Goal: Task Accomplishment & Management: Use online tool/utility

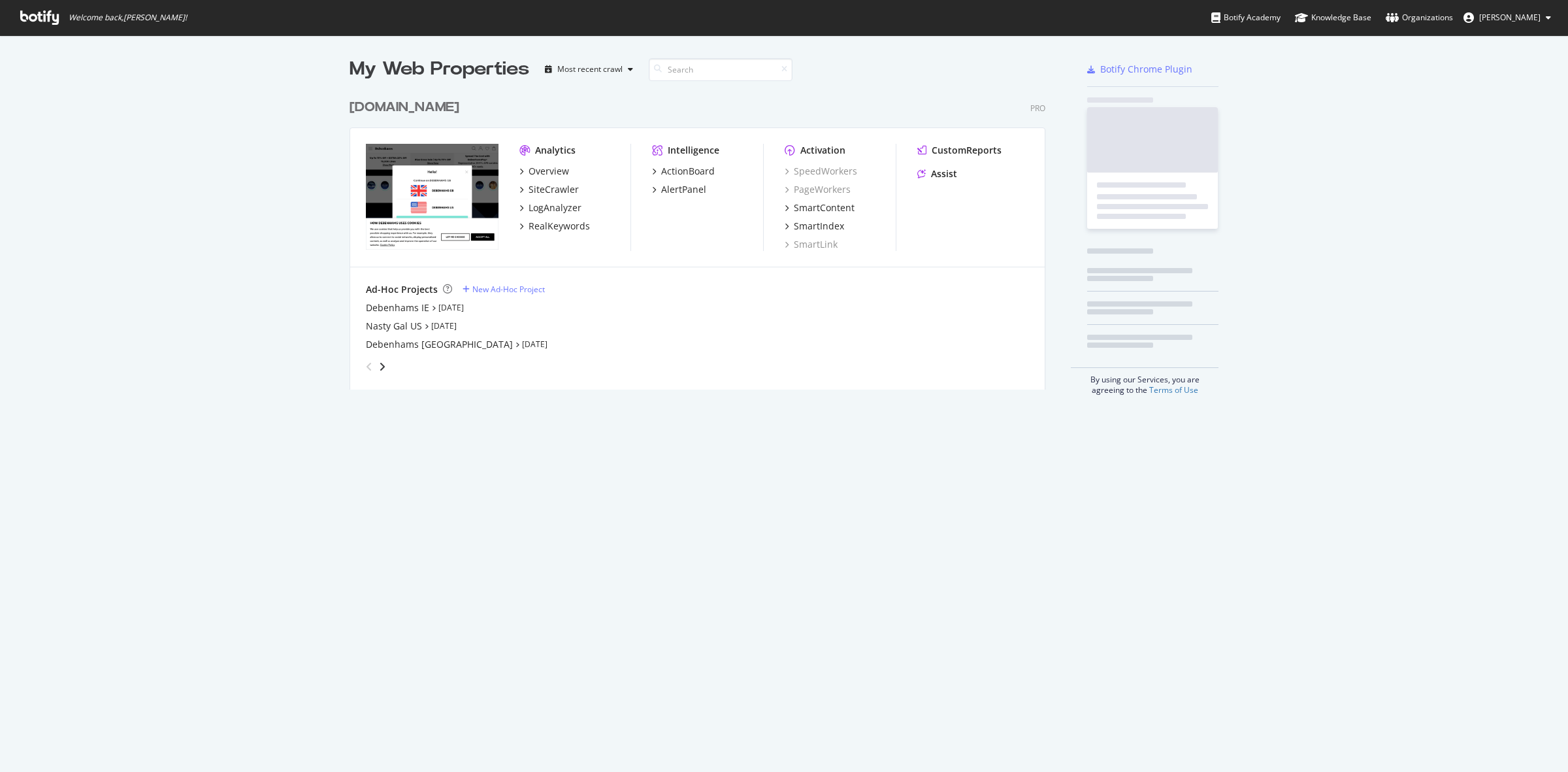
scroll to position [295, 694]
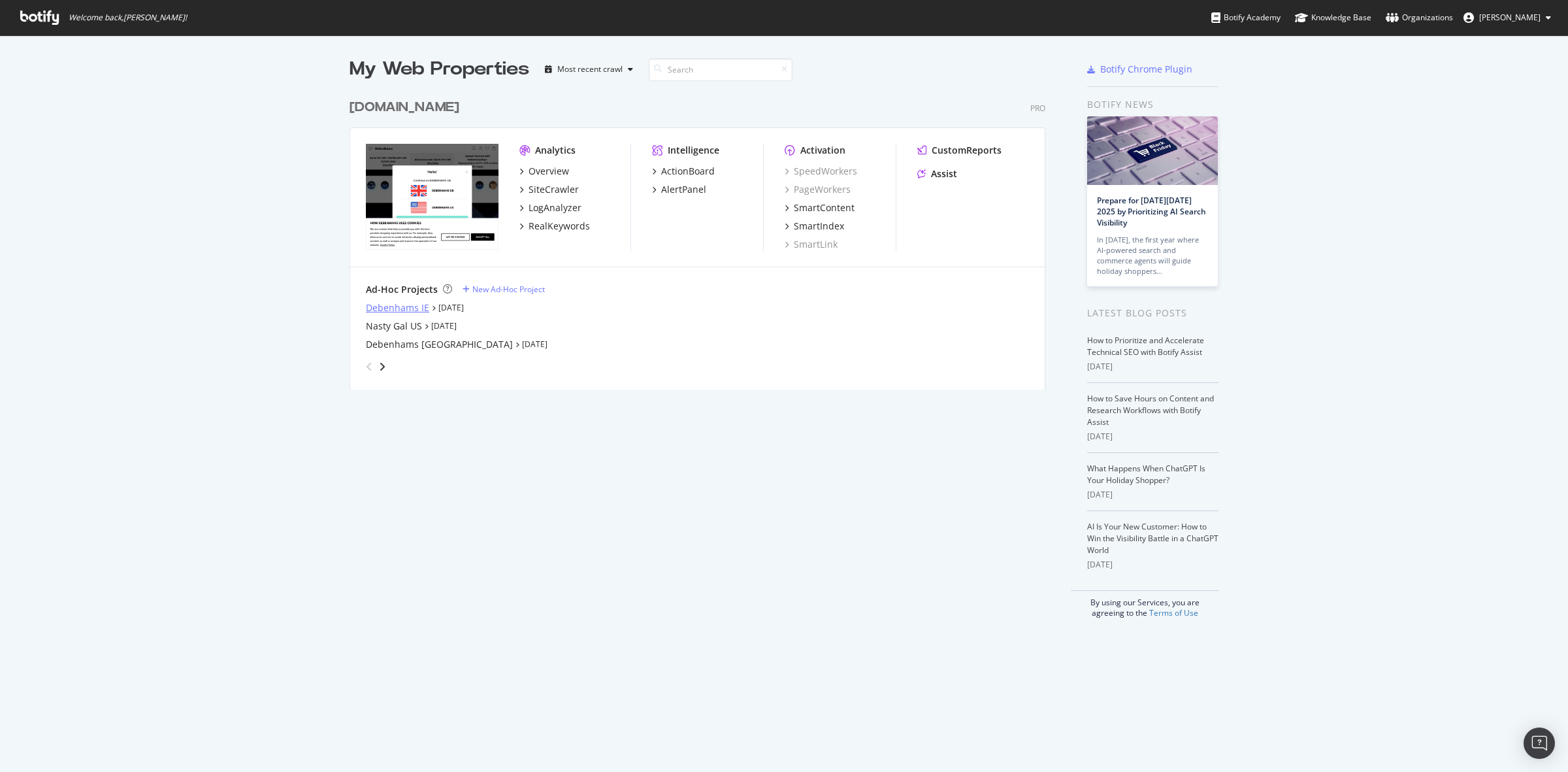
click at [398, 305] on div "Debenhams IE" at bounding box center [398, 308] width 63 height 13
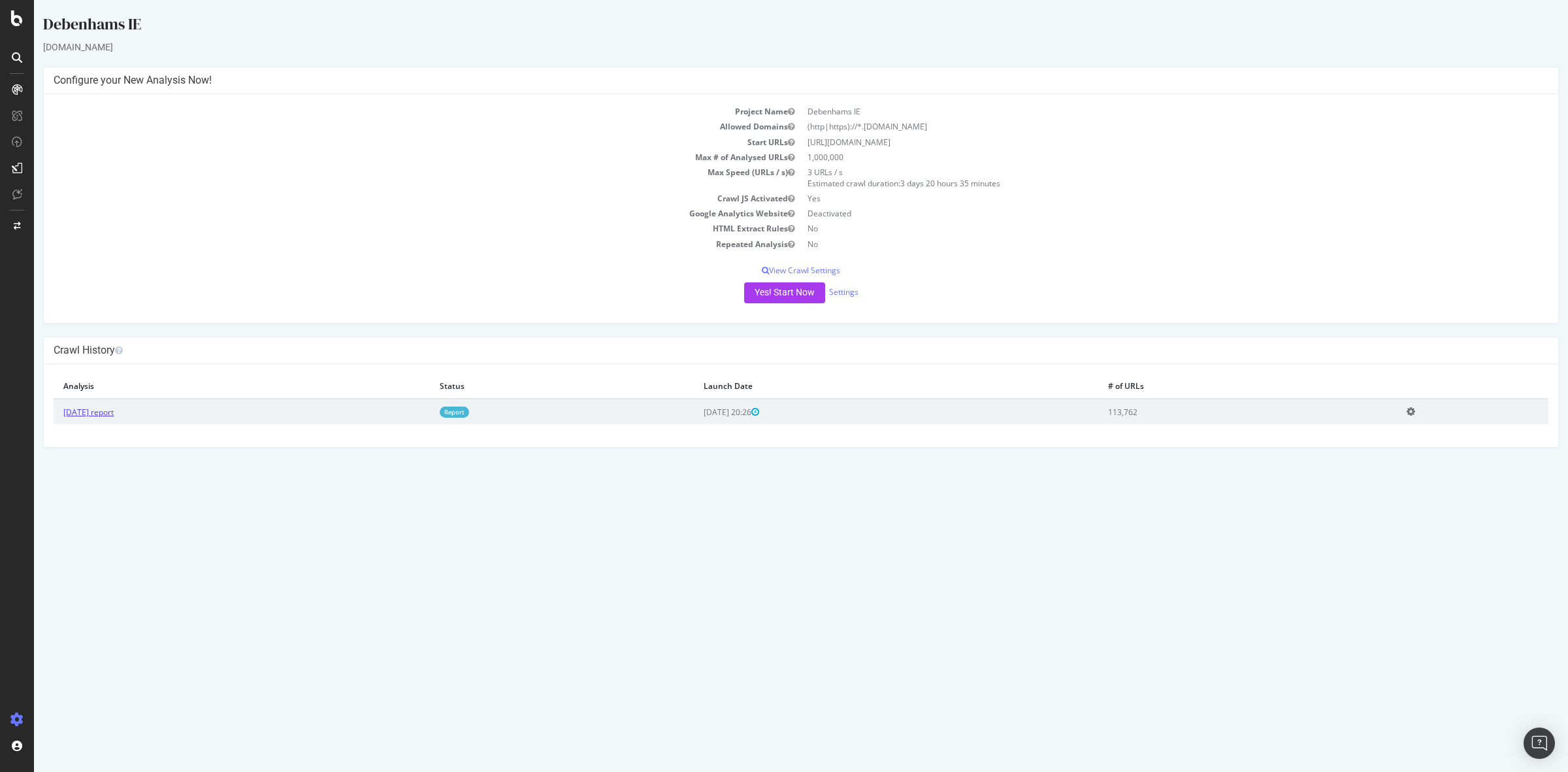
click at [114, 410] on link "[DATE] report" at bounding box center [88, 412] width 50 height 11
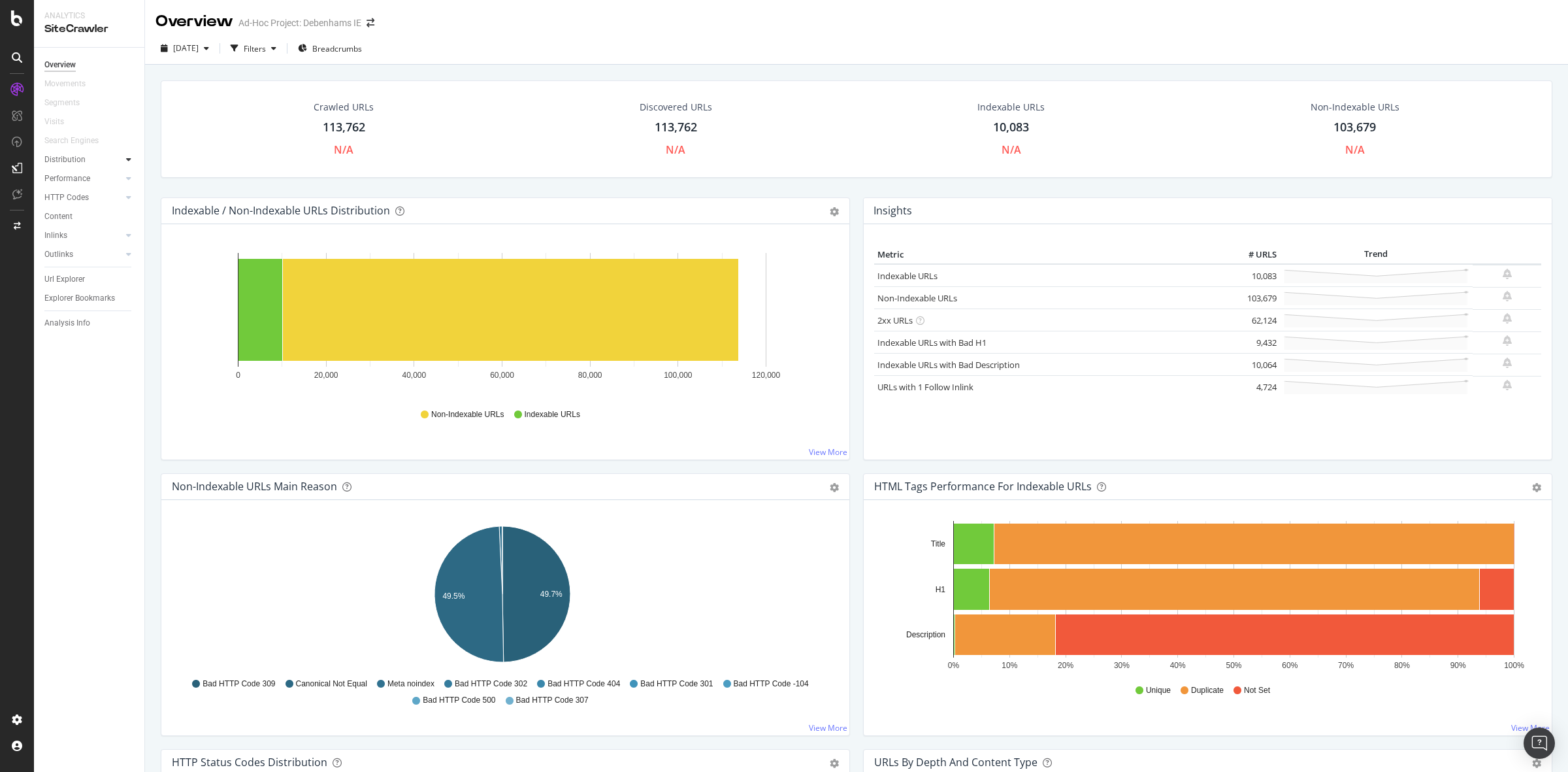
click at [131, 155] on div at bounding box center [129, 159] width 13 height 13
click at [108, 213] on div "Internationalization" at bounding box center [85, 217] width 69 height 13
click at [1278, 536] on rect "A chart." at bounding box center [1254, 544] width 520 height 40
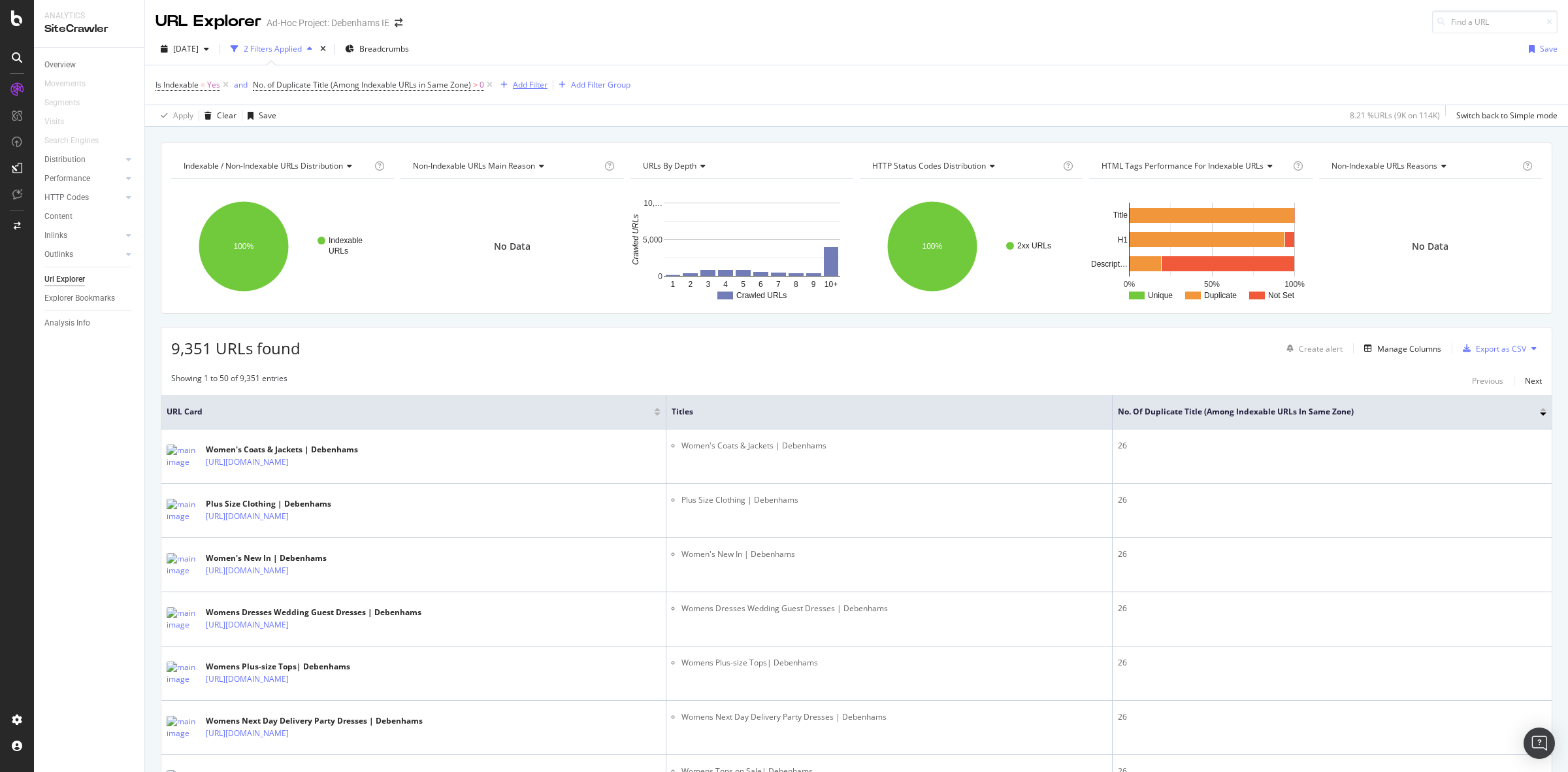
click at [518, 81] on div "Add Filter" at bounding box center [530, 84] width 34 height 11
click at [427, 118] on div "Apply Clear Save 8.21 % URLs ( 9K on 114K ) Switch back to Simple mode" at bounding box center [857, 115] width 1423 height 22
click at [532, 83] on div "Add Filter" at bounding box center [530, 84] width 34 height 11
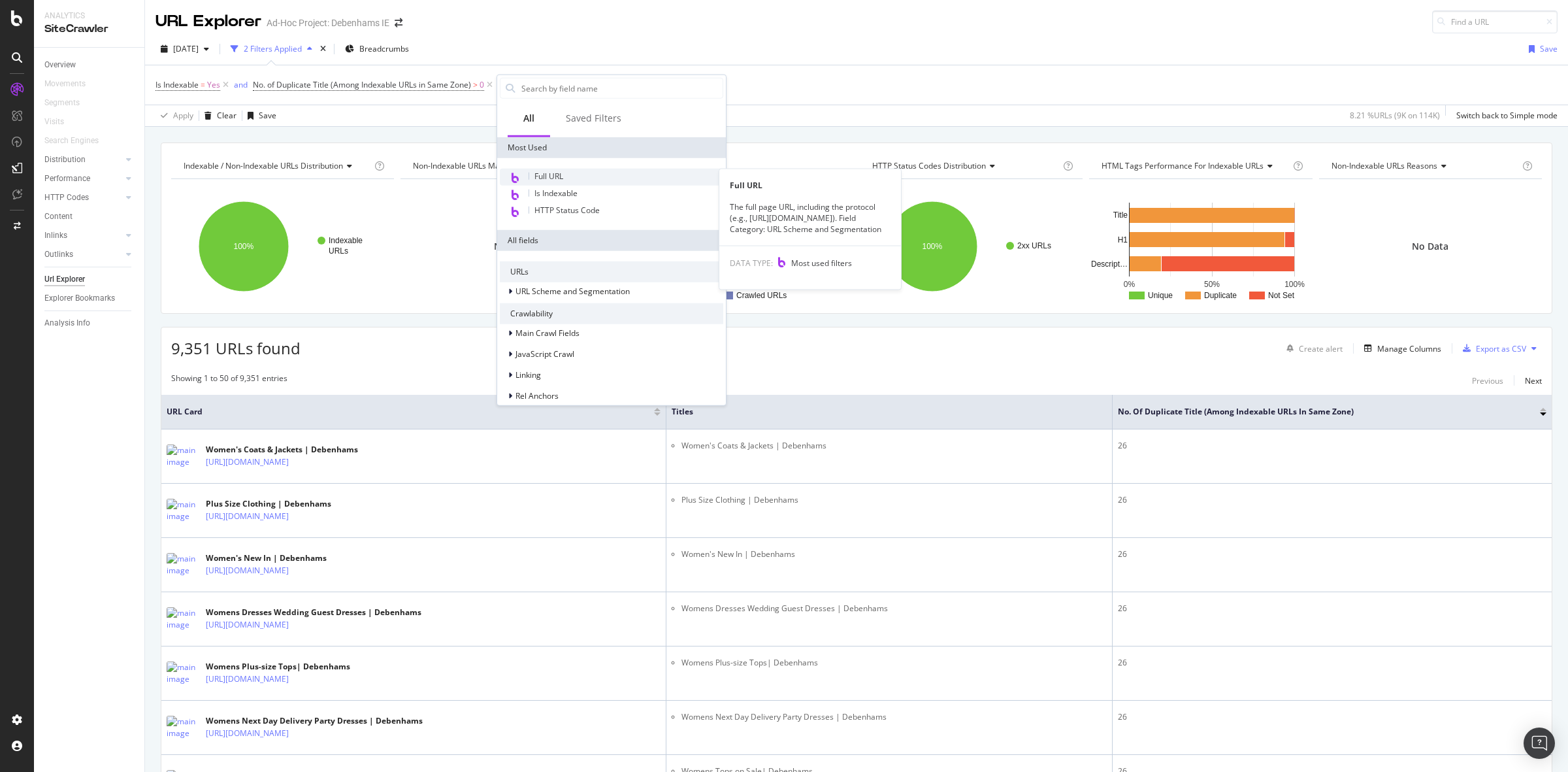
click at [572, 178] on div "Full URL" at bounding box center [612, 176] width 223 height 17
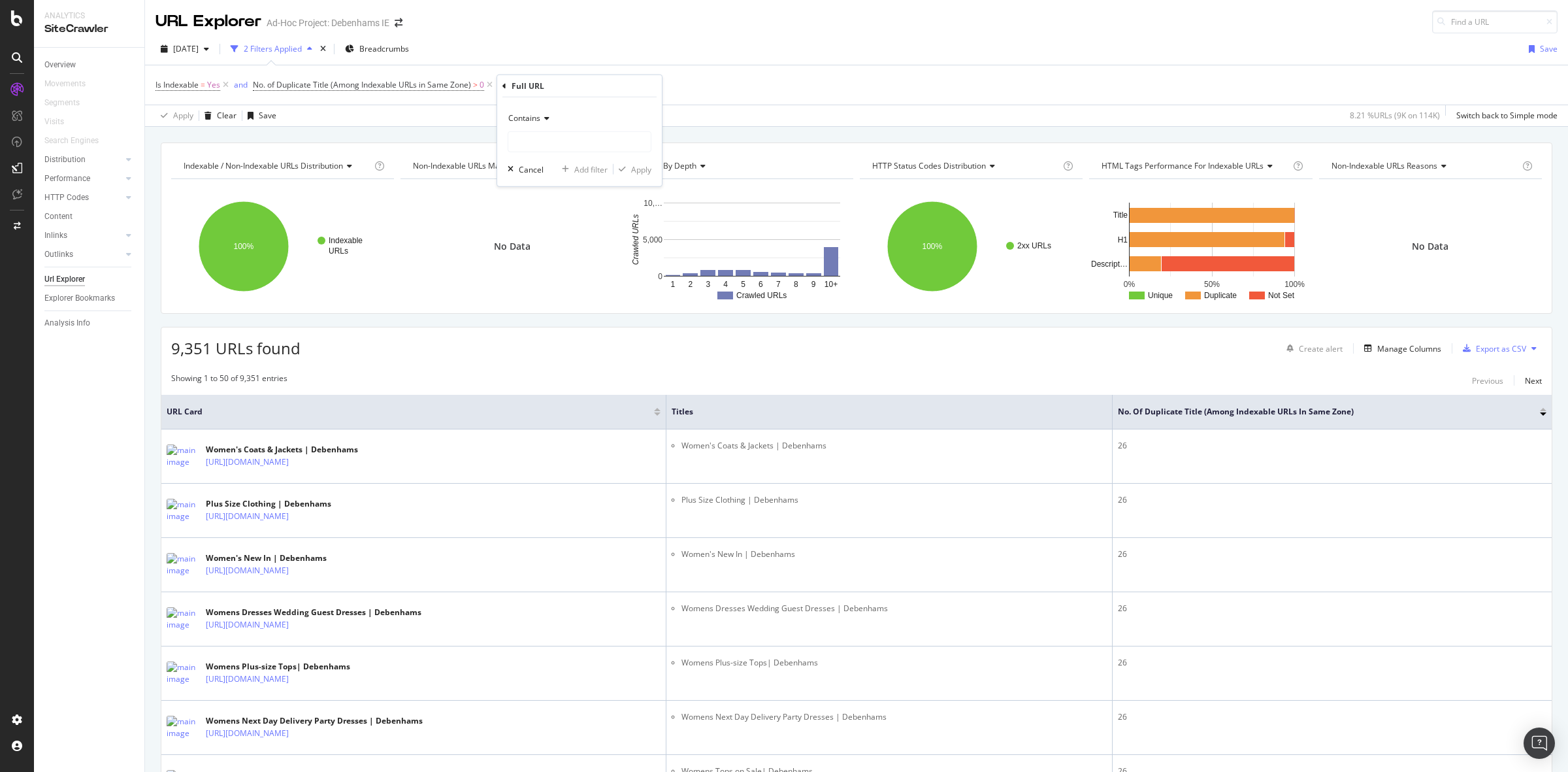
click at [542, 118] on icon at bounding box center [545, 118] width 9 height 8
click at [583, 261] on div "Doesn't contain" at bounding box center [581, 264] width 140 height 17
click at [585, 147] on input "text" at bounding box center [579, 141] width 143 height 21
type input "="
drag, startPoint x: 639, startPoint y: 164, endPoint x: 680, endPoint y: 139, distance: 48.0
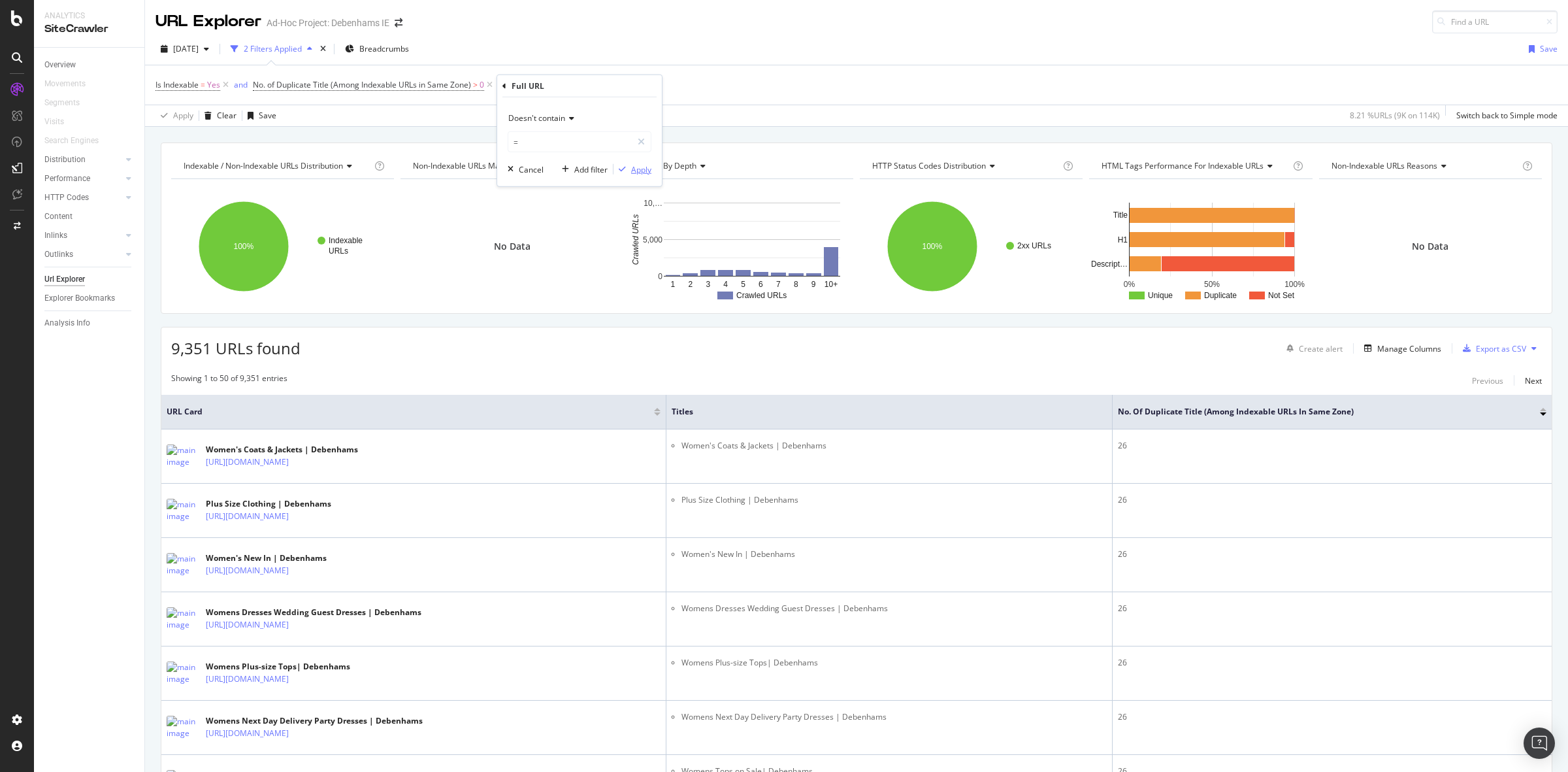
click at [638, 164] on div "Apply" at bounding box center [641, 169] width 20 height 11
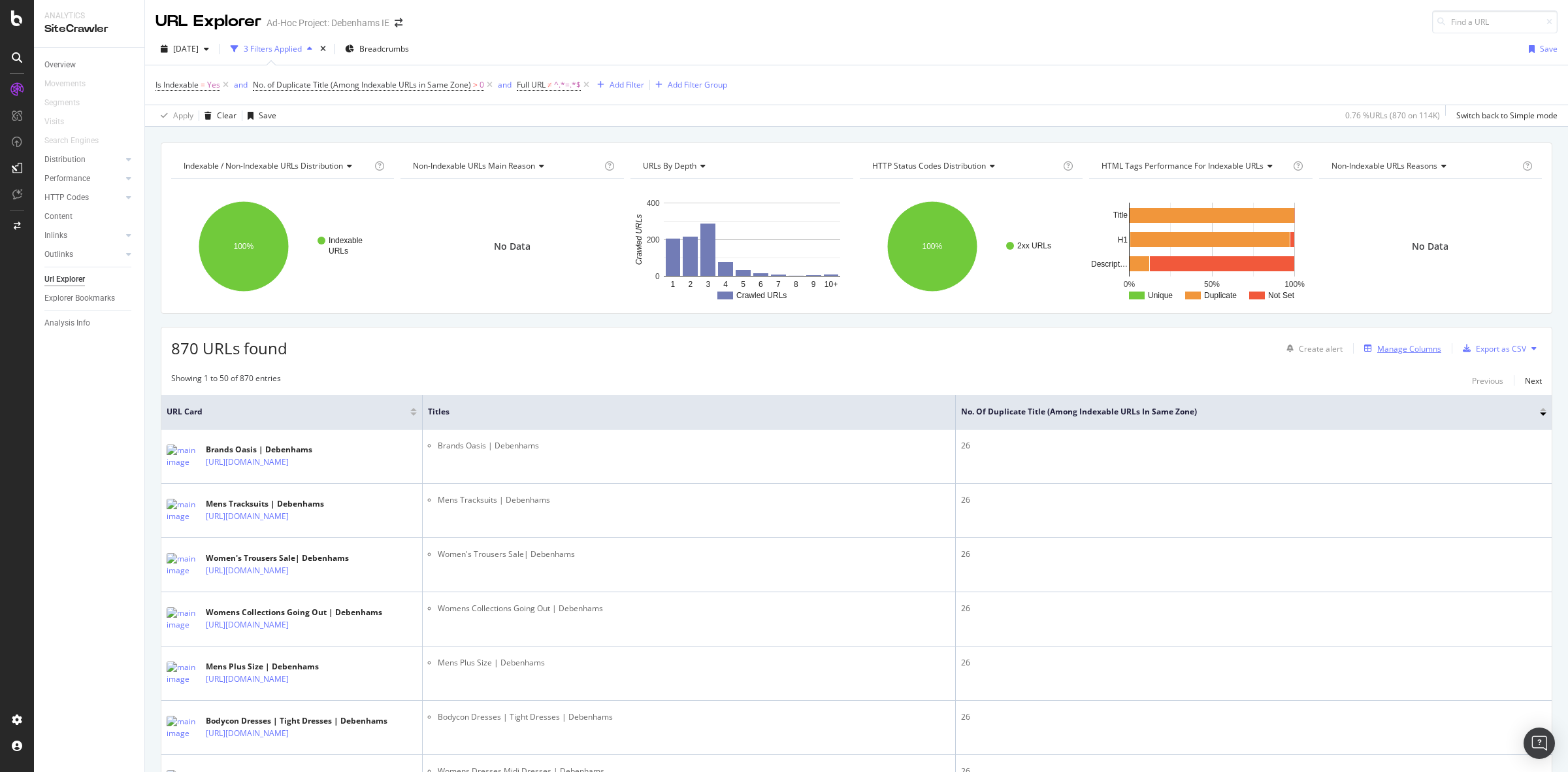
click at [1378, 348] on div "Manage Columns" at bounding box center [1409, 349] width 64 height 11
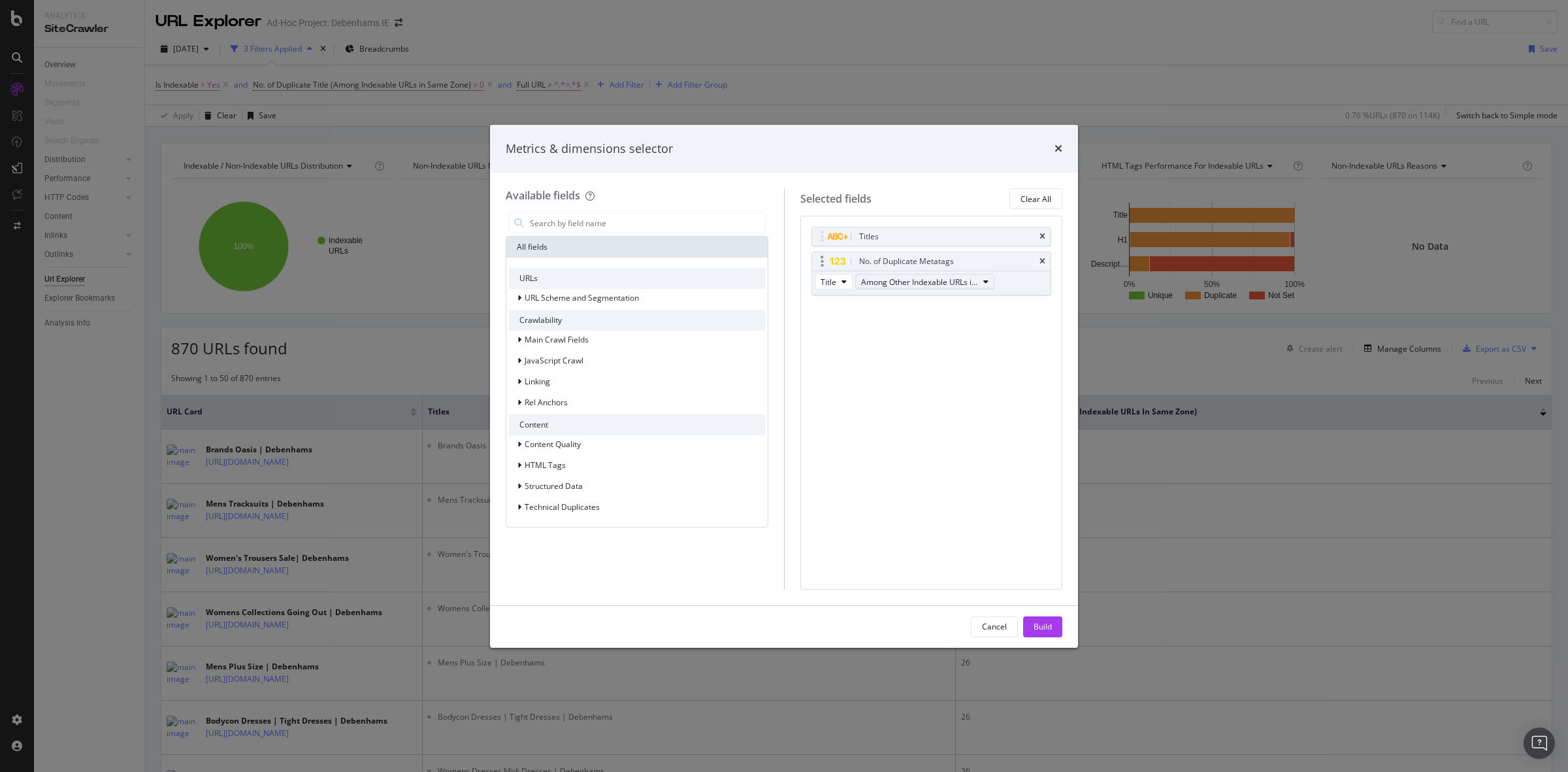
click at [972, 284] on span "Among Other Indexable URLs in Same Zone" at bounding box center [920, 282] width 117 height 11
click at [961, 308] on span "Among All URLs" at bounding box center [948, 305] width 165 height 11
click at [1052, 621] on div "Build" at bounding box center [1042, 626] width 18 height 11
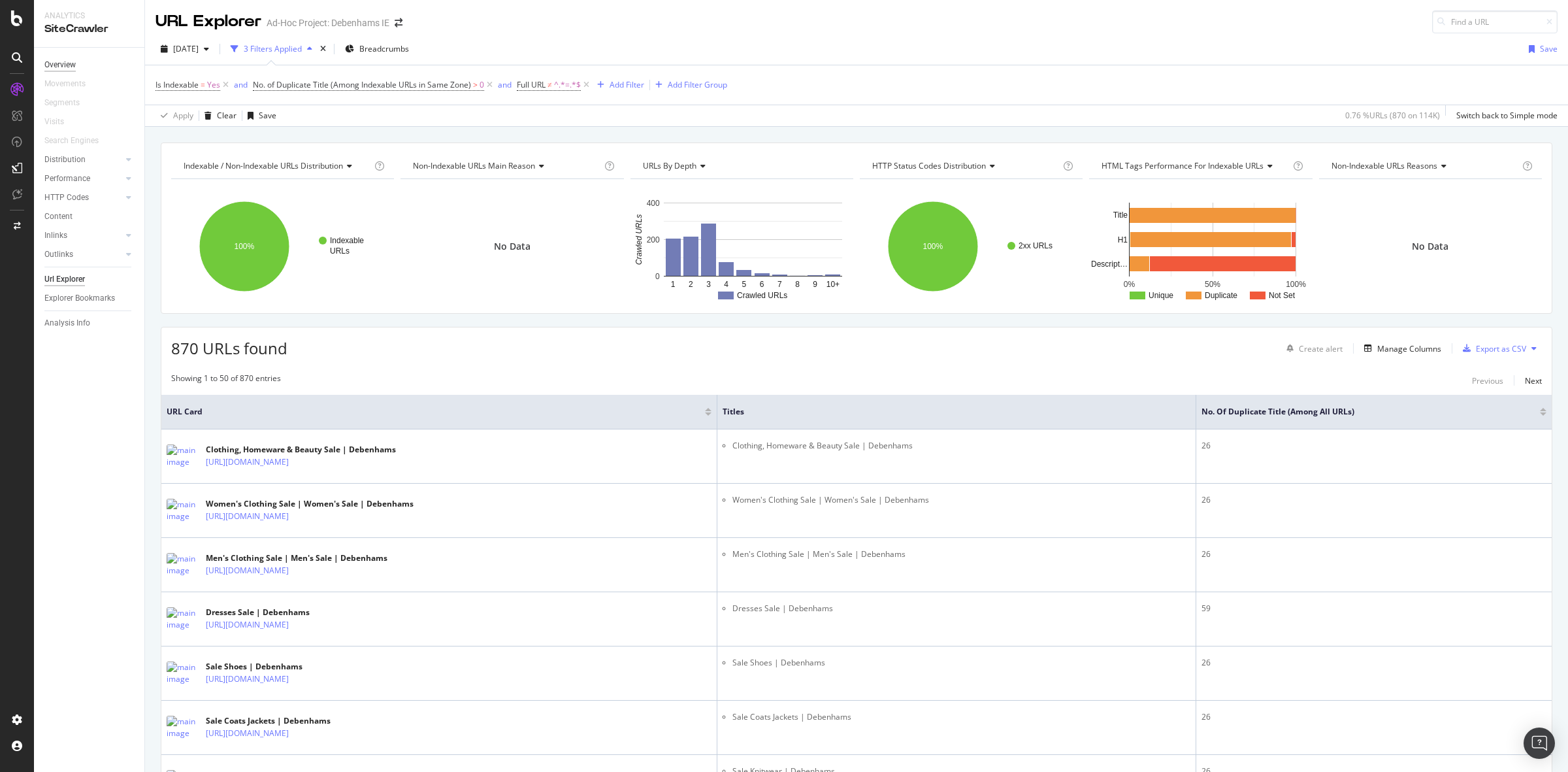
click at [52, 59] on div "Overview" at bounding box center [60, 65] width 32 height 13
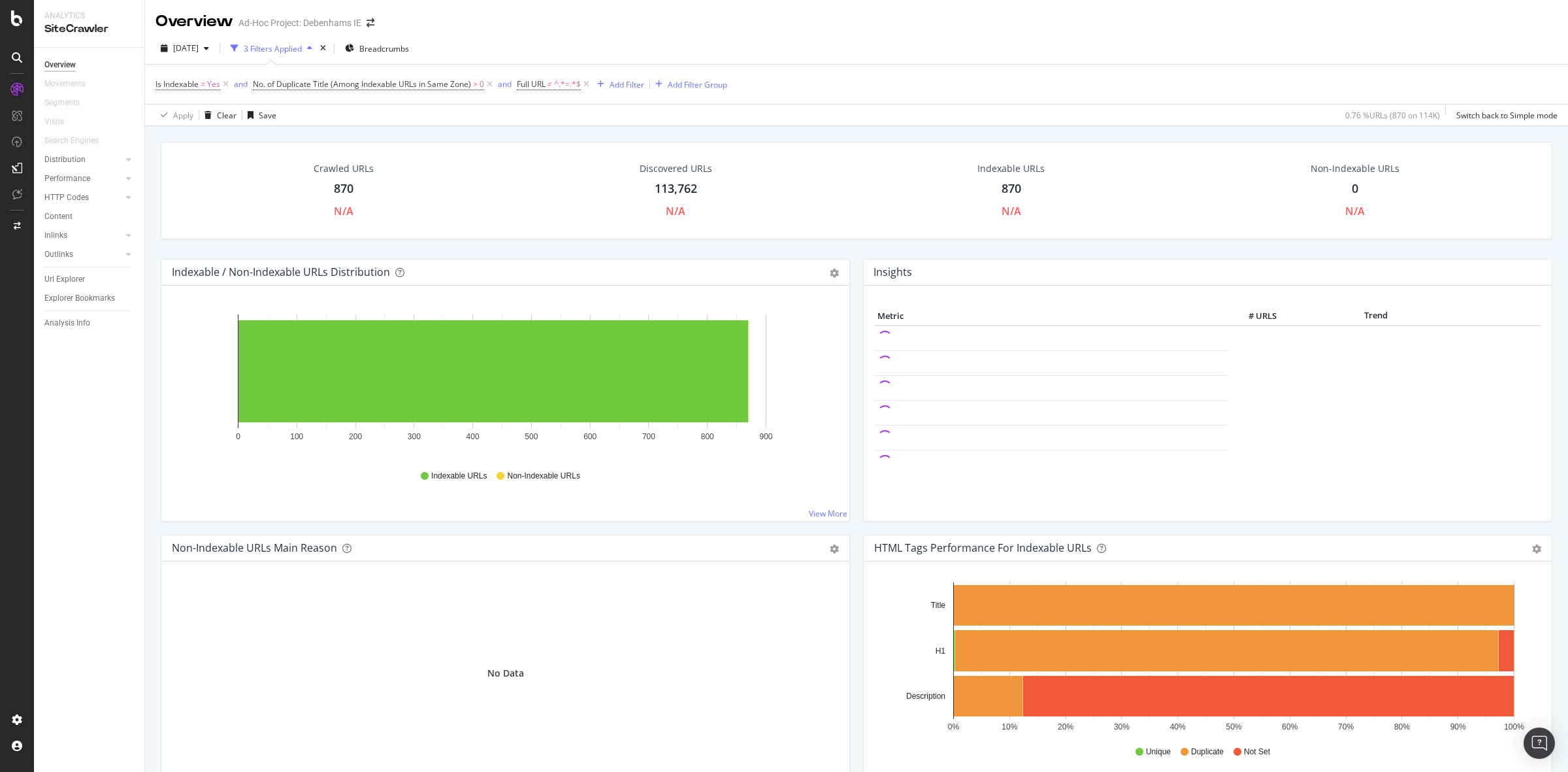
click at [334, 186] on div "870" at bounding box center [343, 188] width 20 height 17
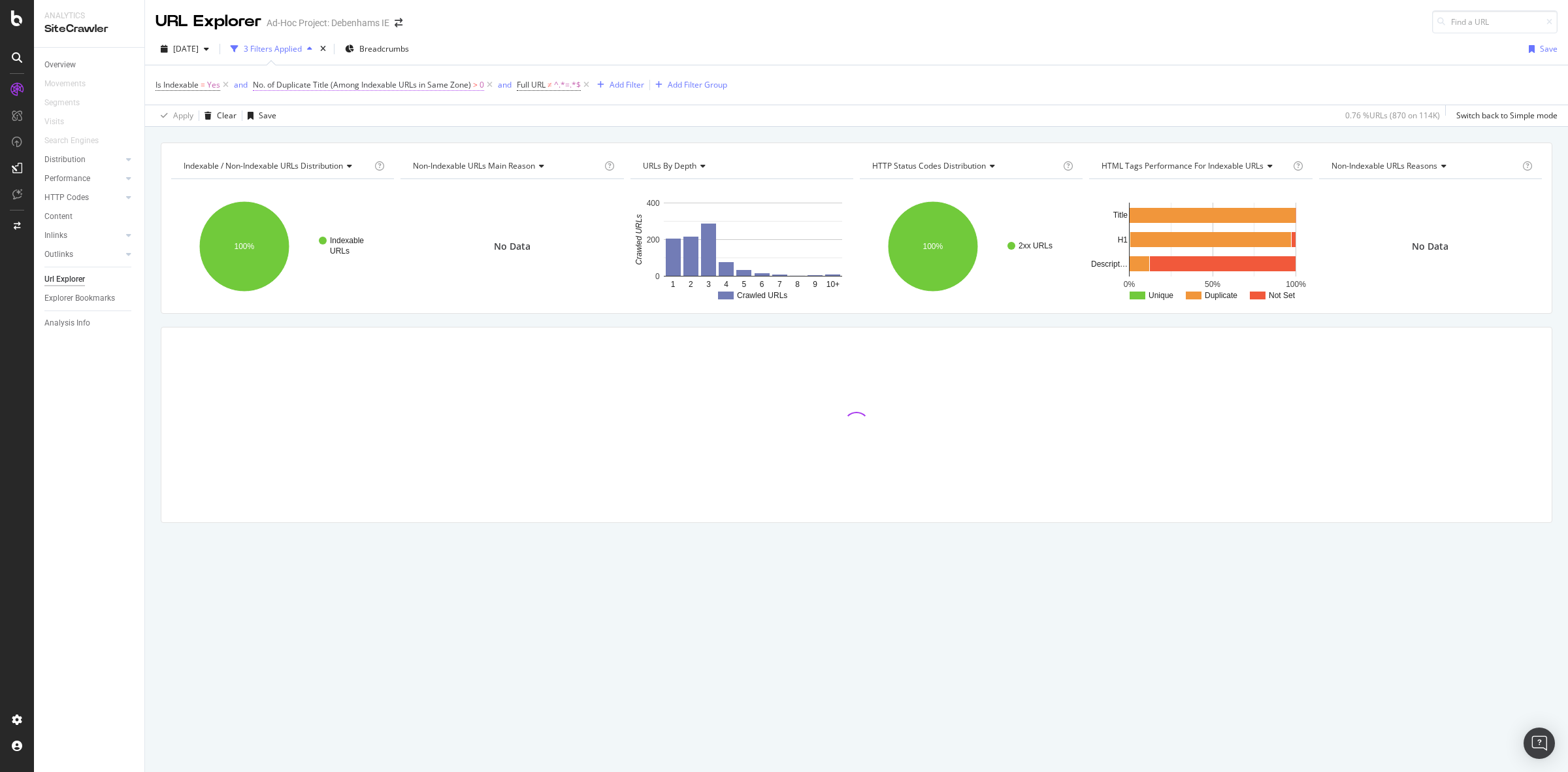
click at [483, 85] on span "0" at bounding box center [482, 85] width 5 height 18
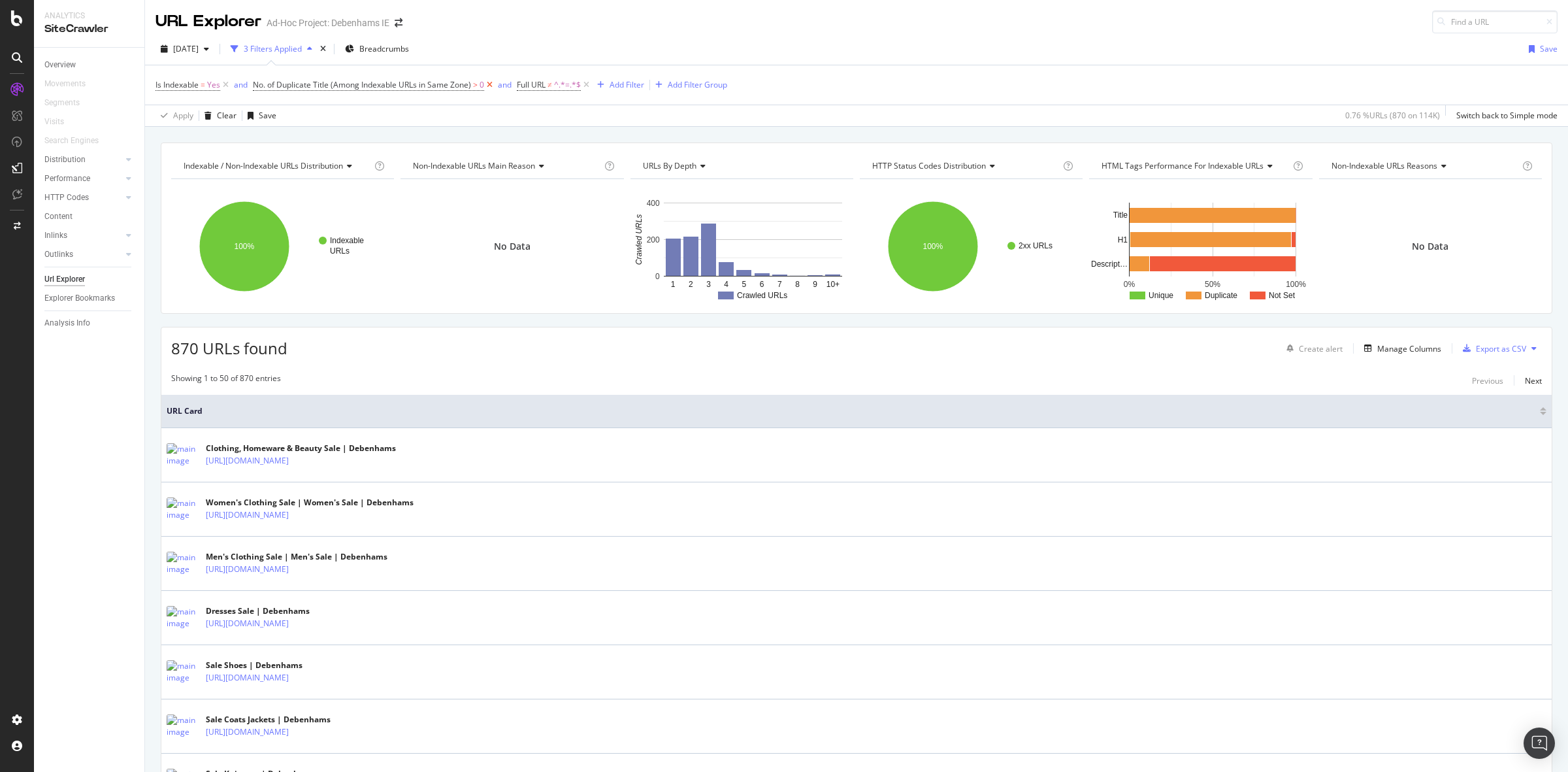
click at [490, 81] on icon at bounding box center [489, 85] width 11 height 13
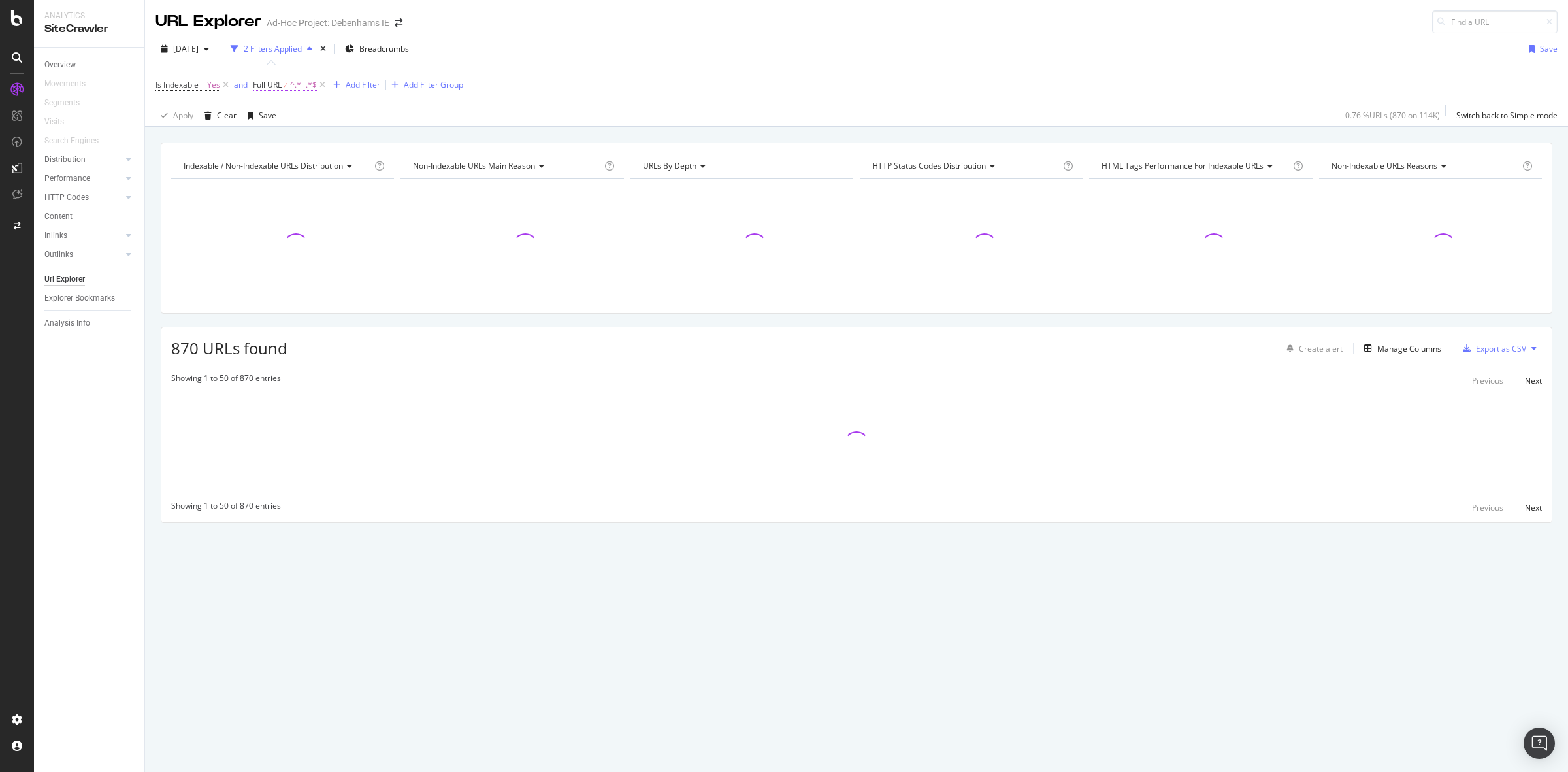
click at [278, 82] on span "Full URL" at bounding box center [267, 84] width 29 height 11
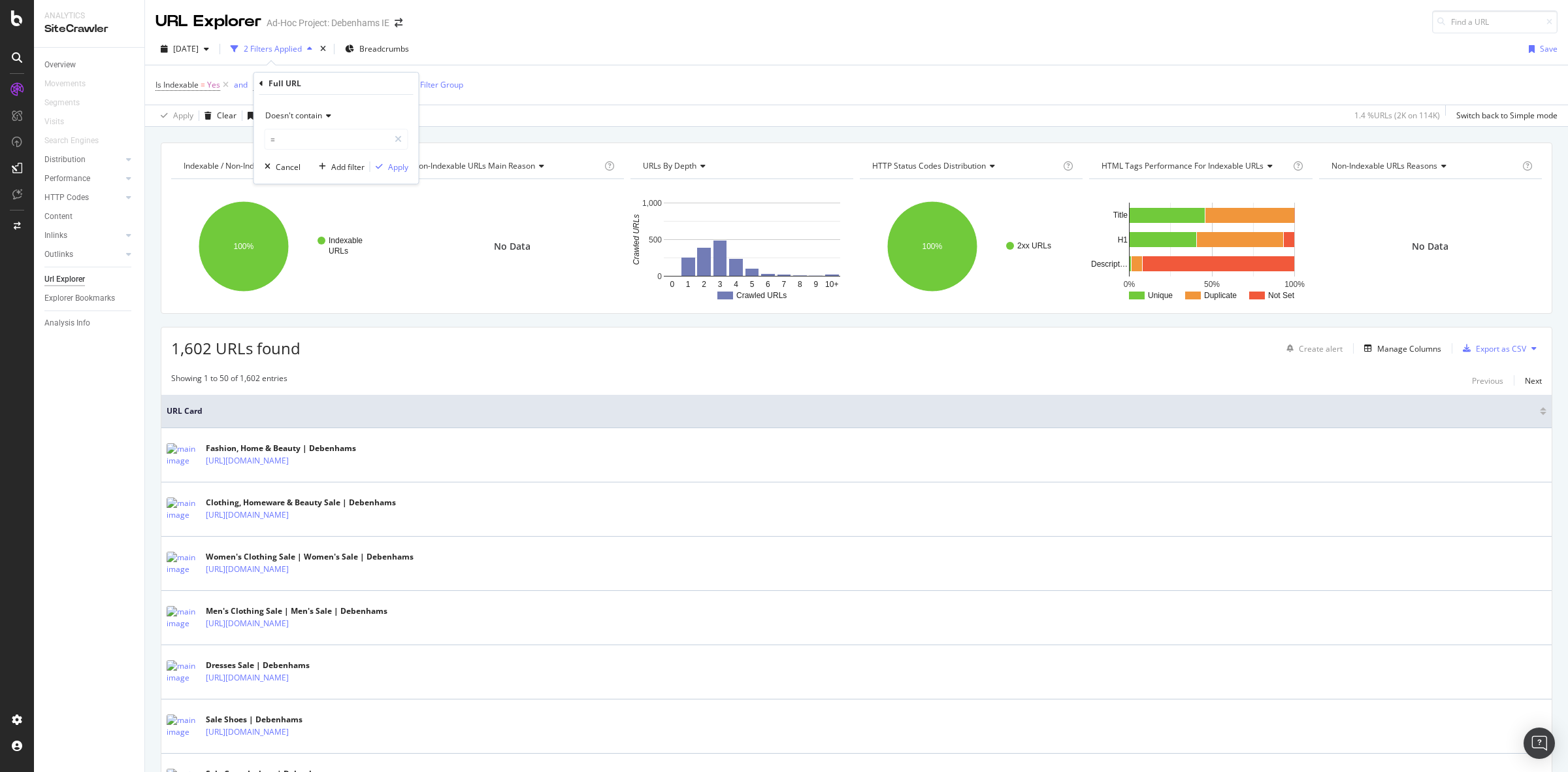
click at [263, 81] on div "Full URL" at bounding box center [336, 83] width 154 height 22
click at [312, 119] on span "Doesn't contain" at bounding box center [293, 115] width 57 height 11
click at [260, 81] on icon at bounding box center [261, 83] width 4 height 8
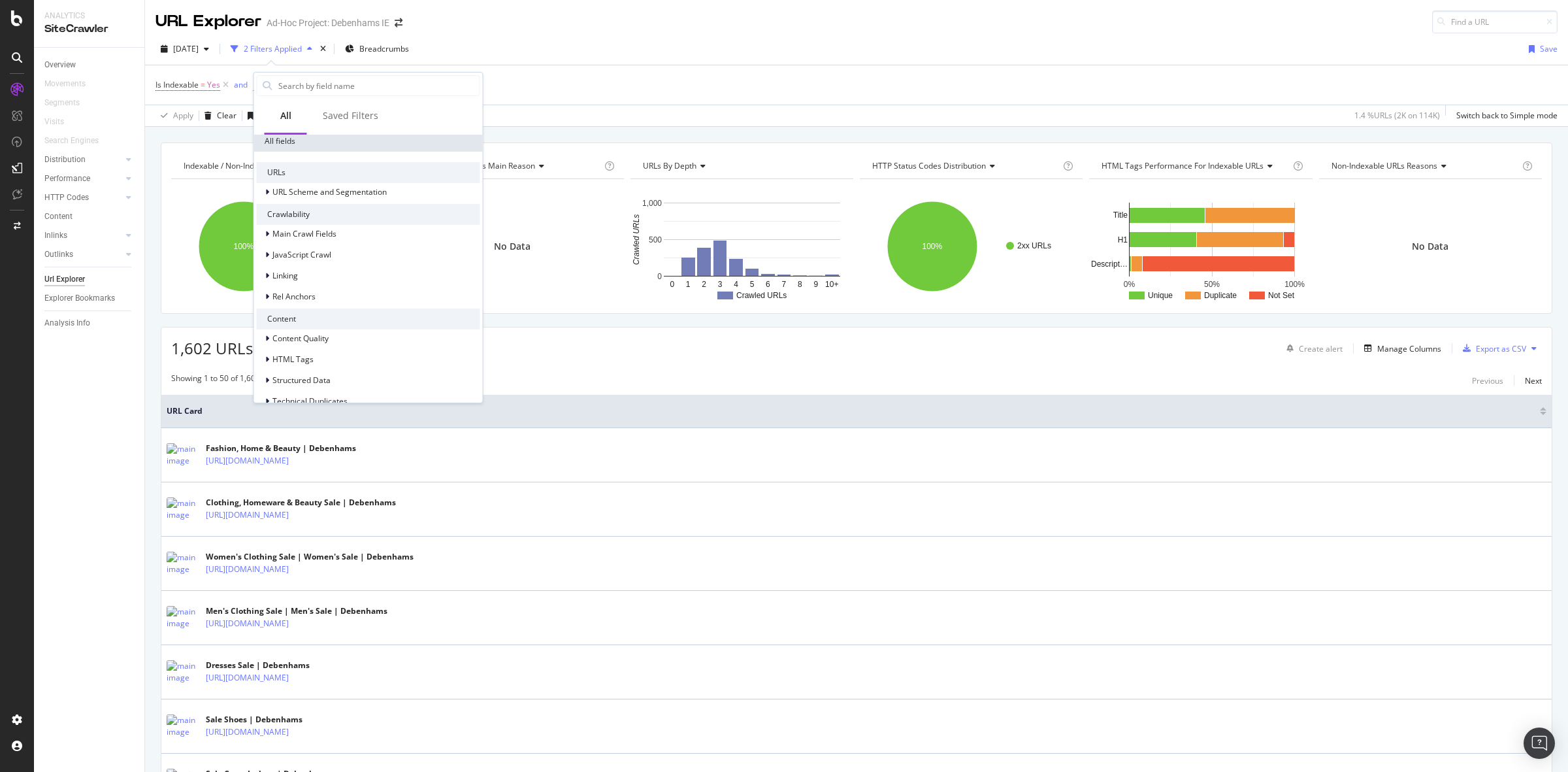
scroll to position [213, 0]
click at [357, 338] on div "HTML Tags" at bounding box center [369, 341] width 223 height 18
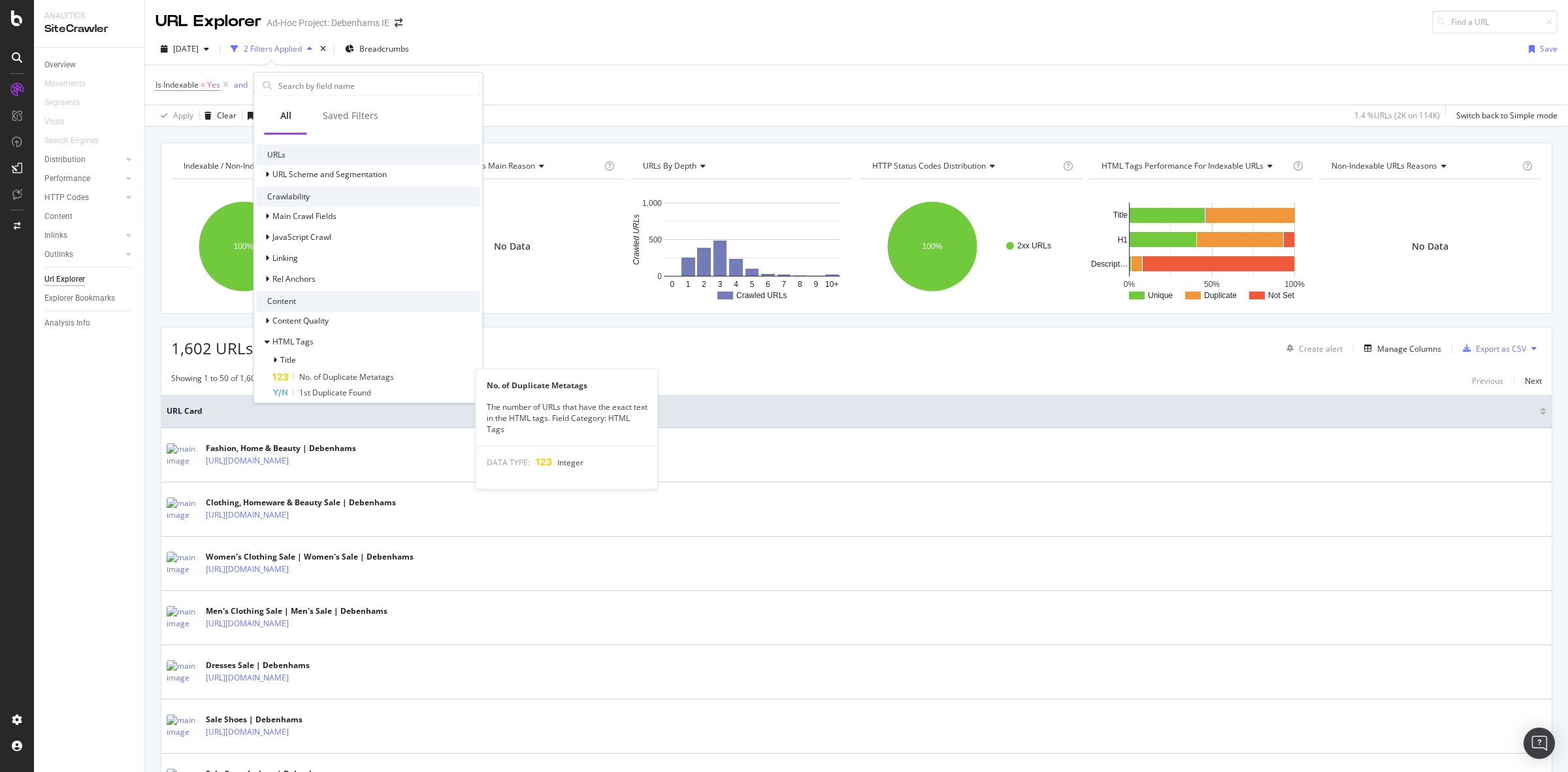
scroll to position [347, 0]
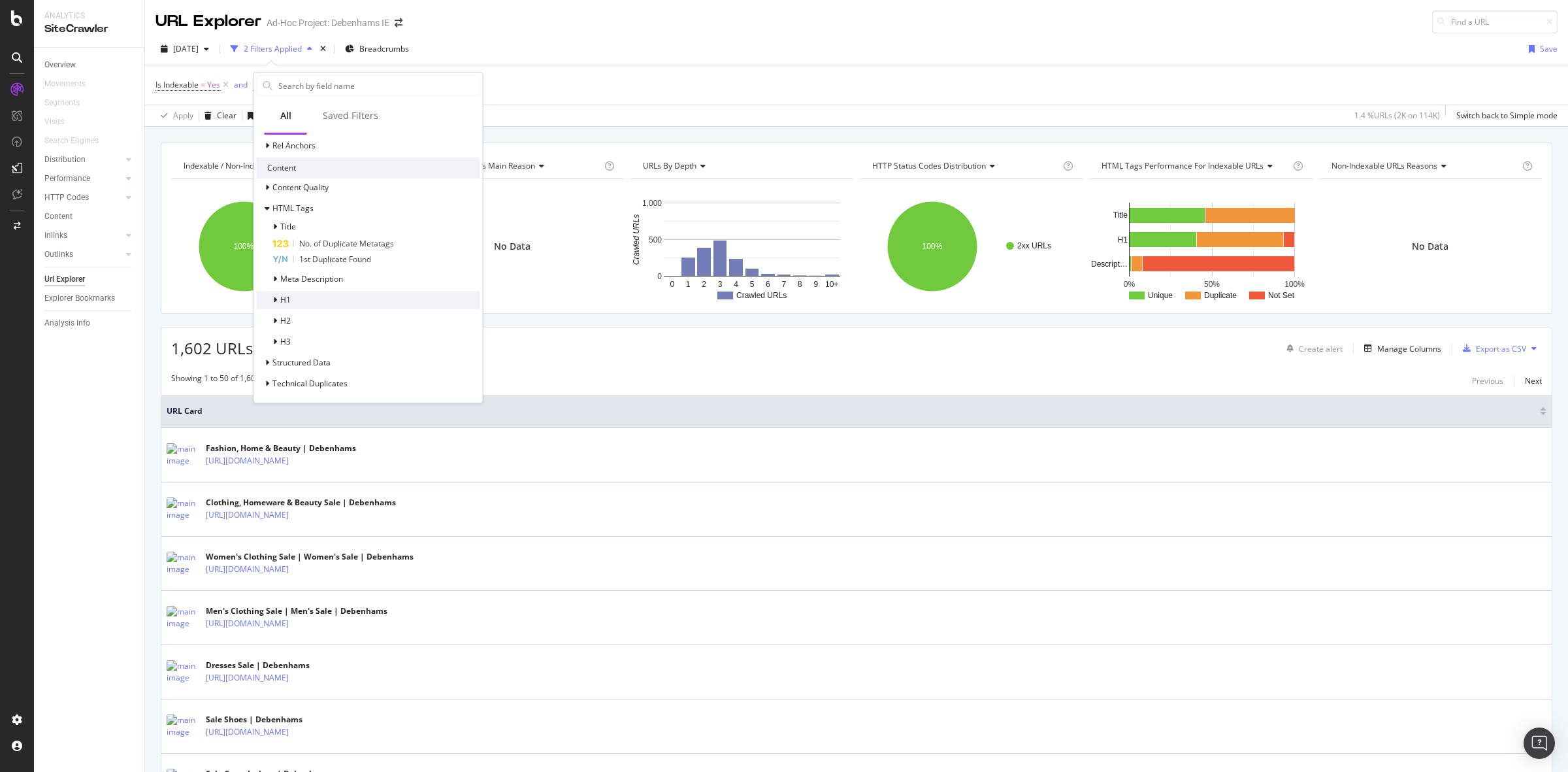
click at [357, 298] on div "H1" at bounding box center [369, 300] width 223 height 18
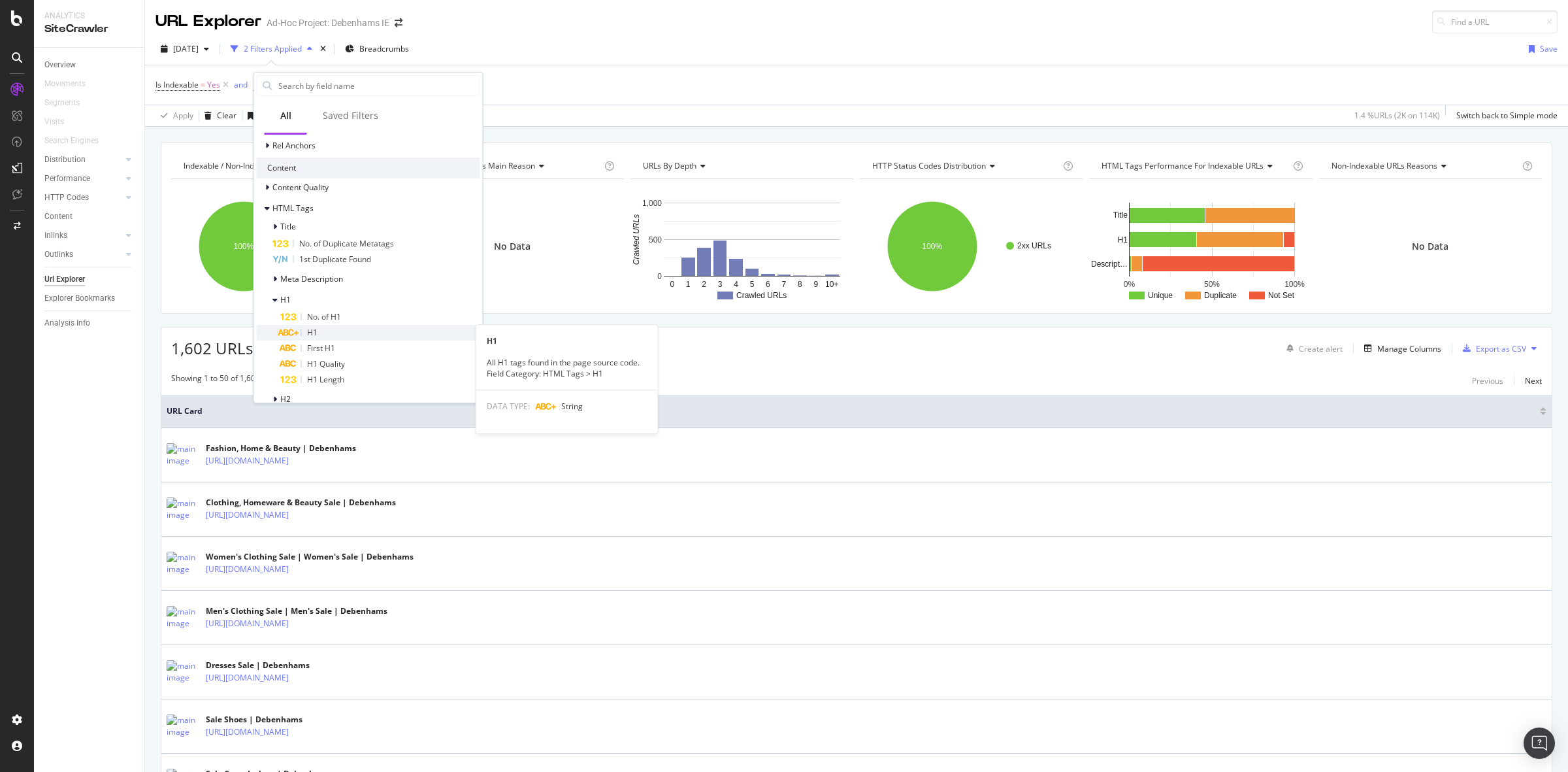
click at [358, 331] on div "H1" at bounding box center [380, 332] width 200 height 15
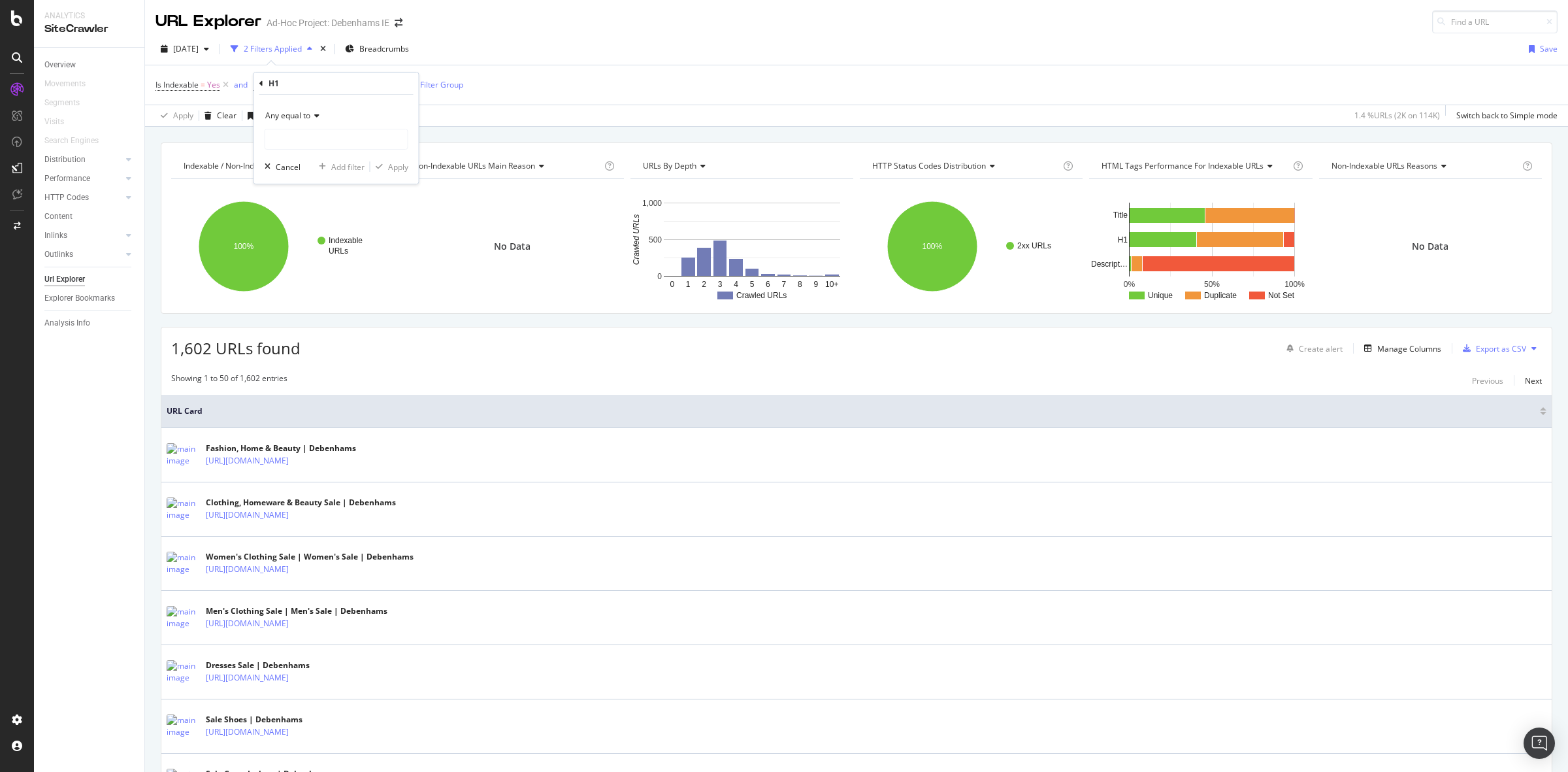
click at [291, 120] on span "Any equal to" at bounding box center [287, 115] width 45 height 11
click at [322, 246] on div "Any contains" at bounding box center [338, 244] width 140 height 17
click at [336, 147] on input "text" at bounding box center [336, 139] width 143 height 21
type input "womens"
click at [390, 174] on div "Any contains womens Cancel Add filter Apply" at bounding box center [336, 139] width 165 height 89
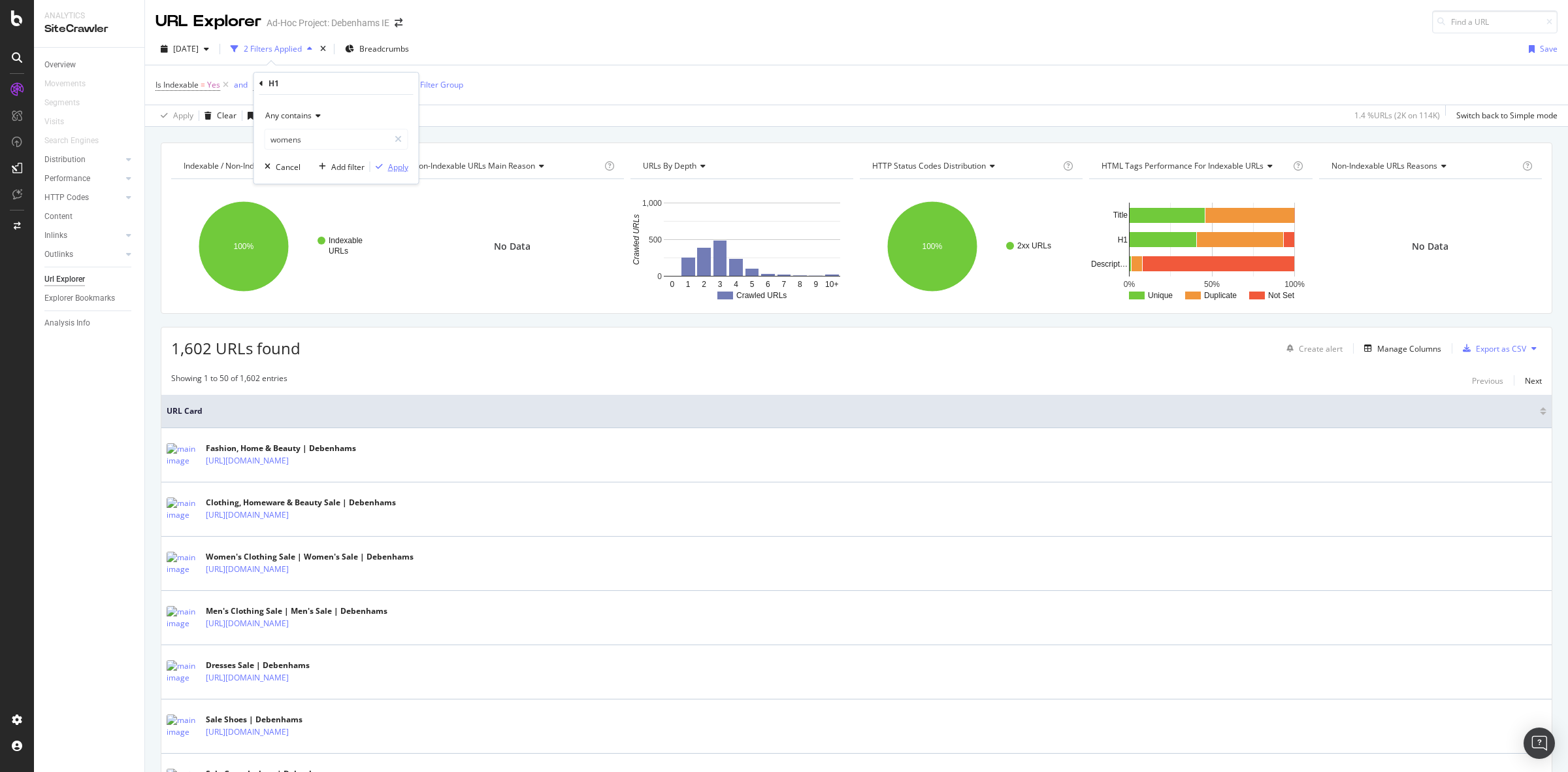
click at [392, 171] on div "Apply" at bounding box center [398, 167] width 20 height 11
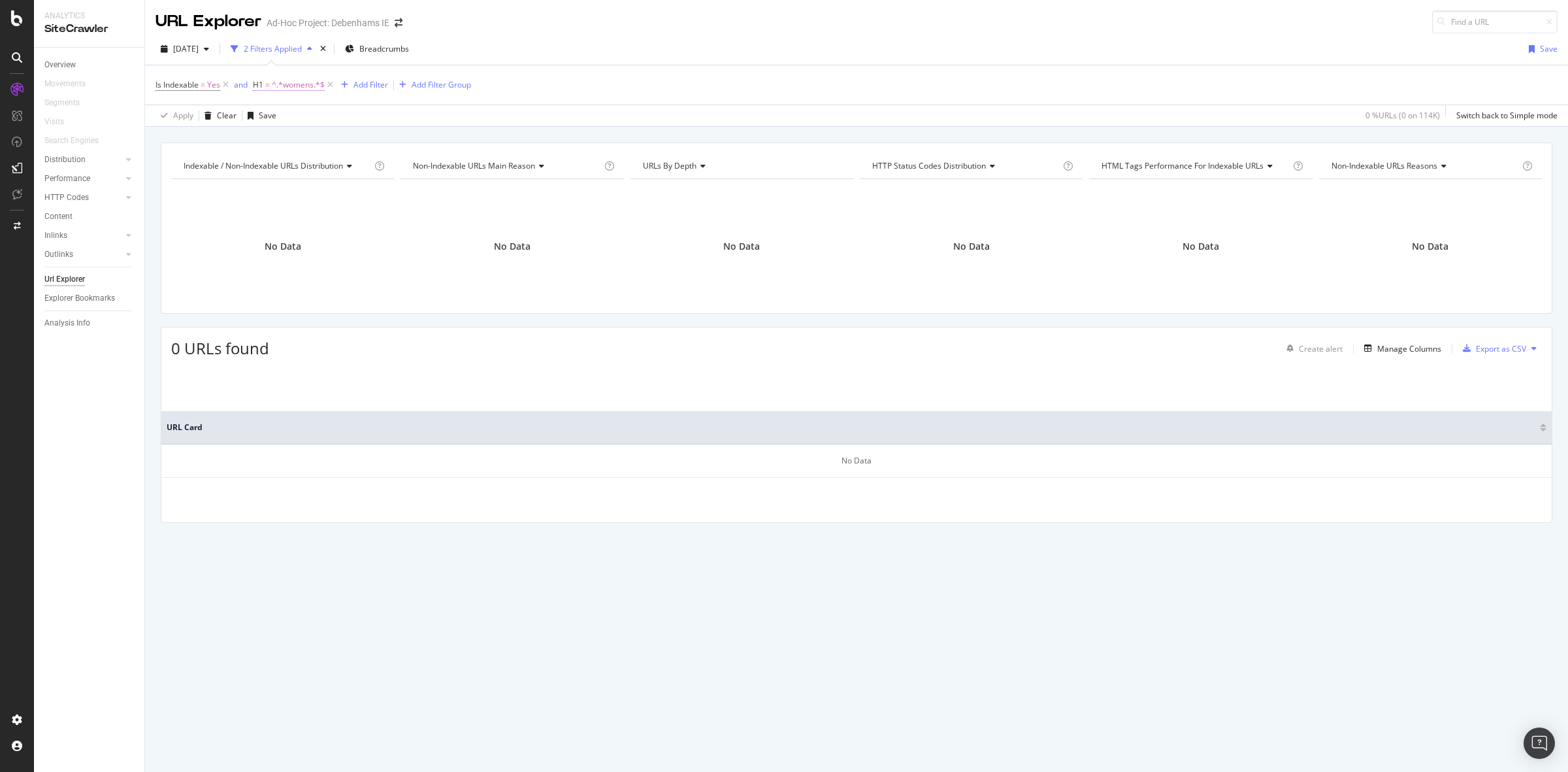
click at [288, 83] on span "^.*womens.*$" at bounding box center [298, 85] width 53 height 18
click at [275, 137] on input "womens" at bounding box center [326, 139] width 123 height 21
click at [279, 137] on input "womens" at bounding box center [326, 139] width 123 height 21
type input "Womens"
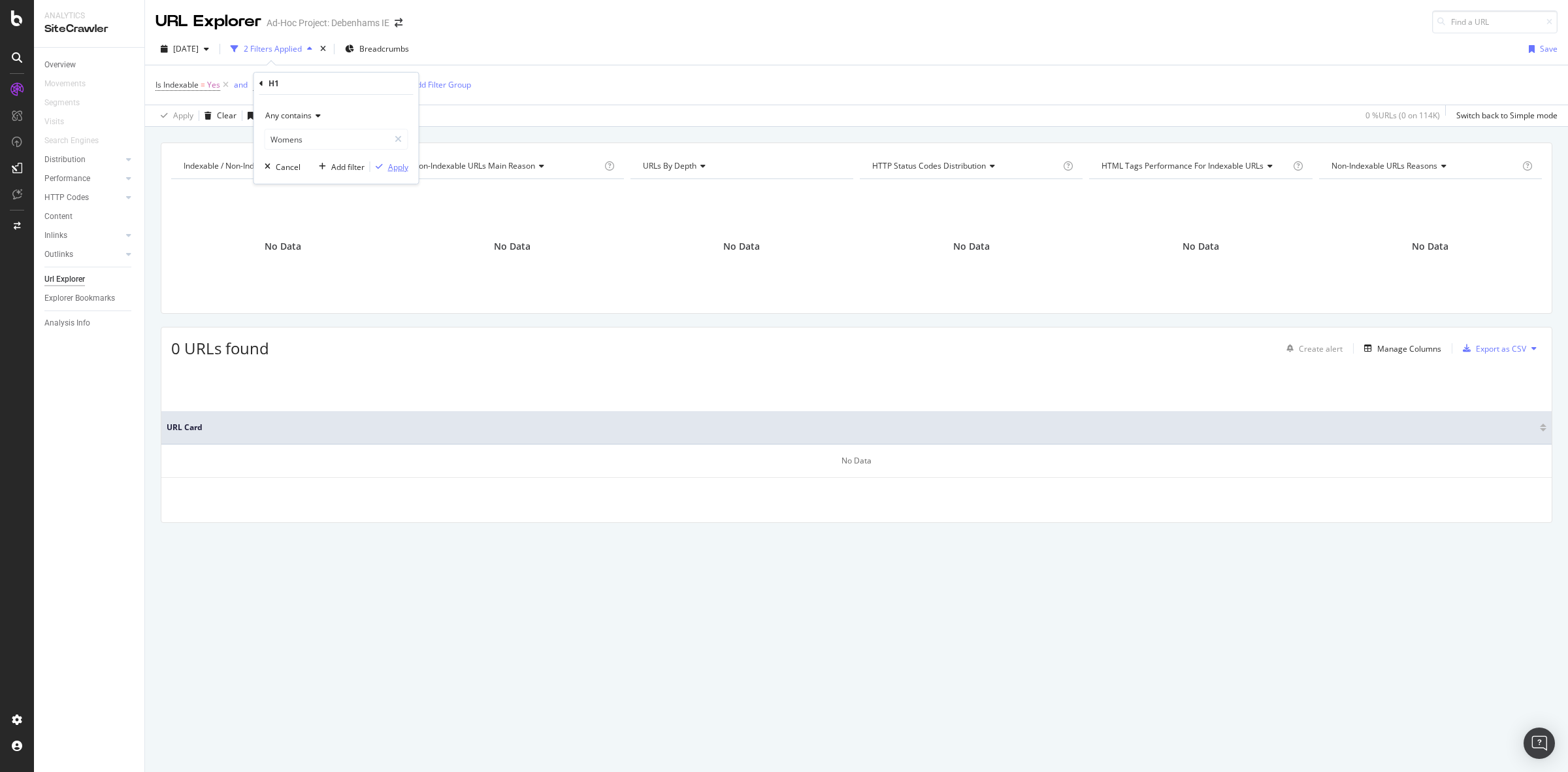
click at [391, 168] on div "Apply" at bounding box center [398, 167] width 20 height 11
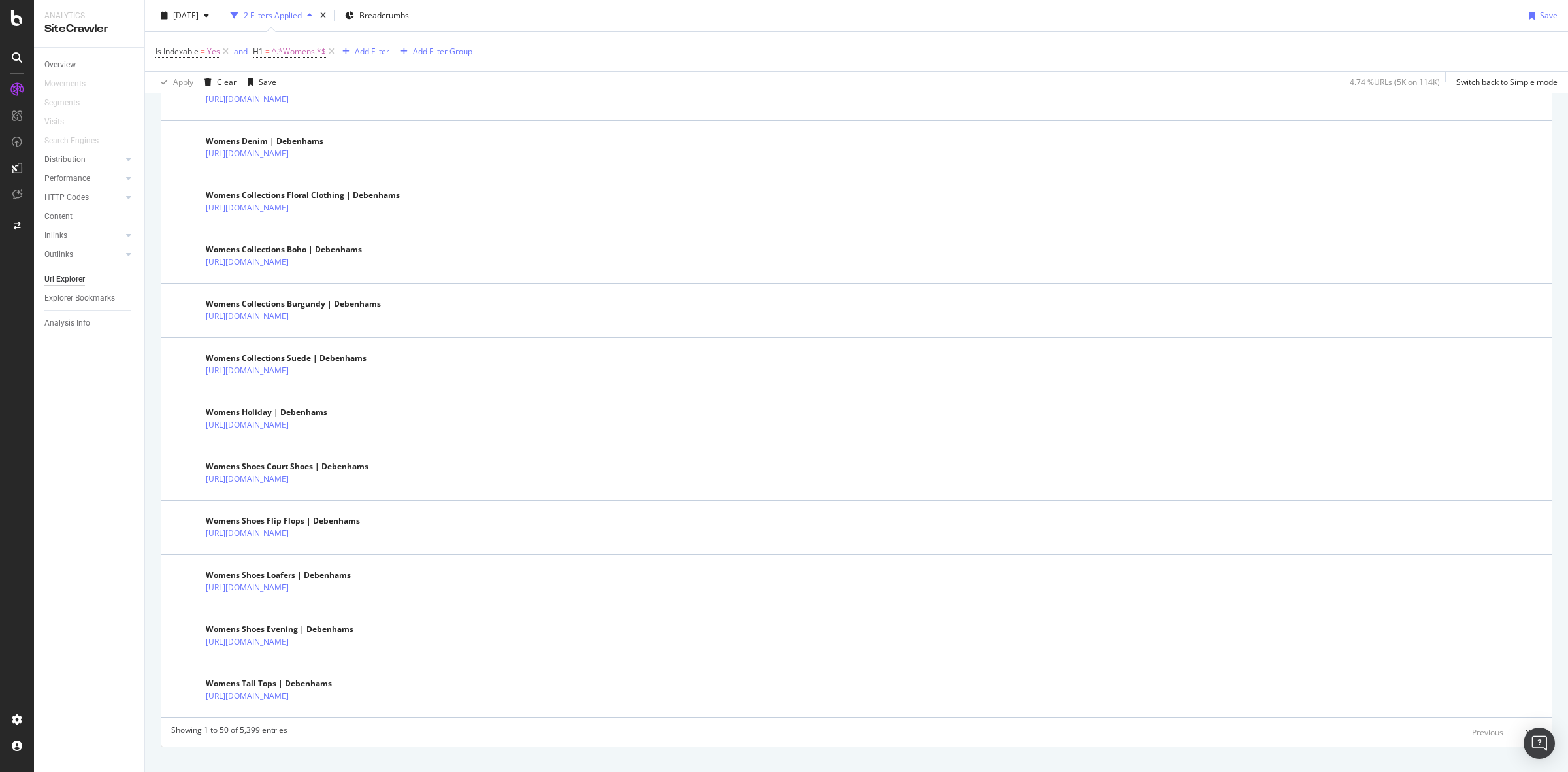
scroll to position [2453, 0]
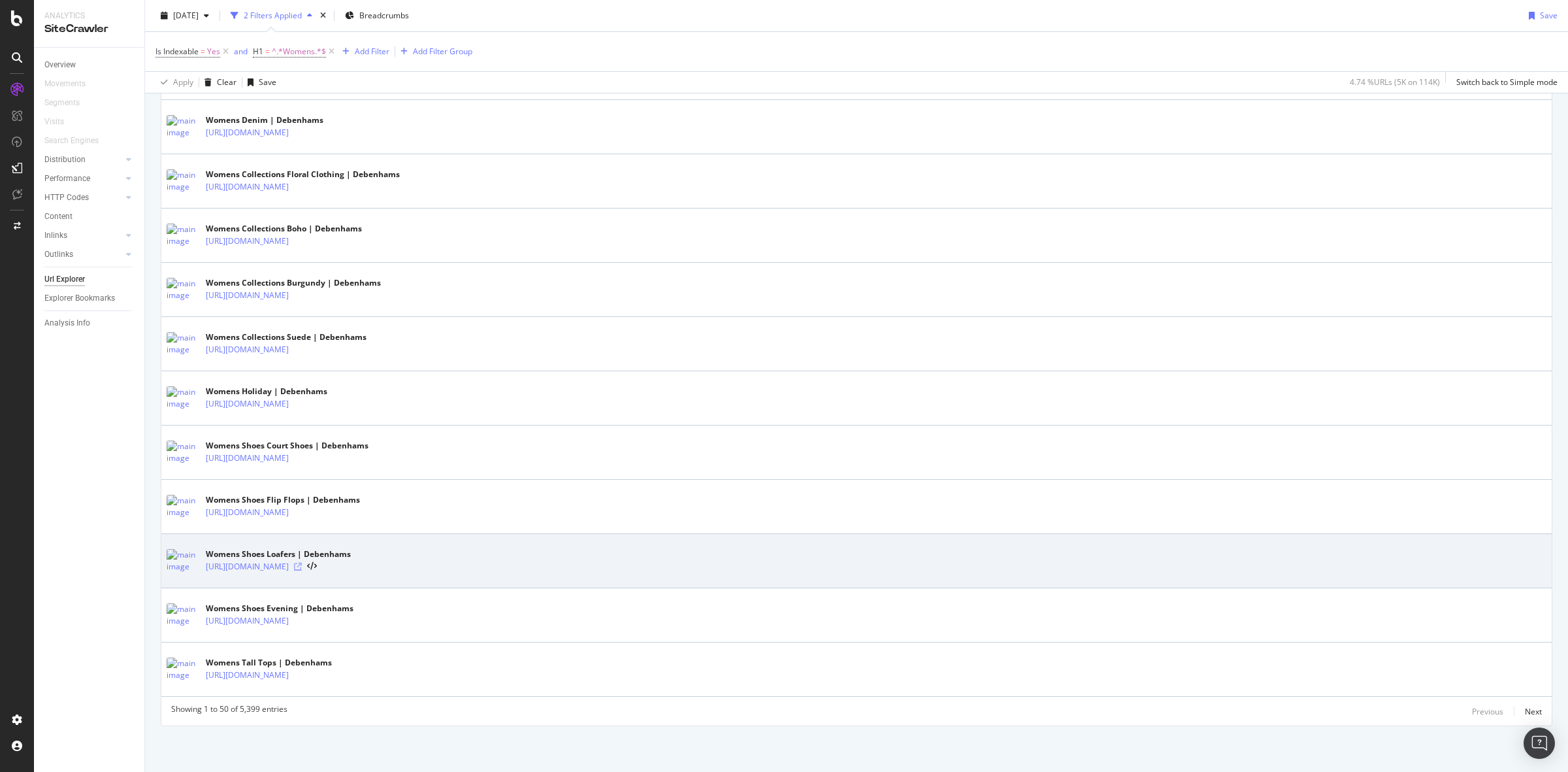
click at [302, 567] on icon at bounding box center [298, 567] width 8 height 8
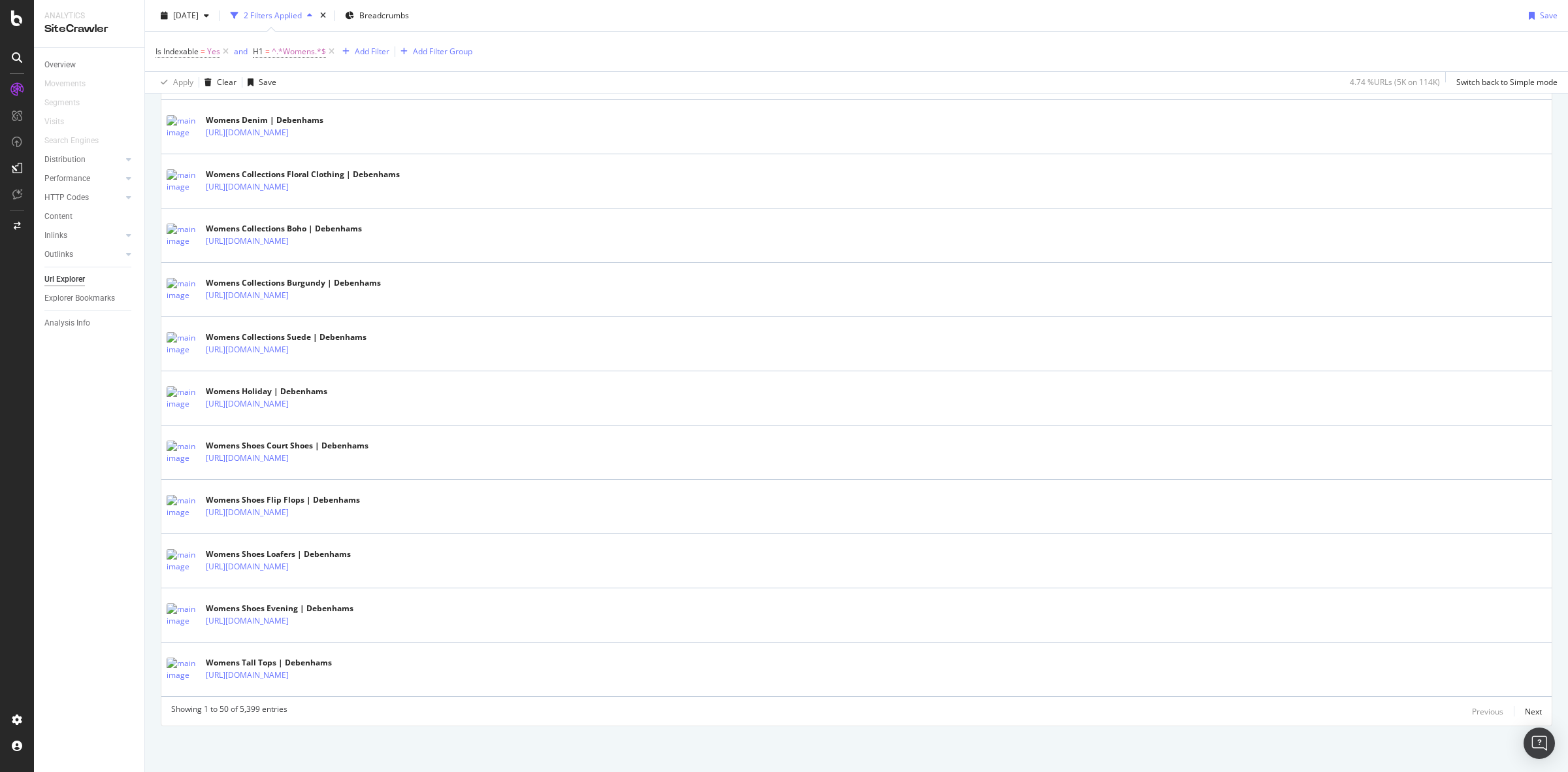
click at [331, 52] on icon at bounding box center [331, 51] width 11 height 13
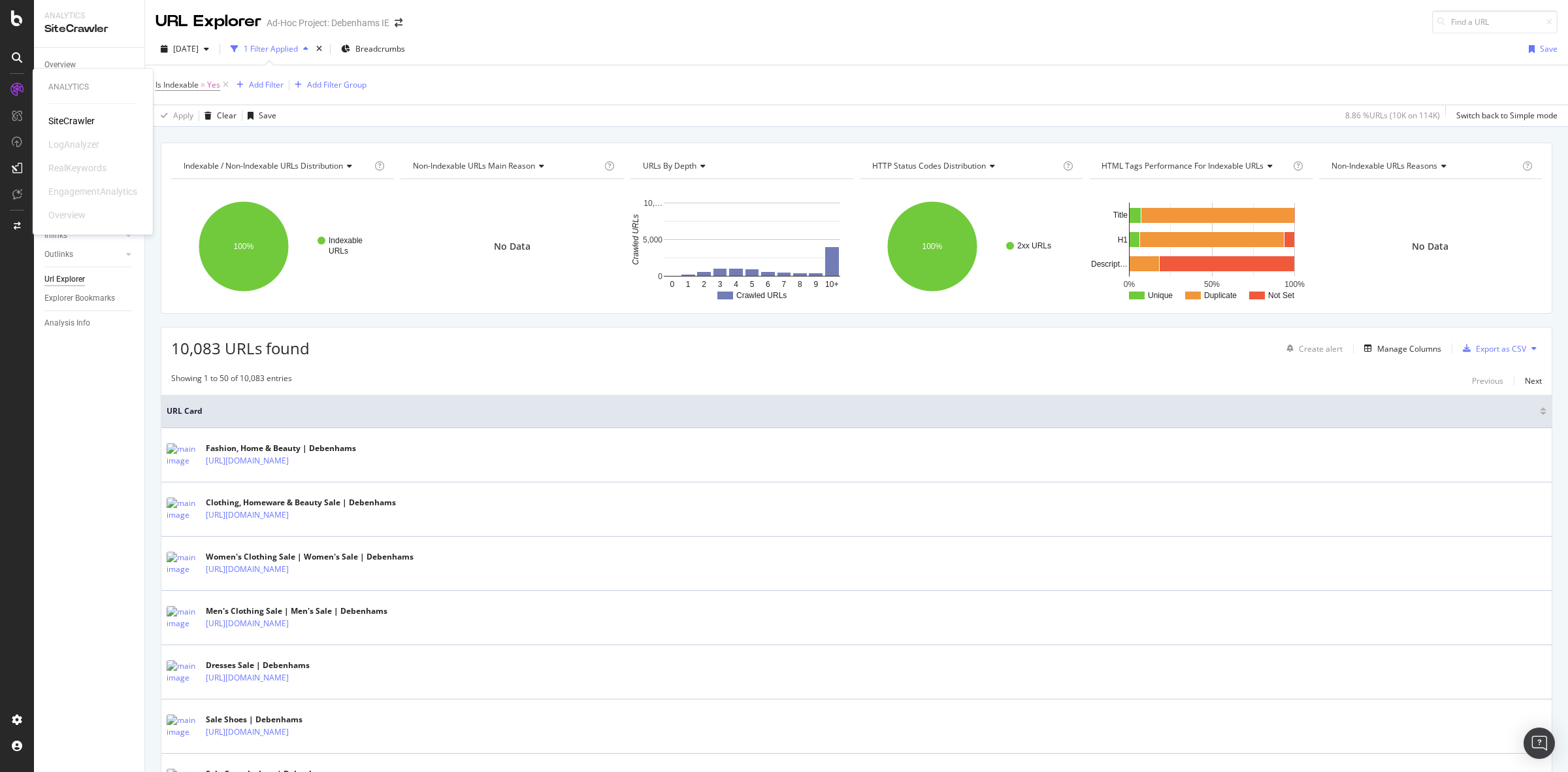
click at [74, 122] on div "SiteCrawler" at bounding box center [71, 120] width 46 height 13
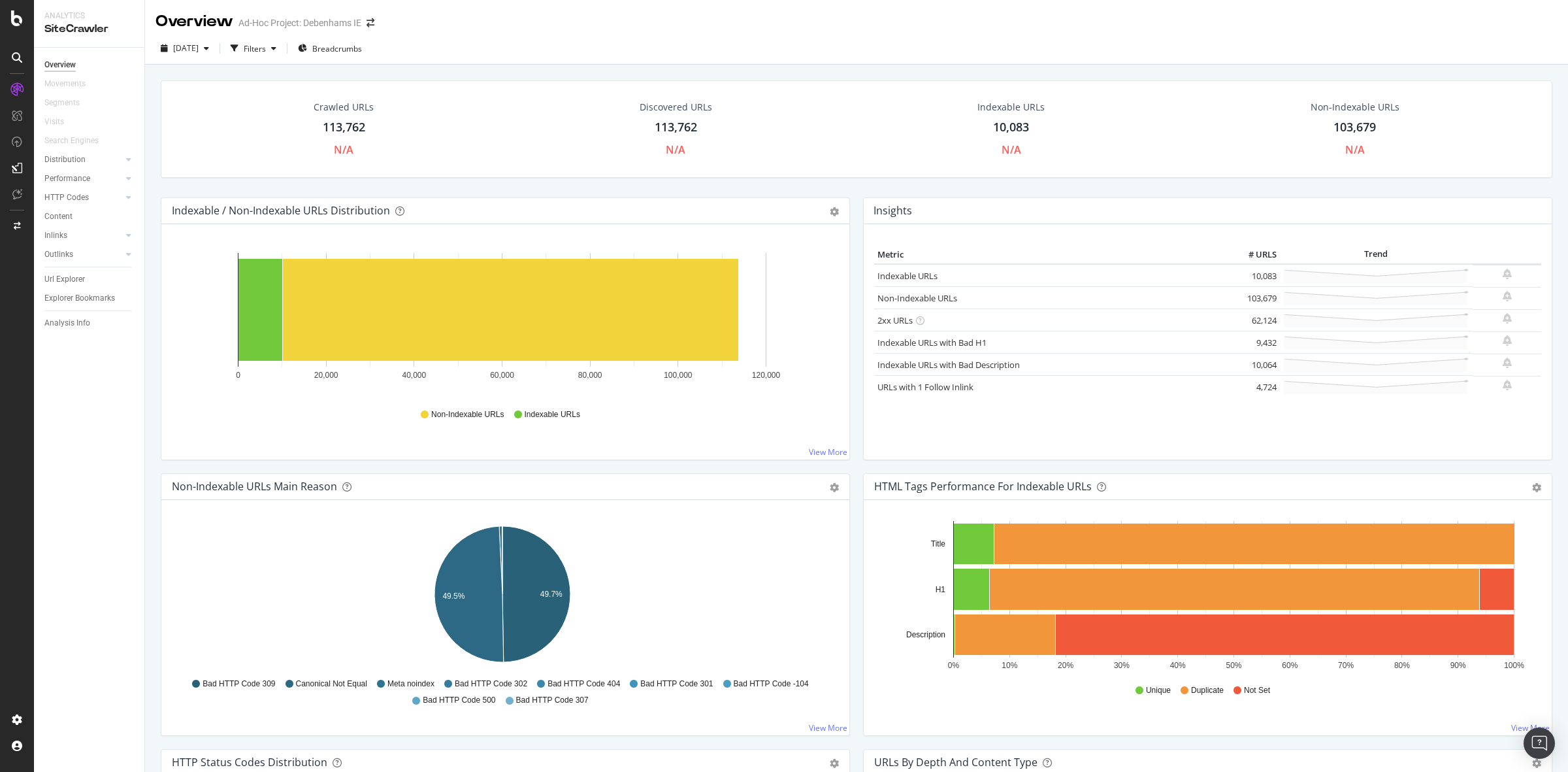
click at [345, 126] on div "113,762" at bounding box center [344, 127] width 42 height 17
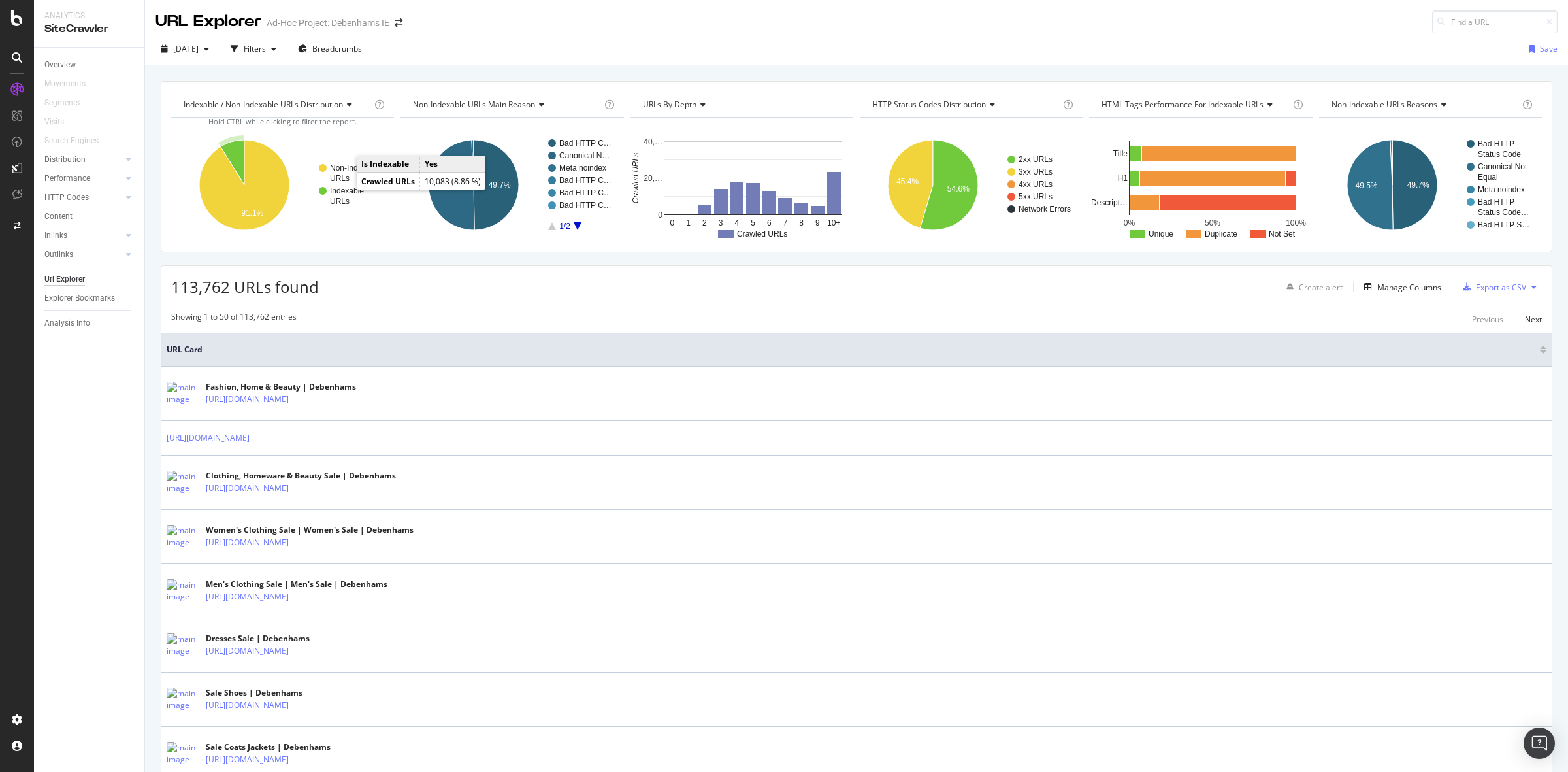
click at [343, 198] on text "URLs" at bounding box center [339, 201] width 20 height 9
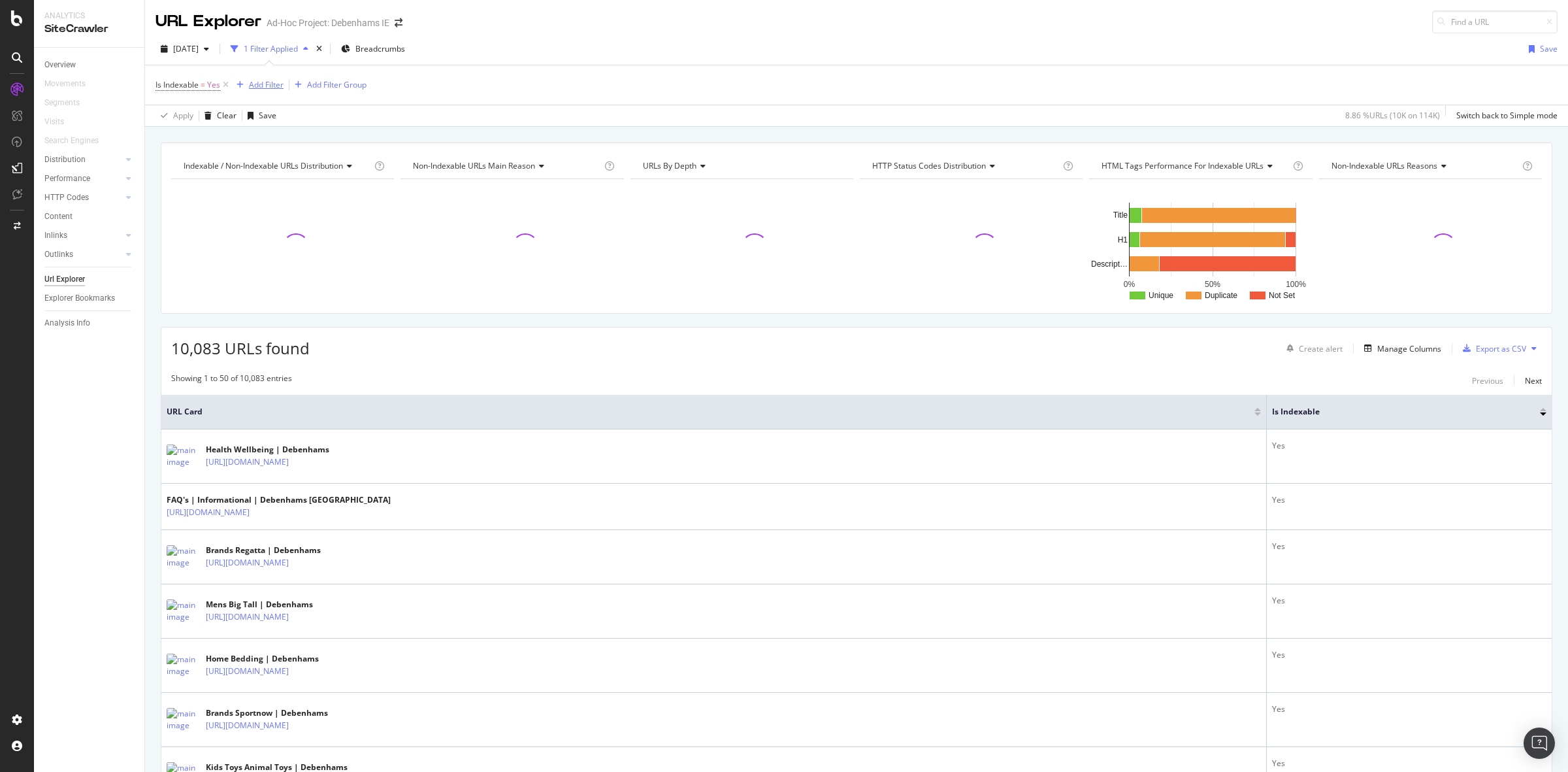
click at [250, 81] on div "Add Filter" at bounding box center [266, 84] width 34 height 11
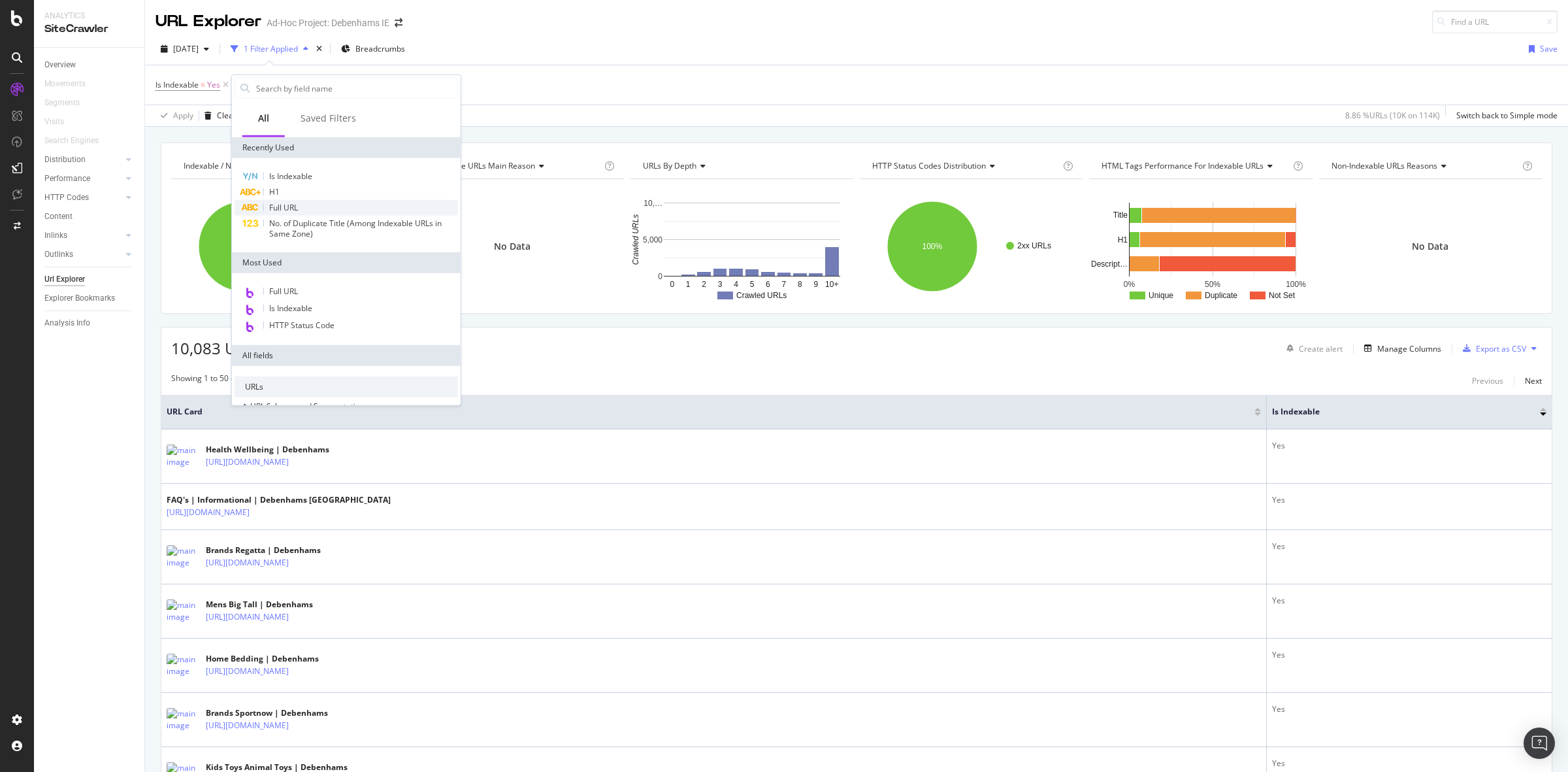
click at [301, 203] on div "Full URL" at bounding box center [347, 207] width 223 height 15
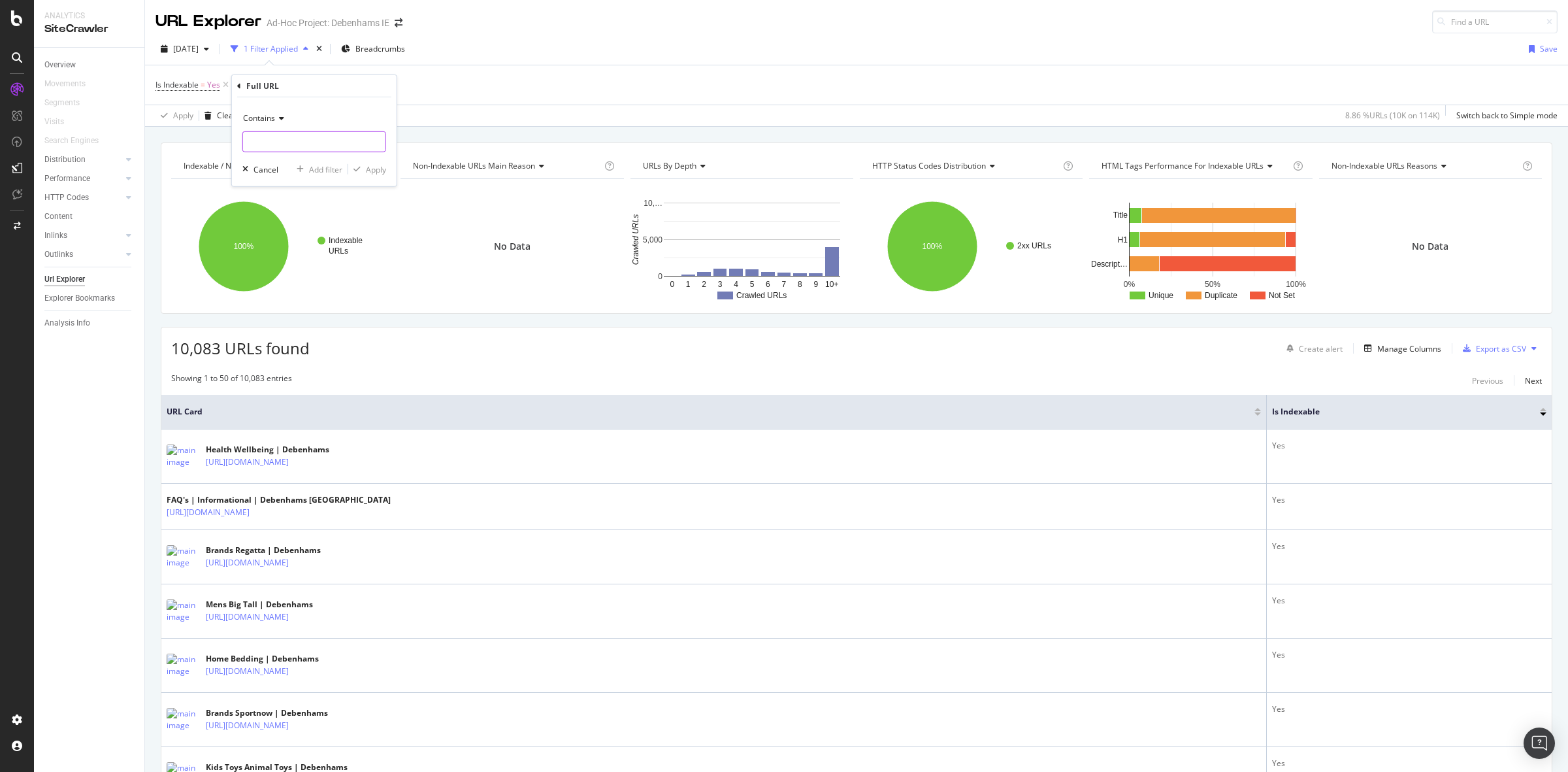
click at [340, 141] on input "text" at bounding box center [314, 141] width 143 height 21
type input "facet"
click at [377, 168] on div "Apply" at bounding box center [376, 169] width 20 height 11
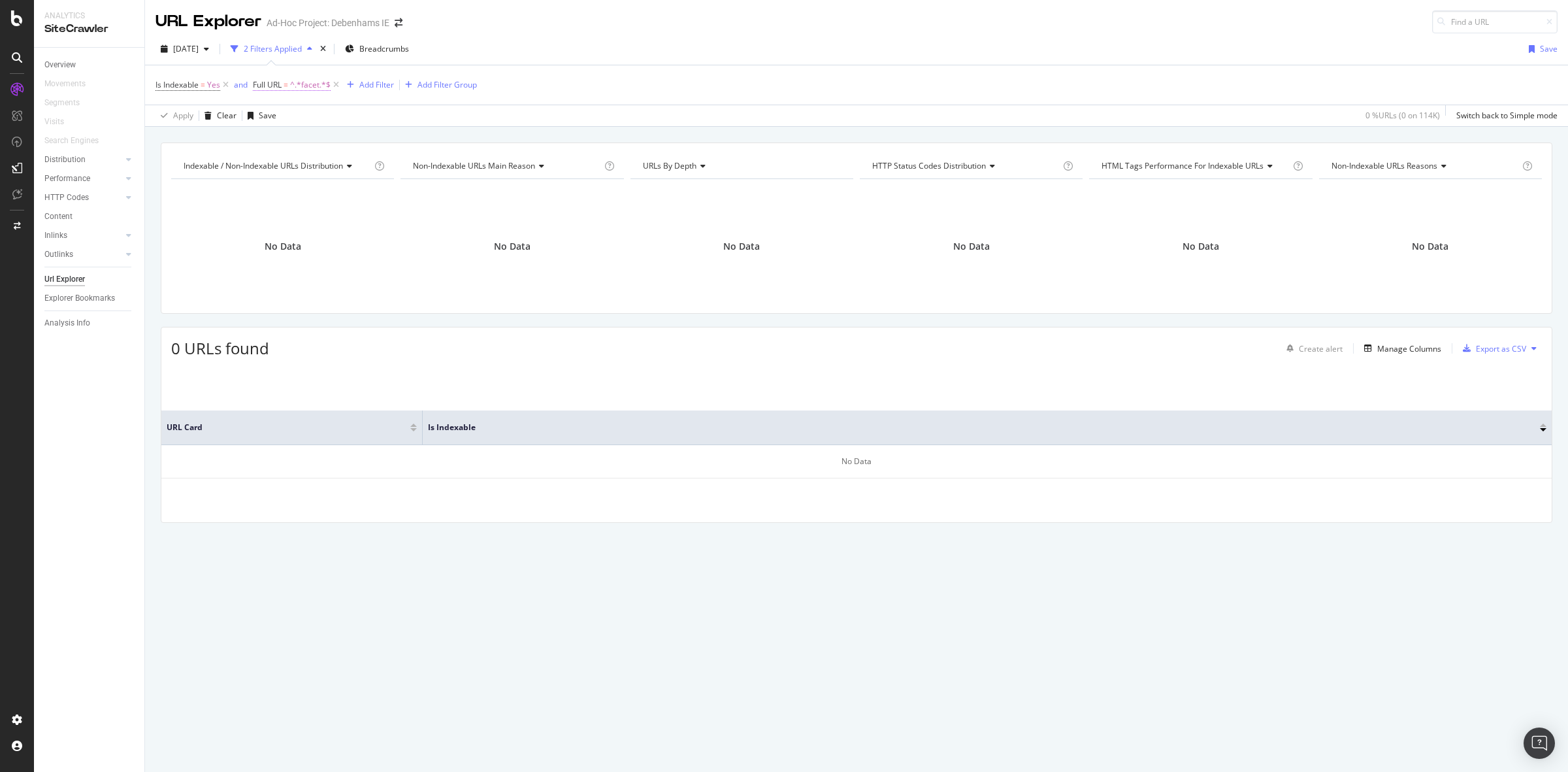
click at [294, 83] on span "^.*facet.*$" at bounding box center [310, 85] width 40 height 18
click at [645, 139] on div "Indexable / Non-Indexable URLs distribution Chart (by Value) Table Expand Expor…" at bounding box center [857, 142] width 1423 height 32
click at [20, 20] on icon at bounding box center [17, 18] width 11 height 15
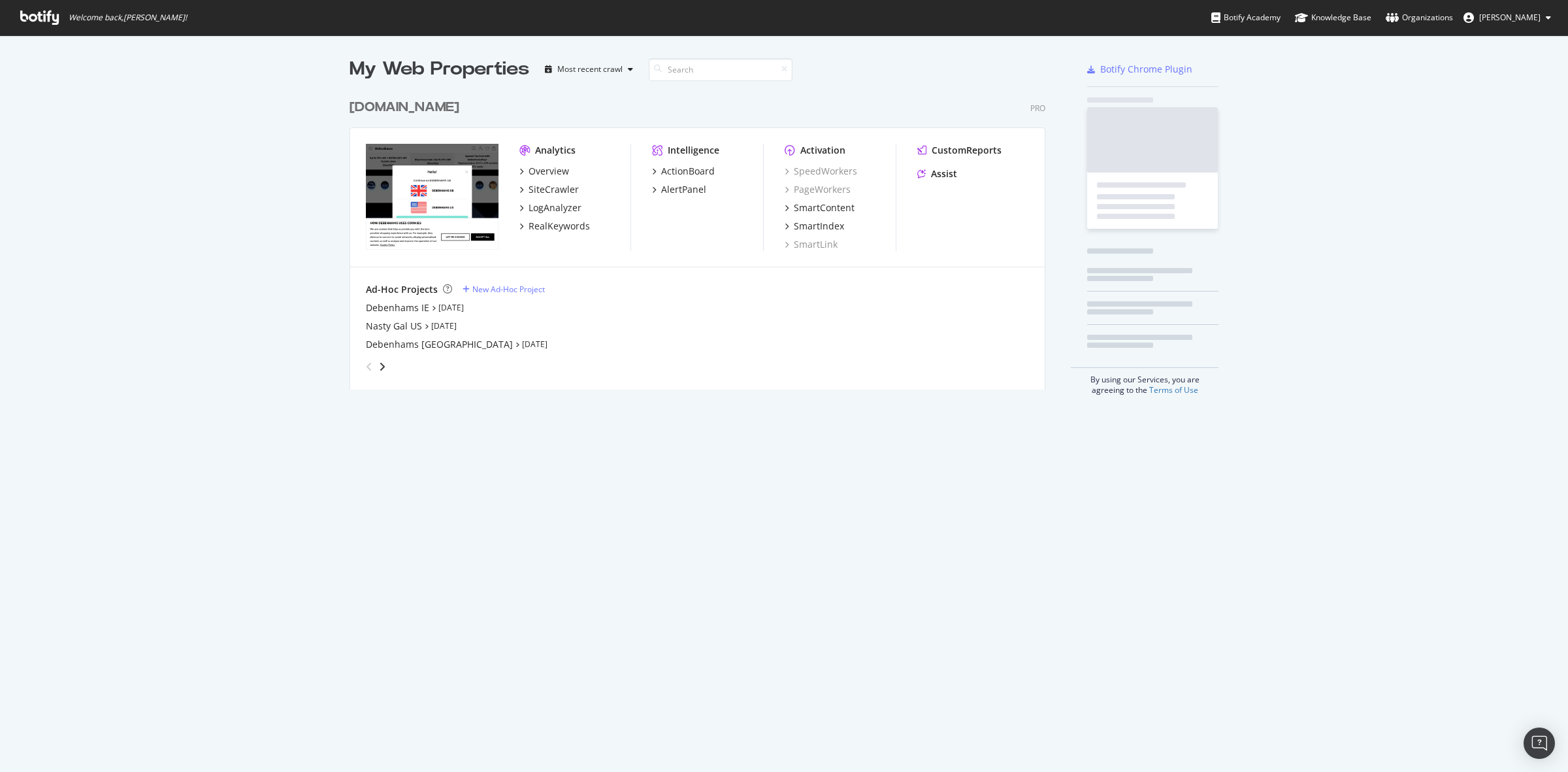
scroll to position [759, 1543]
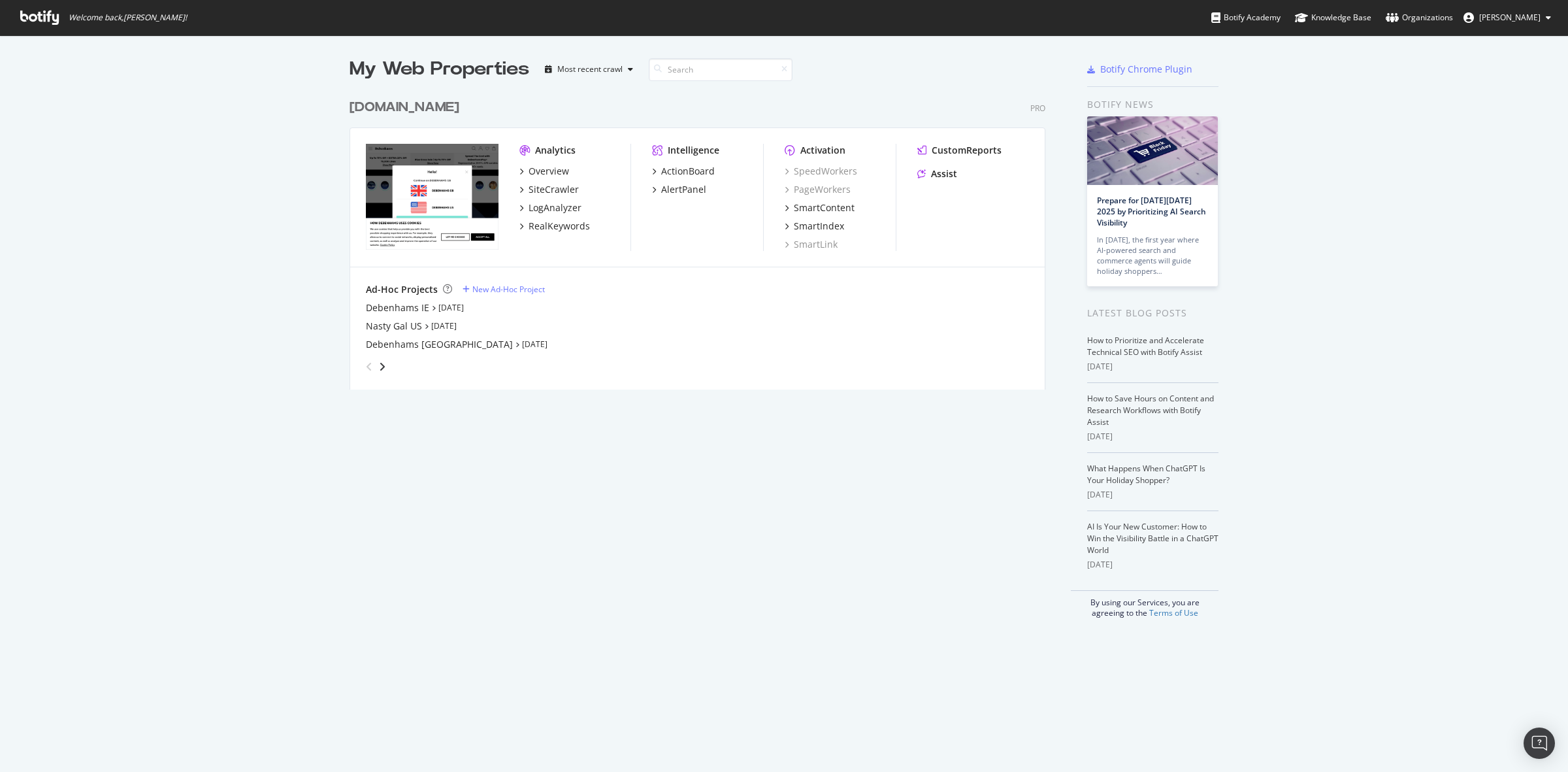
click at [388, 106] on div "[DOMAIN_NAME]" at bounding box center [404, 108] width 110 height 19
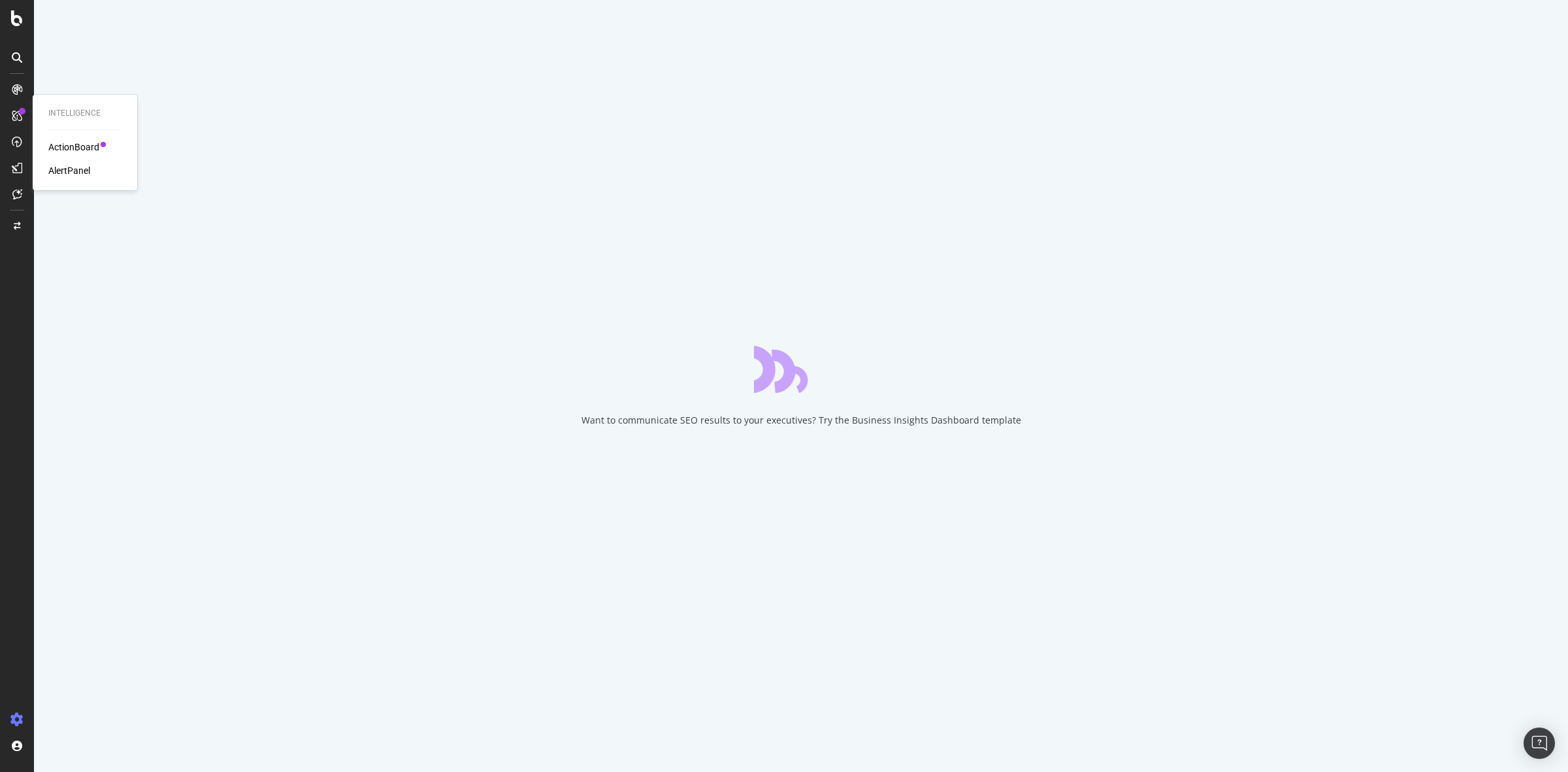
click at [69, 146] on div "ActionBoard" at bounding box center [74, 147] width 51 height 13
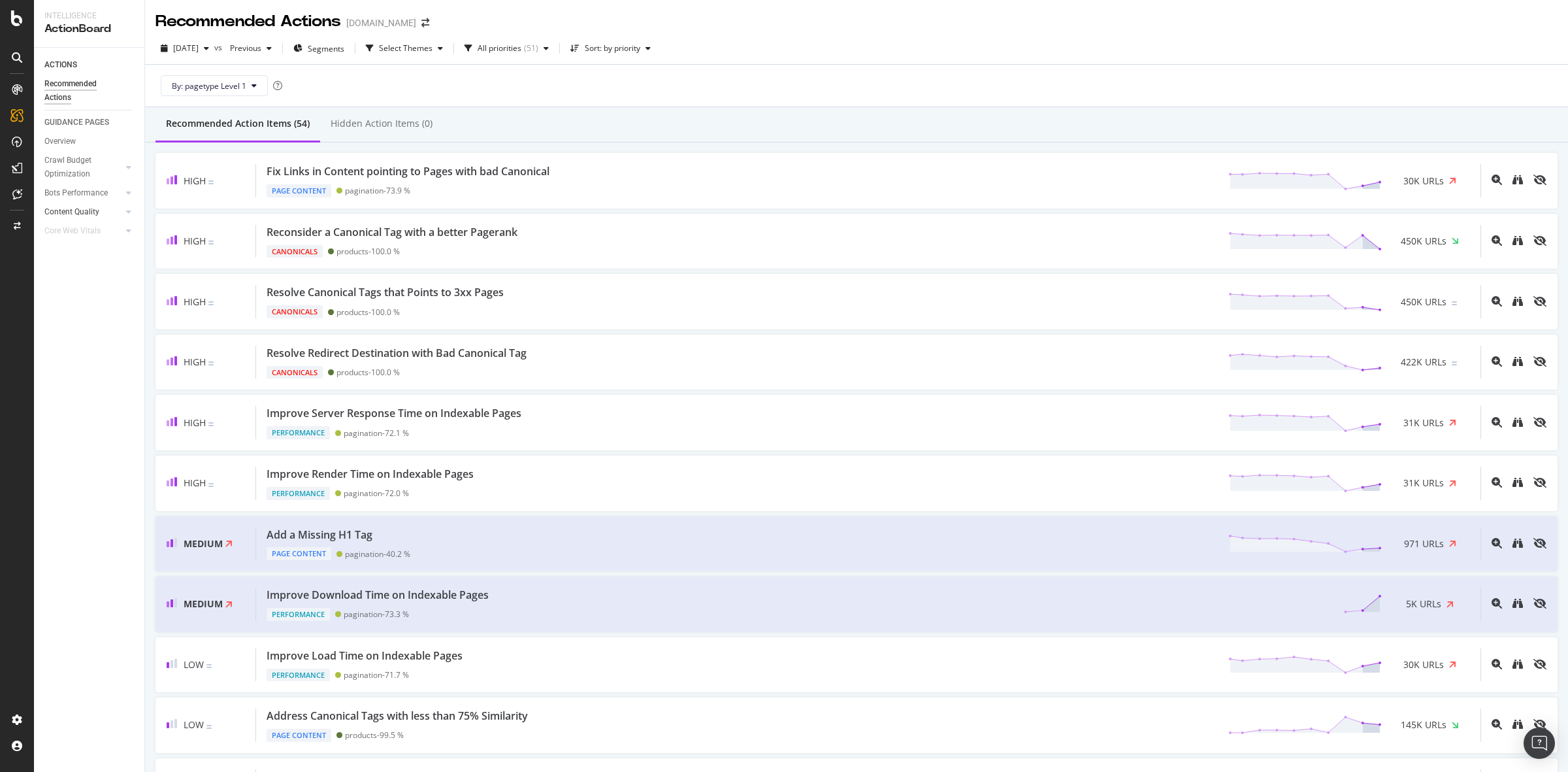
drag, startPoint x: 83, startPoint y: 213, endPoint x: 110, endPoint y: 213, distance: 27.0
click at [83, 213] on div "Content Quality" at bounding box center [72, 212] width 55 height 13
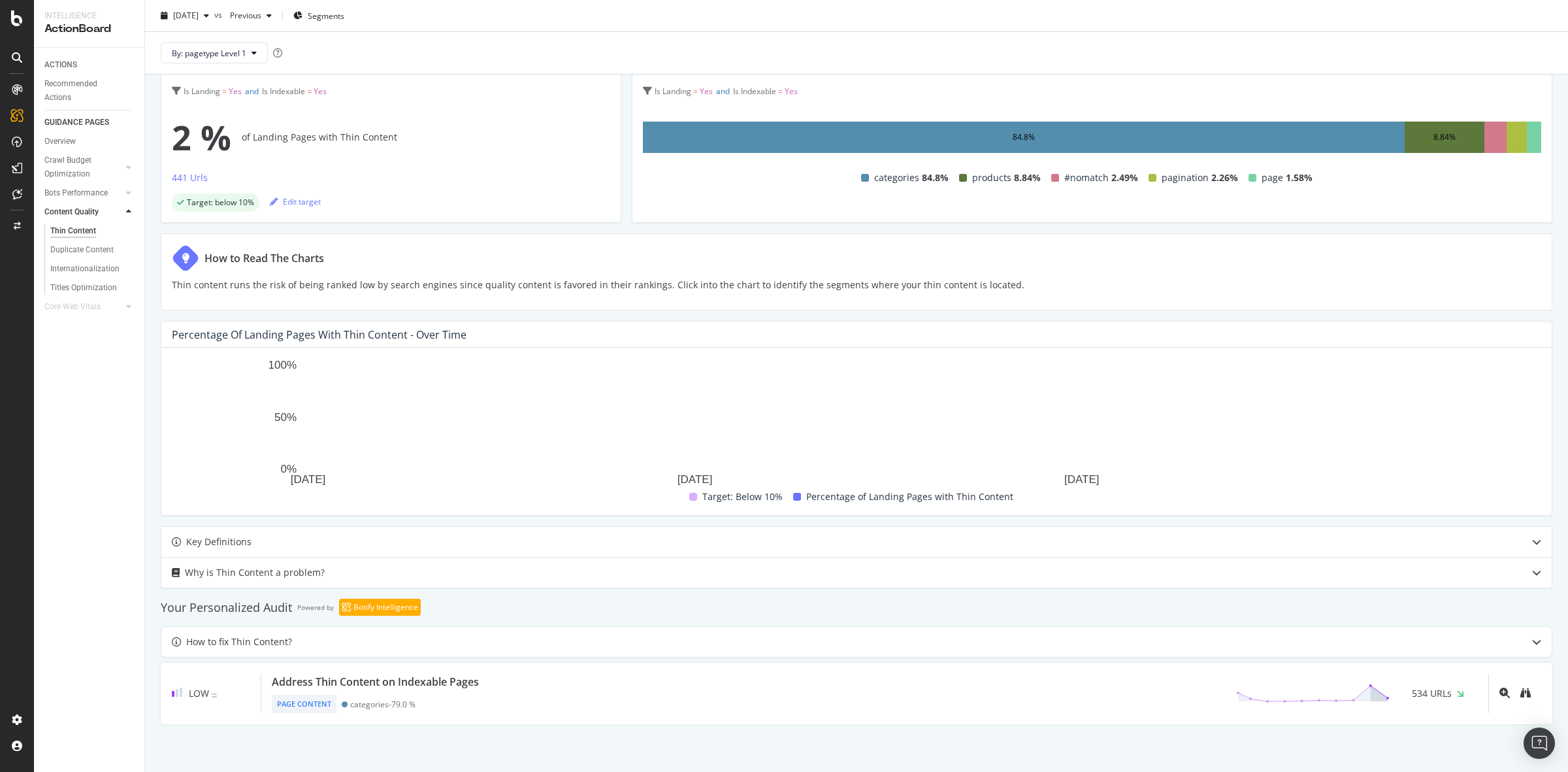
scroll to position [108, 0]
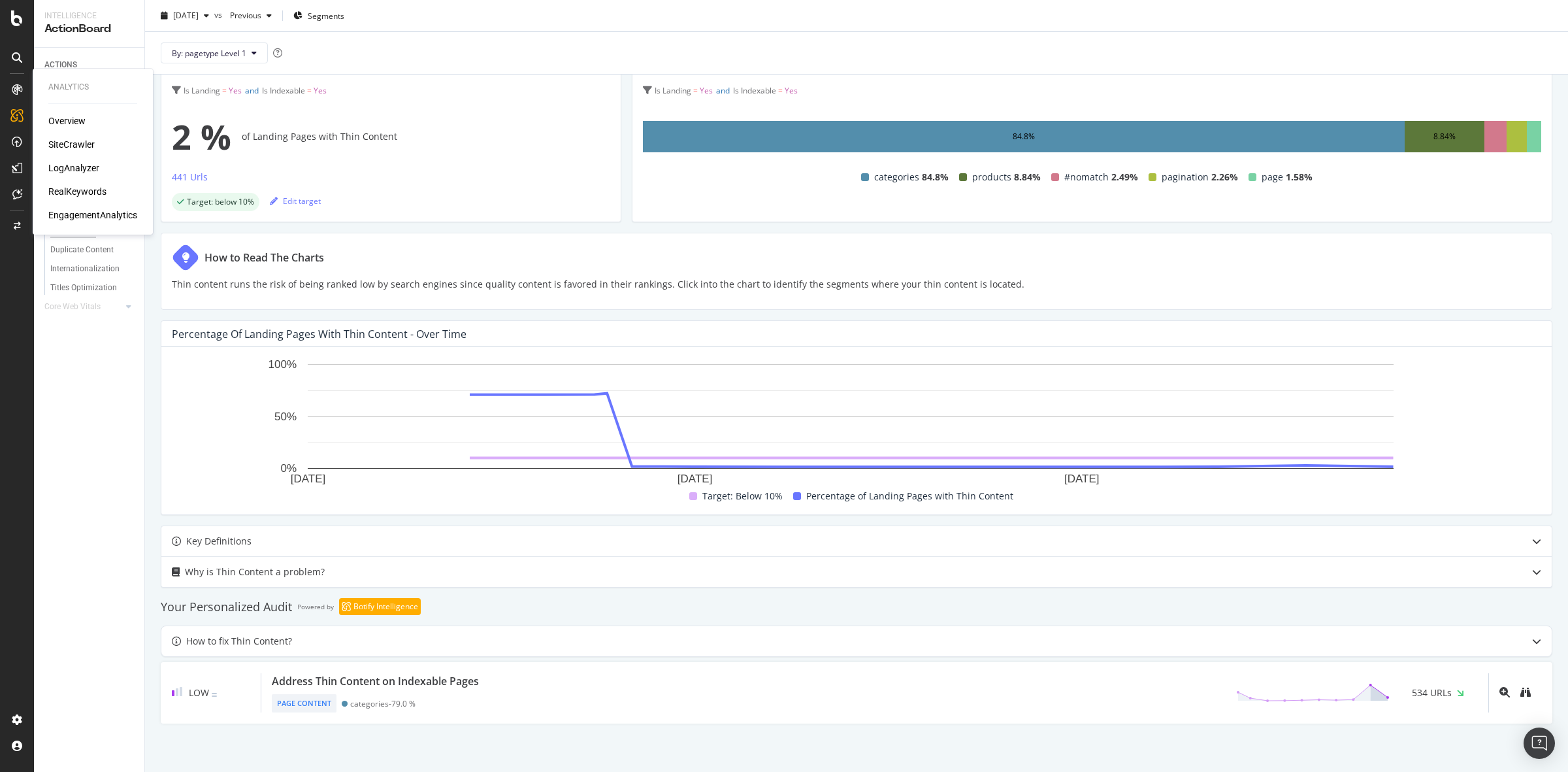
click at [77, 141] on div "SiteCrawler" at bounding box center [71, 144] width 46 height 13
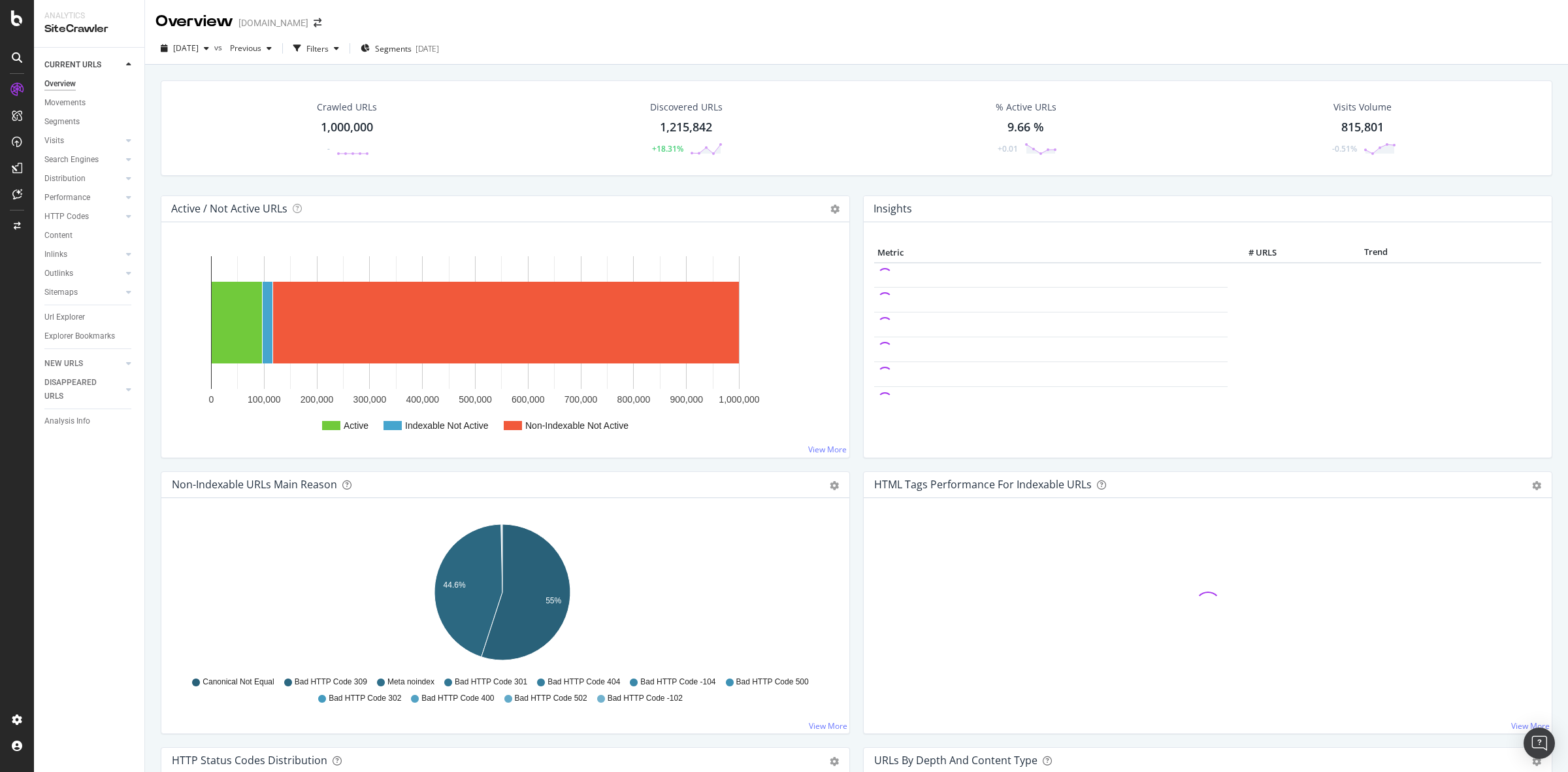
click at [344, 127] on div "1,000,000" at bounding box center [347, 127] width 52 height 17
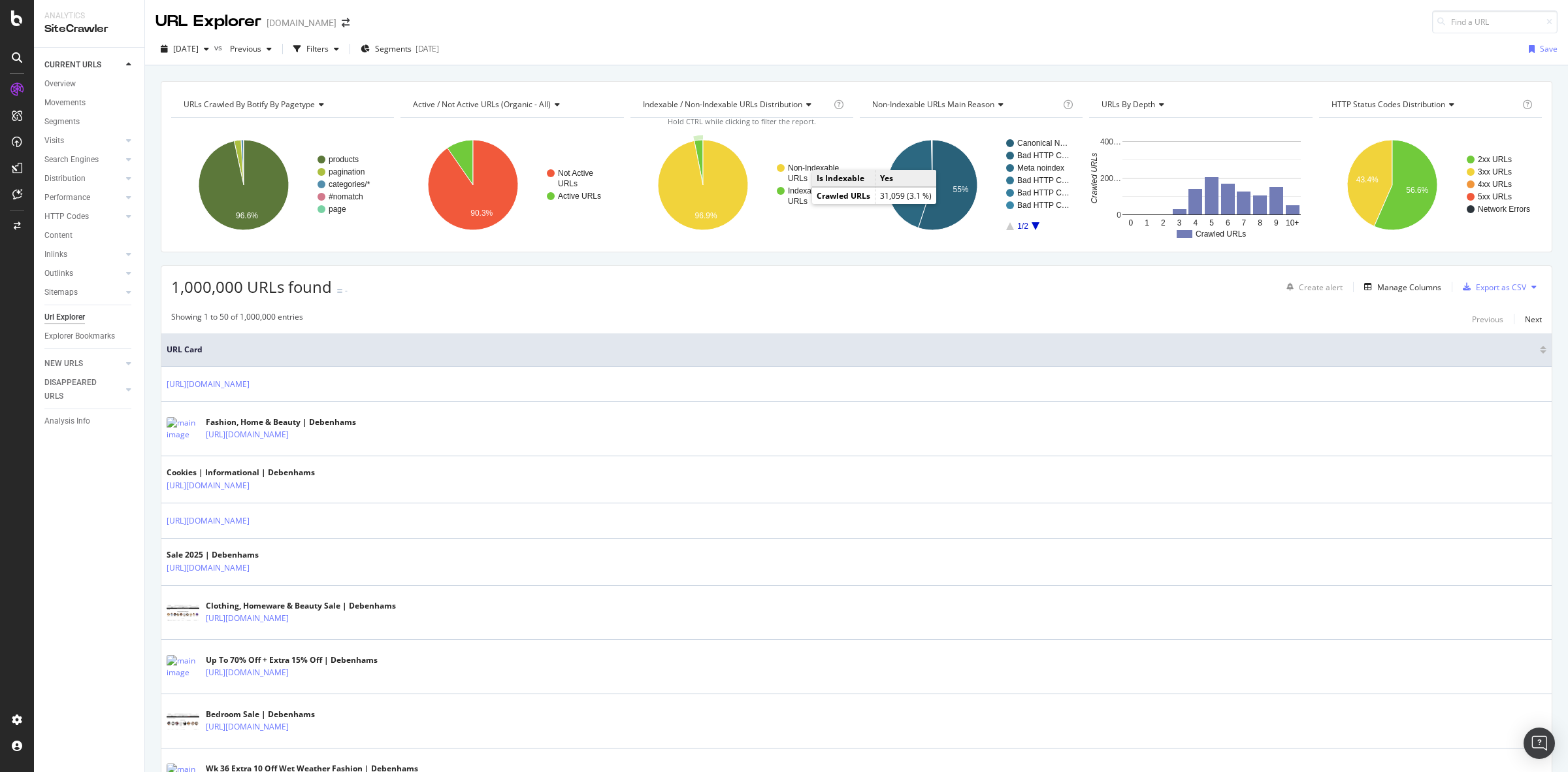
click at [795, 192] on text "Indexable" at bounding box center [805, 191] width 34 height 9
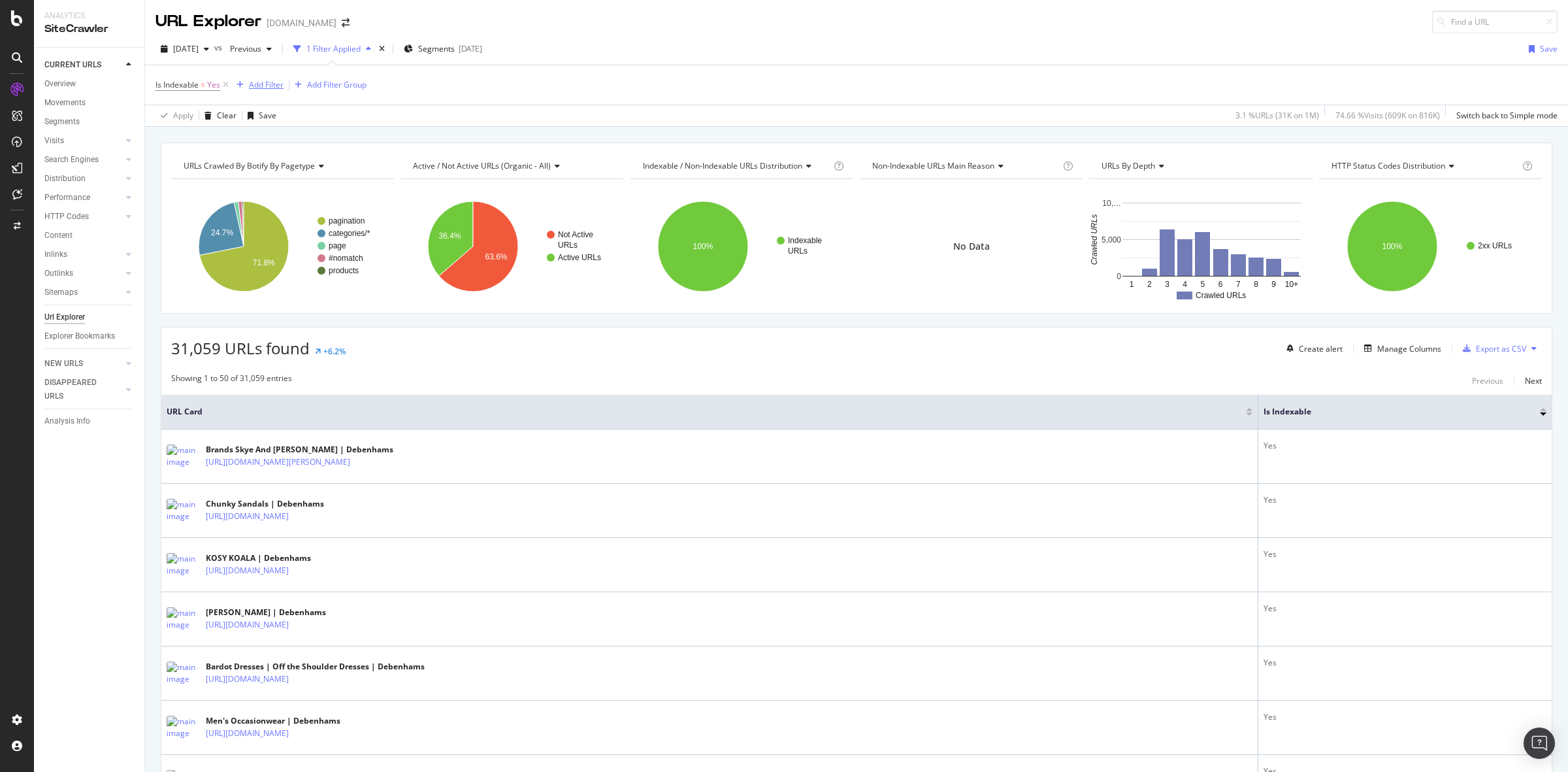
click at [256, 85] on div "Add Filter" at bounding box center [266, 84] width 34 height 11
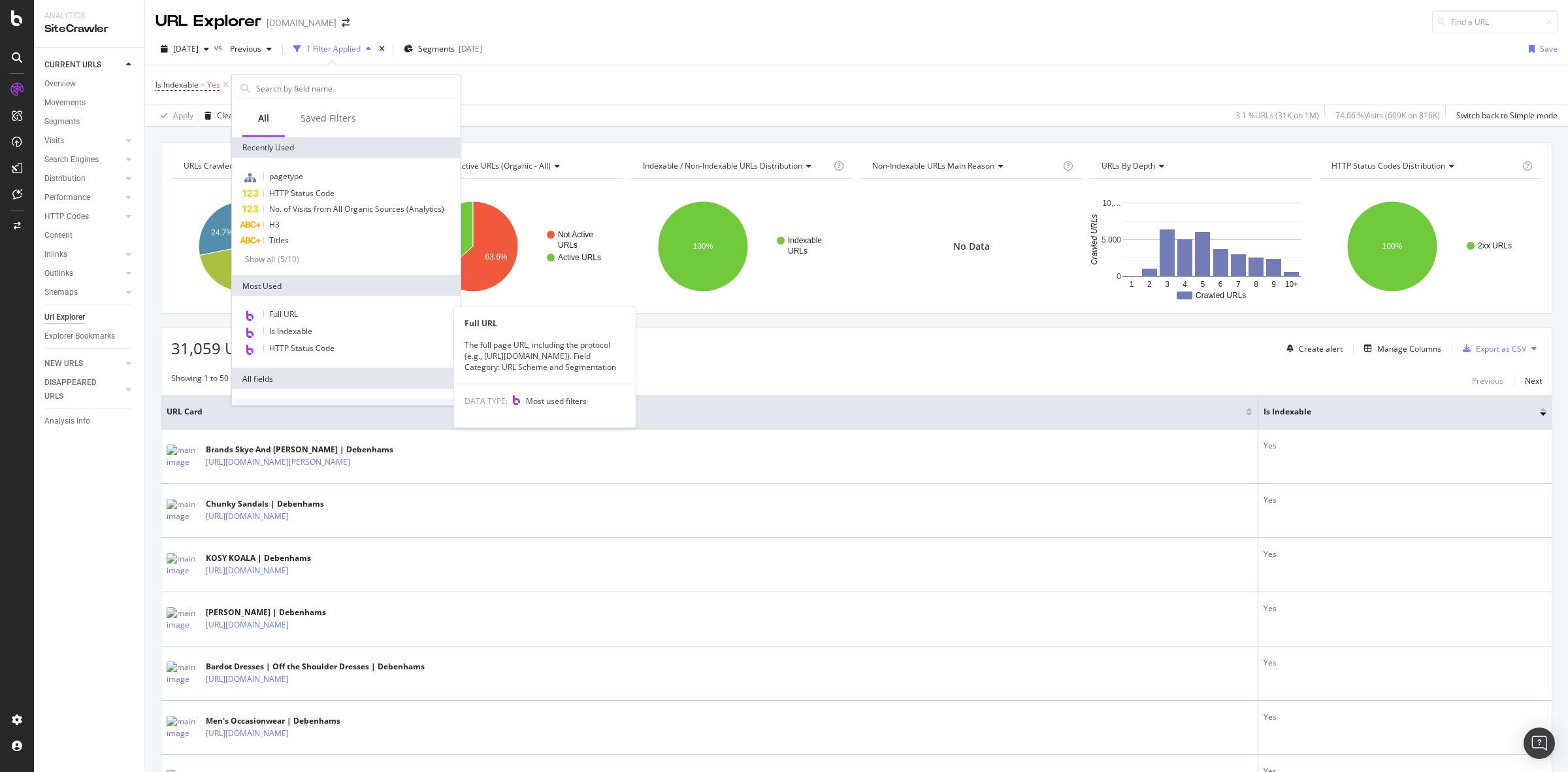
click at [380, 304] on div "Full URL Full URL The full page URL, including the protocol (e.g., [URL][DOMAIN…" at bounding box center [347, 332] width 229 height 72
click at [376, 315] on div "Full URL" at bounding box center [347, 314] width 223 height 17
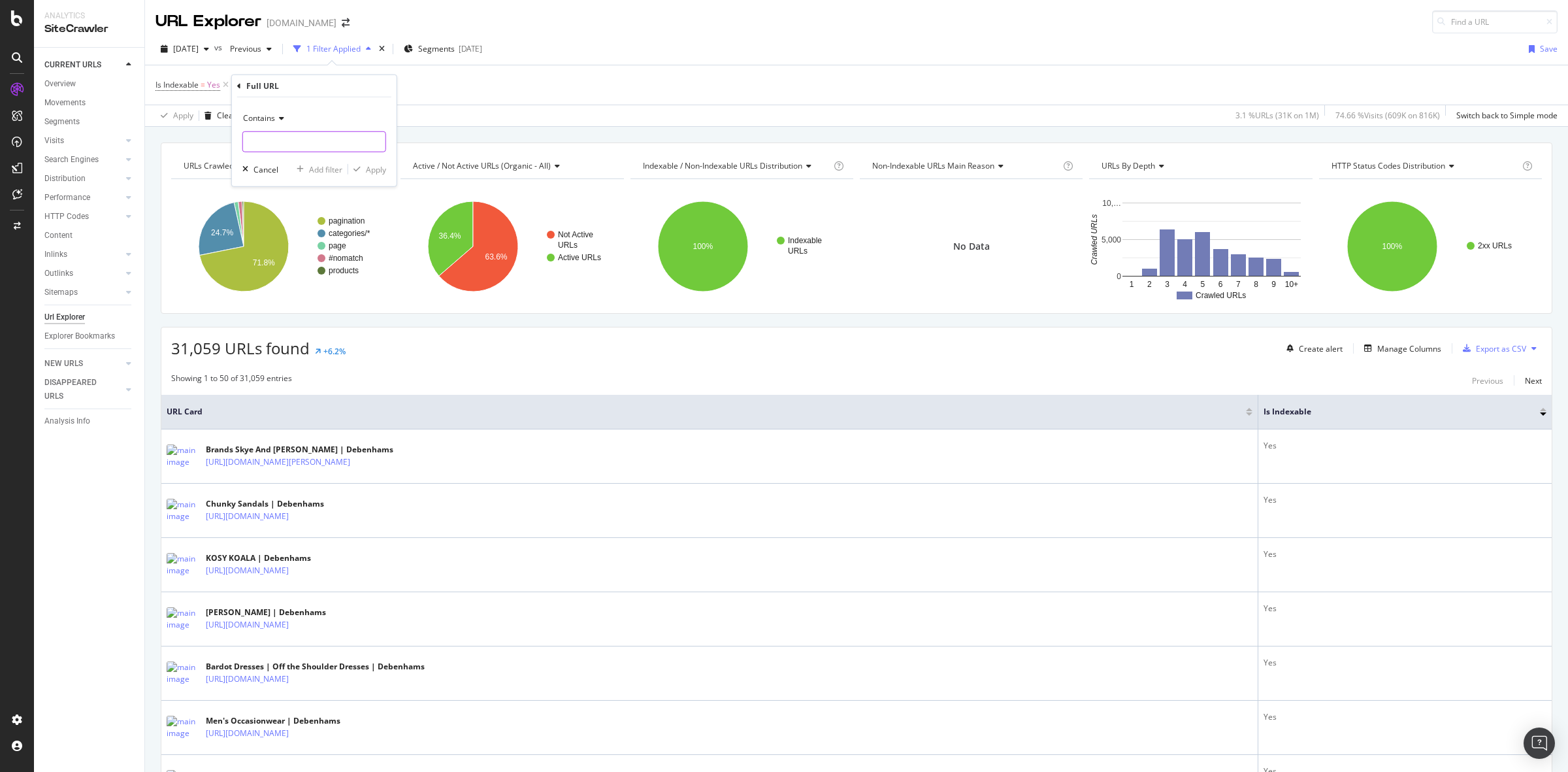
click at [319, 150] on input "text" at bounding box center [314, 141] width 143 height 21
type input "facet"
click at [383, 171] on div "Apply" at bounding box center [376, 169] width 20 height 11
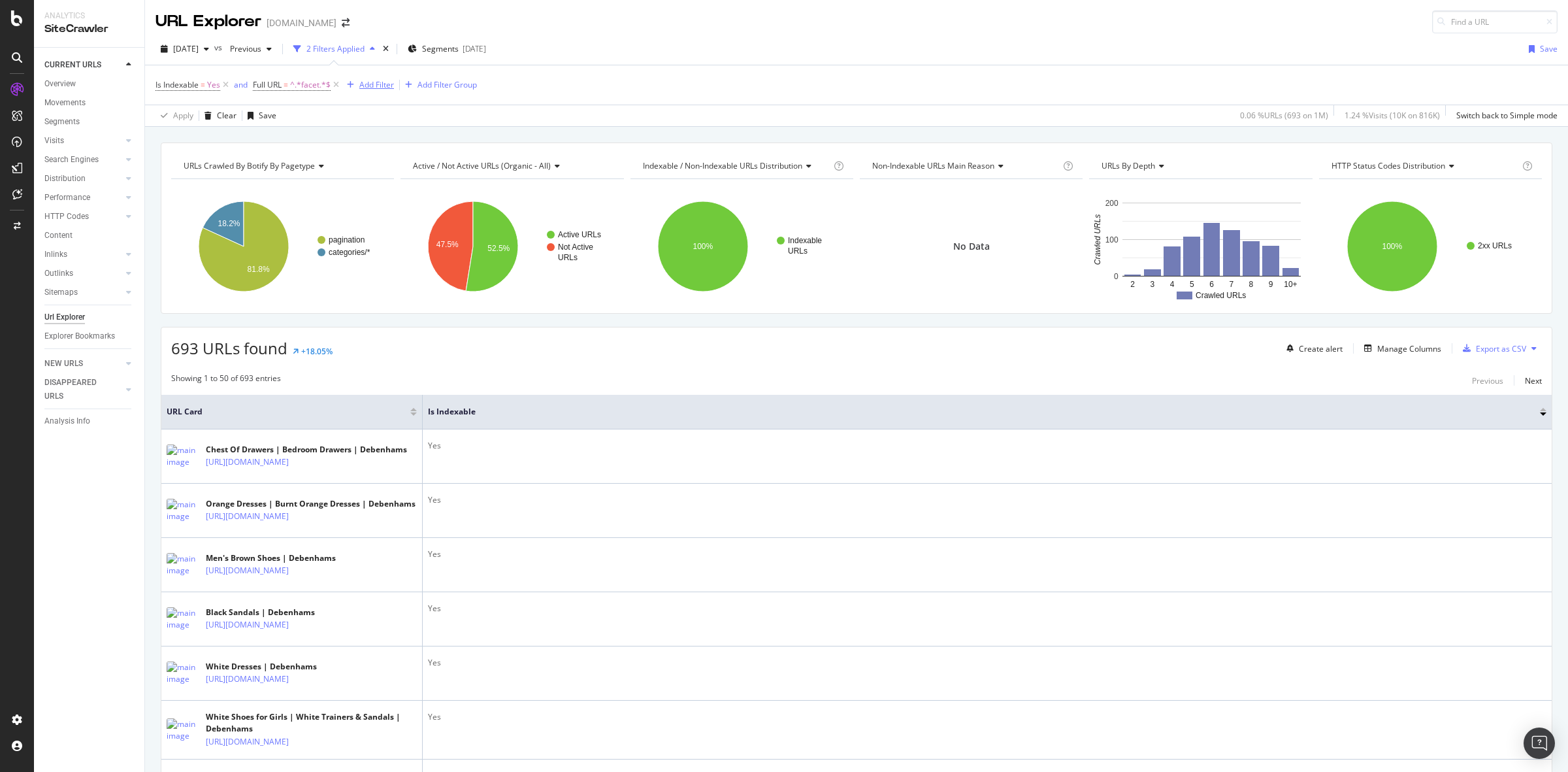
click at [363, 83] on div "Add Filter" at bounding box center [376, 84] width 34 height 11
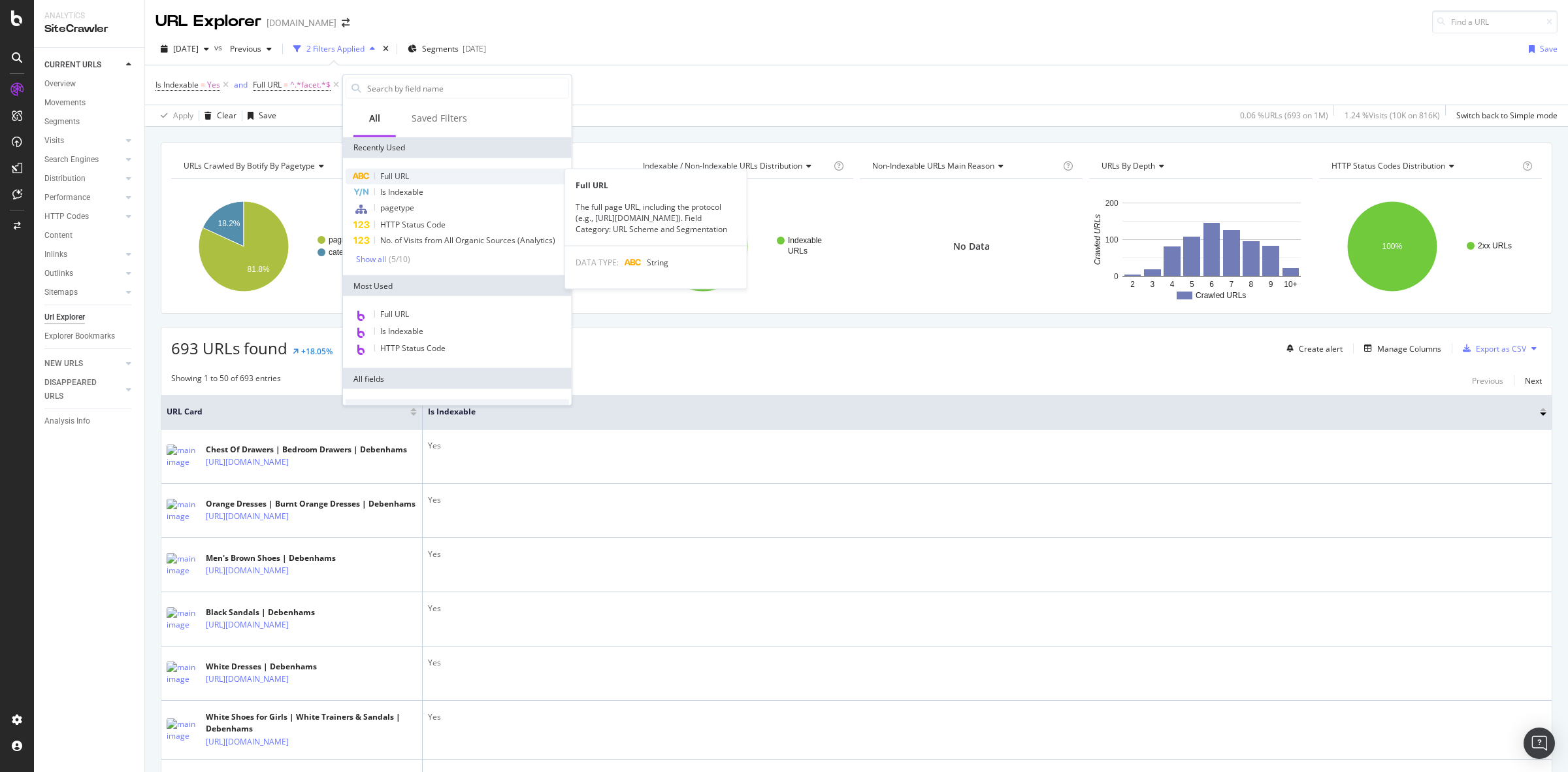
click at [421, 172] on div "Full URL" at bounding box center [458, 176] width 223 height 15
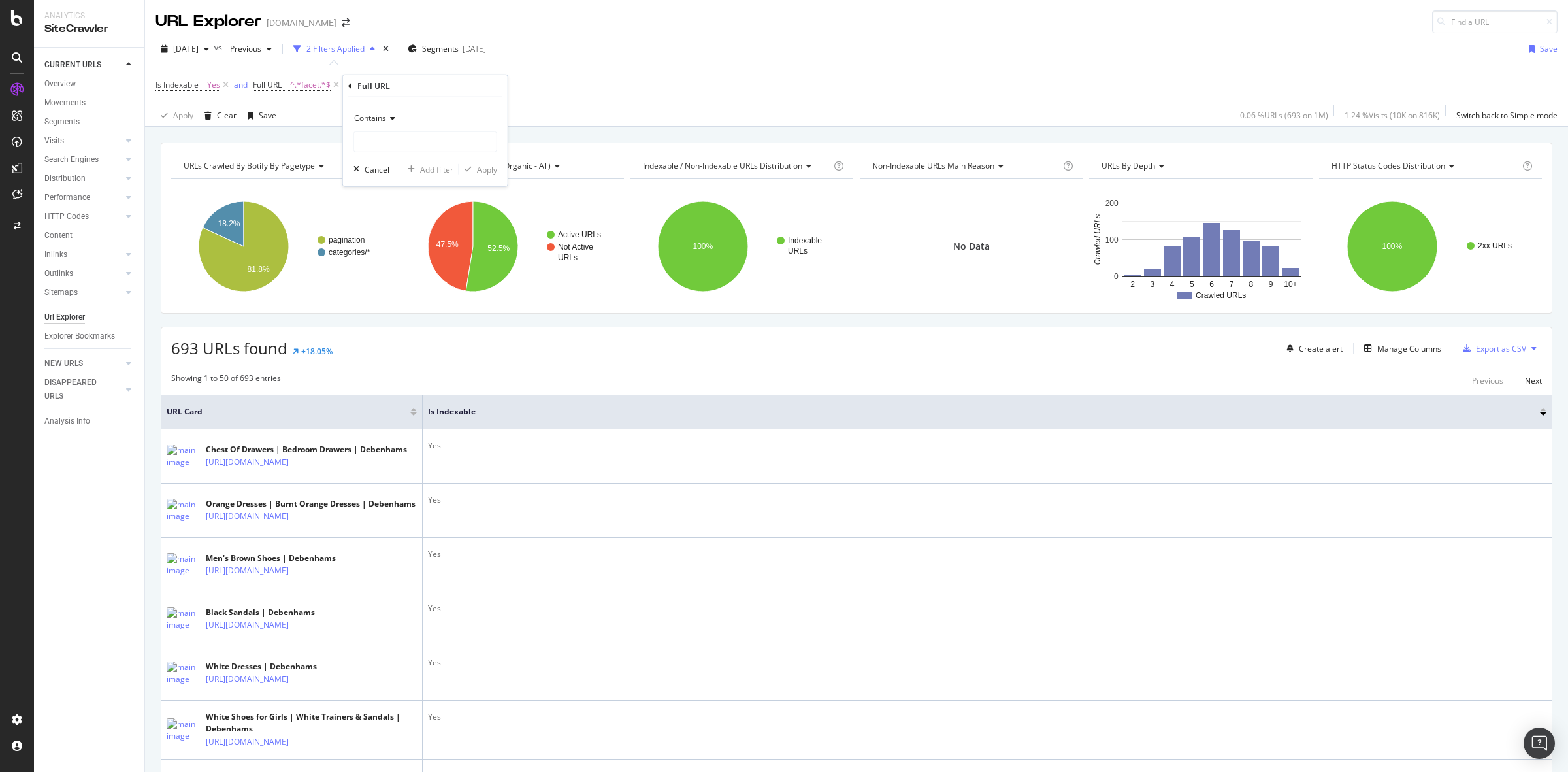
click at [393, 120] on icon at bounding box center [391, 118] width 9 height 8
click at [422, 262] on div "Doesn't contain" at bounding box center [427, 264] width 140 height 17
click at [417, 139] on input "text" at bounding box center [425, 141] width 143 height 21
type input "="
click at [485, 170] on div "Apply" at bounding box center [487, 169] width 20 height 11
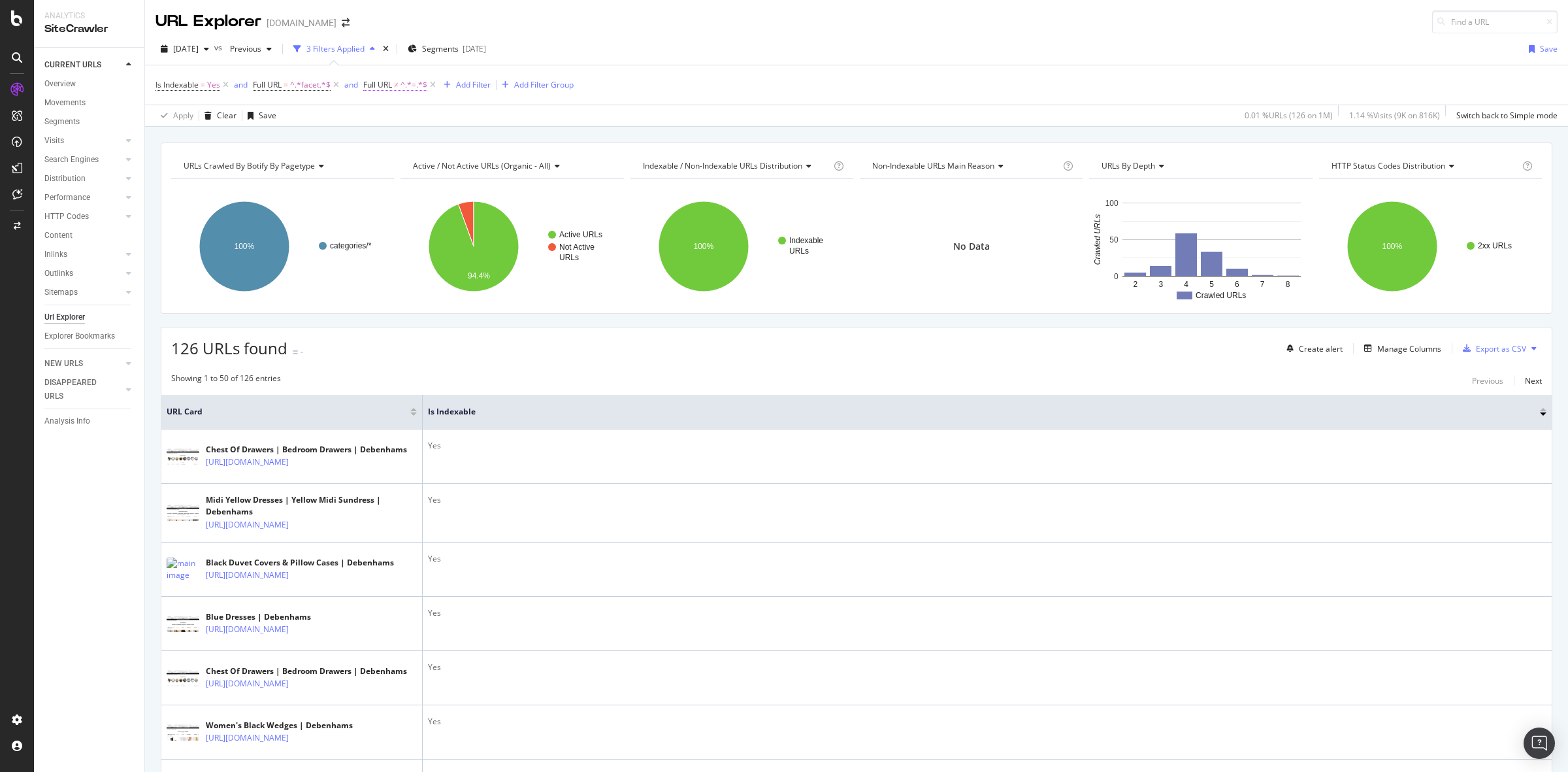
click at [393, 79] on span "Full URL ≠ ^.*=.*$" at bounding box center [395, 84] width 64 height 11
click at [326, 135] on div "URLs Crawled By Botify By pagetype Chart (by Value) Table Expand Export as CSV …" at bounding box center [857, 142] width 1423 height 32
click at [464, 79] on div "Add Filter" at bounding box center [473, 84] width 34 height 11
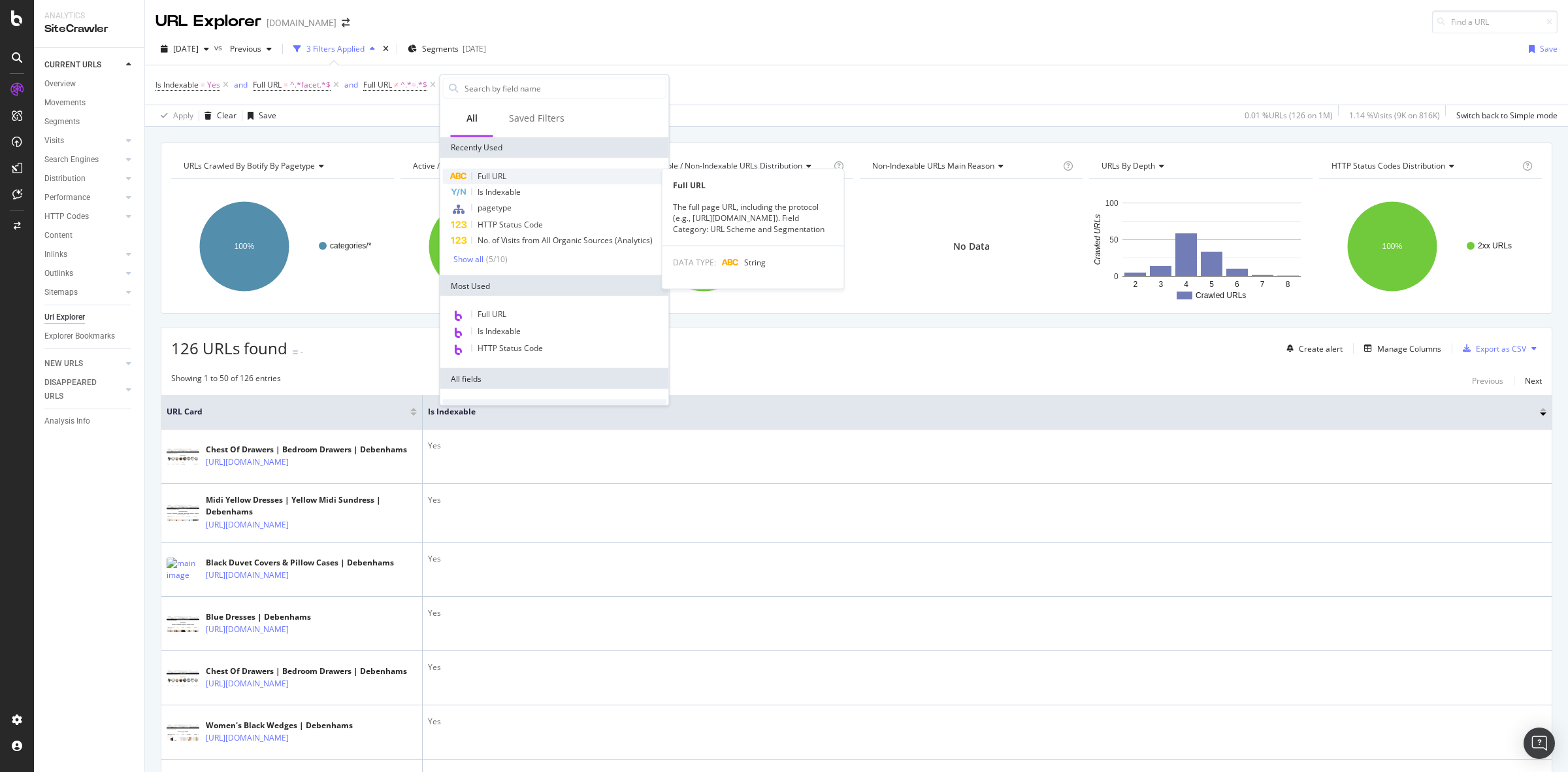
click at [532, 174] on div "Full URL" at bounding box center [555, 176] width 223 height 15
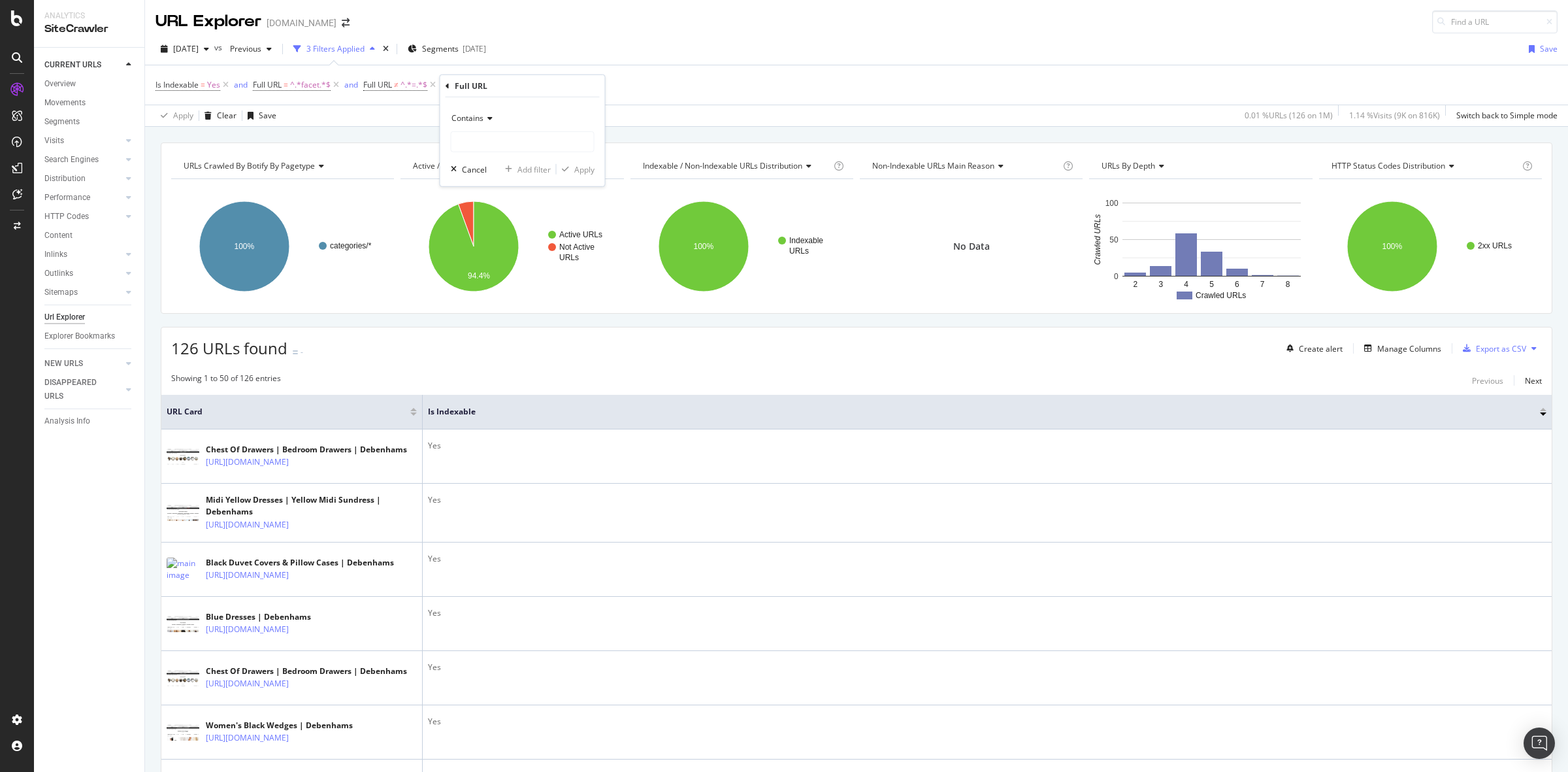
click at [485, 122] on icon at bounding box center [488, 118] width 9 height 8
click at [528, 245] on div "Contains" at bounding box center [524, 246] width 140 height 17
click at [501, 146] on input "text" at bounding box center [523, 141] width 143 height 21
type input "colour"
click at [583, 168] on div "Apply" at bounding box center [584, 169] width 20 height 11
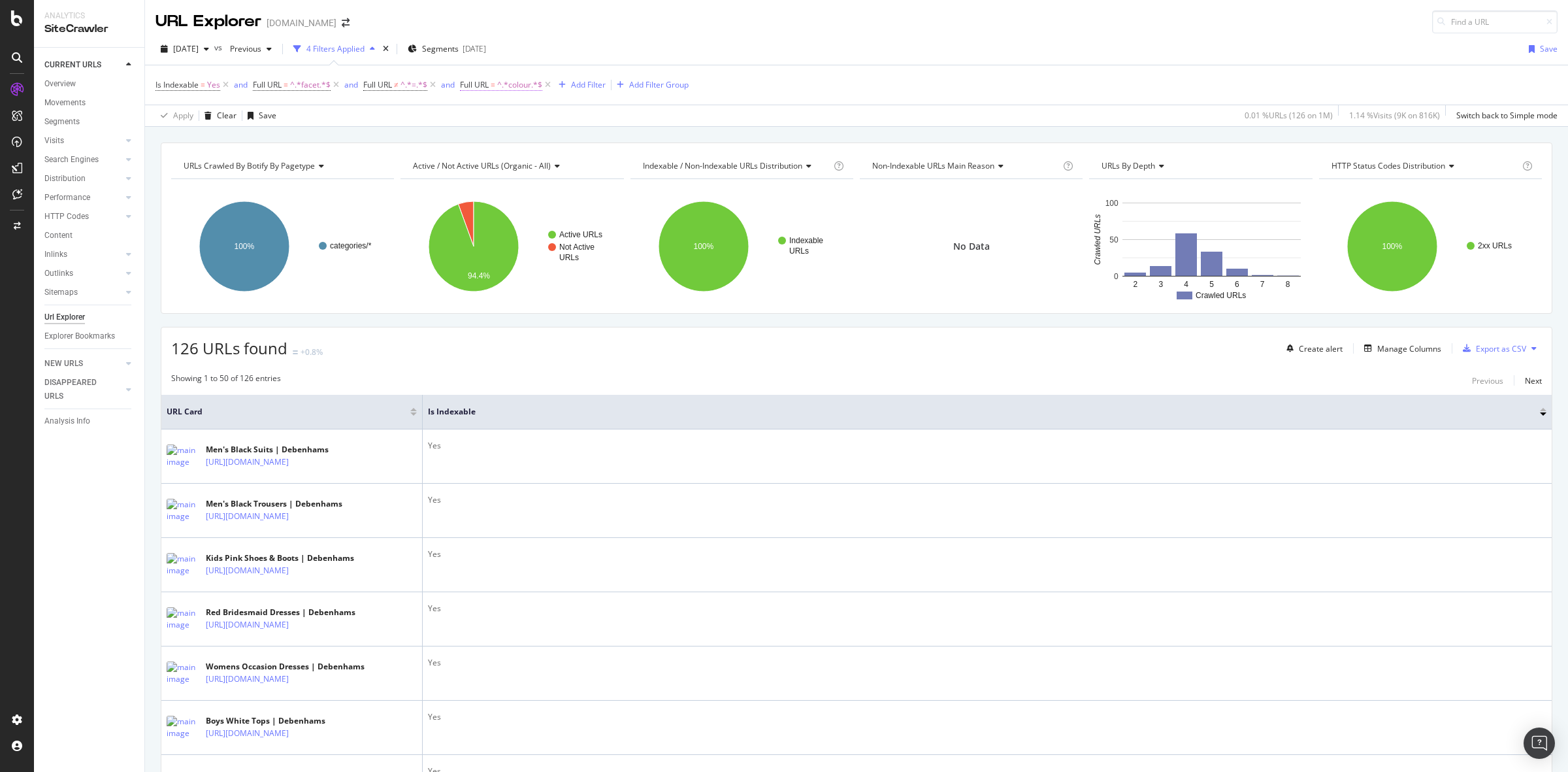
click at [504, 83] on span "^.*colour.*$" at bounding box center [520, 85] width 45 height 18
click at [510, 112] on icon at bounding box center [510, 116] width 9 height 8
click at [547, 262] on div "Doesn't contain" at bounding box center [546, 261] width 140 height 17
click at [610, 168] on div "Apply" at bounding box center [606, 167] width 20 height 11
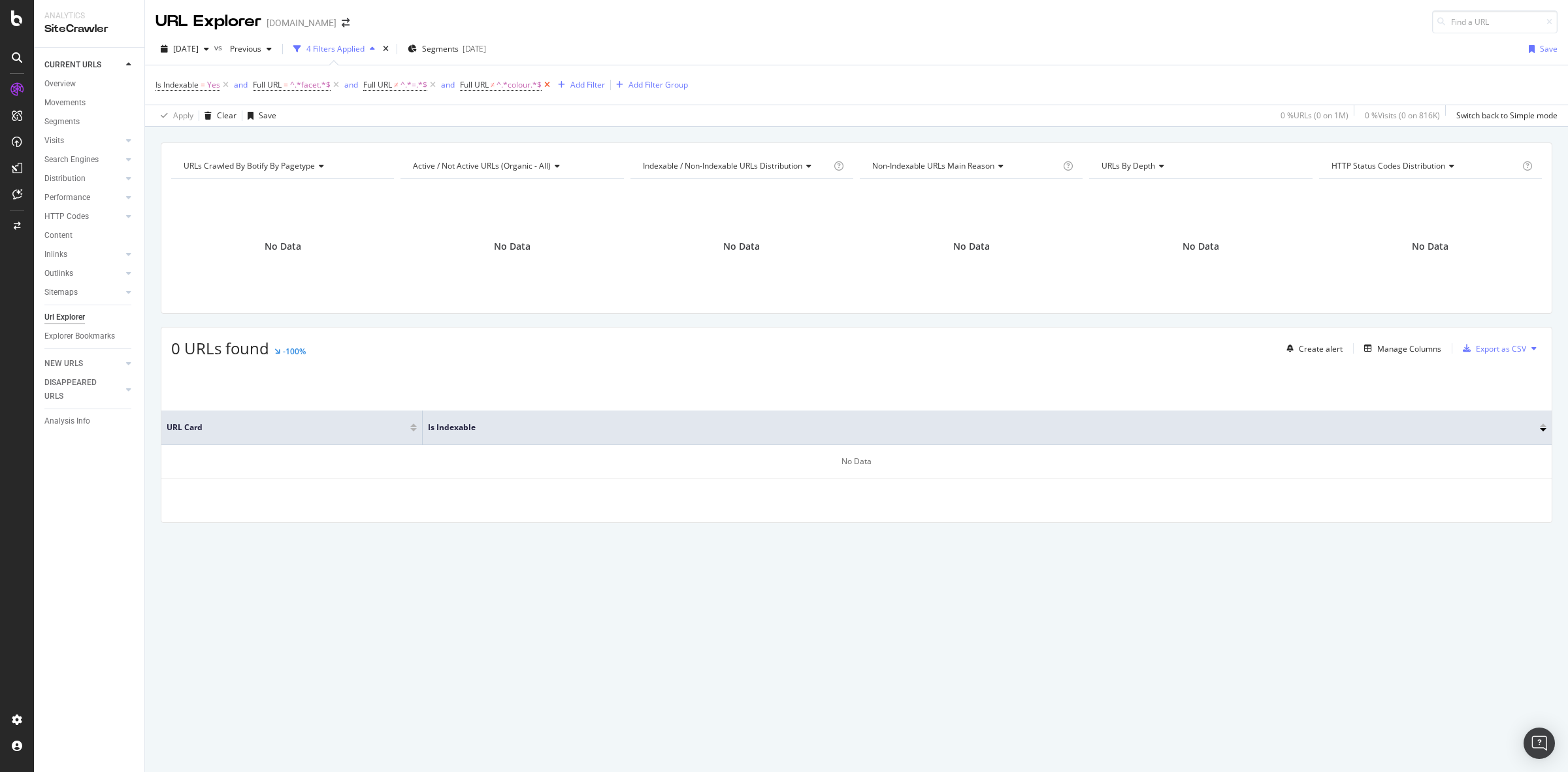
click at [548, 83] on icon at bounding box center [547, 85] width 11 height 13
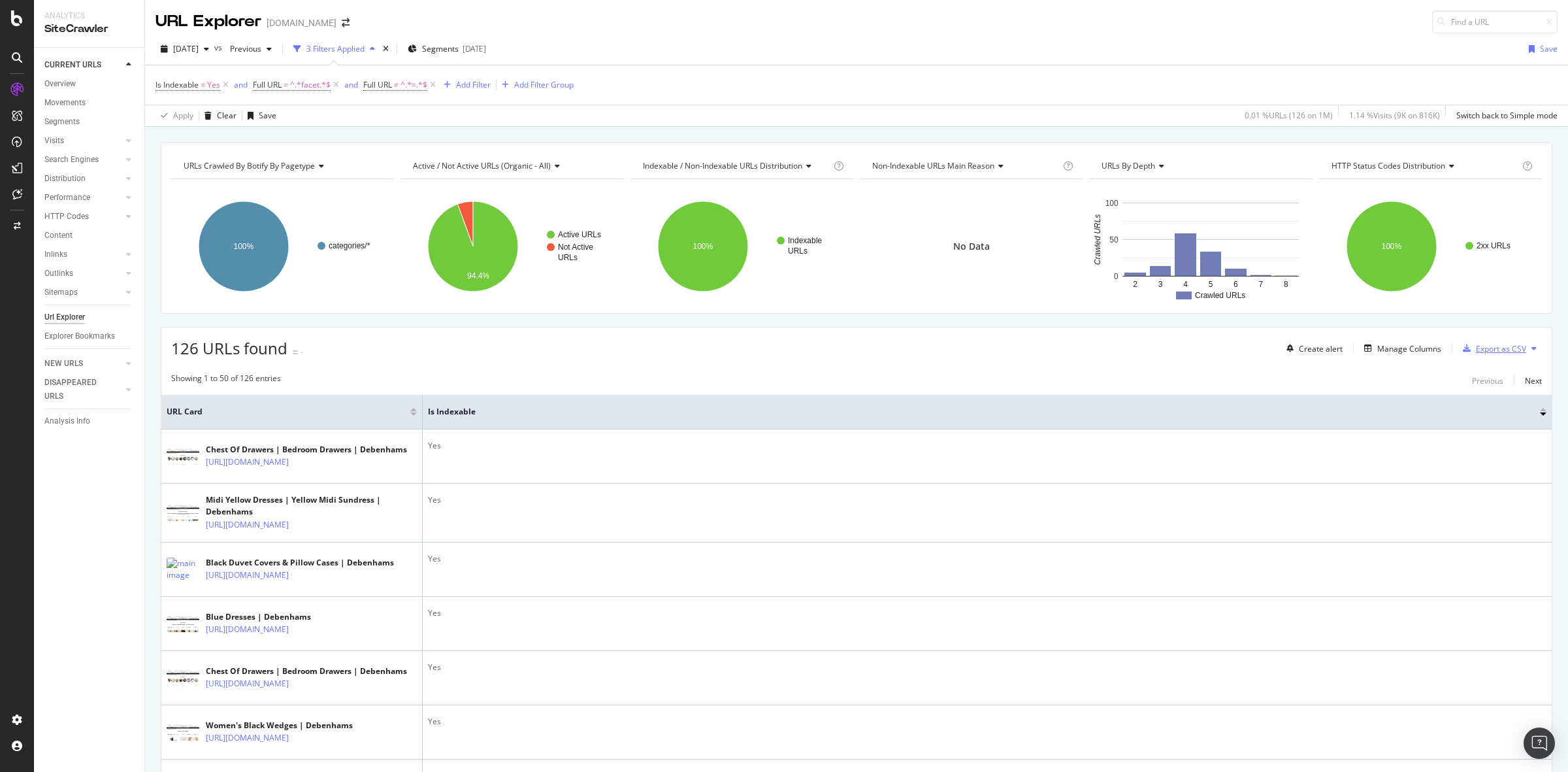
click at [1476, 348] on div "Export as CSV" at bounding box center [1501, 349] width 50 height 11
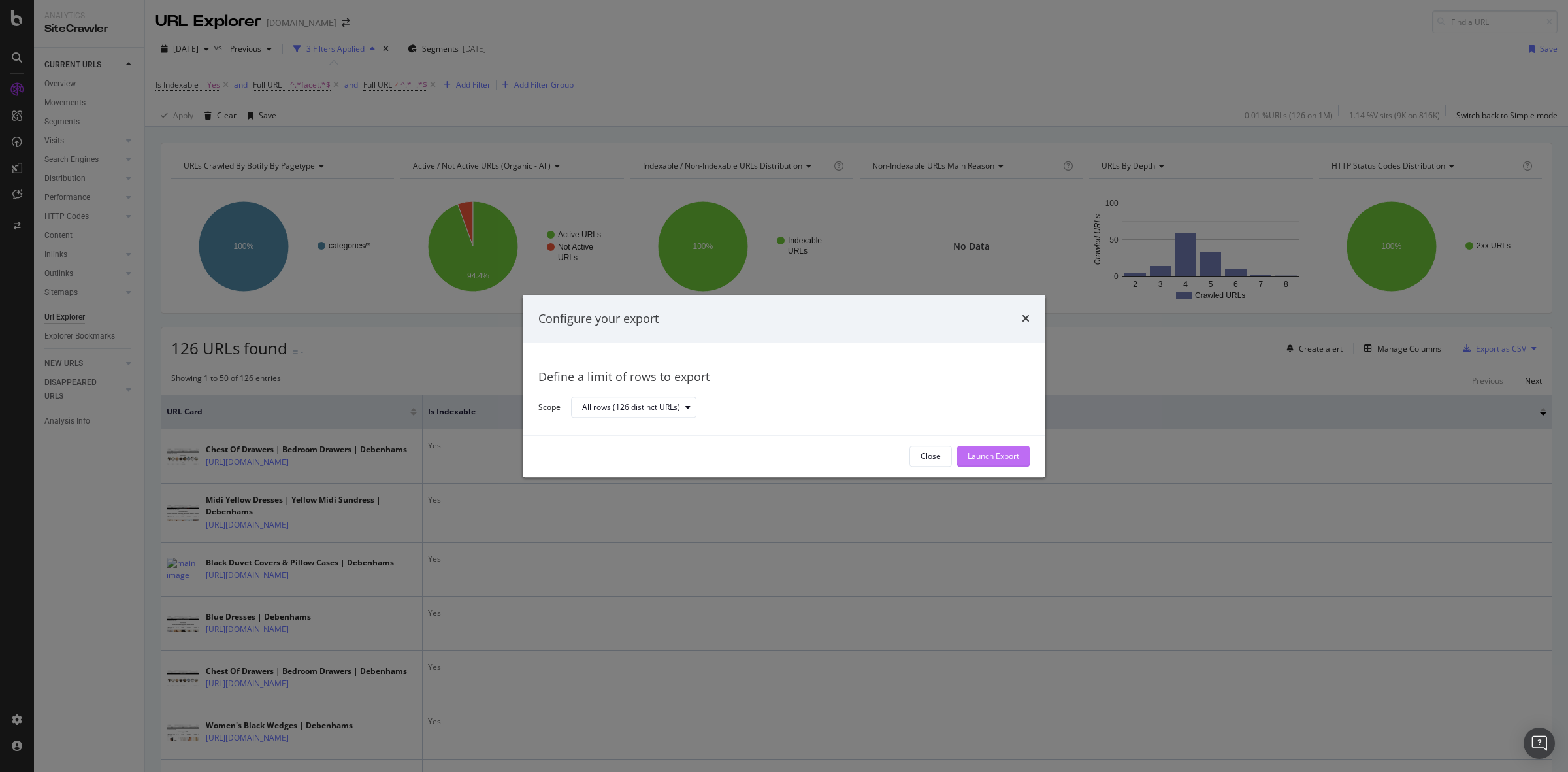
click at [1015, 453] on div "Launch Export" at bounding box center [993, 456] width 52 height 11
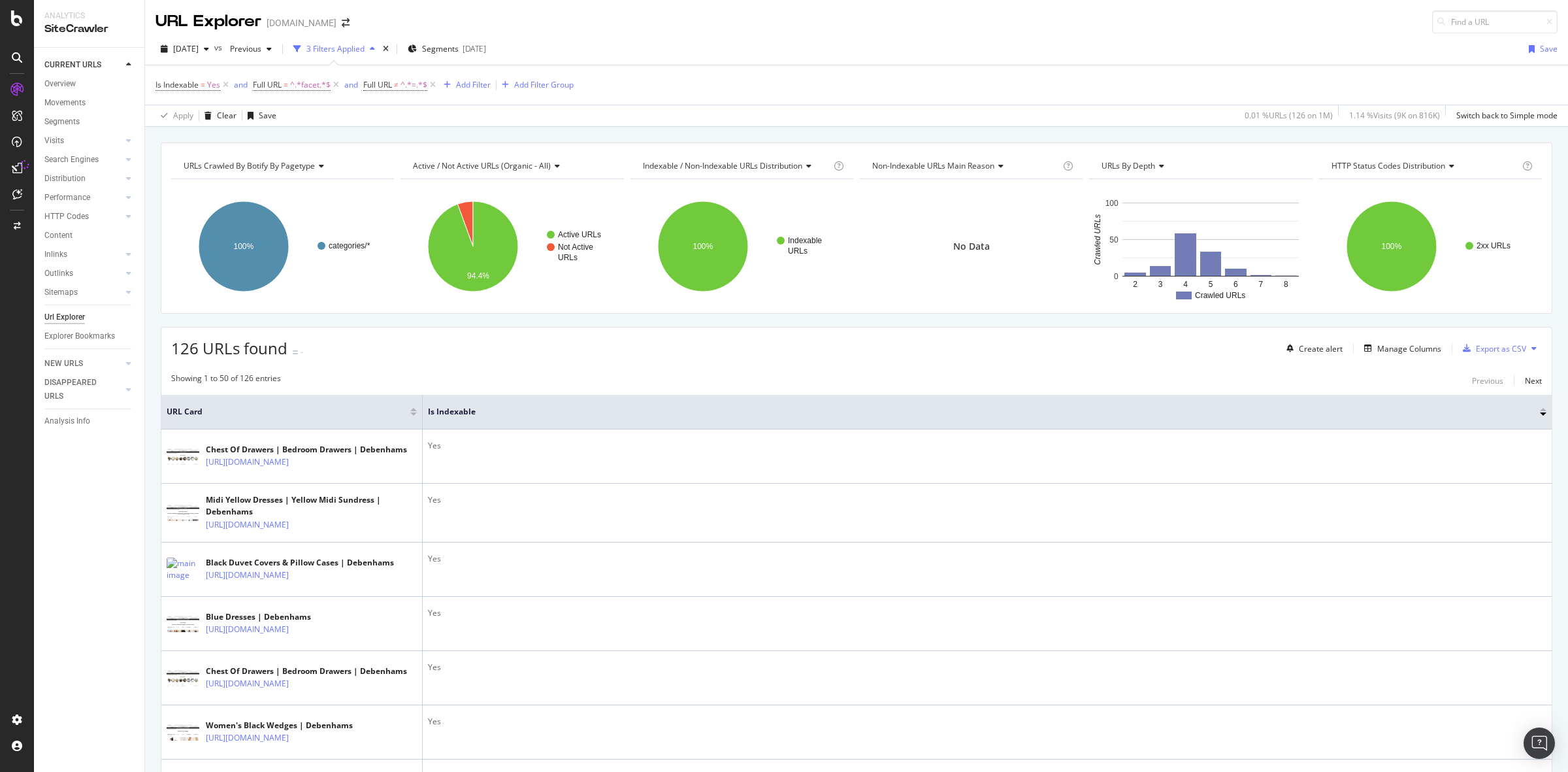
click at [66, 220] on div "DataExports" at bounding box center [74, 222] width 51 height 13
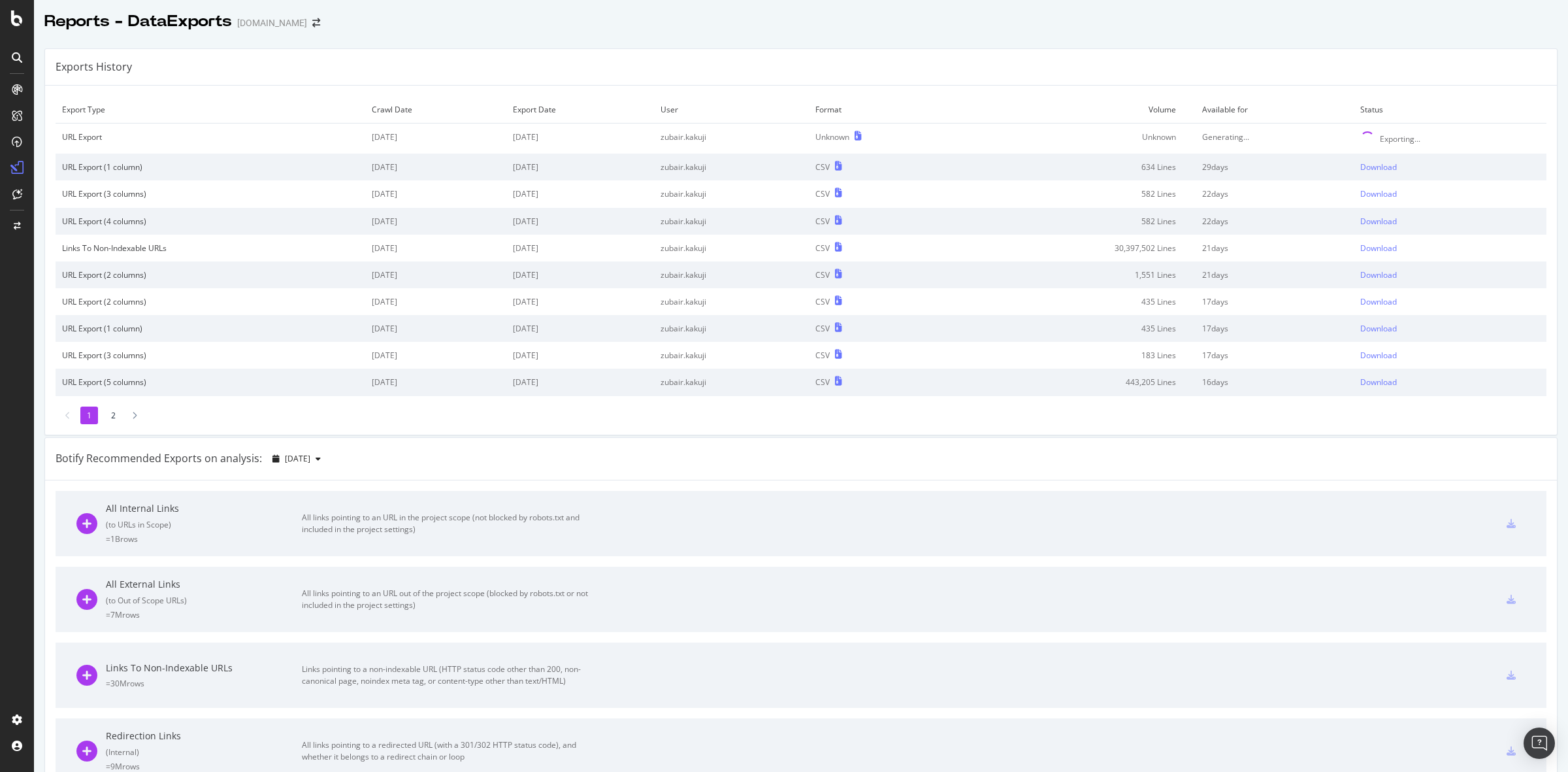
click at [997, 40] on div "Exports History Export Type Crawl Date Export Date User Format Volume Available…" at bounding box center [801, 693] width 1534 height 1310
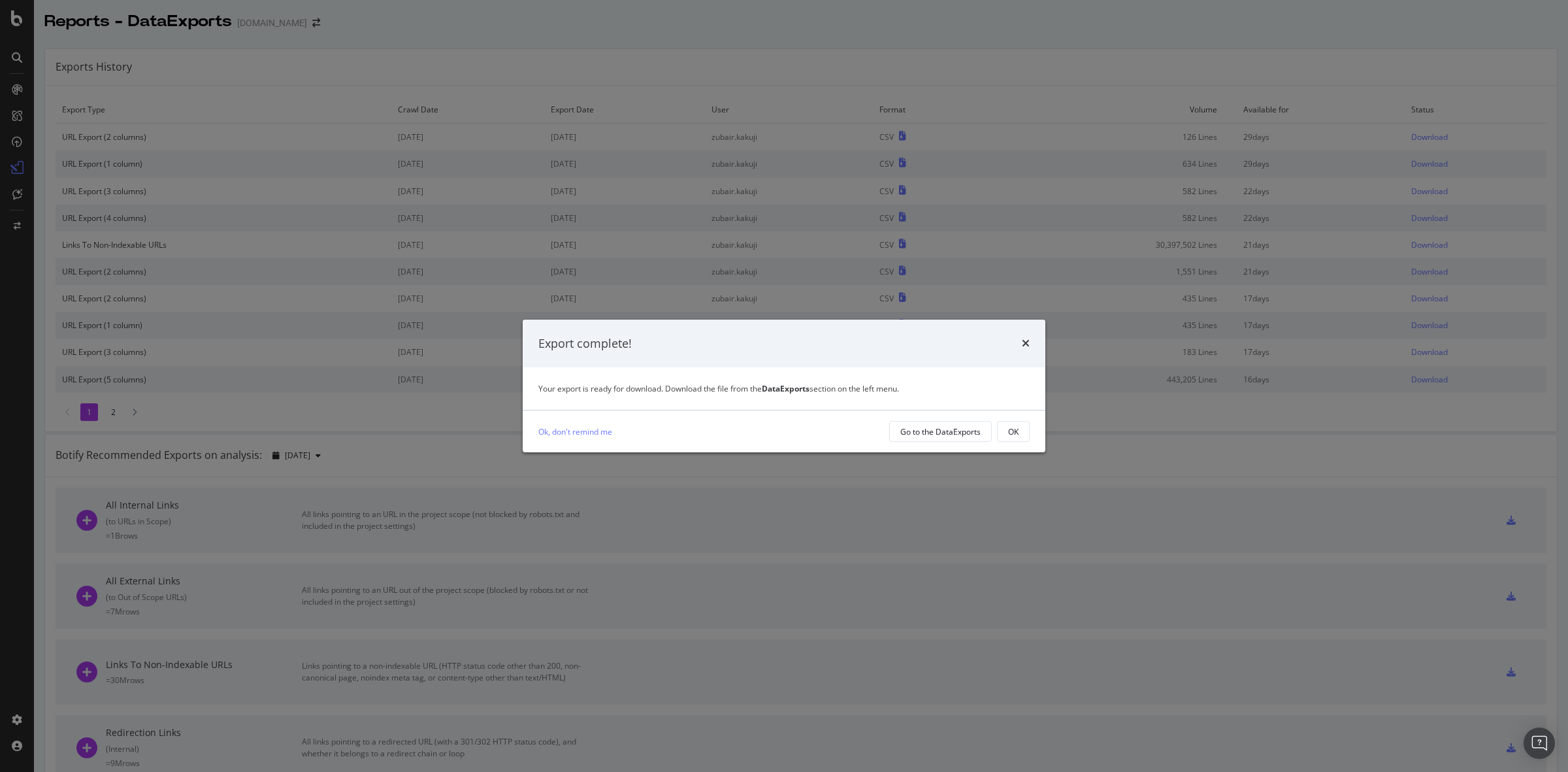
click at [1174, 28] on div "Export complete! Your export is ready for download. Download the file from the …" at bounding box center [784, 386] width 1568 height 772
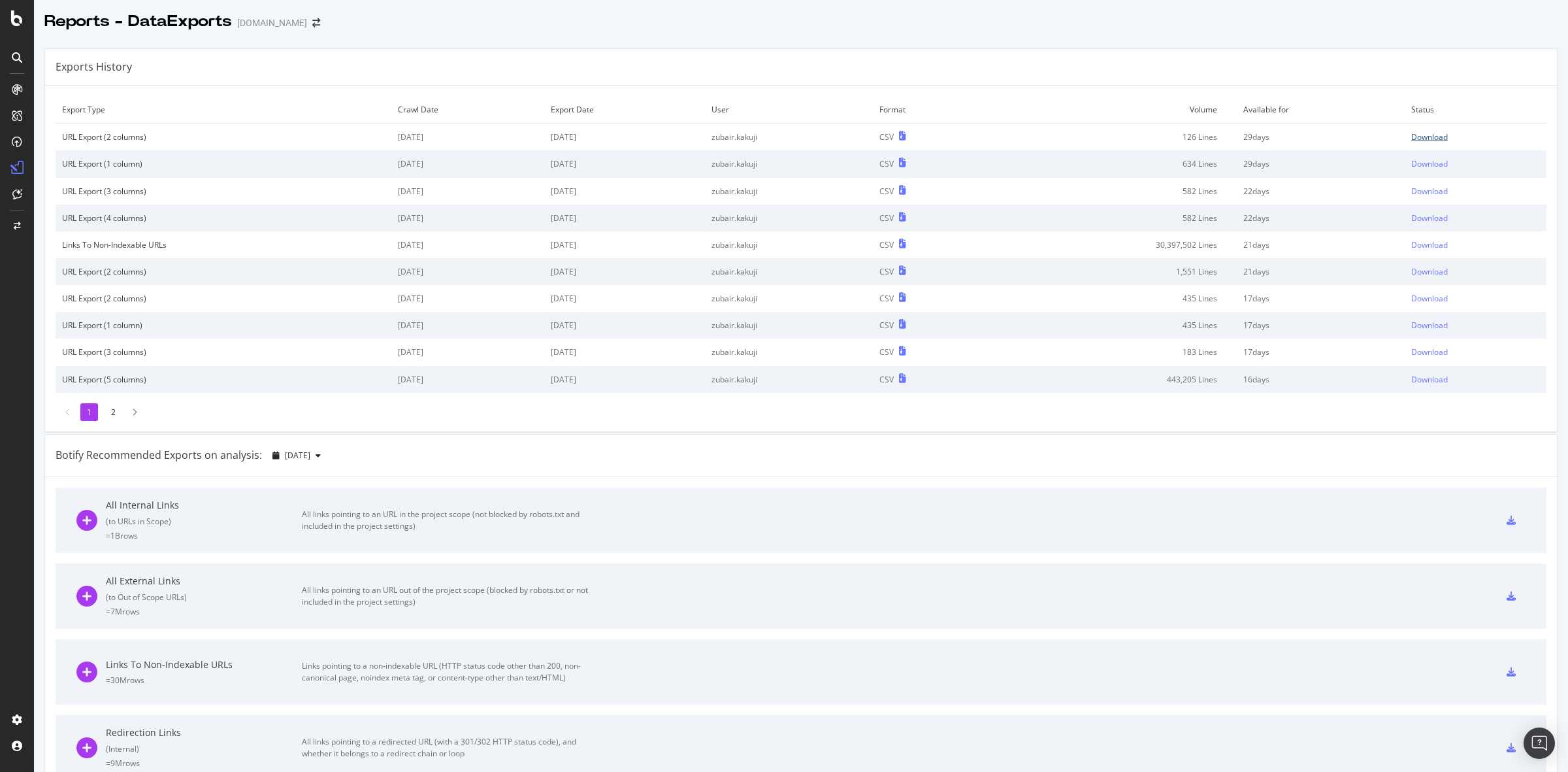
click at [1411, 136] on div "Download" at bounding box center [1429, 137] width 36 height 11
click at [791, 21] on div "Reports - DataExports [DOMAIN_NAME]" at bounding box center [801, 16] width 1534 height 33
click at [851, 20] on div "Reports - DataExports [DOMAIN_NAME]" at bounding box center [801, 16] width 1534 height 33
click at [834, 13] on div "Reports - DataExports [DOMAIN_NAME]" at bounding box center [801, 16] width 1534 height 33
click at [67, 146] on div "SiteCrawler" at bounding box center [71, 144] width 46 height 13
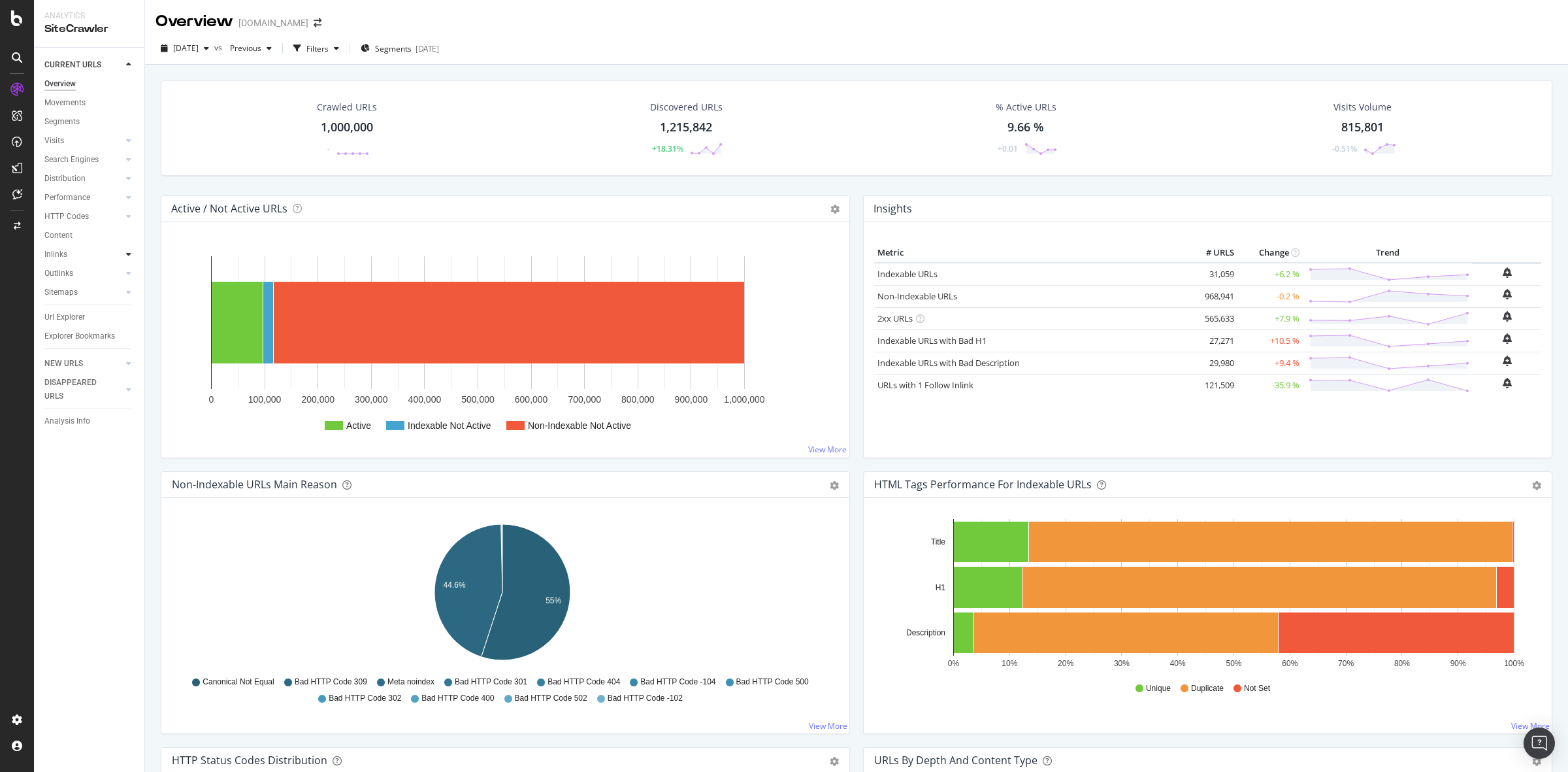
click at [124, 258] on div at bounding box center [129, 254] width 13 height 13
click at [131, 330] on icon at bounding box center [129, 330] width 5 height 8
click at [126, 347] on icon at bounding box center [129, 349] width 5 height 8
click at [129, 193] on icon at bounding box center [129, 197] width 5 height 8
click at [127, 174] on icon at bounding box center [129, 178] width 5 height 8
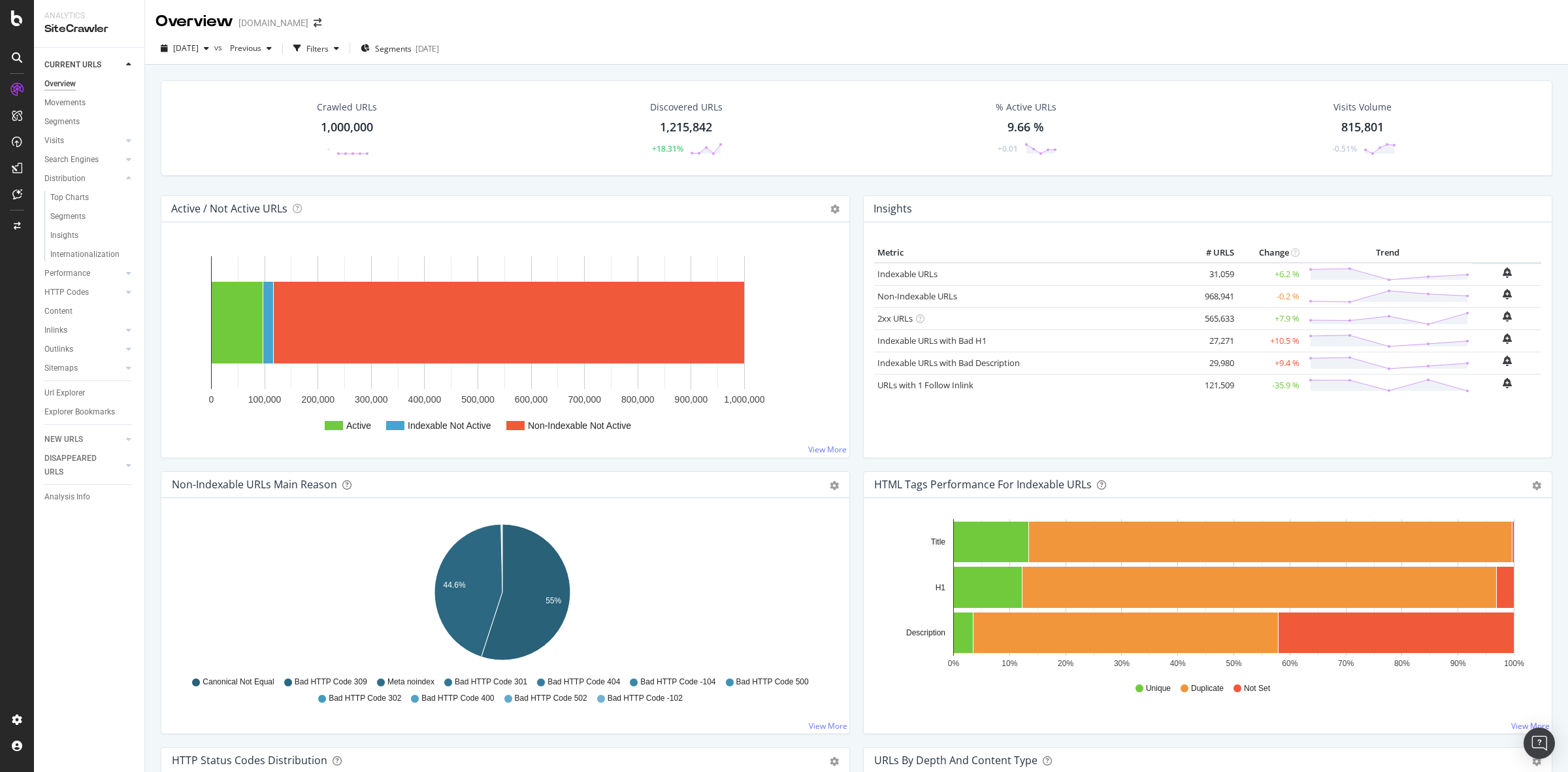
drag, startPoint x: 100, startPoint y: 257, endPoint x: 164, endPoint y: 186, distance: 95.6
click at [100, 257] on div "Internationalization" at bounding box center [85, 254] width 69 height 13
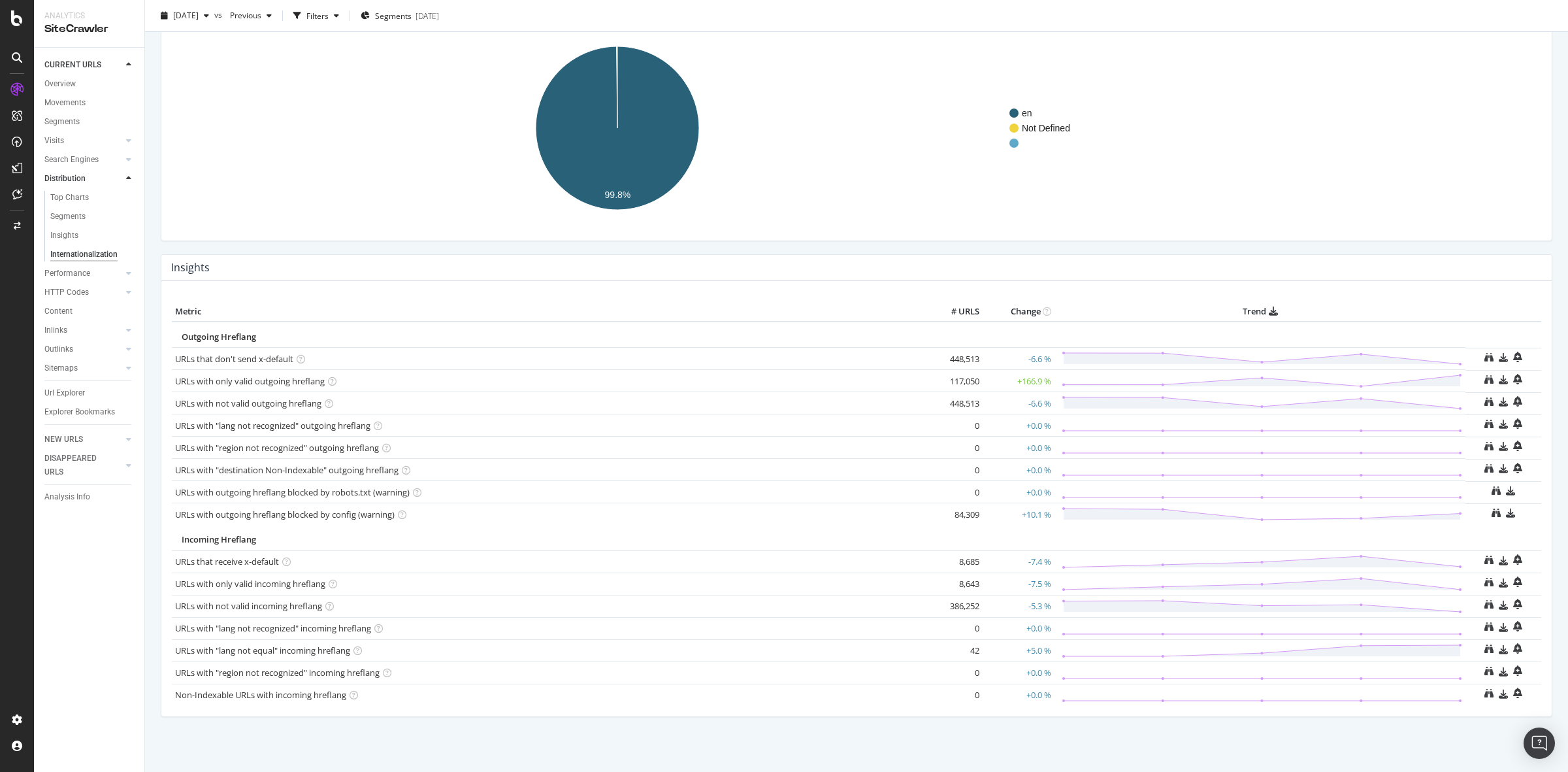
scroll to position [108, 0]
click at [57, 147] on div "ActionBoard" at bounding box center [74, 147] width 51 height 13
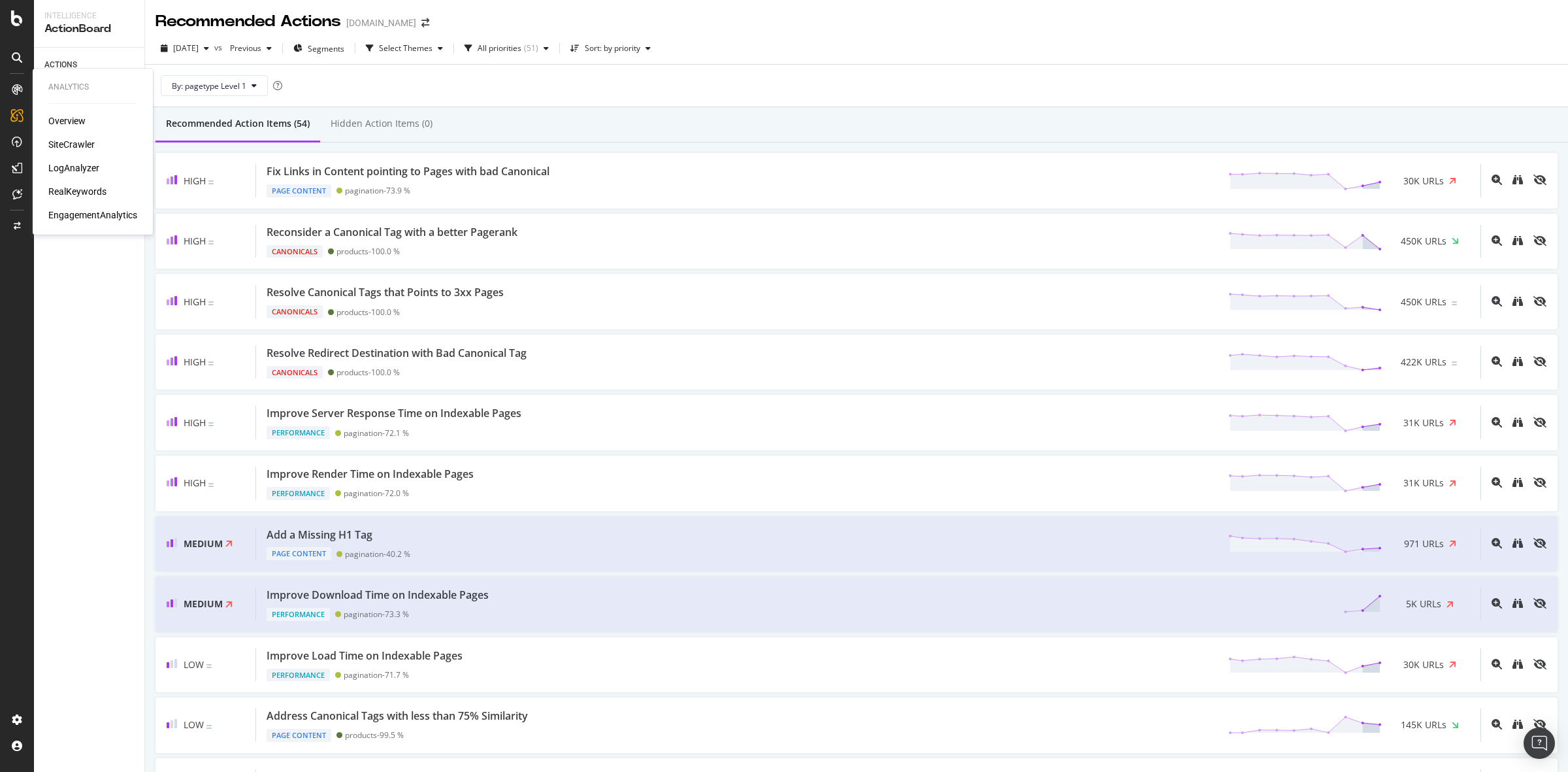
click at [63, 120] on div "Overview" at bounding box center [67, 120] width 37 height 13
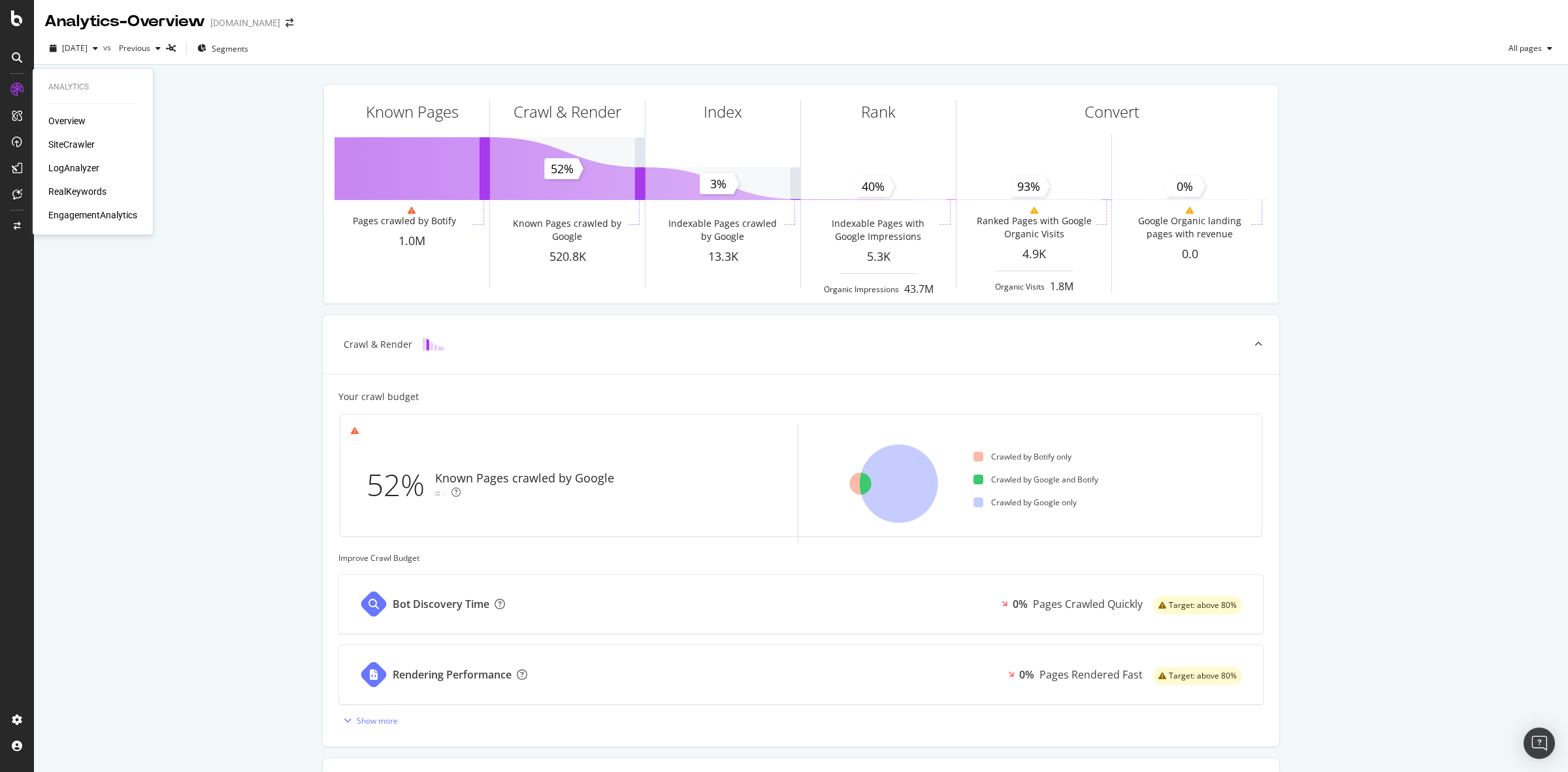
click at [67, 115] on div "Overview" at bounding box center [67, 120] width 37 height 13
click at [57, 118] on div "Overview" at bounding box center [67, 120] width 37 height 13
click at [63, 139] on div "SiteCrawler" at bounding box center [71, 144] width 46 height 13
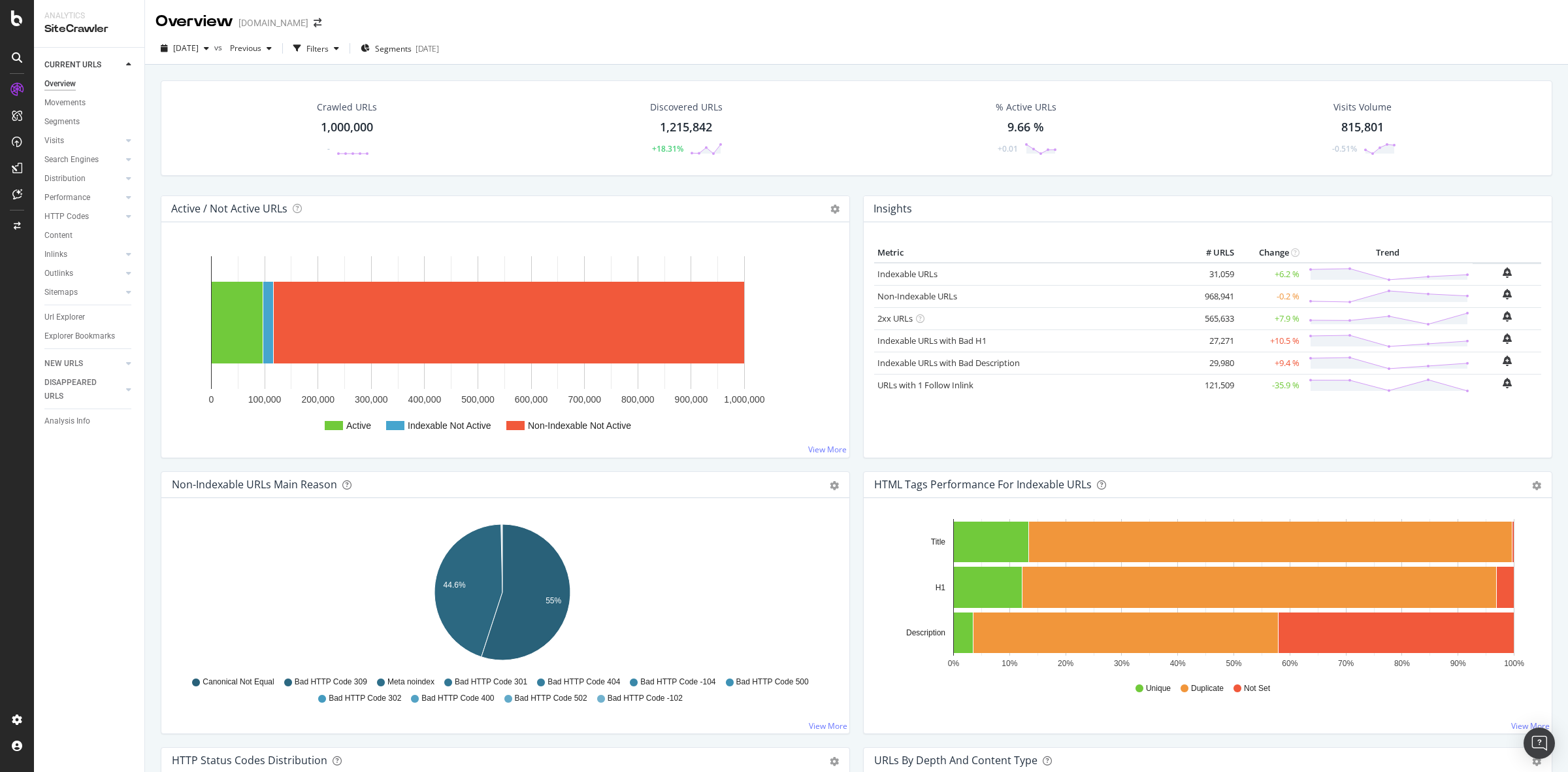
click at [332, 129] on div "1,000,000" at bounding box center [347, 127] width 52 height 17
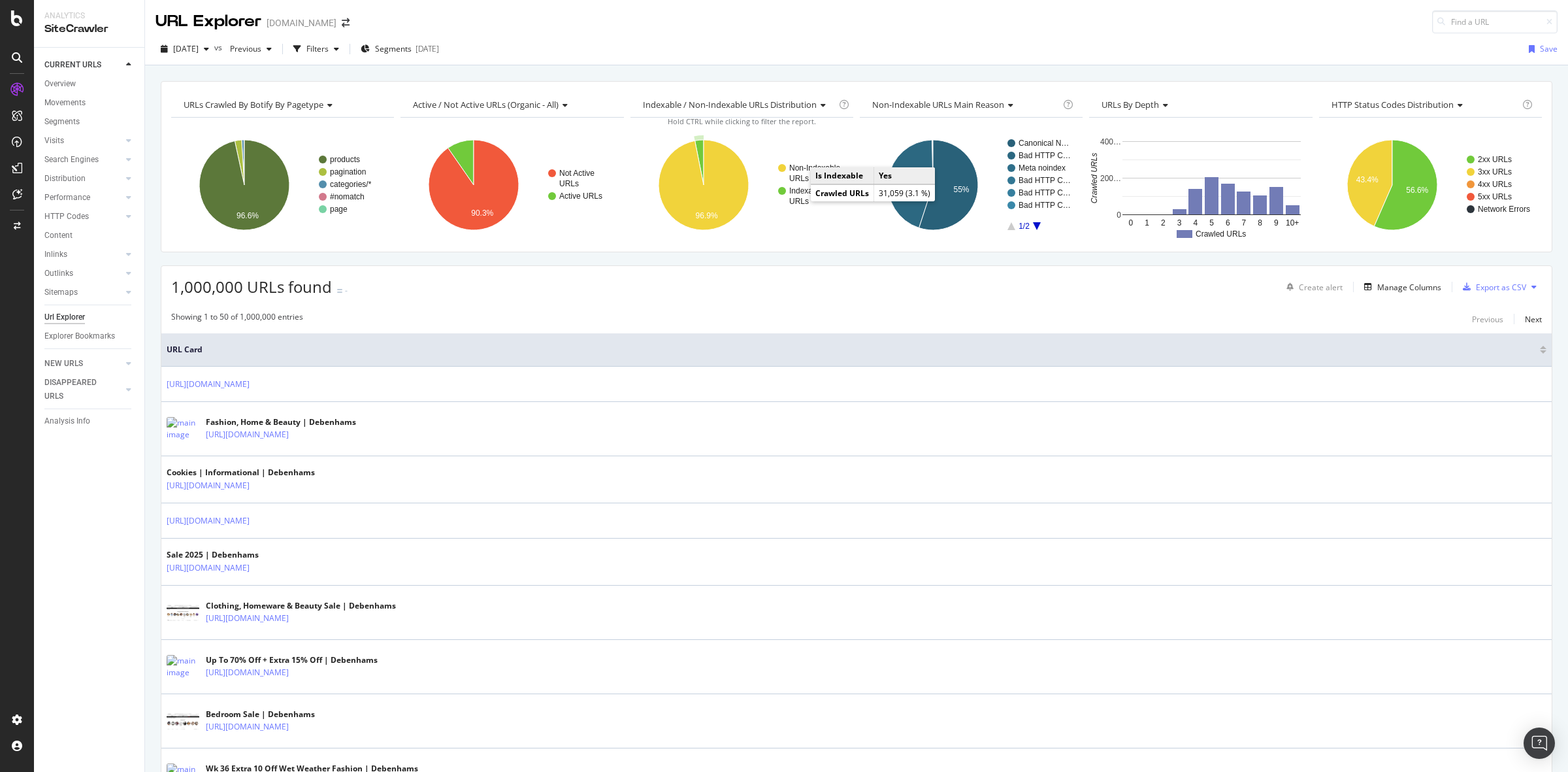
click at [796, 197] on text "URLs" at bounding box center [799, 201] width 20 height 9
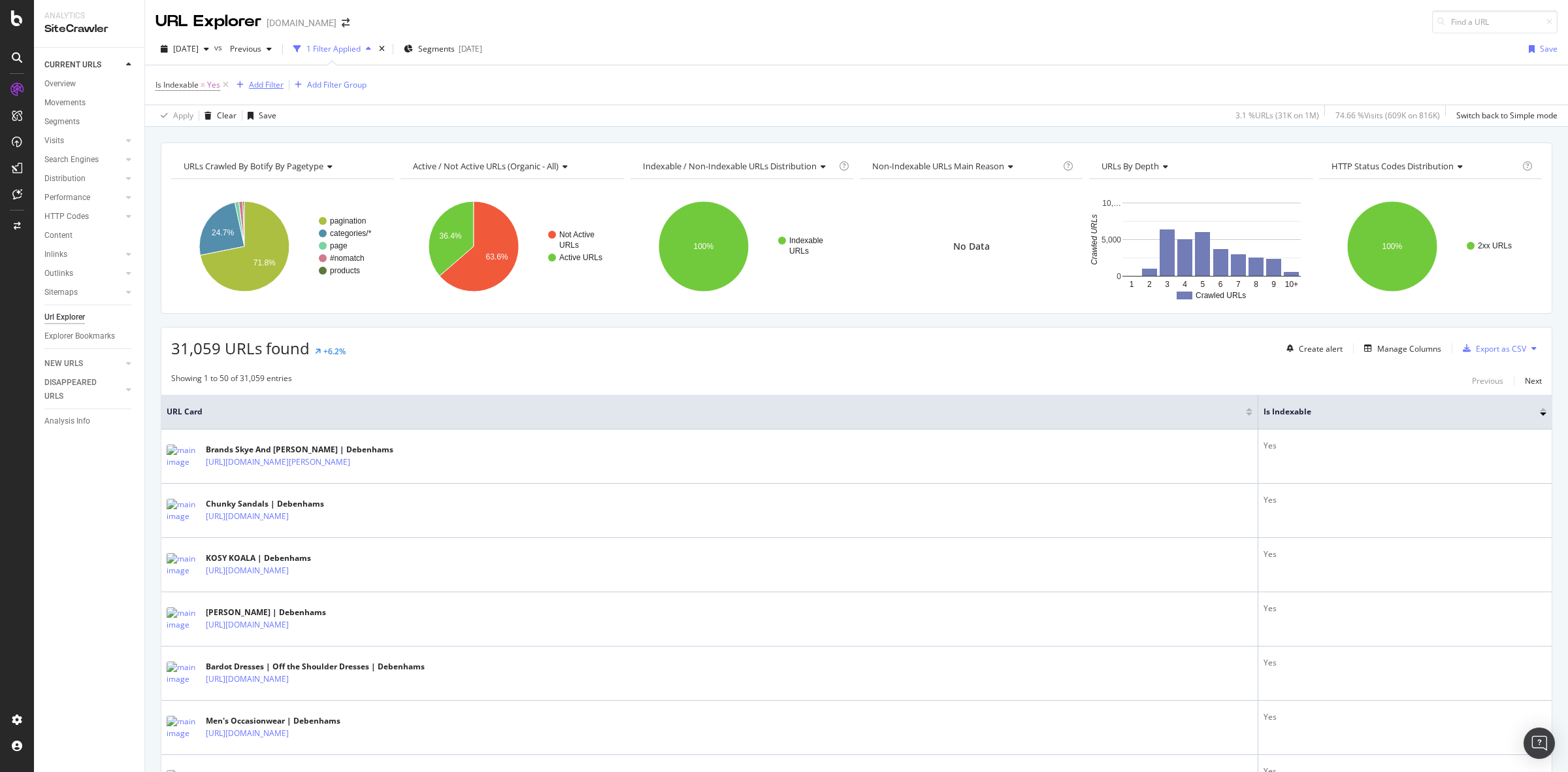
click at [259, 88] on div "Add Filter" at bounding box center [266, 84] width 34 height 11
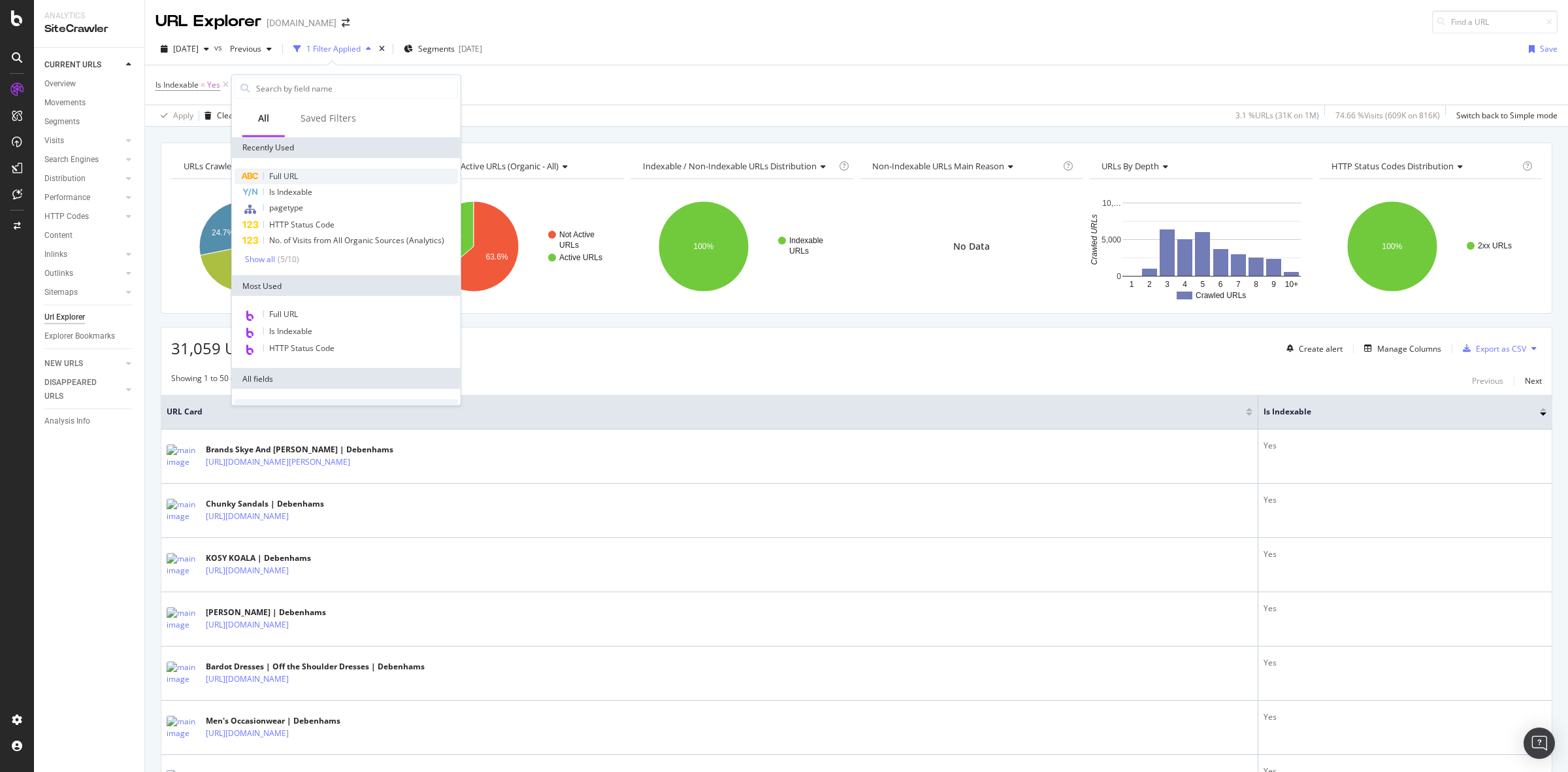
click at [302, 174] on div "Full URL" at bounding box center [347, 176] width 223 height 15
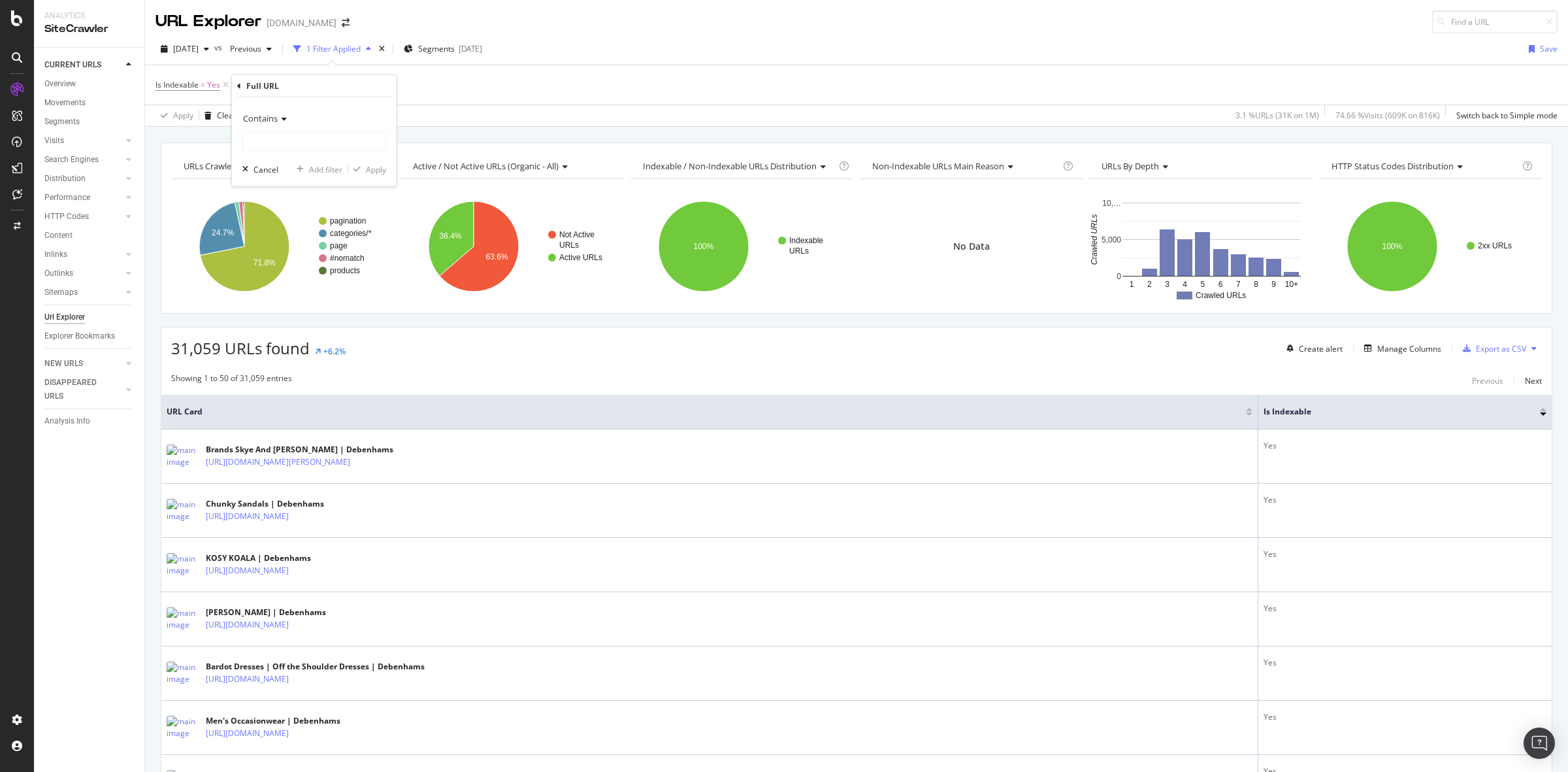
click at [281, 121] on icon at bounding box center [283, 119] width 9 height 8
click at [474, 129] on div "URLs Crawled By Botify By pagetype Chart (by Value) Table Expand Export as CSV …" at bounding box center [857, 142] width 1423 height 32
click at [353, 234] on text "categories/*" at bounding box center [351, 234] width 42 height 9
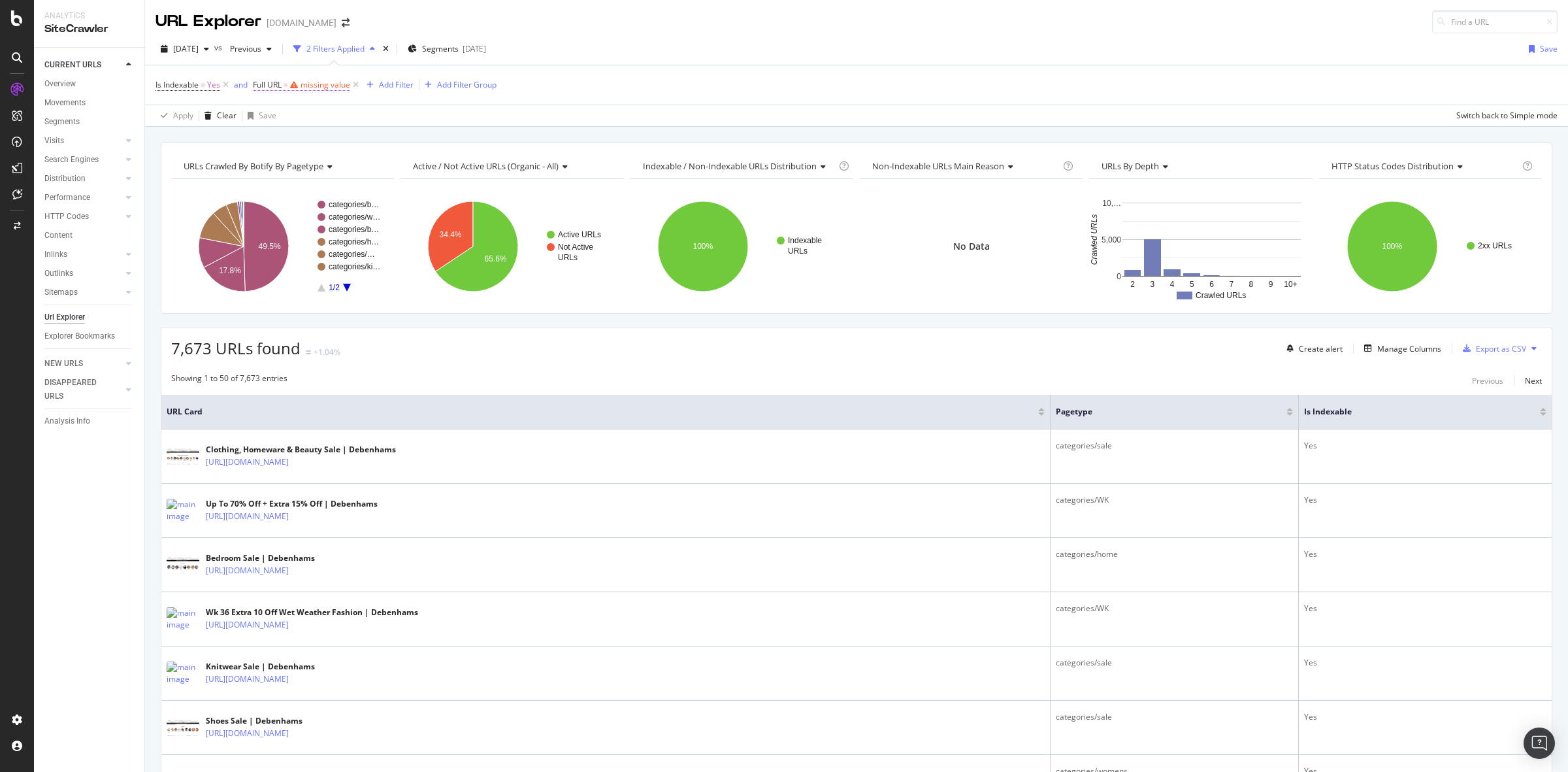
click at [336, 82] on div "missing value" at bounding box center [326, 84] width 50 height 11
click at [348, 145] on input "text" at bounding box center [336, 139] width 143 height 21
click at [364, 116] on div "Contains" at bounding box center [336, 115] width 144 height 21
click at [468, 114] on div "Apply Clear Save Switch back to Simple mode" at bounding box center [857, 115] width 1423 height 22
click at [330, 83] on div "missing value" at bounding box center [326, 84] width 50 height 11
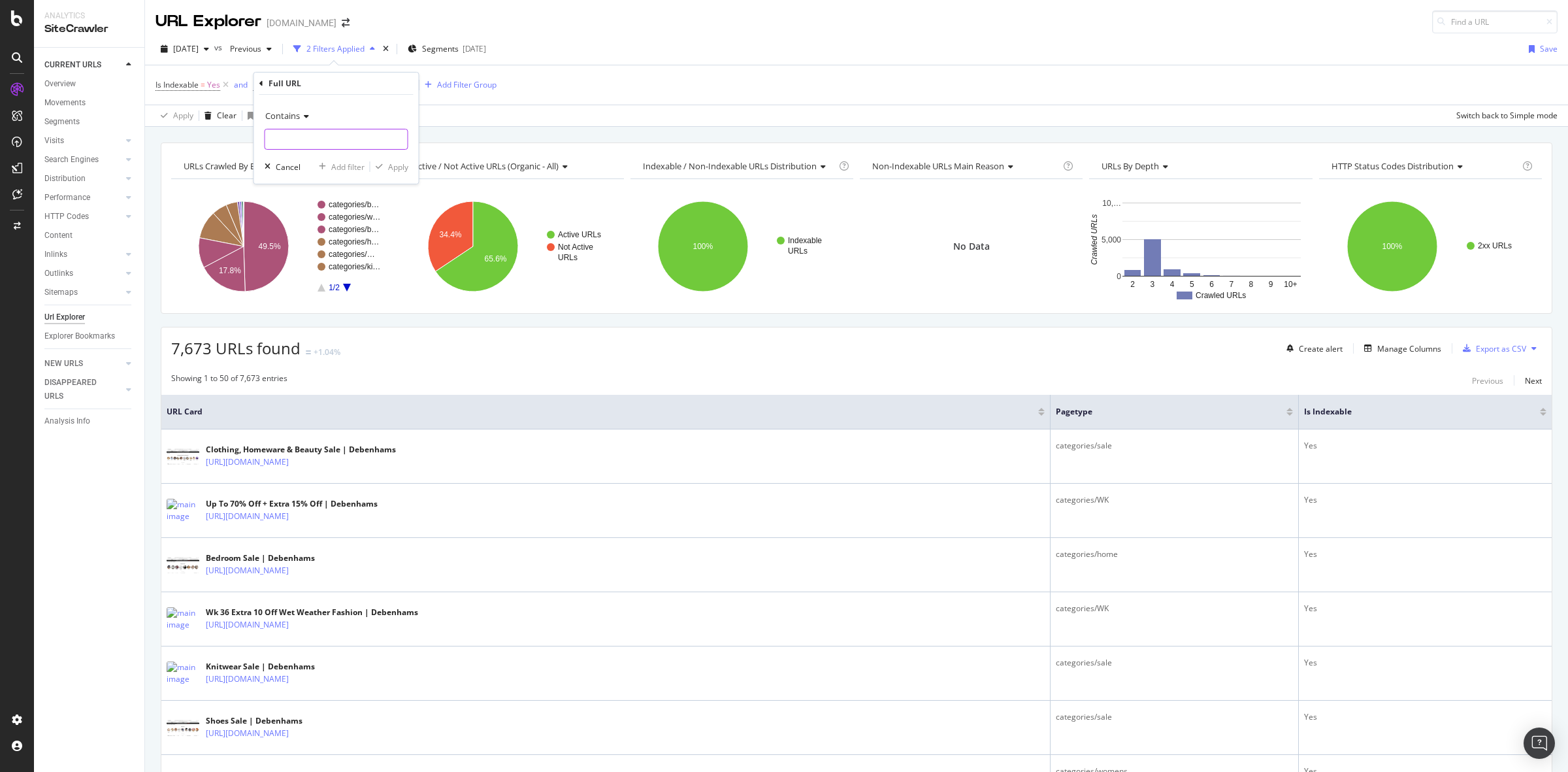
click at [336, 141] on input "text" at bounding box center [336, 139] width 143 height 21
type input "facet"
click at [400, 164] on div "Apply" at bounding box center [398, 167] width 20 height 11
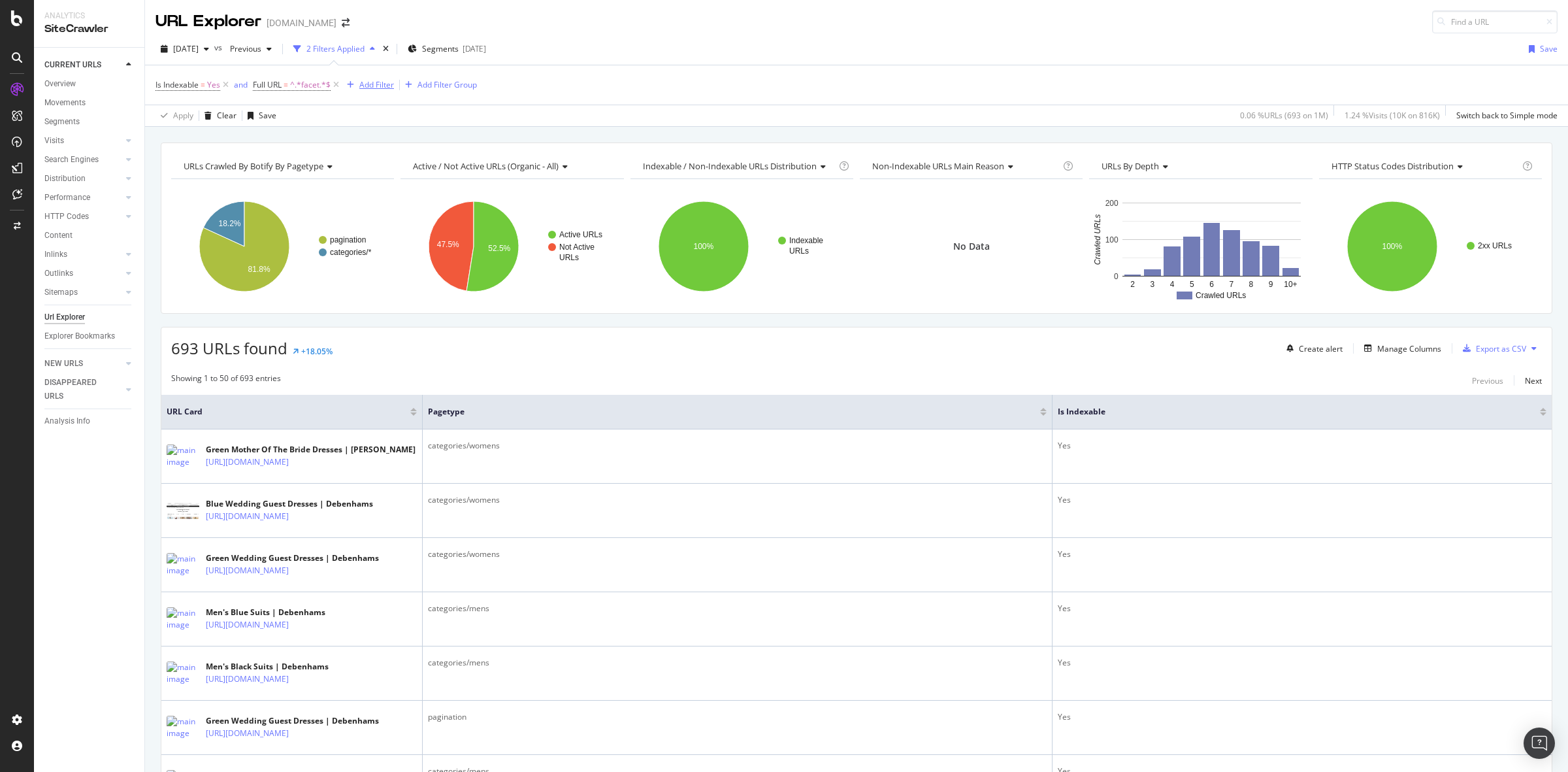
click at [376, 89] on div "Add Filter" at bounding box center [376, 84] width 34 height 11
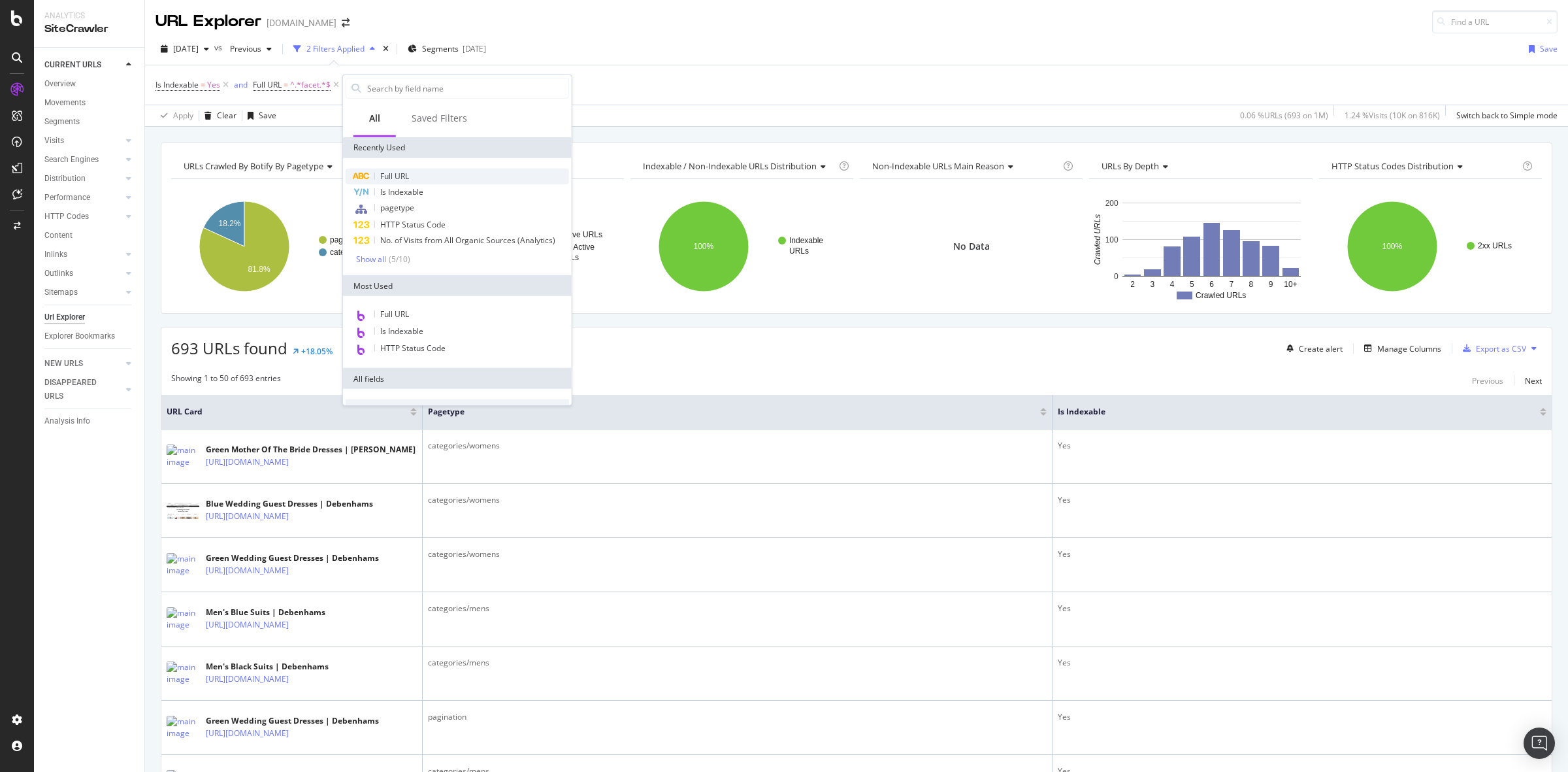
click at [438, 170] on div "Full URL" at bounding box center [458, 176] width 223 height 15
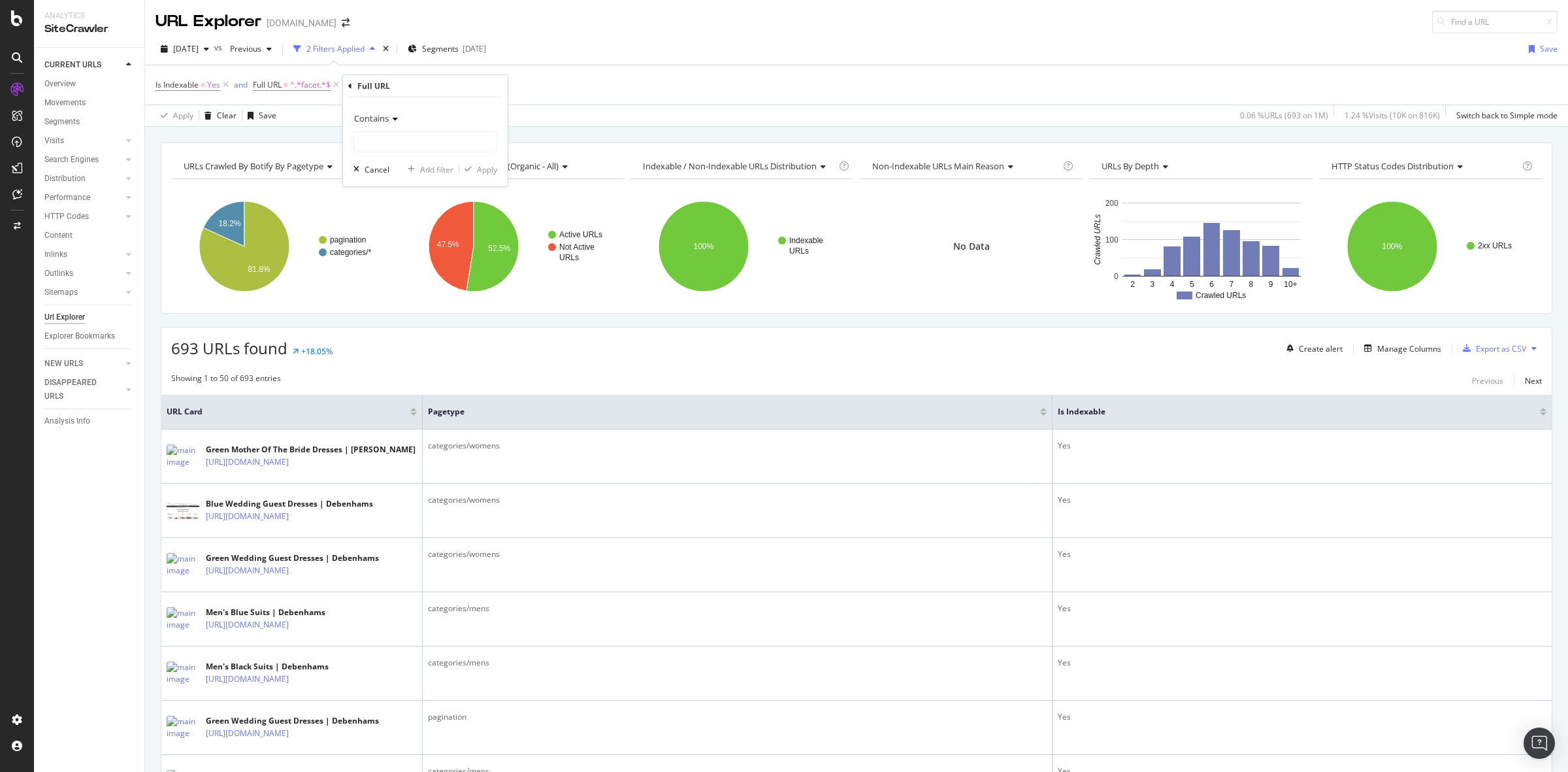
click at [393, 122] on icon at bounding box center [394, 119] width 9 height 8
click at [417, 263] on div "Doesn't contain" at bounding box center [427, 264] width 140 height 17
click at [406, 143] on input "text" at bounding box center [425, 141] width 143 height 21
type input "colour"
click at [474, 168] on div "button" at bounding box center [468, 170] width 17 height 8
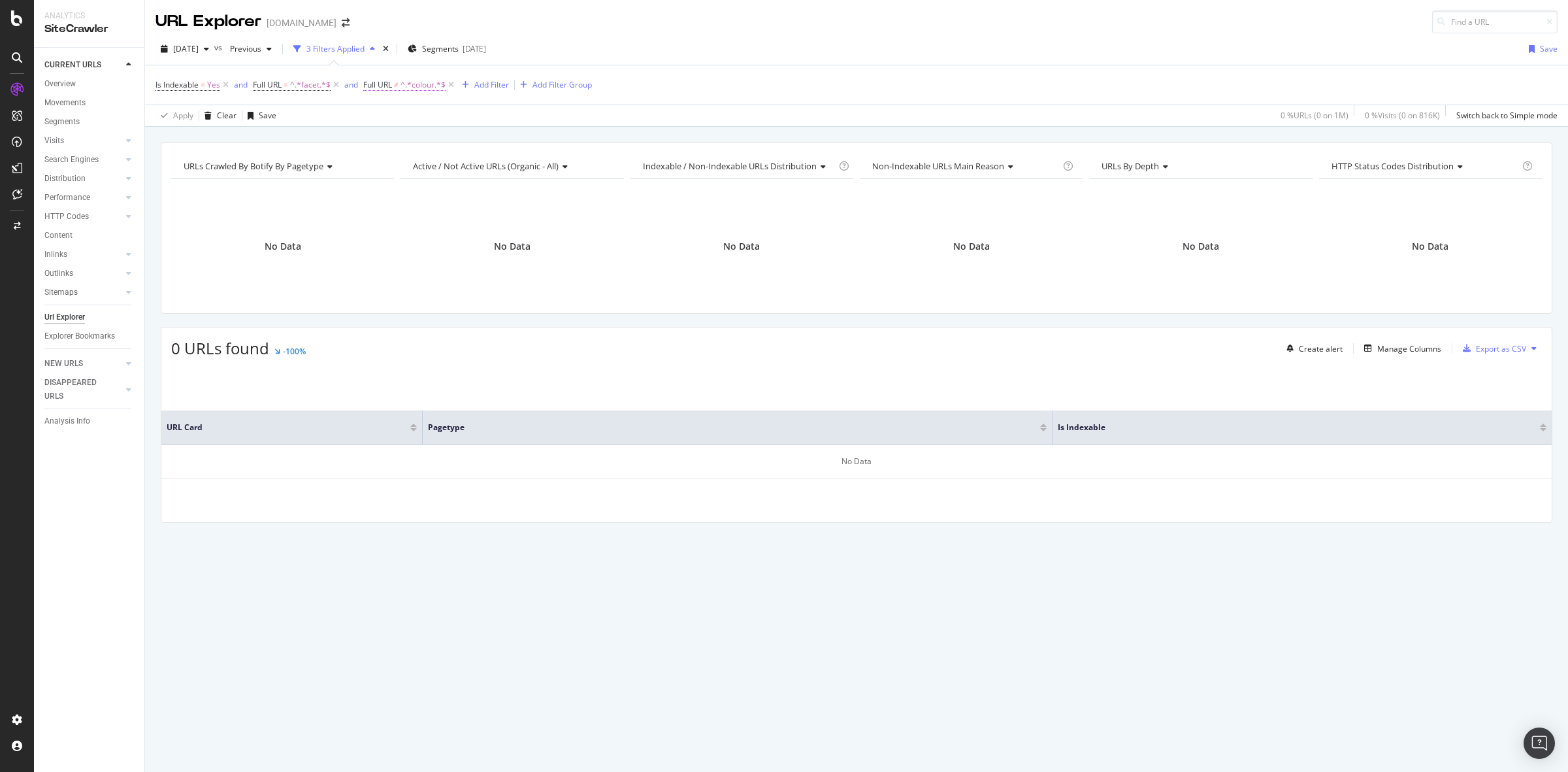
click at [391, 85] on span "Full URL" at bounding box center [378, 84] width 29 height 11
click at [393, 168] on div "Cancel" at bounding box center [399, 167] width 25 height 11
click at [452, 85] on icon at bounding box center [451, 85] width 11 height 13
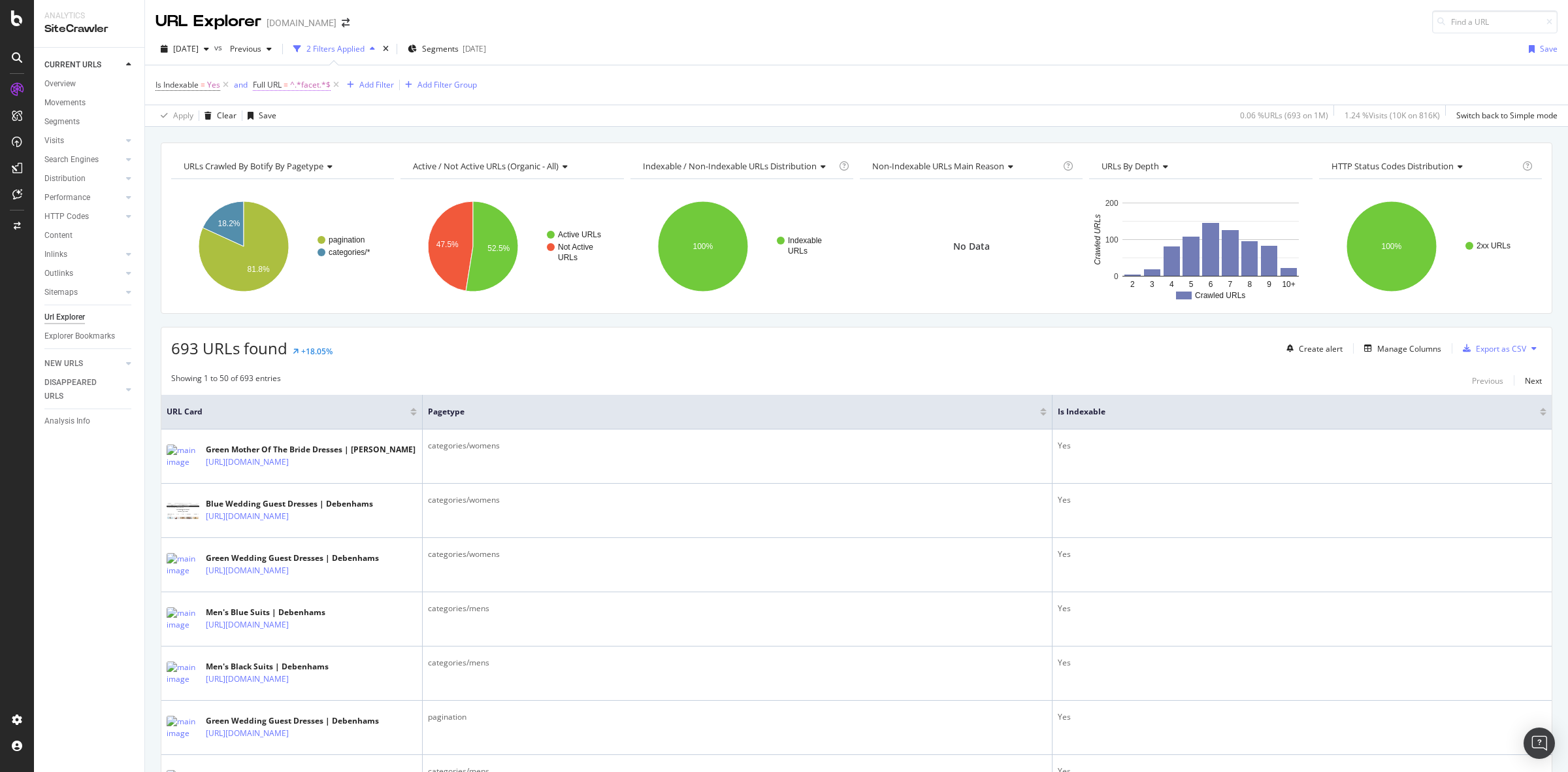
click at [304, 83] on span "^.*facet.*$" at bounding box center [310, 85] width 40 height 18
click at [295, 116] on span "Contains" at bounding box center [282, 115] width 34 height 11
click at [349, 257] on div "Doesn't contain" at bounding box center [338, 261] width 140 height 17
click at [272, 132] on input "facet" at bounding box center [326, 139] width 123 height 21
click at [269, 134] on input "facet" at bounding box center [326, 139] width 123 height 21
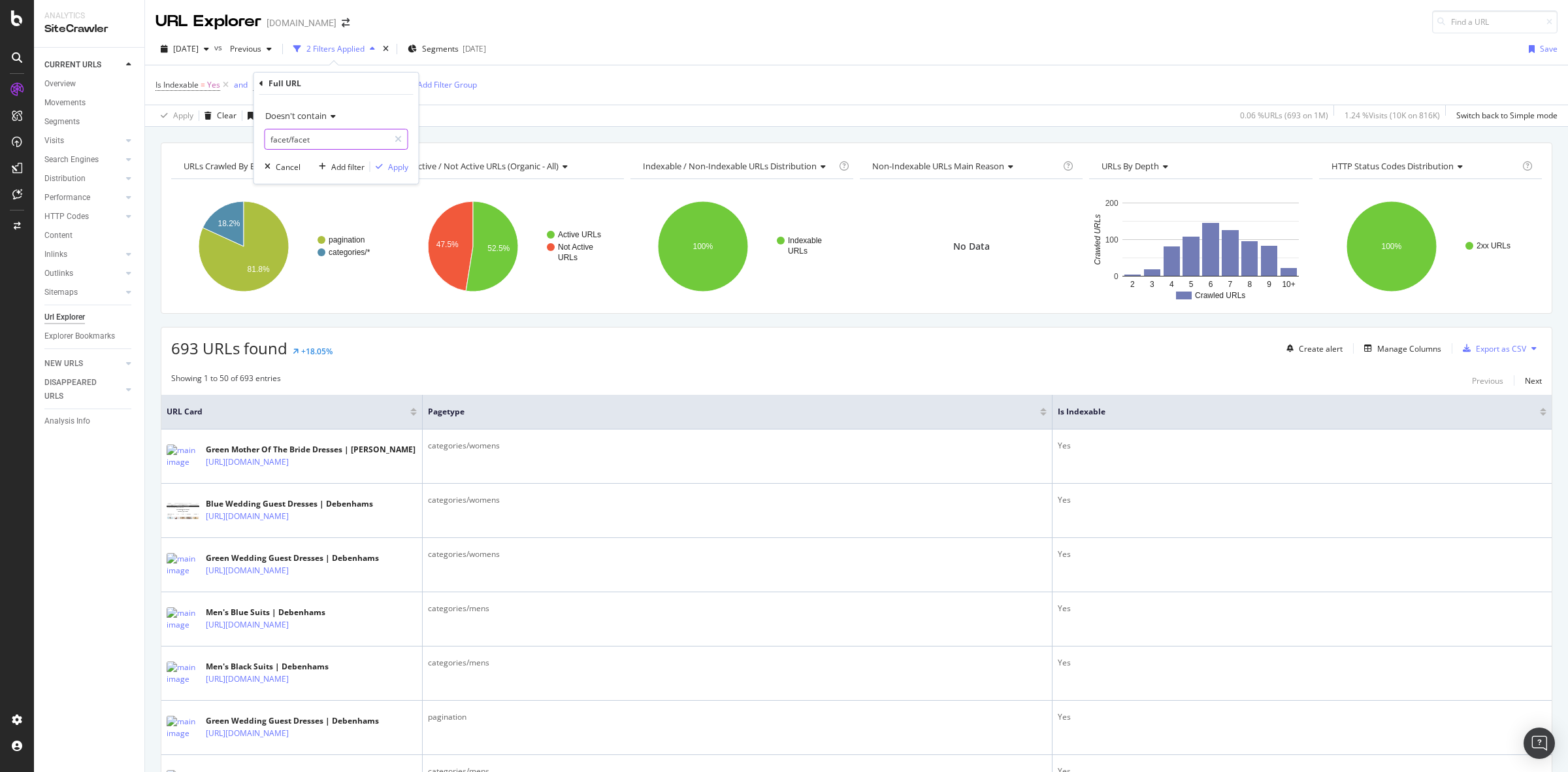
click at [314, 141] on input "facet/facet" at bounding box center [326, 139] width 123 height 21
type input "facet/colour"
click at [400, 170] on div "Apply" at bounding box center [398, 167] width 20 height 11
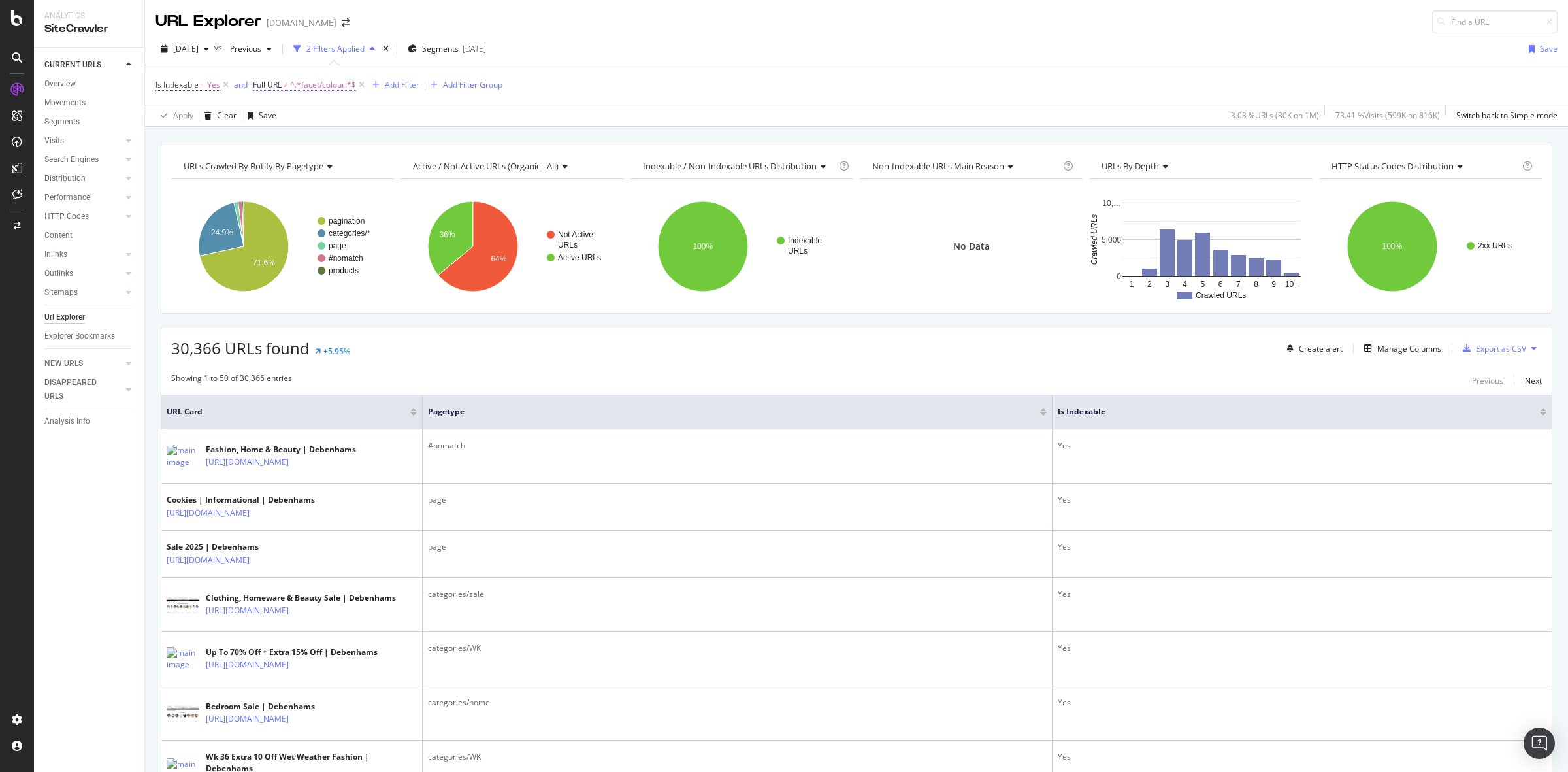
click at [301, 82] on span "^.*facet/colour.*$" at bounding box center [323, 85] width 66 height 18
click at [453, 116] on div "Apply Clear Save 3.03 % URLs ( 30K on 1M ) 73.41 % Visits ( 599K on 816K ) Swit…" at bounding box center [857, 115] width 1423 height 22
click at [412, 86] on div "Add Filter" at bounding box center [402, 84] width 34 height 11
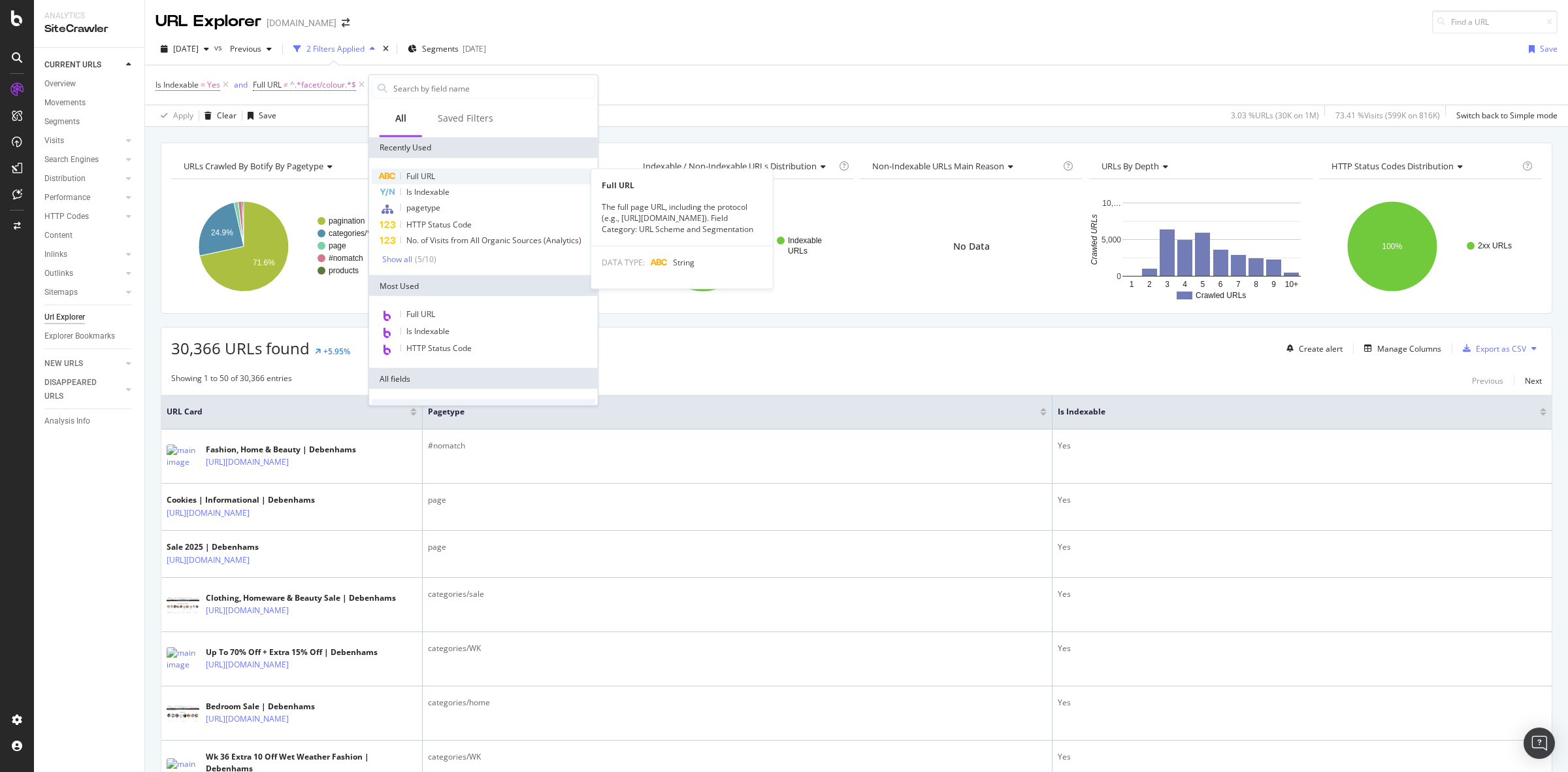
click at [441, 174] on div "Full URL" at bounding box center [483, 176] width 223 height 15
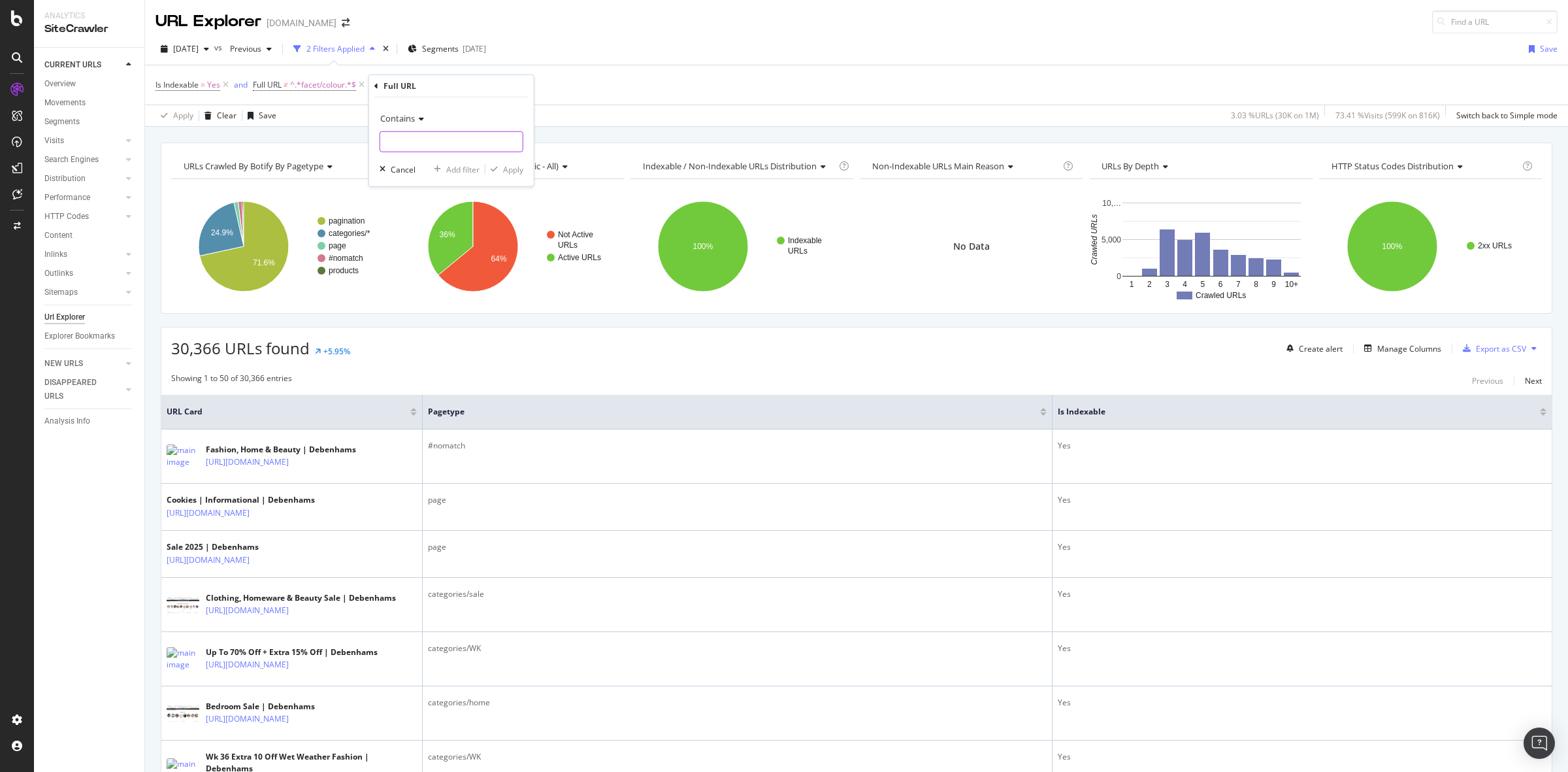
click at [472, 147] on input "text" at bounding box center [452, 141] width 143 height 21
type input "facet"
click at [499, 173] on div "button" at bounding box center [494, 170] width 17 height 8
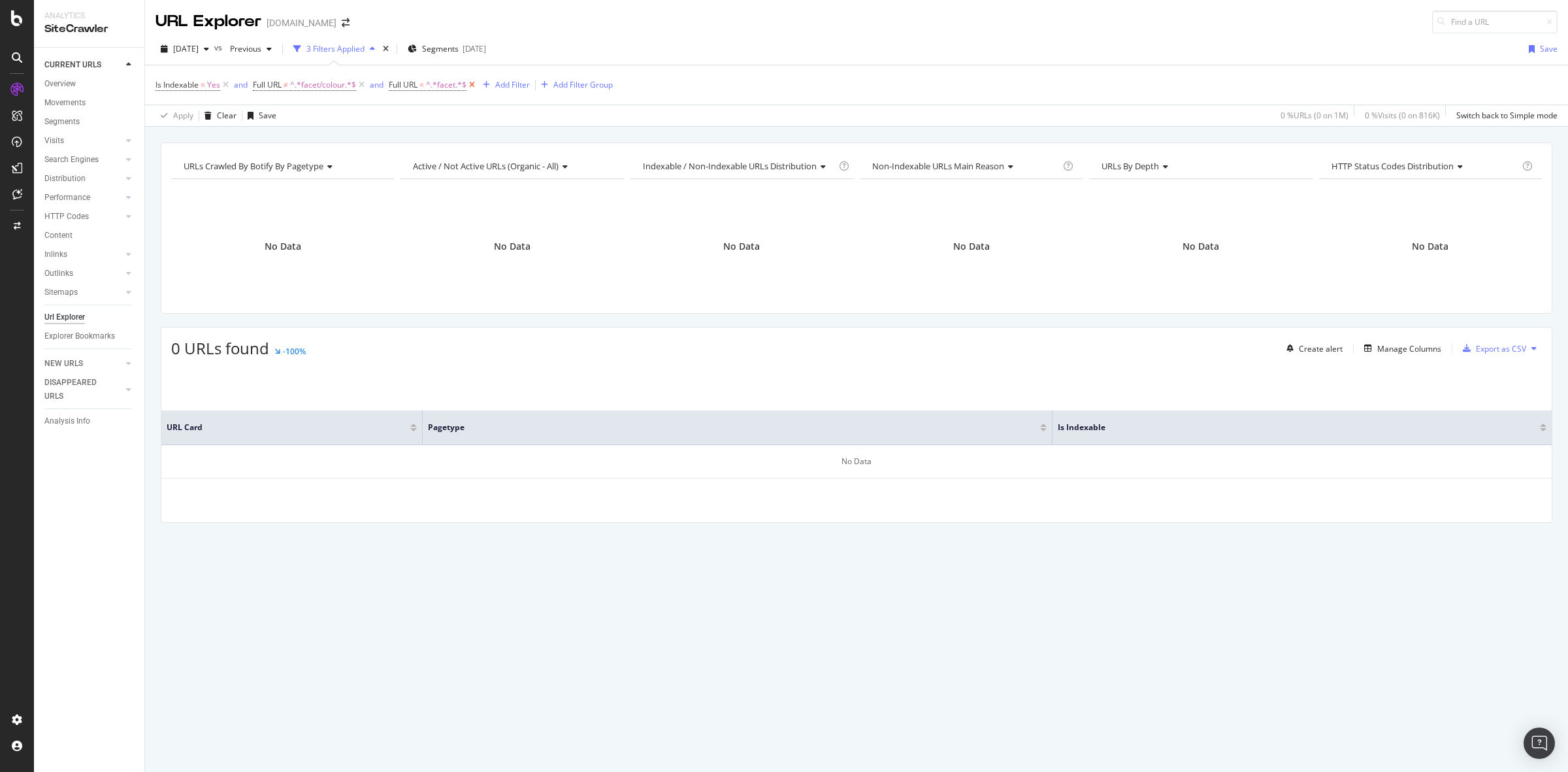
click at [469, 85] on icon at bounding box center [472, 85] width 11 height 13
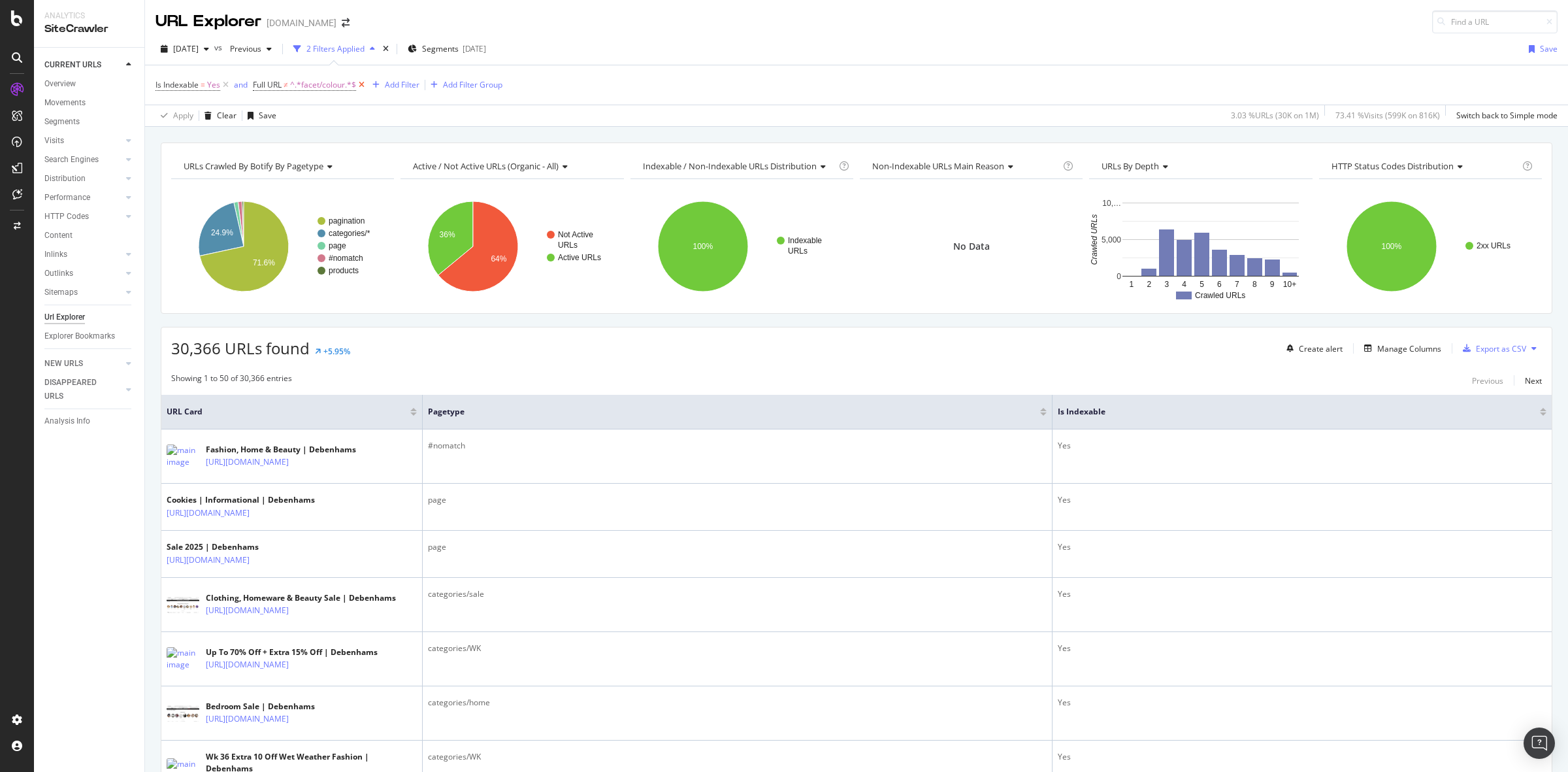
click at [367, 85] on icon at bounding box center [361, 85] width 11 height 13
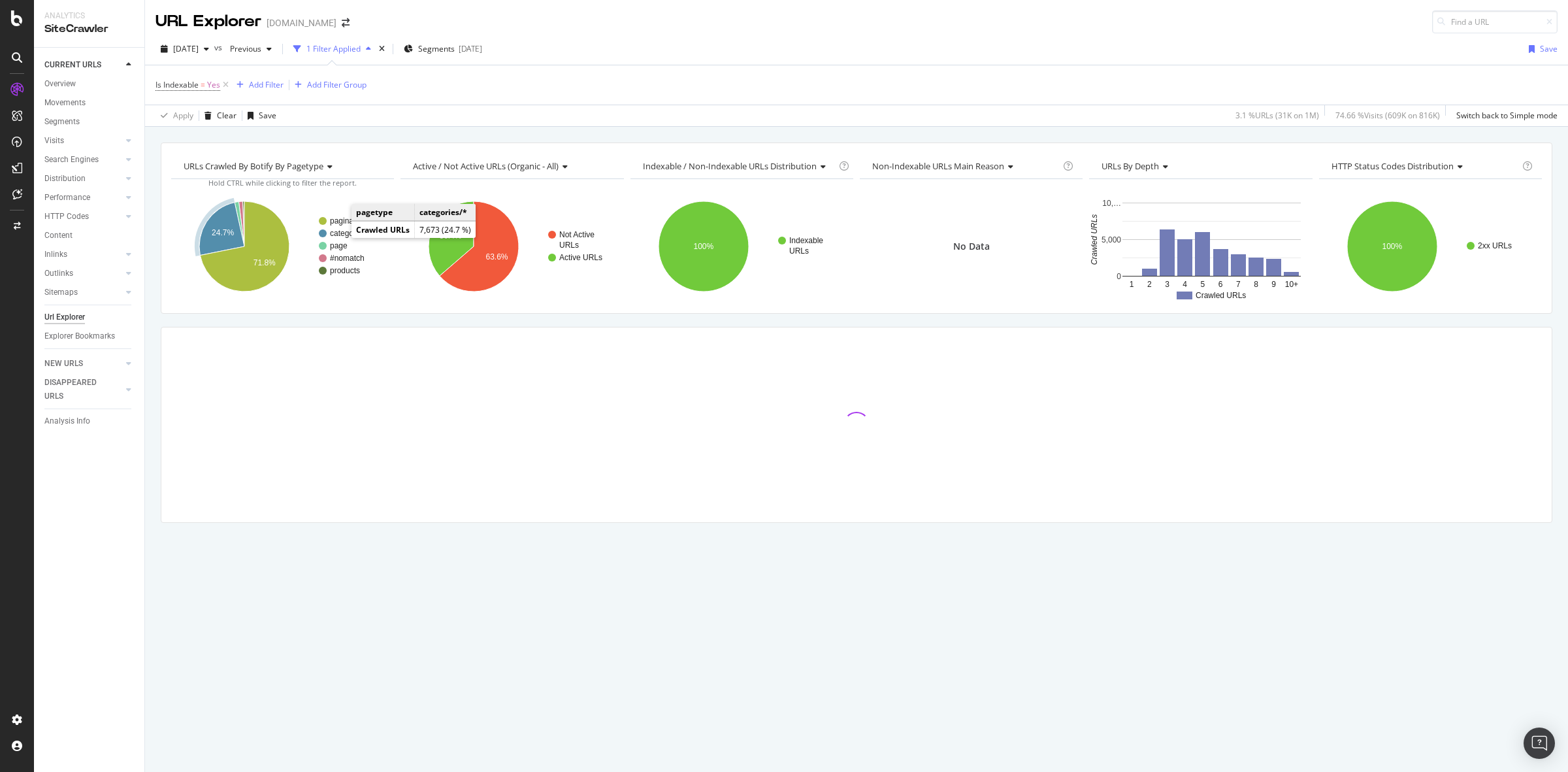
click at [341, 236] on text "categories/*" at bounding box center [351, 234] width 42 height 9
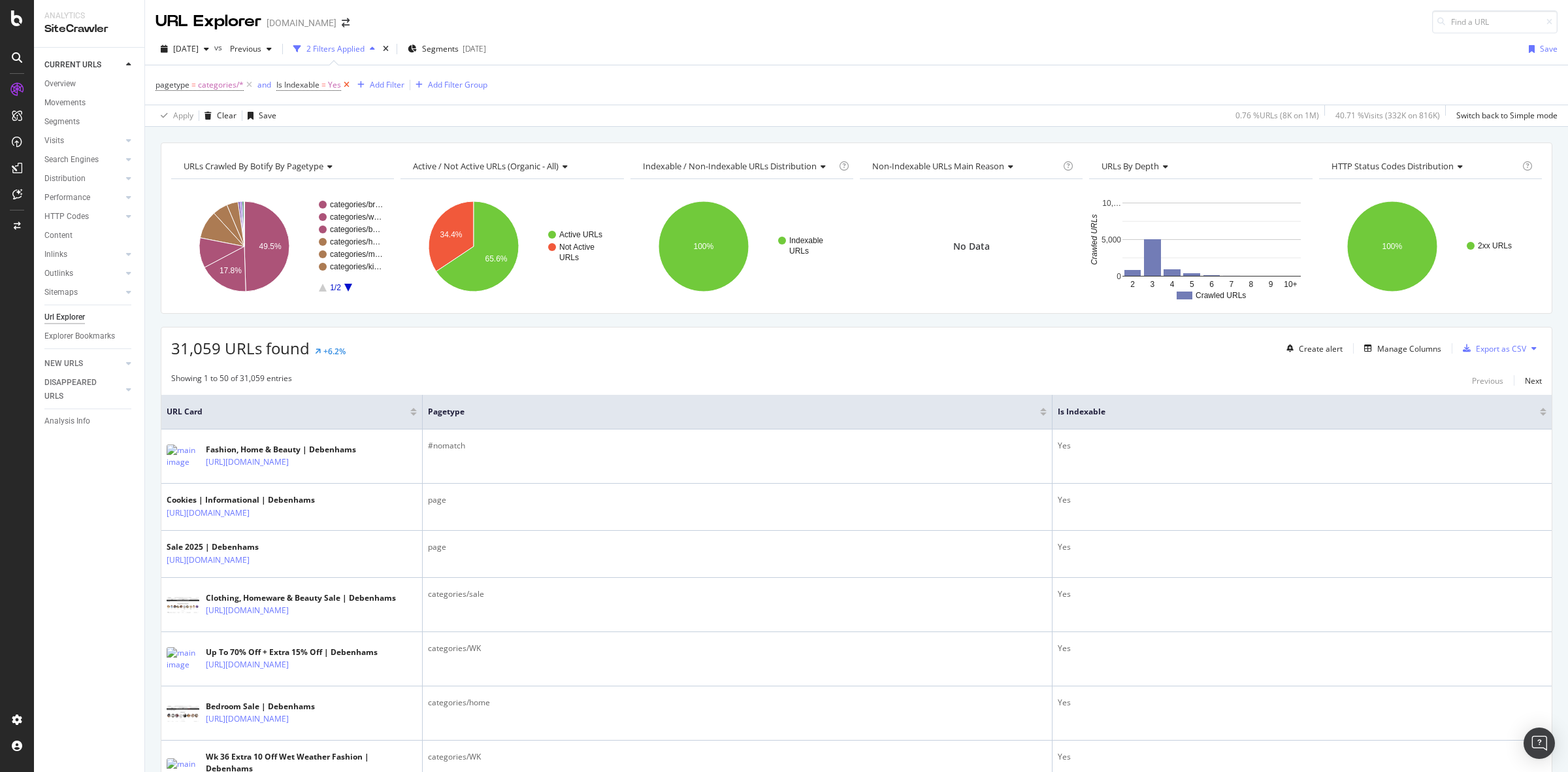
click at [344, 85] on icon at bounding box center [347, 85] width 11 height 13
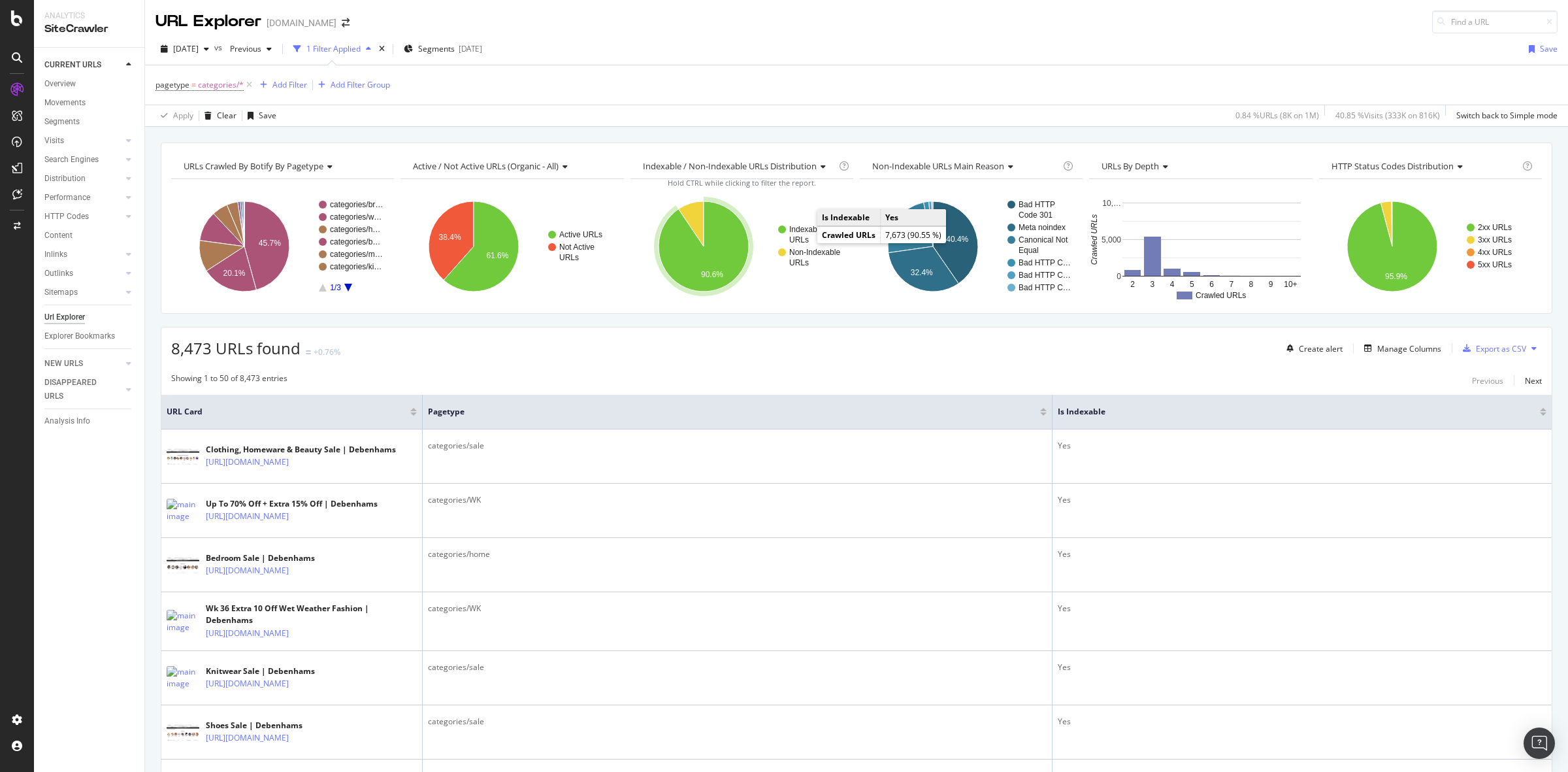
click at [799, 233] on text "Indexable" at bounding box center [806, 230] width 34 height 9
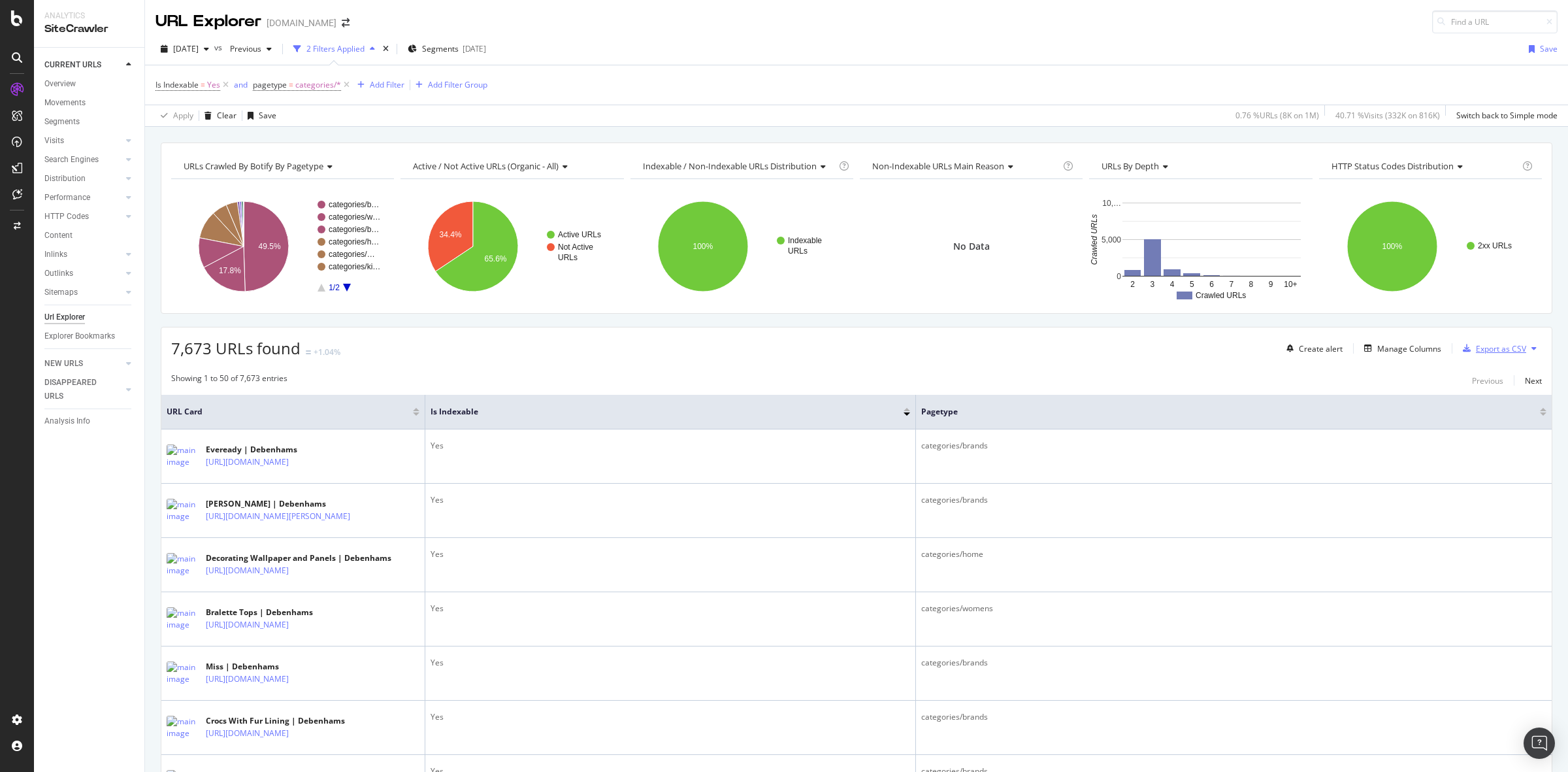
click at [1476, 348] on div "Export as CSV" at bounding box center [1501, 349] width 50 height 11
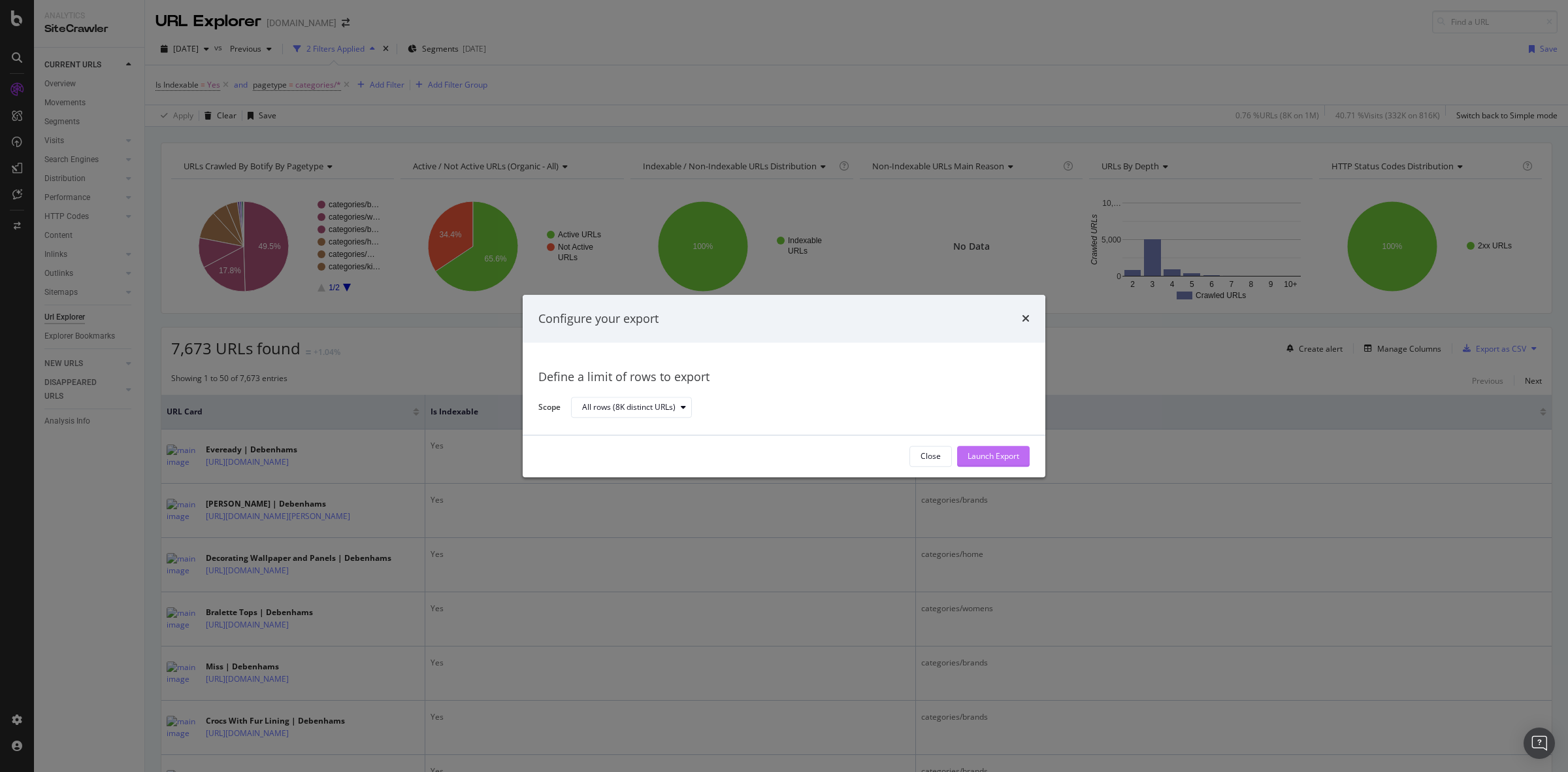
click at [994, 458] on div "Launch Export" at bounding box center [993, 456] width 52 height 11
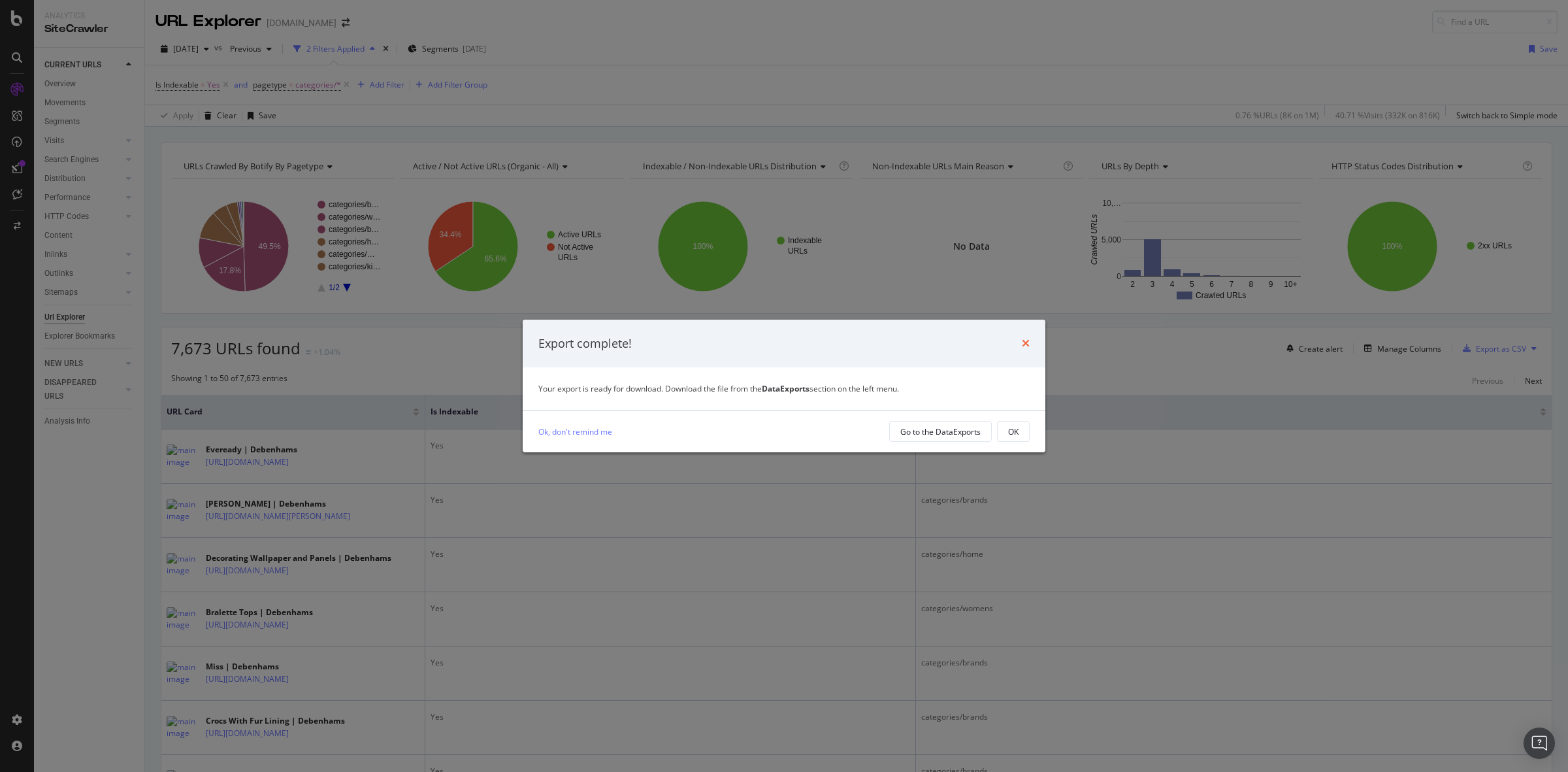
click at [1026, 343] on icon "times" at bounding box center [1026, 343] width 8 height 11
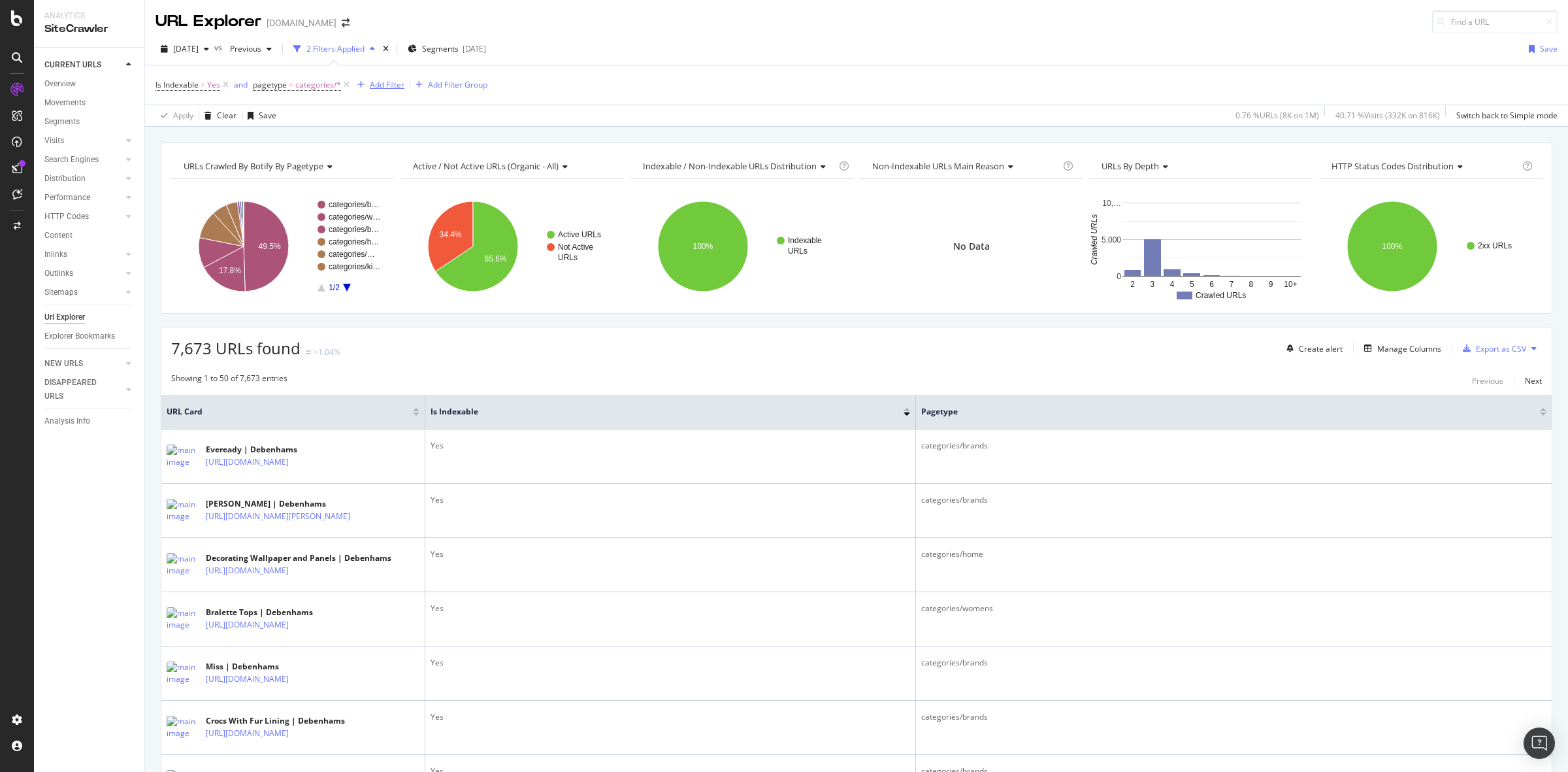
click at [377, 82] on div "Add Filter" at bounding box center [387, 84] width 34 height 11
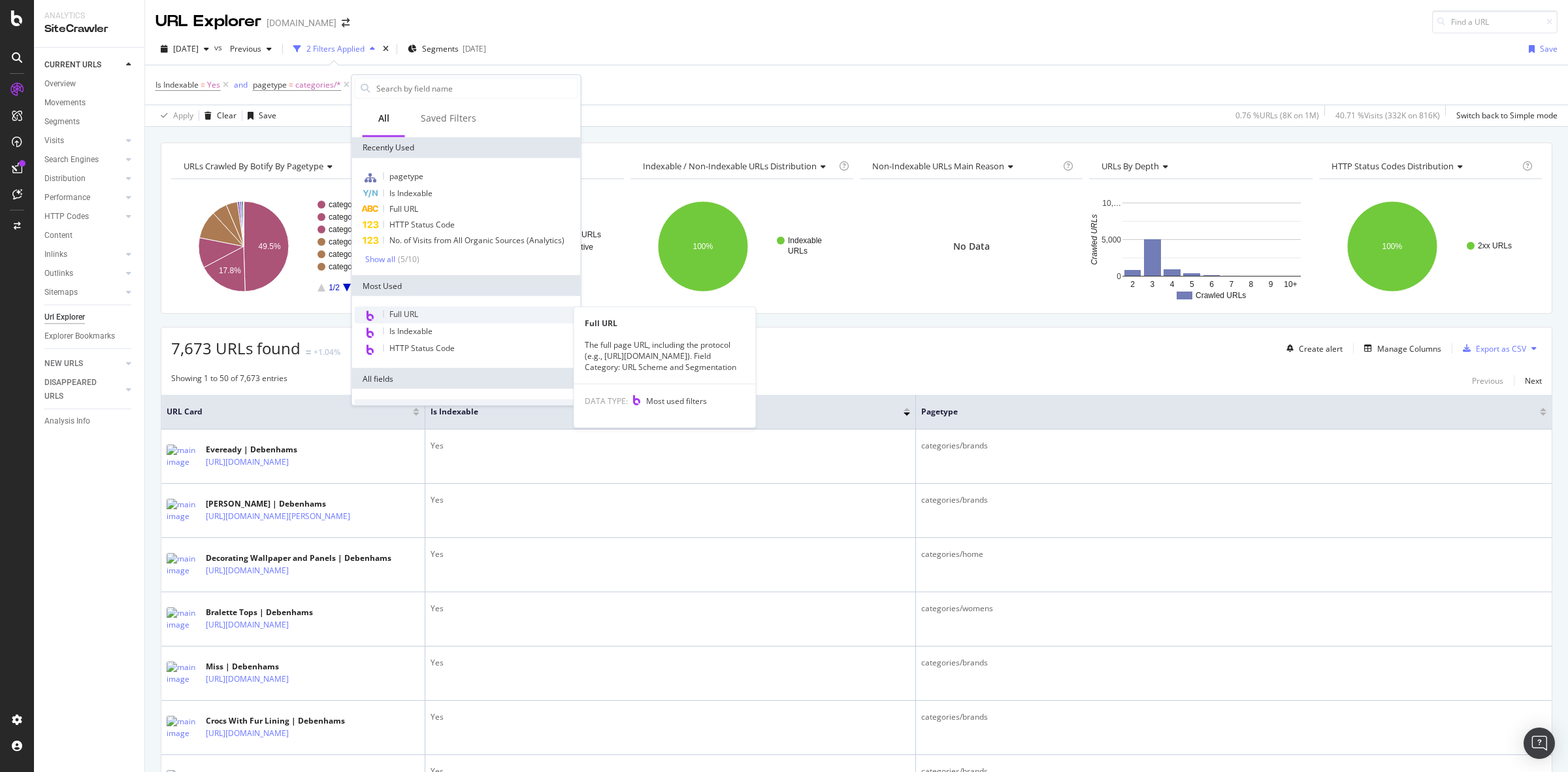
click at [474, 308] on div "Full URL" at bounding box center [466, 314] width 223 height 17
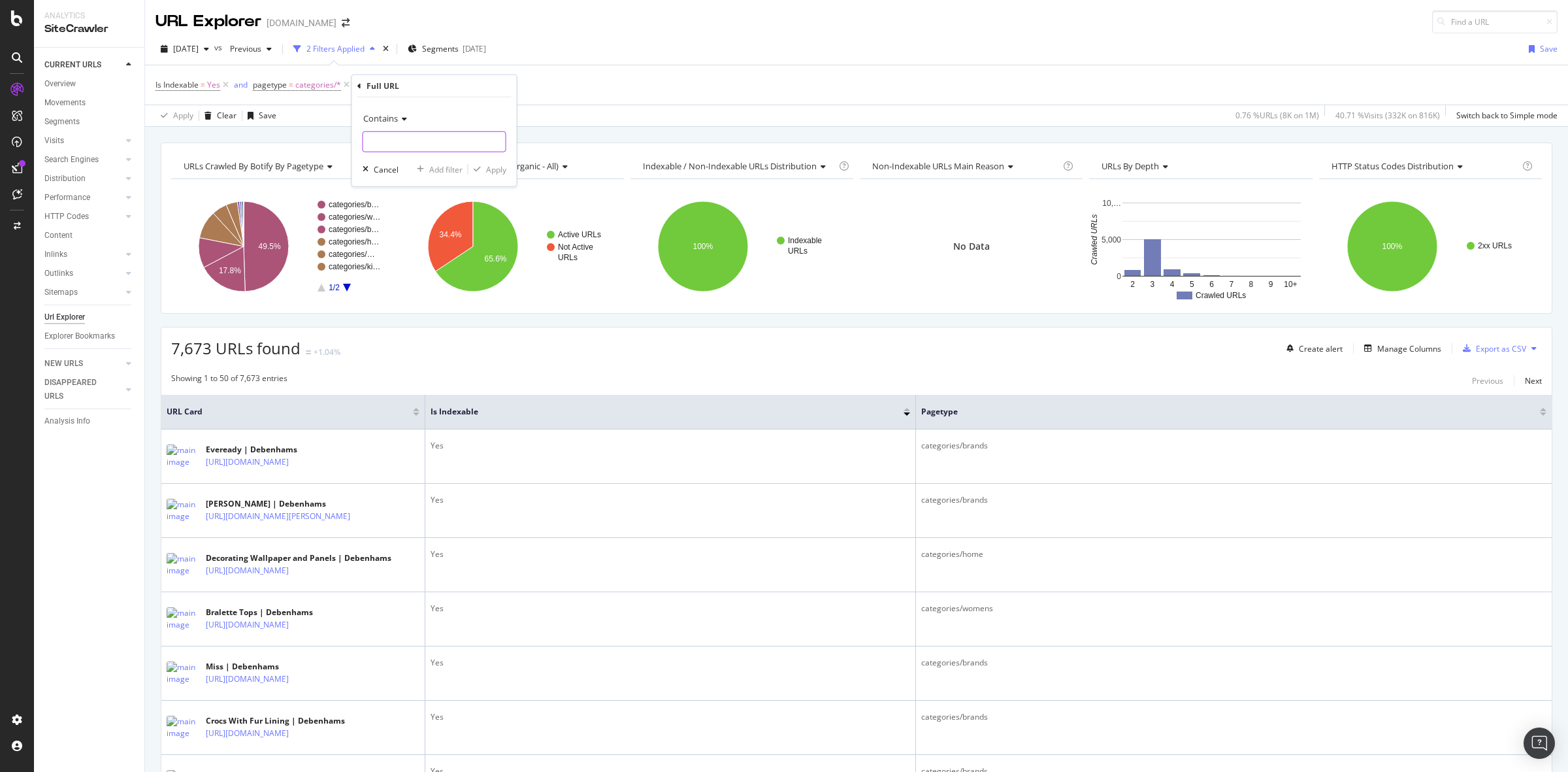
click at [406, 137] on input "text" at bounding box center [435, 141] width 143 height 21
type input "facet"
click at [493, 174] on div "Apply" at bounding box center [496, 169] width 20 height 11
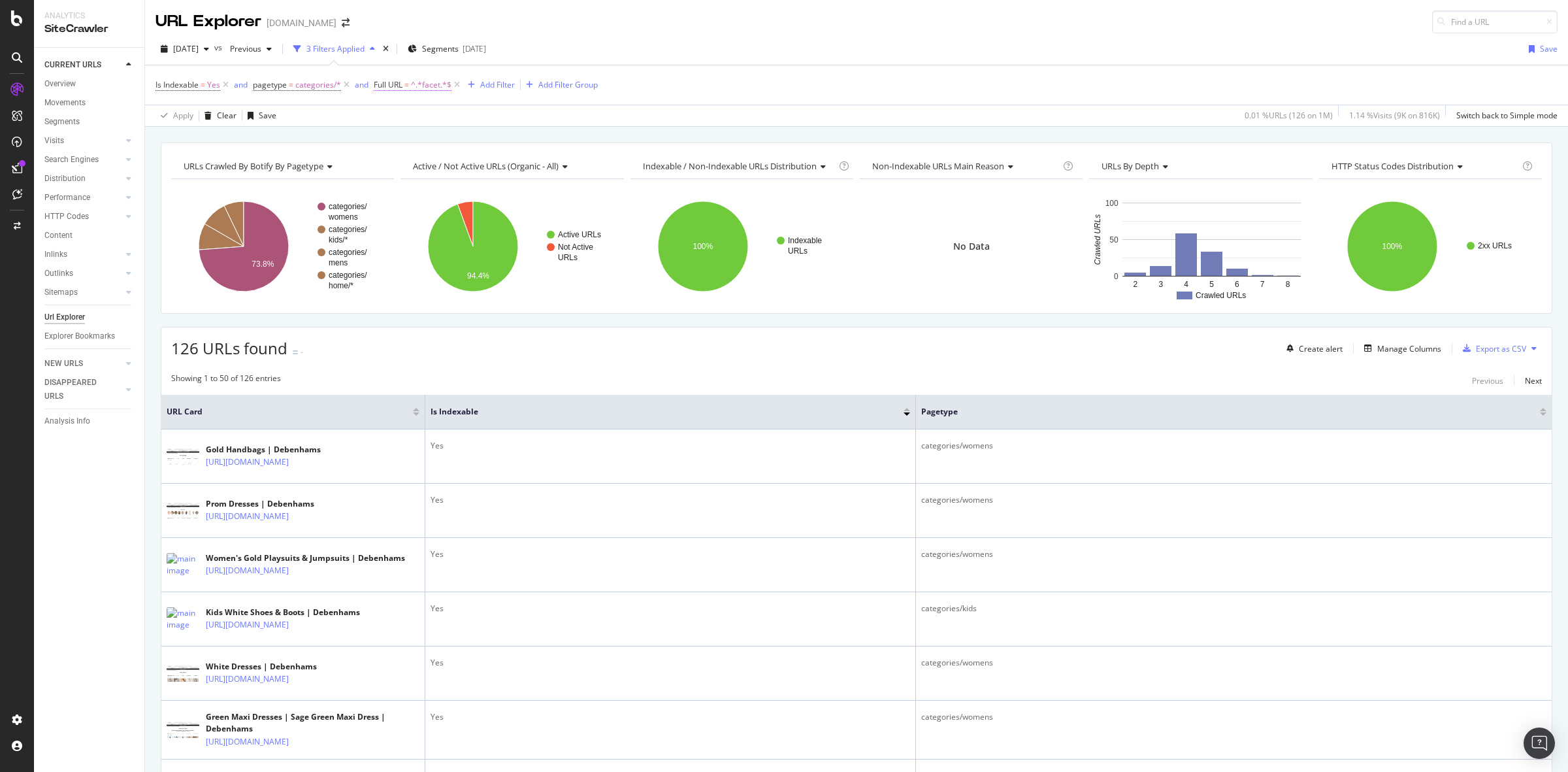
click at [398, 81] on span "Full URL" at bounding box center [388, 84] width 29 height 11
click at [438, 141] on input "facet" at bounding box center [446, 139] width 123 height 21
type input "size"
click at [523, 164] on div "Apply" at bounding box center [518, 167] width 20 height 11
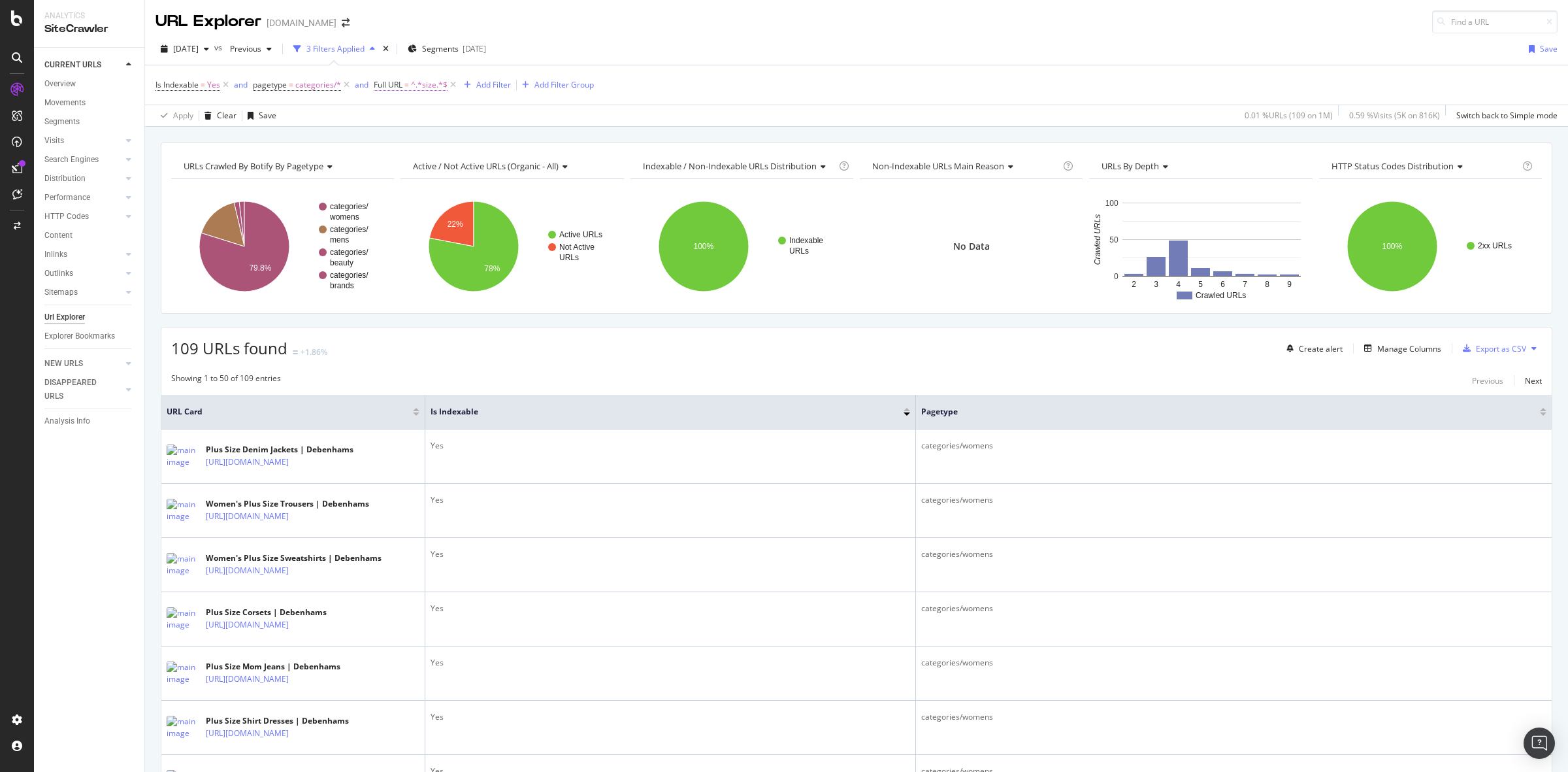
click at [422, 85] on span "^.*size.*$" at bounding box center [429, 85] width 36 height 18
click at [428, 133] on input "size" at bounding box center [446, 139] width 123 height 21
type input "facet"
click at [511, 162] on div "Apply" at bounding box center [518, 167] width 20 height 11
click at [423, 79] on span "^.*facet.*$" at bounding box center [431, 85] width 40 height 18
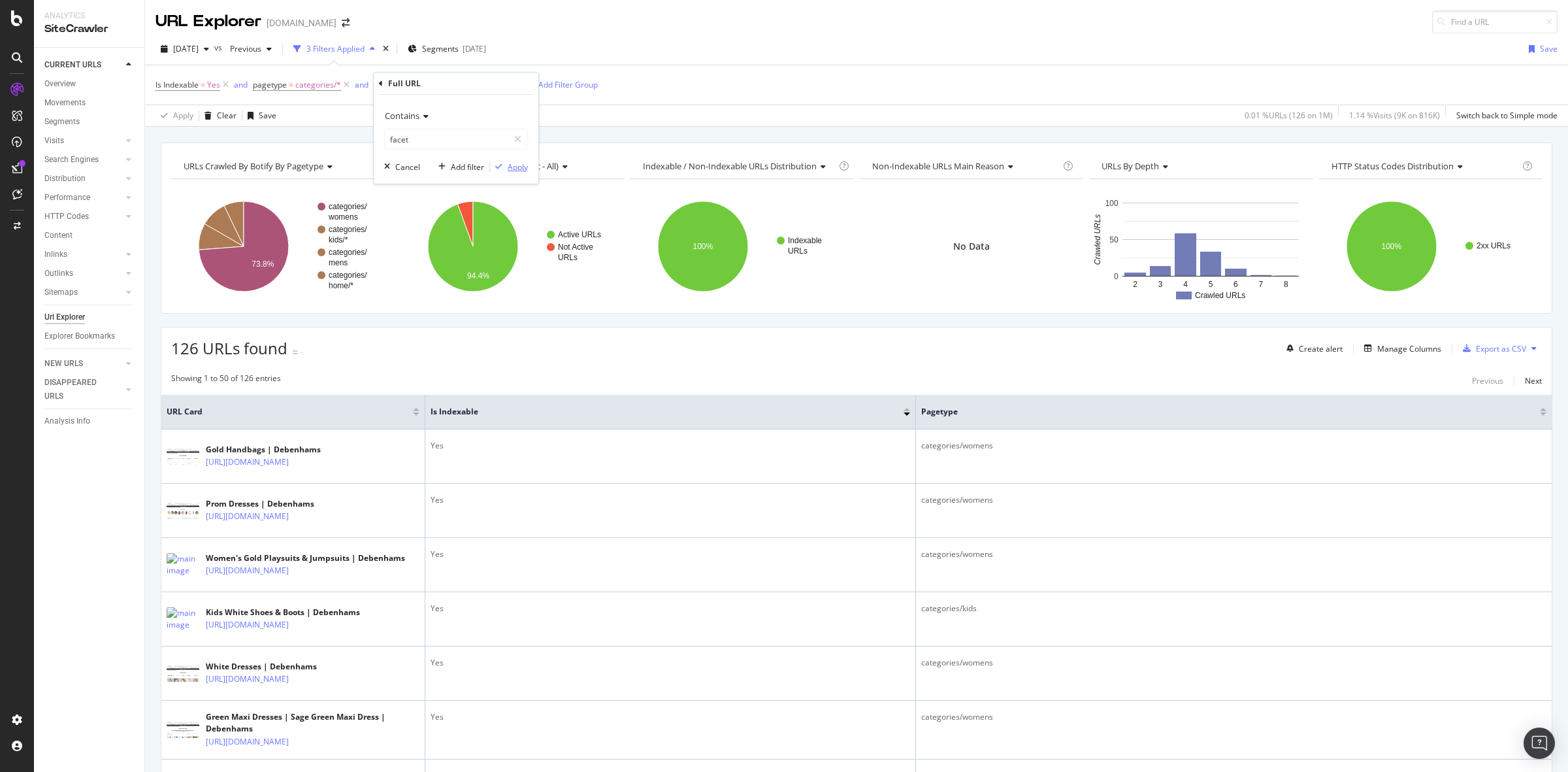
click at [520, 173] on button "Apply" at bounding box center [509, 166] width 38 height 13
click at [573, 129] on div "URLs Crawled By Botify By pagetype Chart (by Value) Table Expand Export as CSV …" at bounding box center [857, 142] width 1423 height 32
click at [1490, 347] on div "Export as CSV" at bounding box center [1501, 349] width 50 height 11
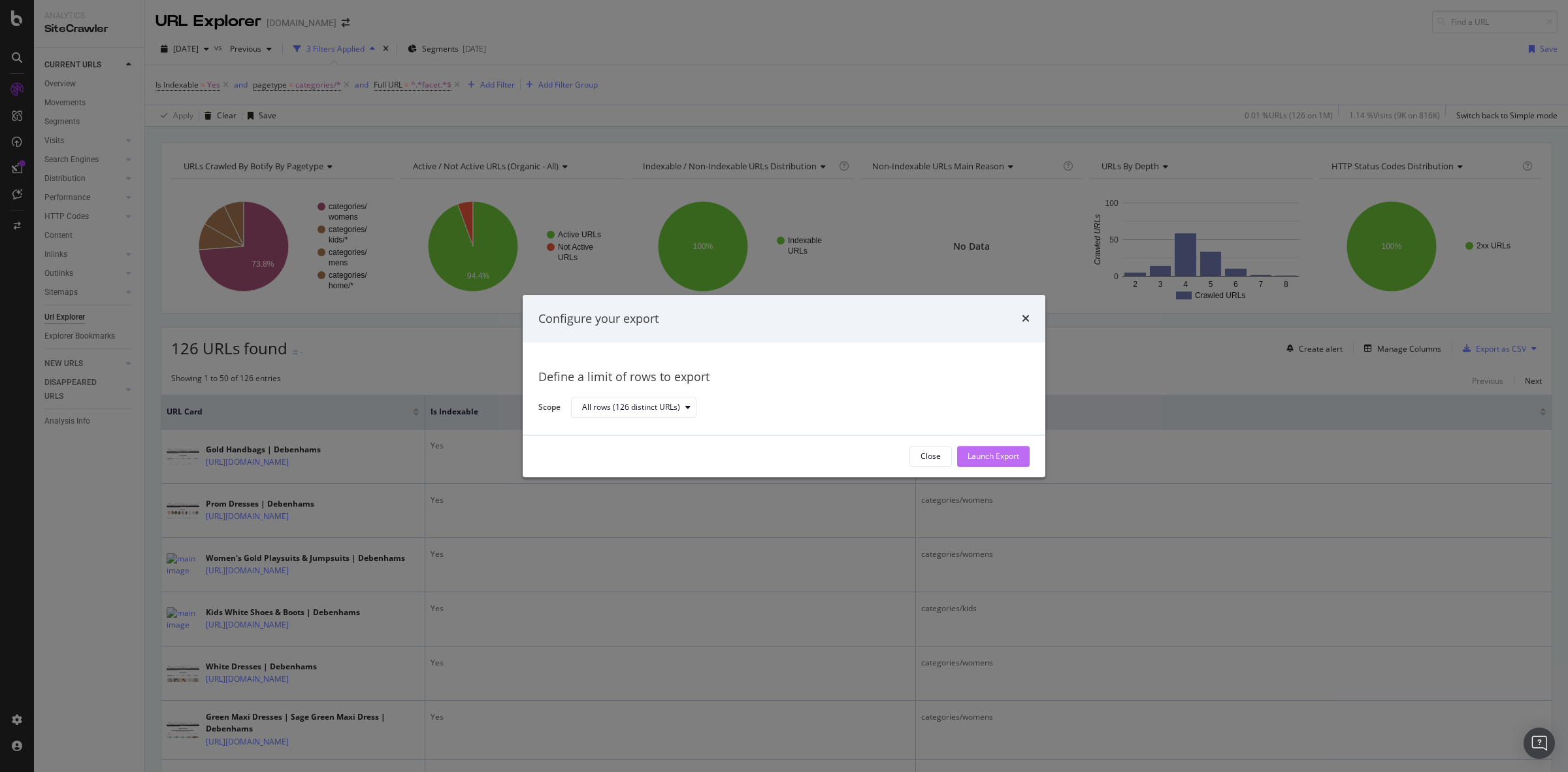
click at [1008, 454] on div "Launch Export" at bounding box center [993, 456] width 52 height 11
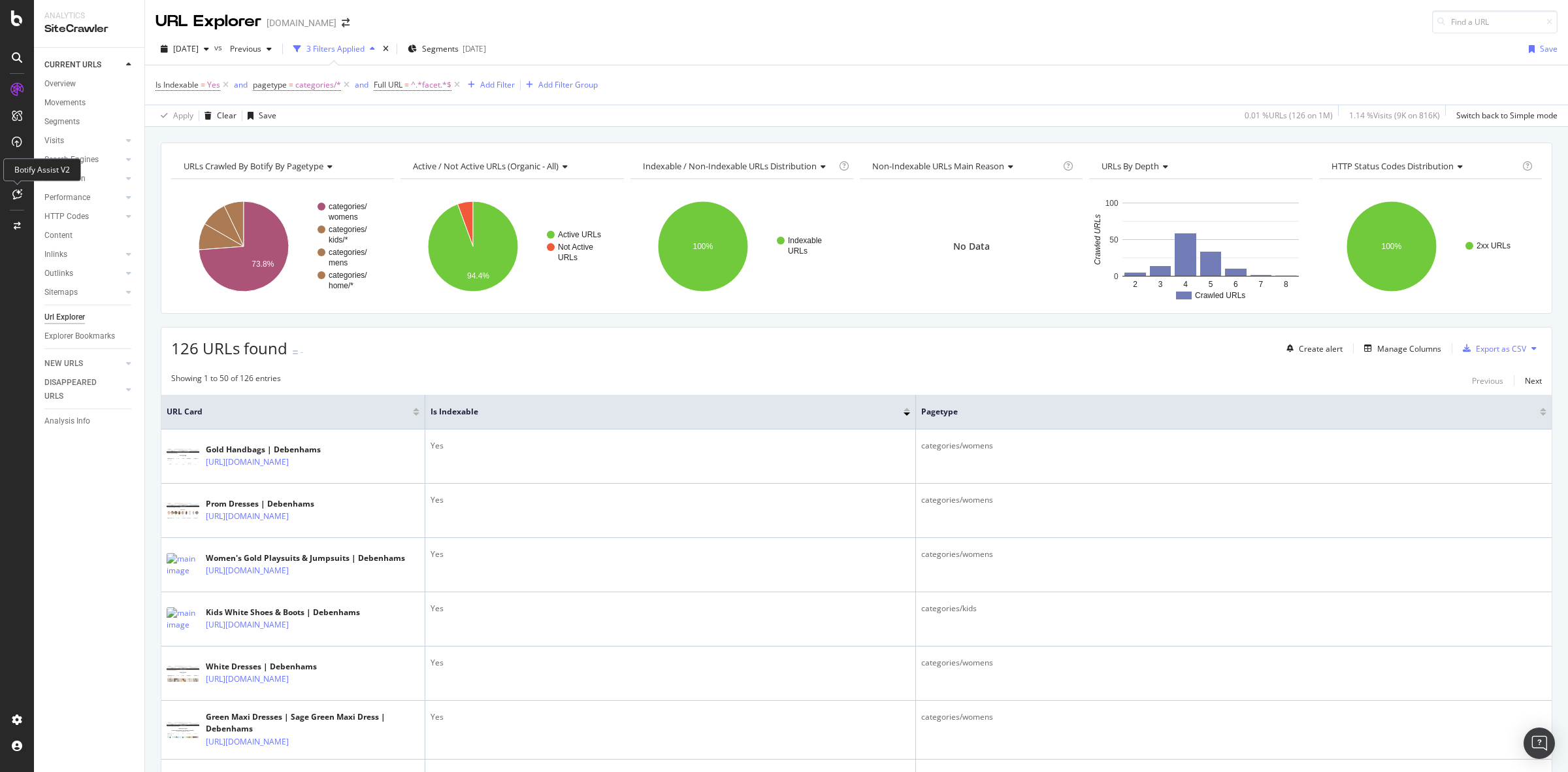
click at [10, 166] on div "Botify Assist V2" at bounding box center [42, 170] width 78 height 23
click at [24, 273] on div at bounding box center [17, 394] width 32 height 630
click at [17, 163] on icon at bounding box center [17, 168] width 11 height 11
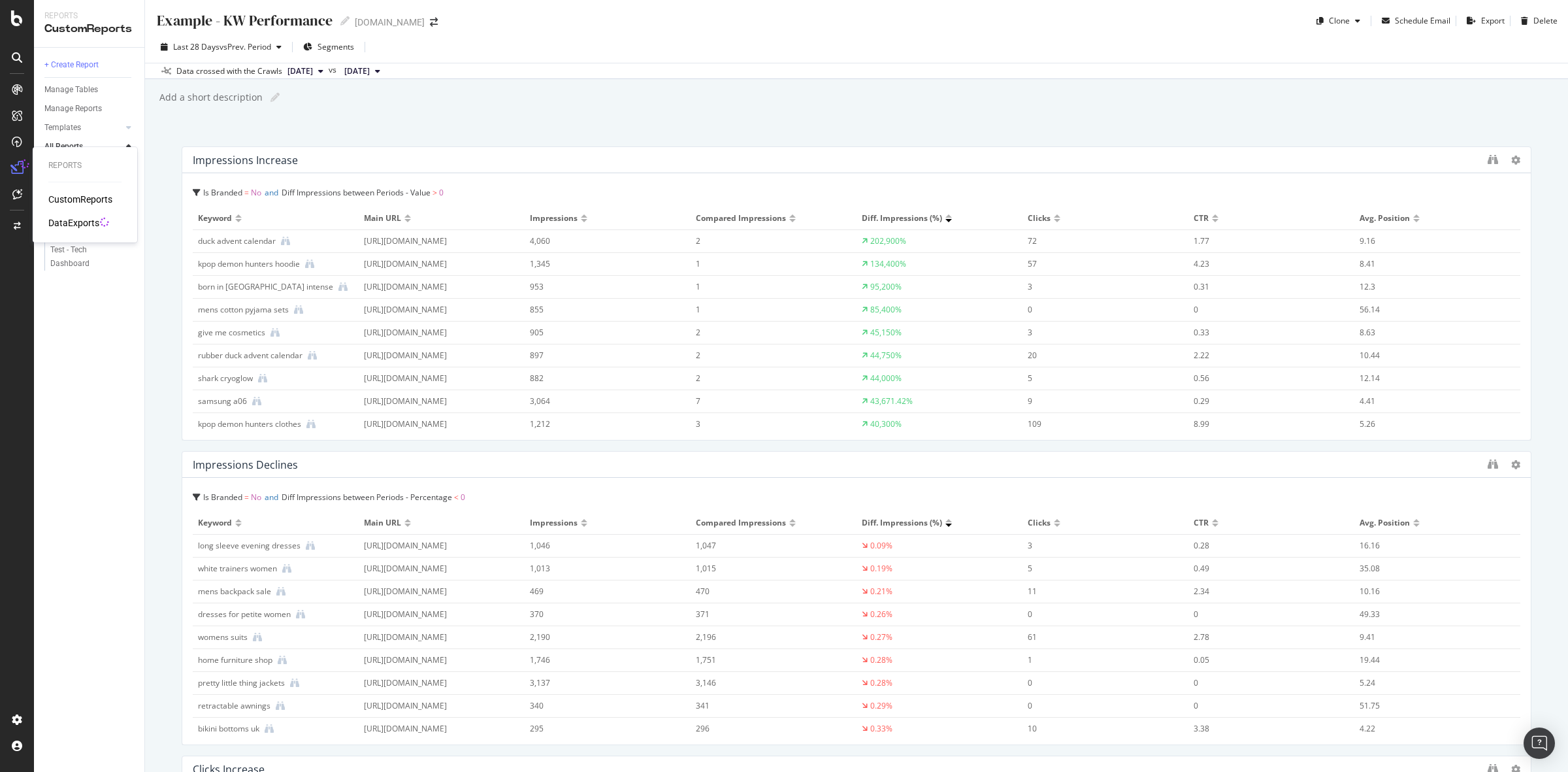
click at [63, 223] on div "DataExports" at bounding box center [74, 222] width 51 height 13
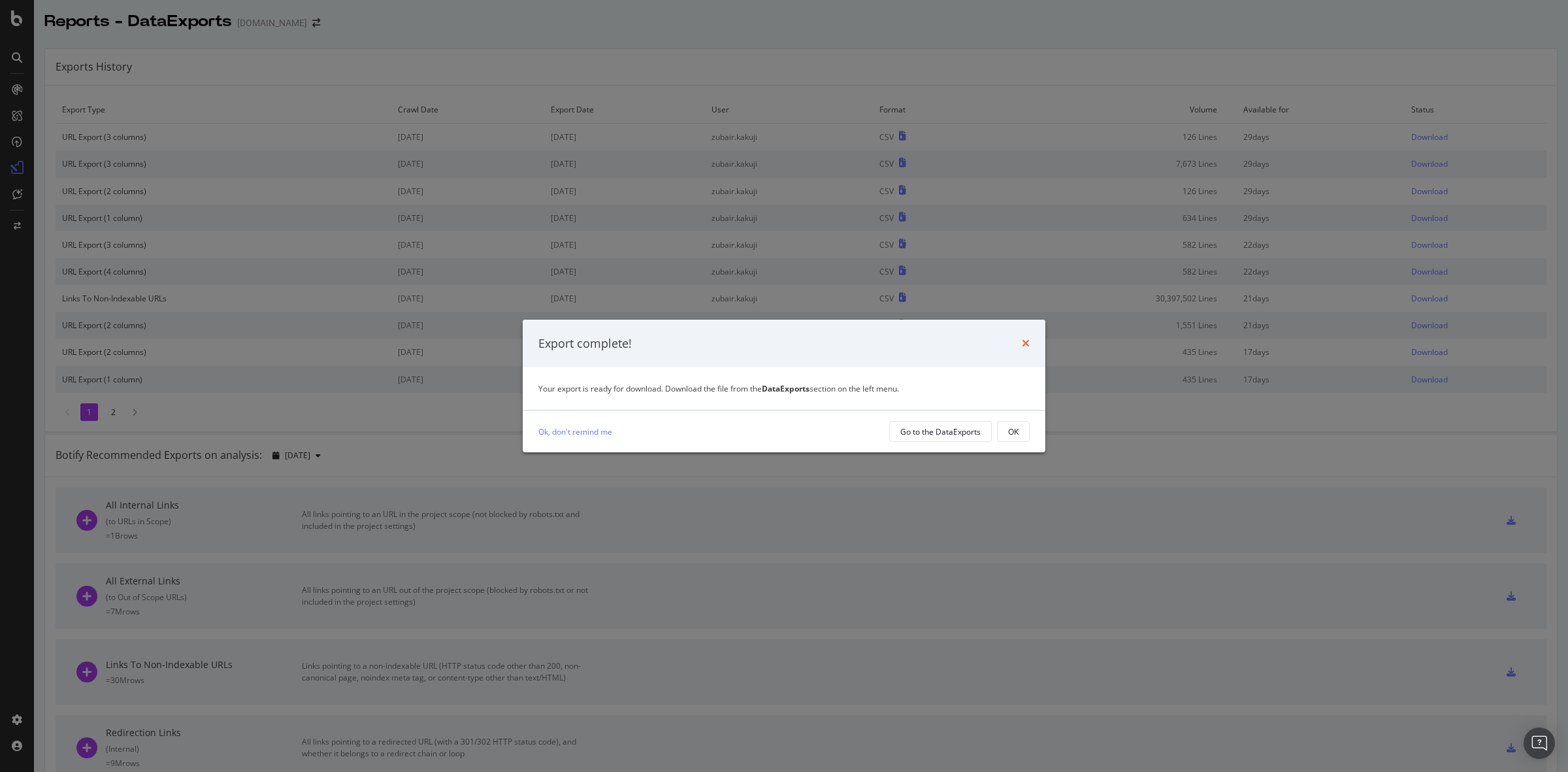
click at [1024, 342] on icon "times" at bounding box center [1026, 343] width 8 height 11
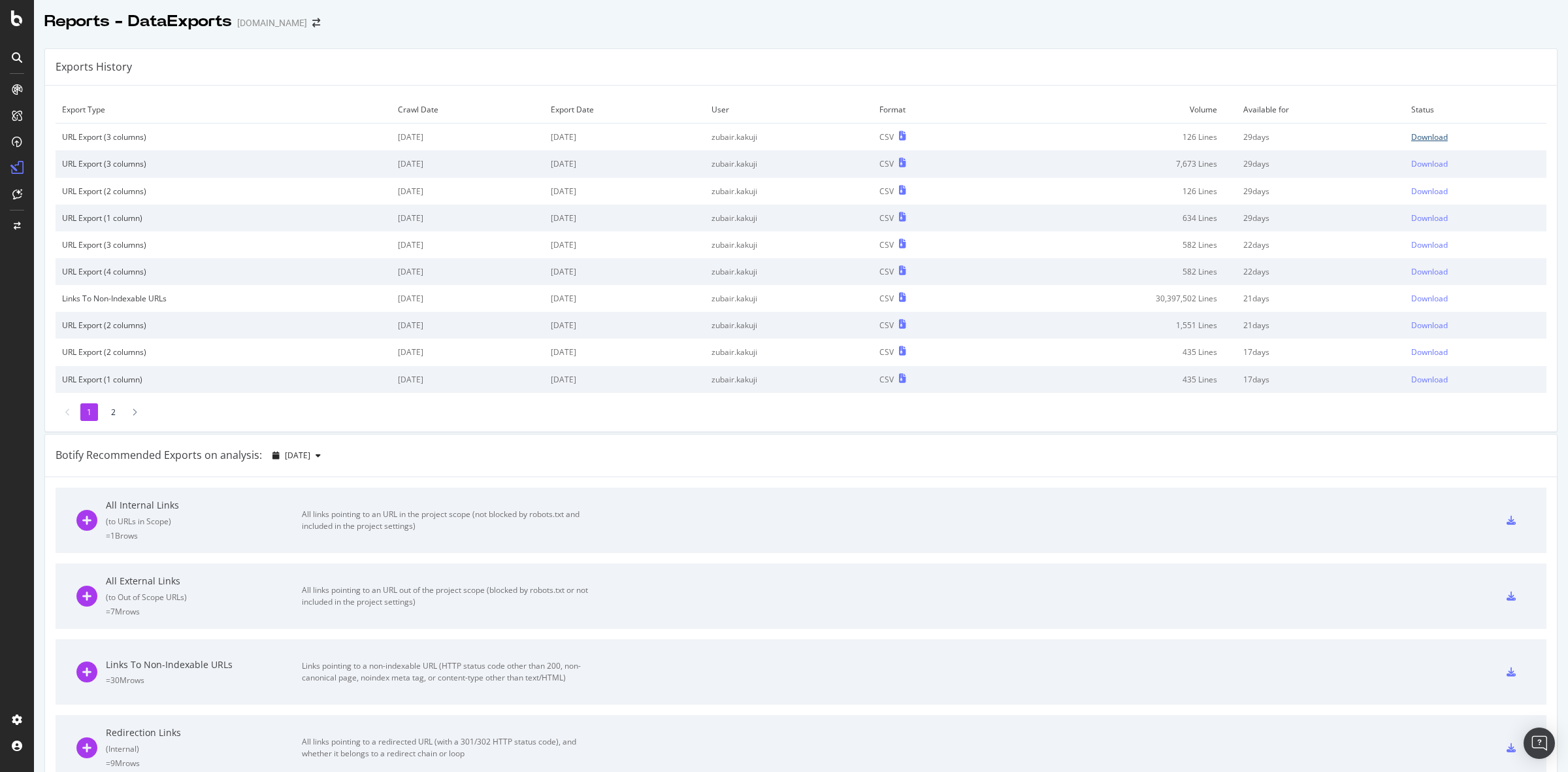
click at [1411, 138] on div "Download" at bounding box center [1429, 137] width 36 height 11
click at [1411, 166] on div "Download" at bounding box center [1429, 164] width 36 height 11
click at [16, 16] on icon at bounding box center [17, 18] width 11 height 15
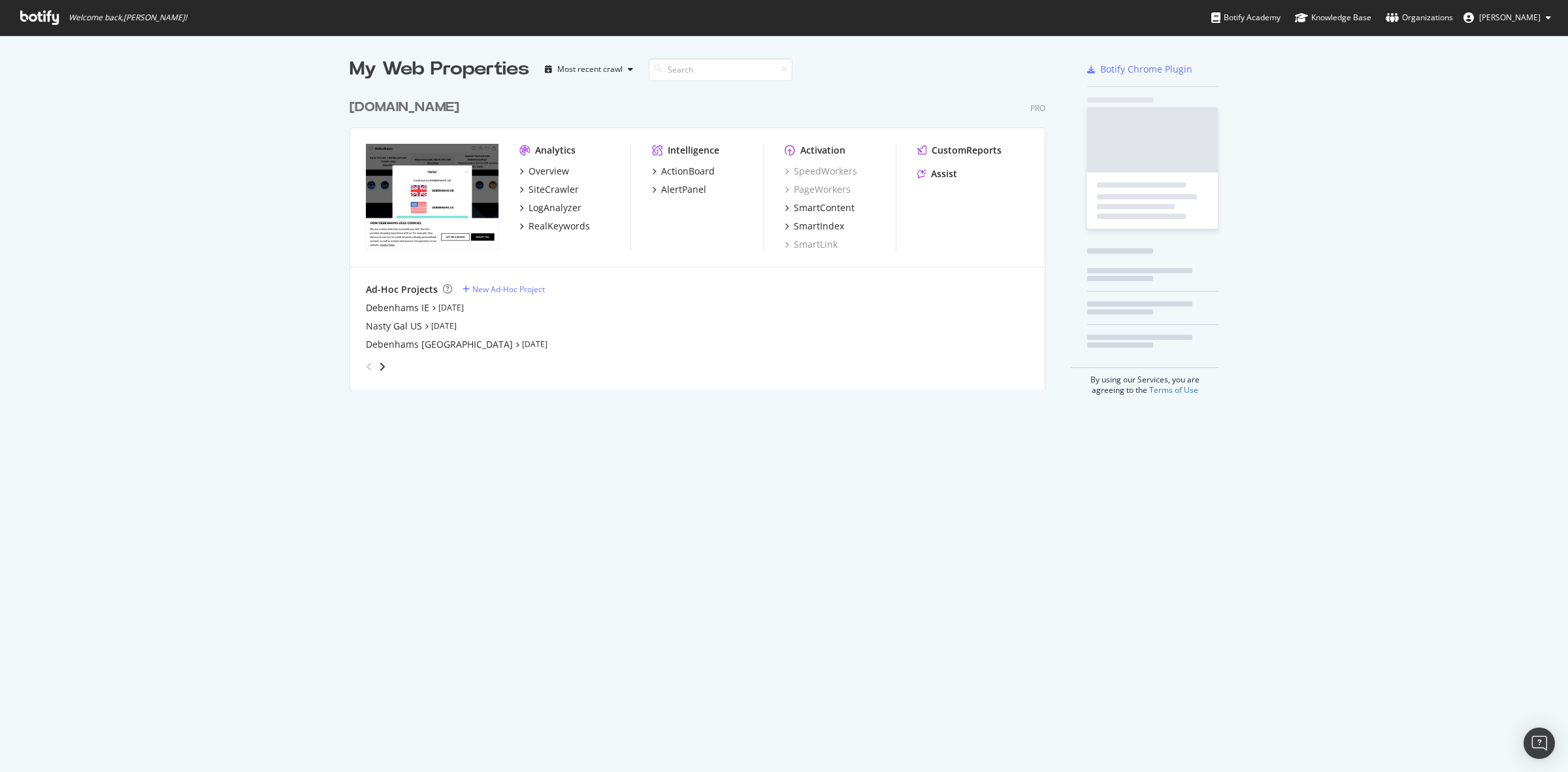
scroll to position [759, 1543]
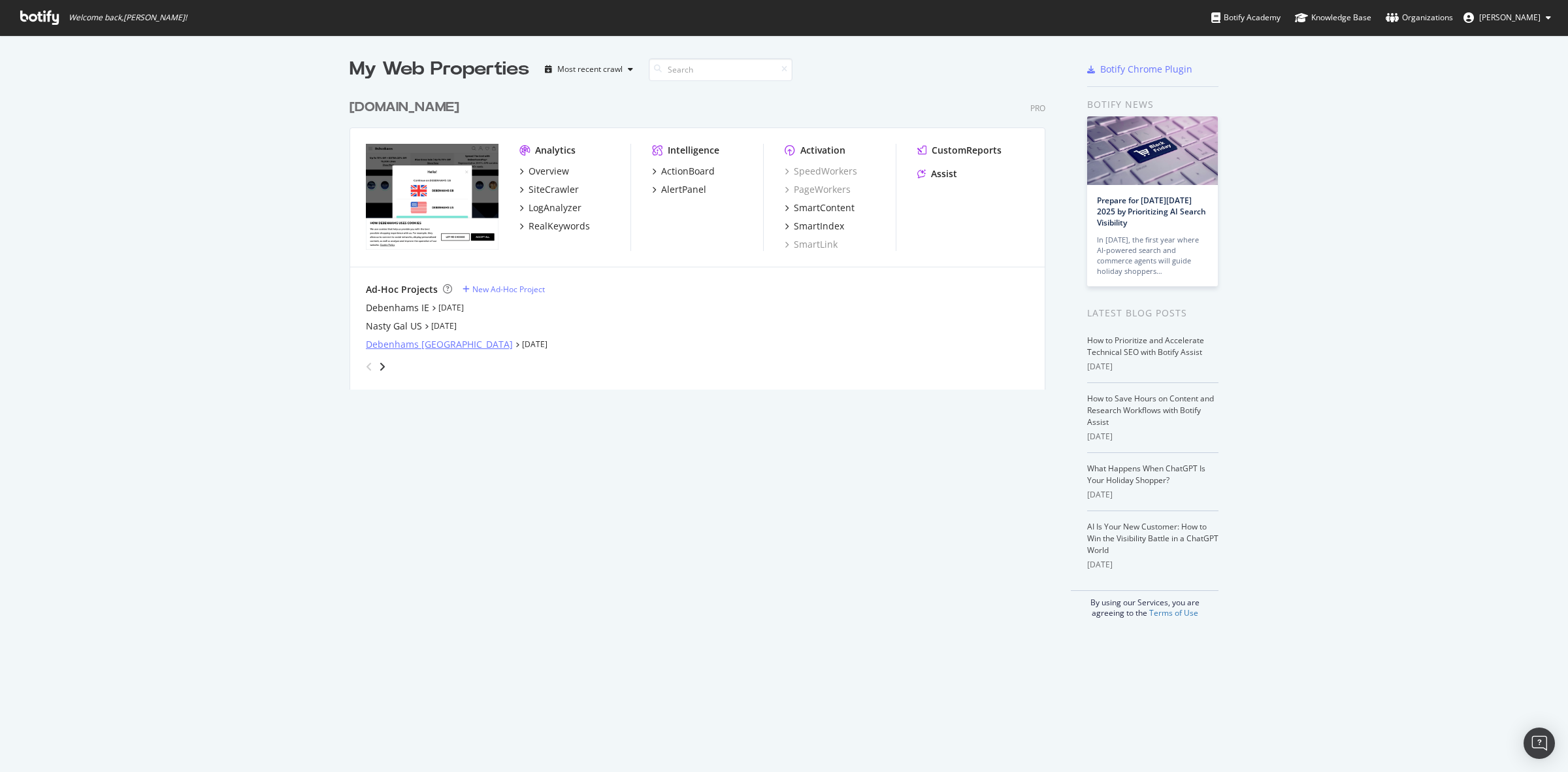
click at [428, 347] on div "Debenhams [GEOGRAPHIC_DATA]" at bounding box center [439, 344] width 147 height 13
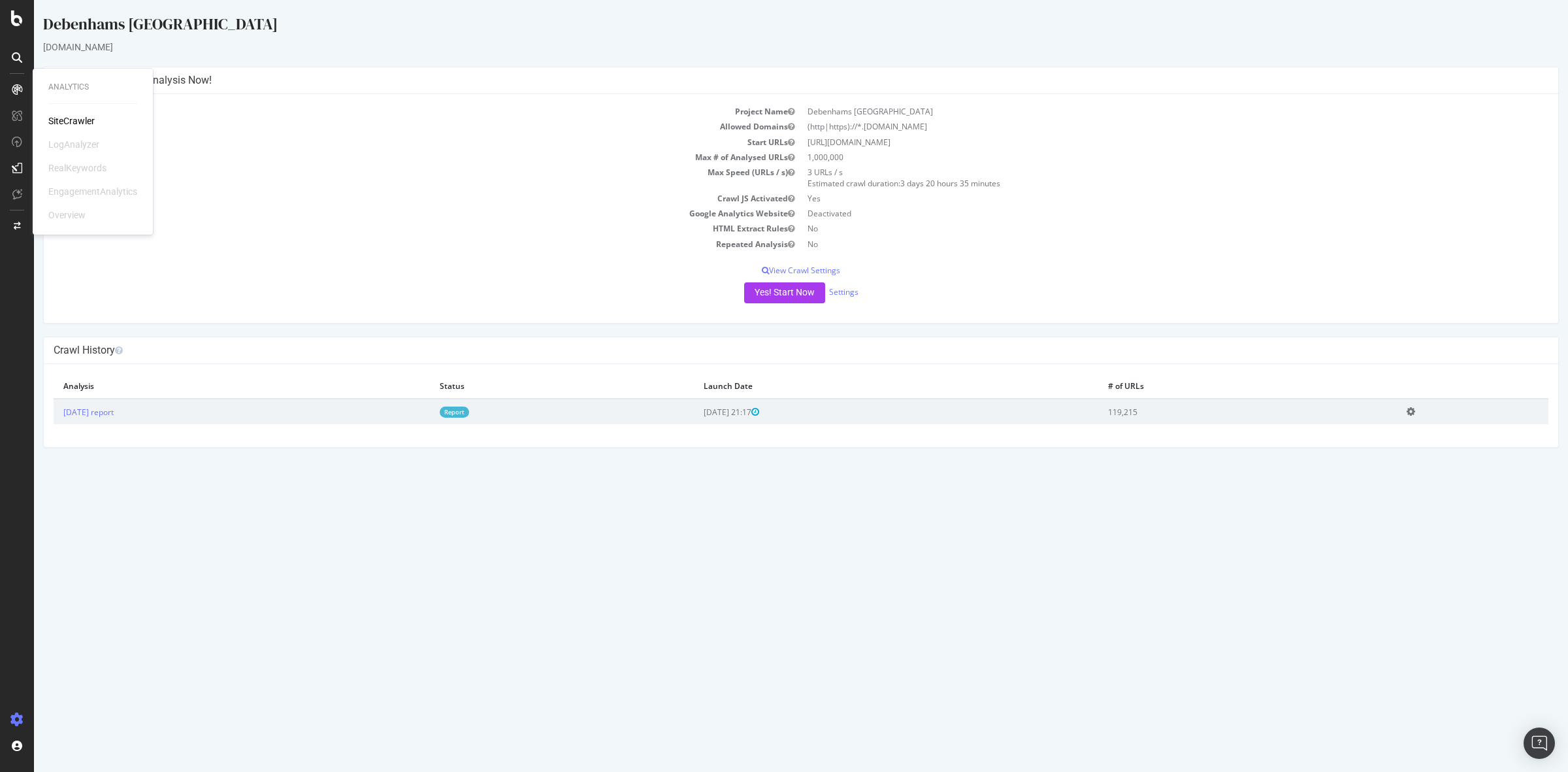
click at [77, 122] on div "SiteCrawler" at bounding box center [71, 120] width 46 height 13
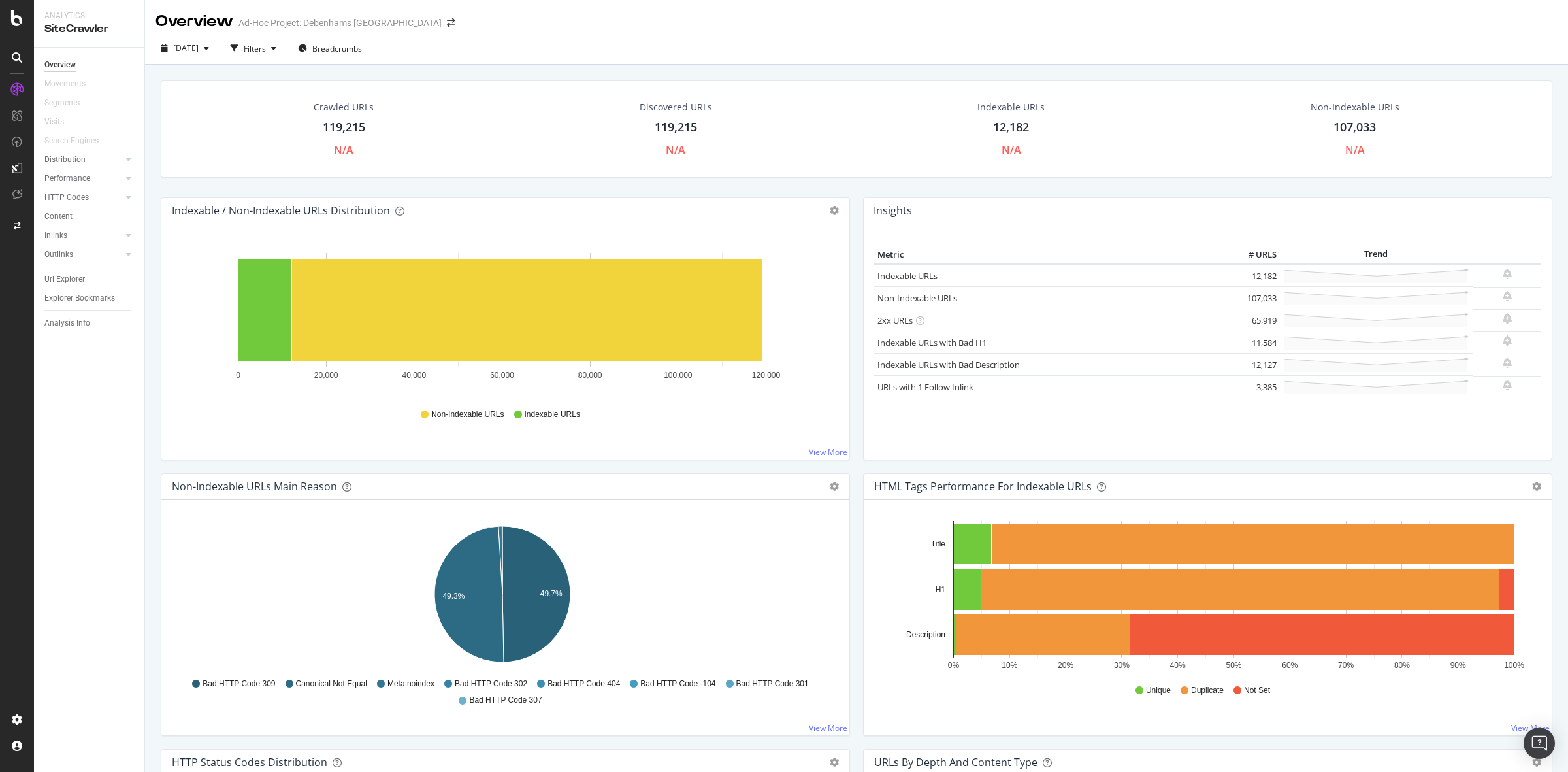
click at [338, 127] on div "119,215" at bounding box center [344, 127] width 42 height 17
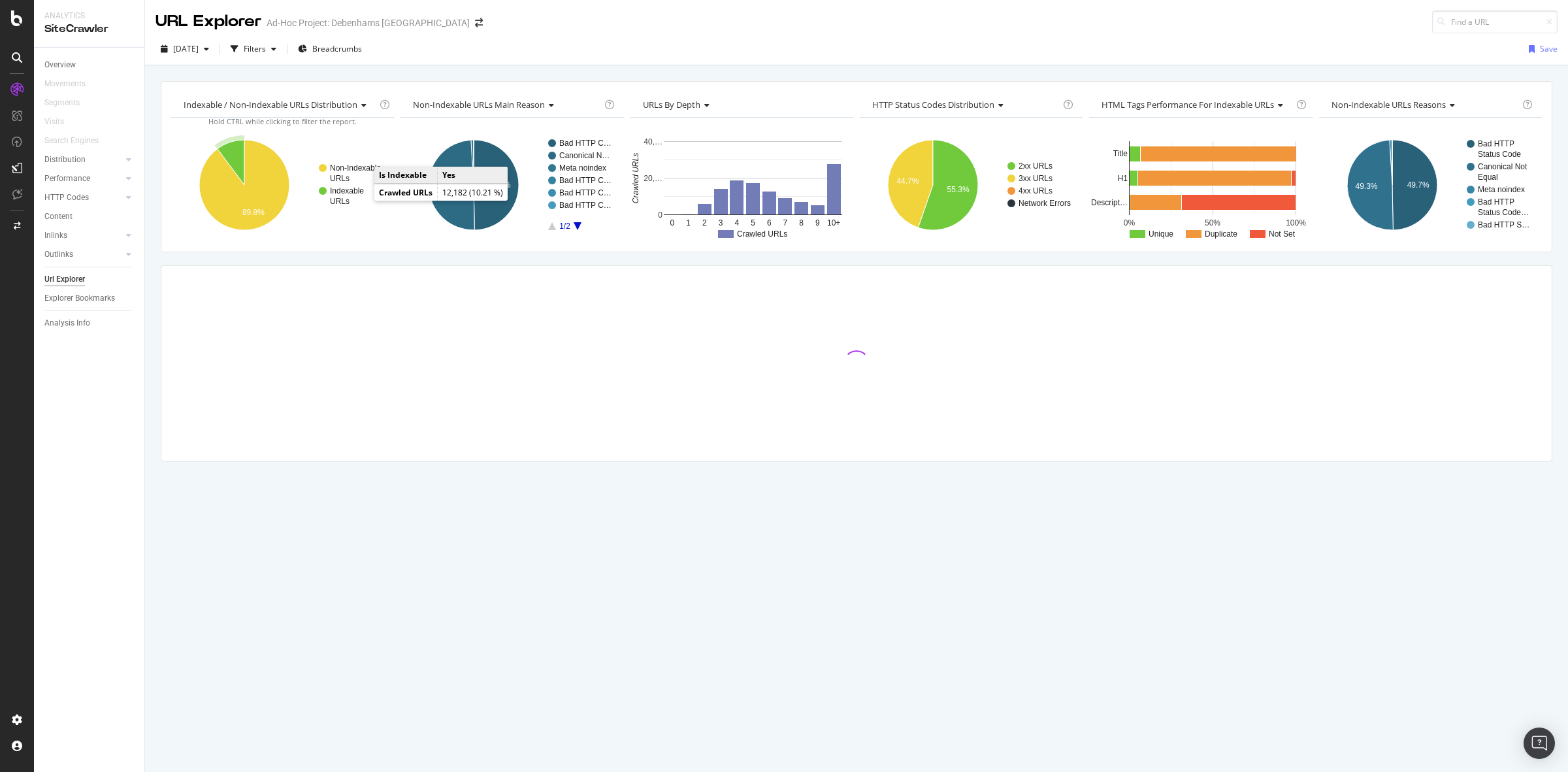
click at [343, 196] on rect "A chart." at bounding box center [351, 196] width 64 height 18
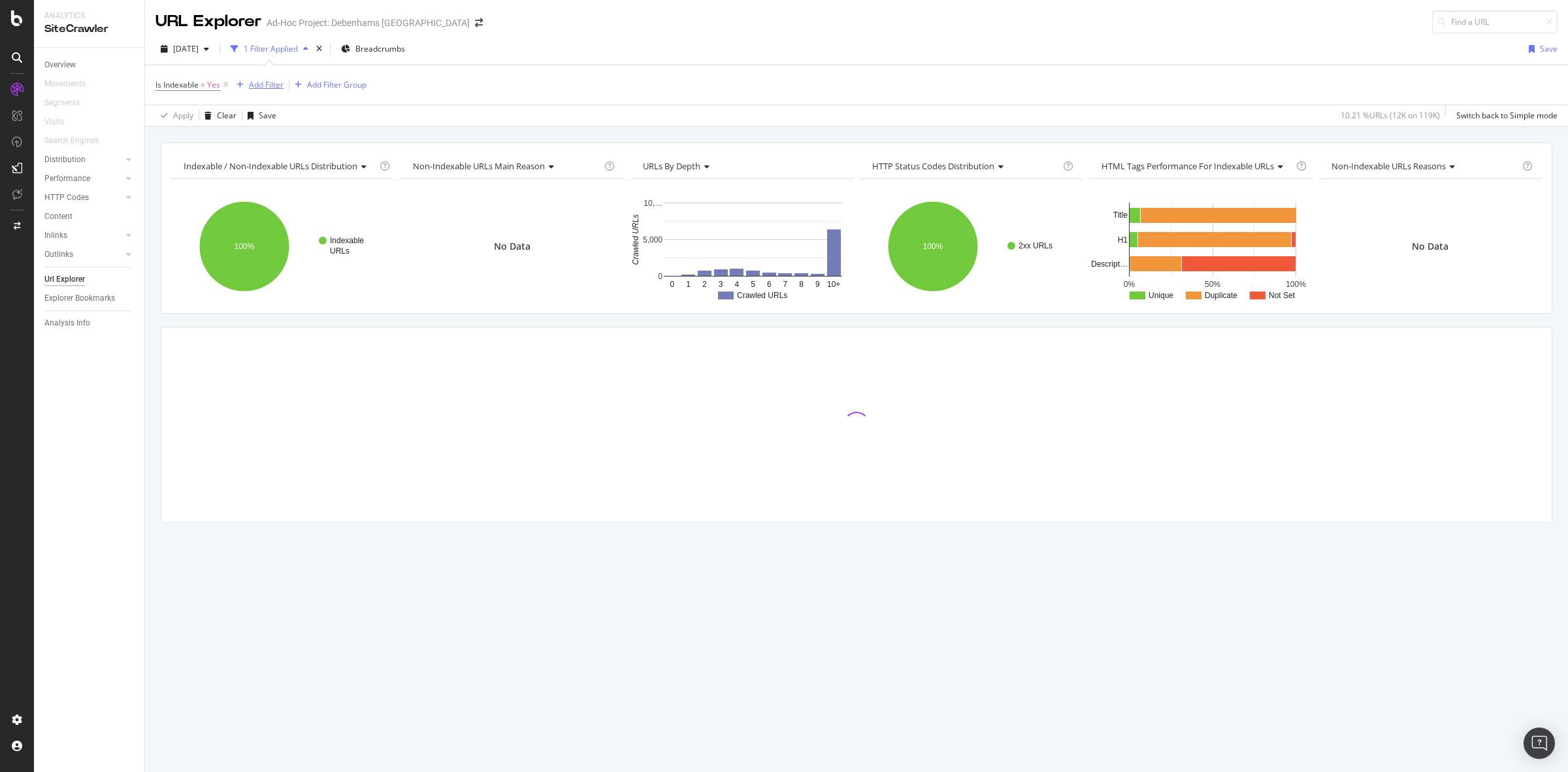
click at [262, 83] on div "Add Filter" at bounding box center [266, 84] width 34 height 11
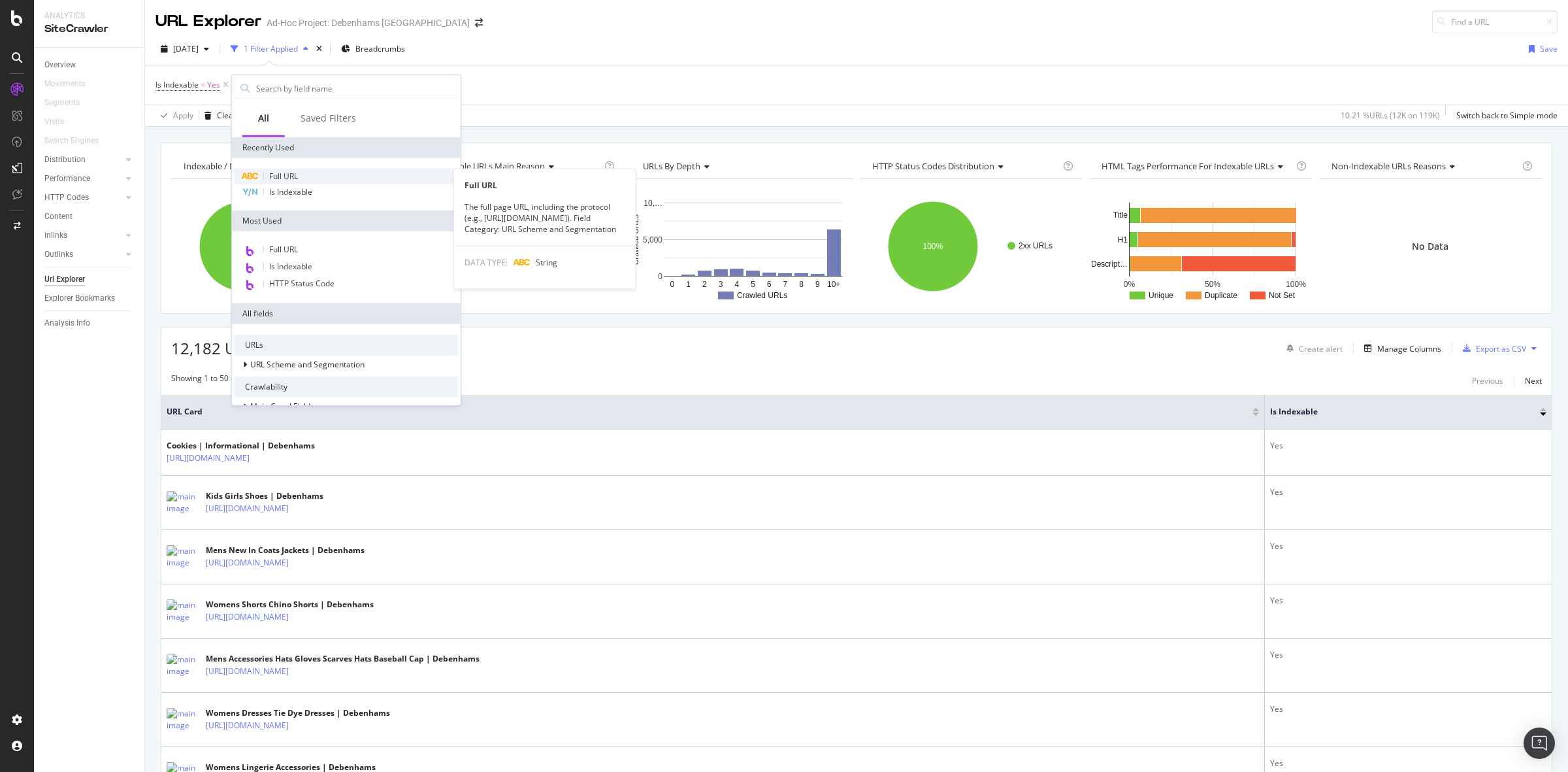
click at [318, 180] on div "Full URL" at bounding box center [347, 176] width 223 height 15
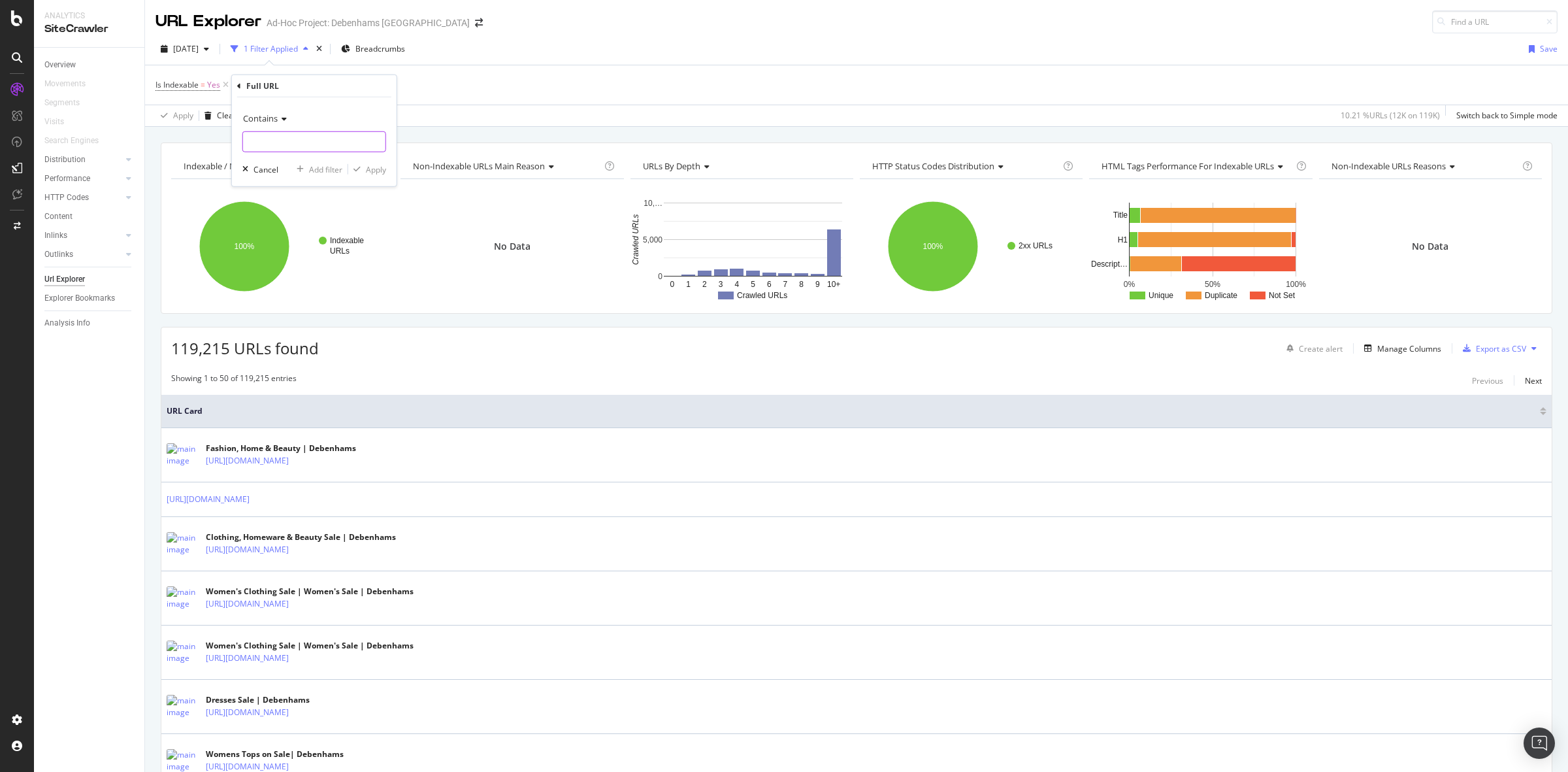
click at [363, 147] on input "text" at bounding box center [314, 141] width 143 height 21
type input "facet"
click at [359, 167] on icon "button" at bounding box center [357, 170] width 7 height 8
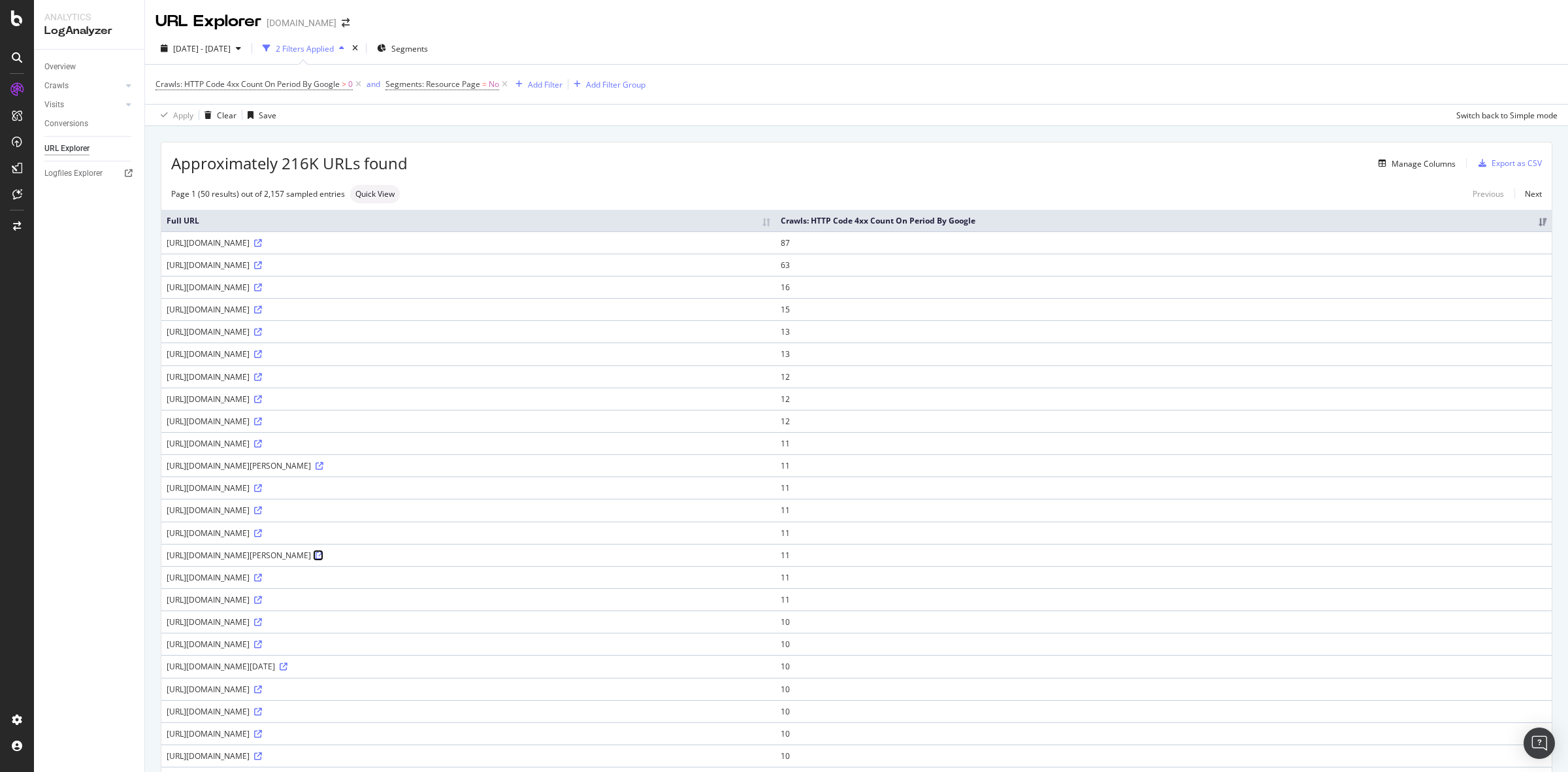
click at [324, 559] on icon at bounding box center [320, 555] width 8 height 8
click at [15, 15] on icon at bounding box center [17, 18] width 11 height 15
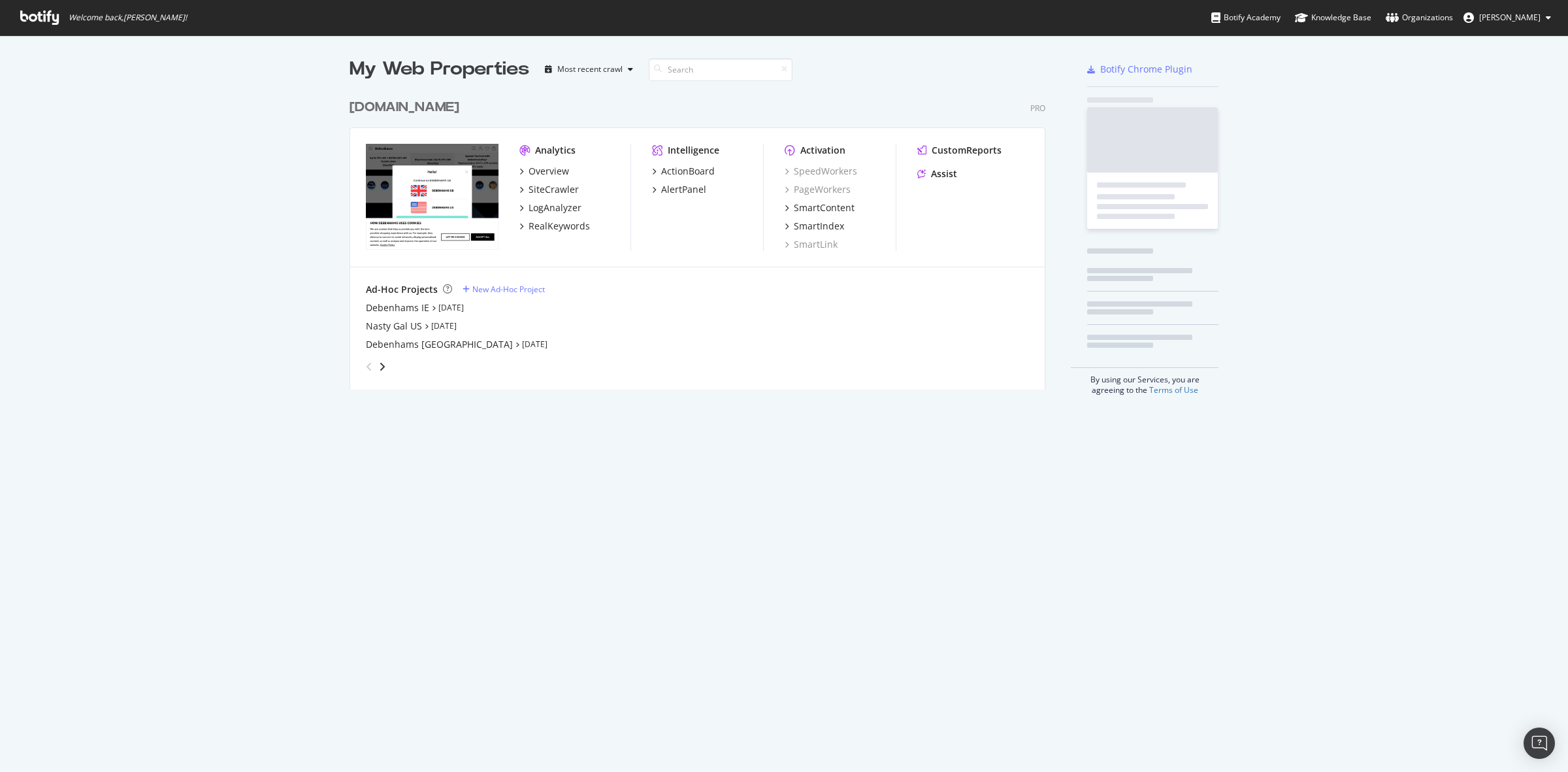
scroll to position [759, 1543]
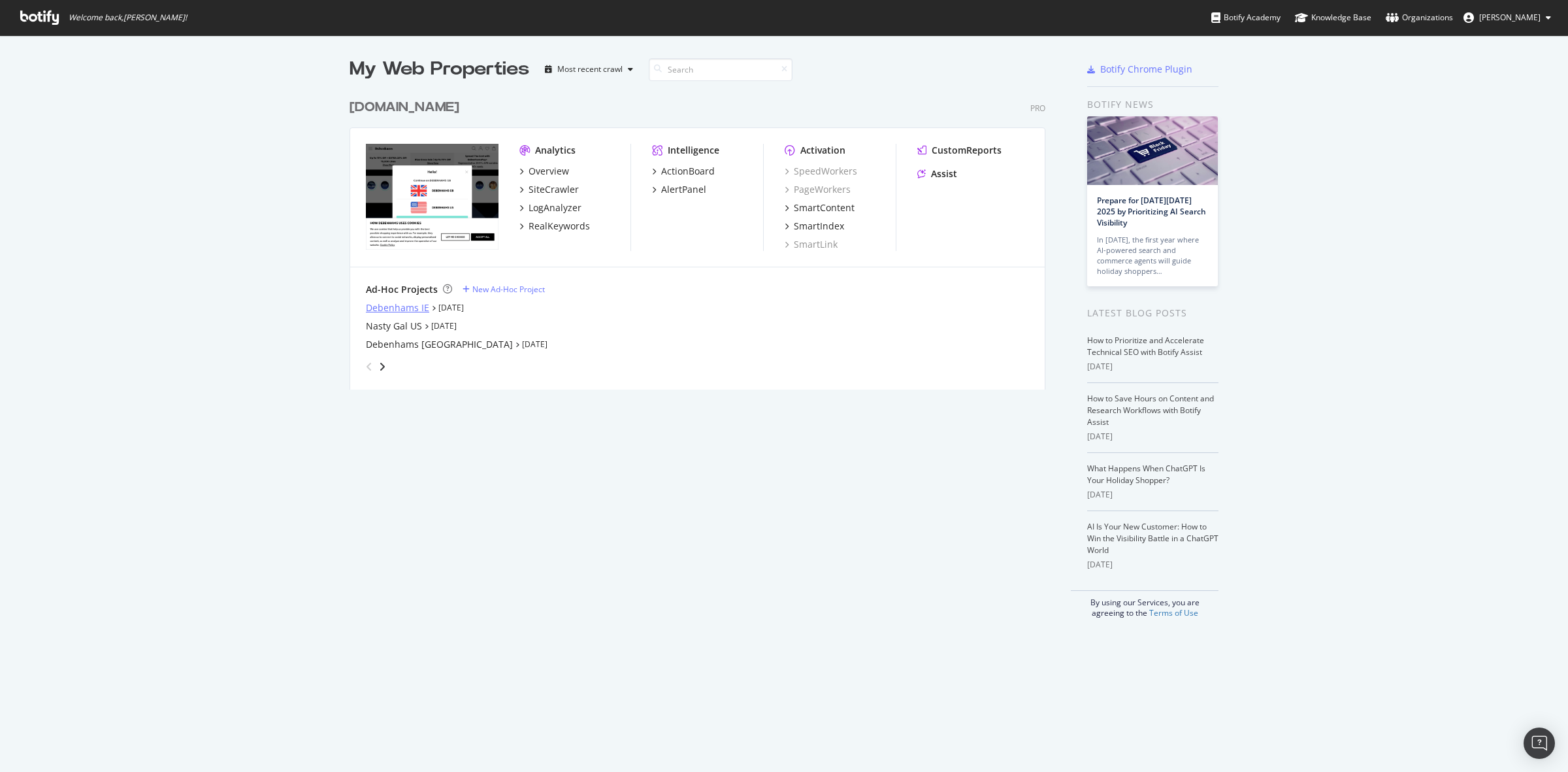
click at [405, 308] on div "Debenhams IE" at bounding box center [398, 308] width 63 height 13
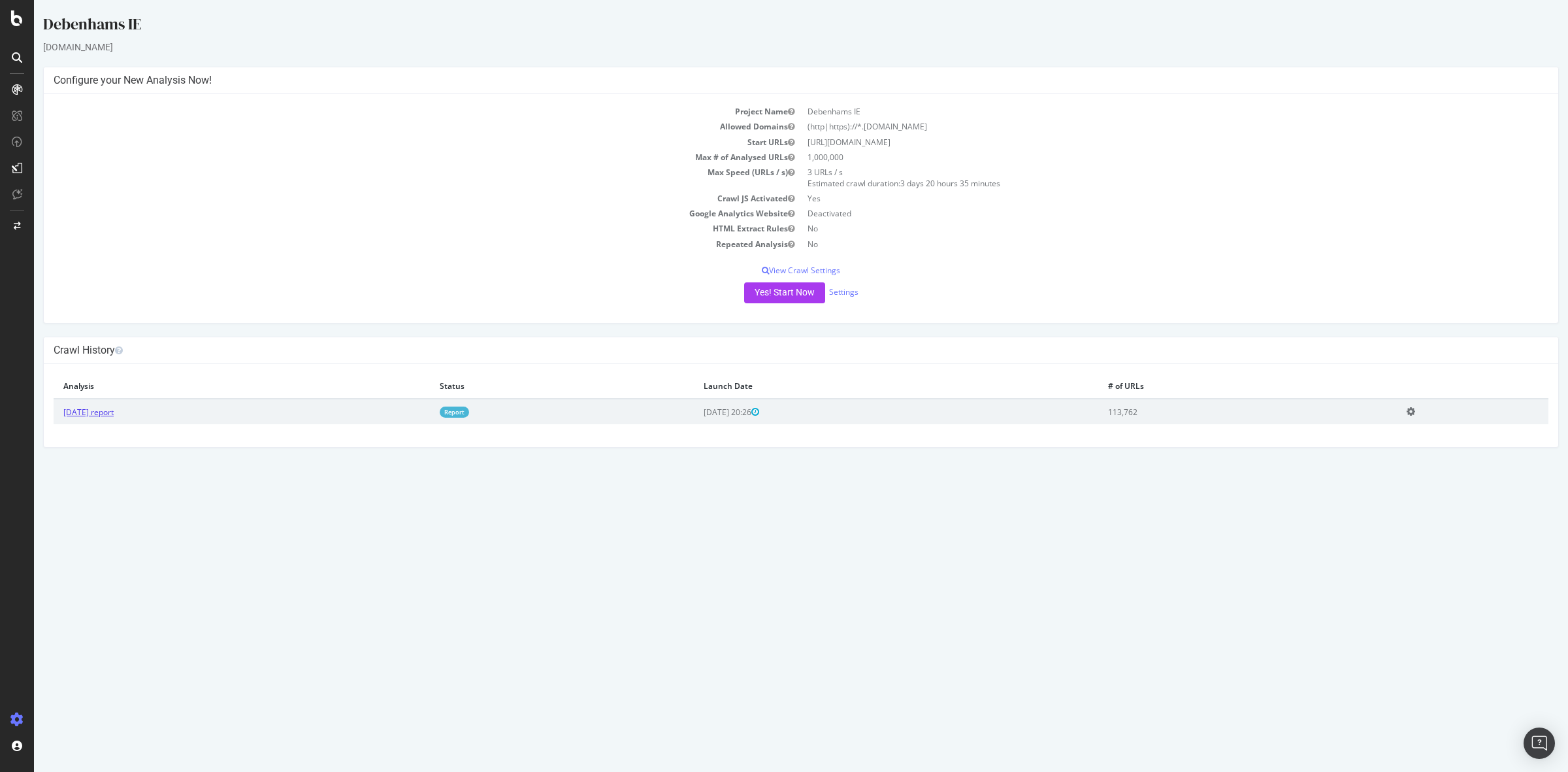
click at [112, 409] on link "[DATE] report" at bounding box center [88, 412] width 50 height 11
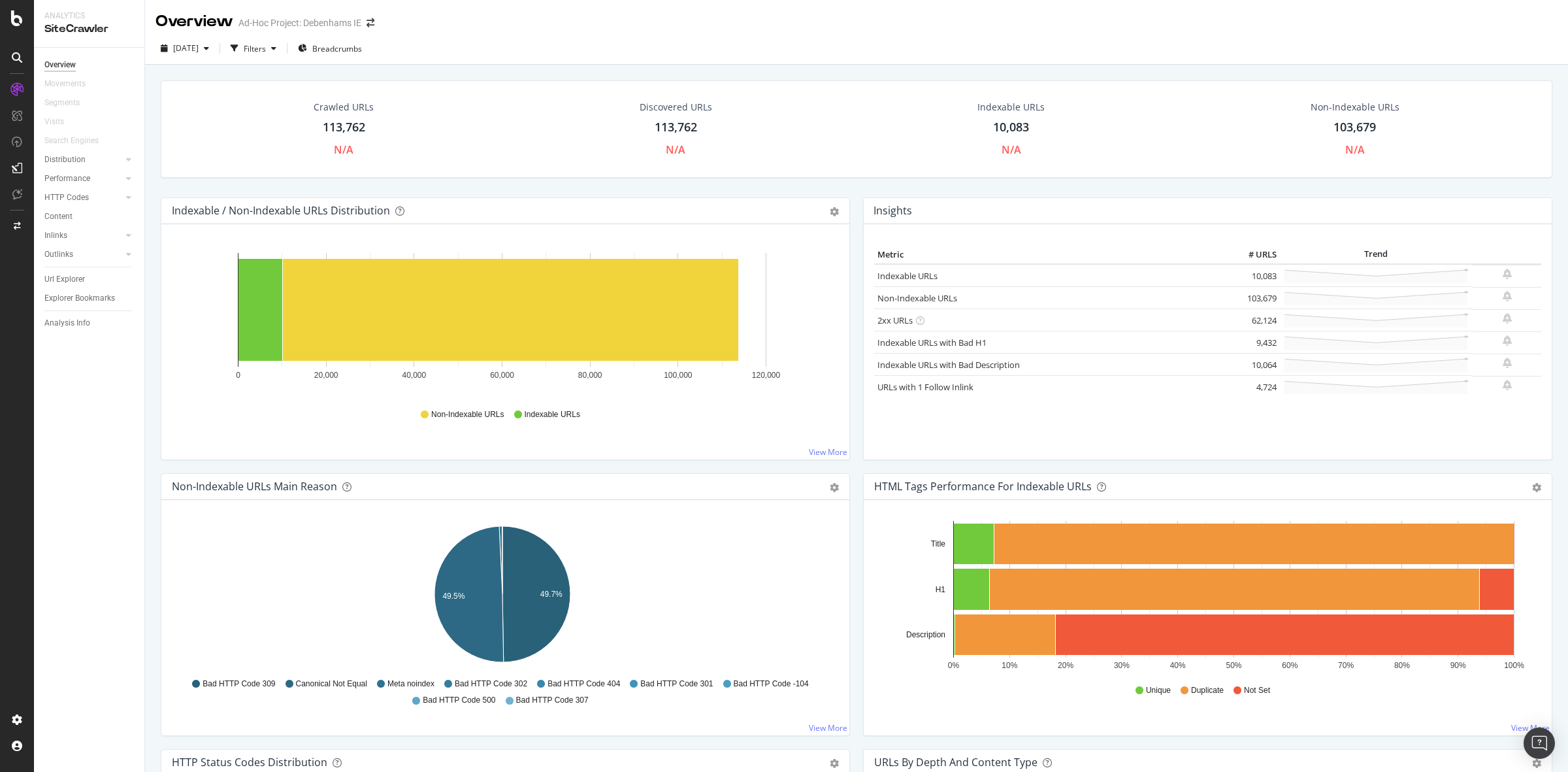
click at [330, 127] on div "113,762" at bounding box center [344, 127] width 42 height 17
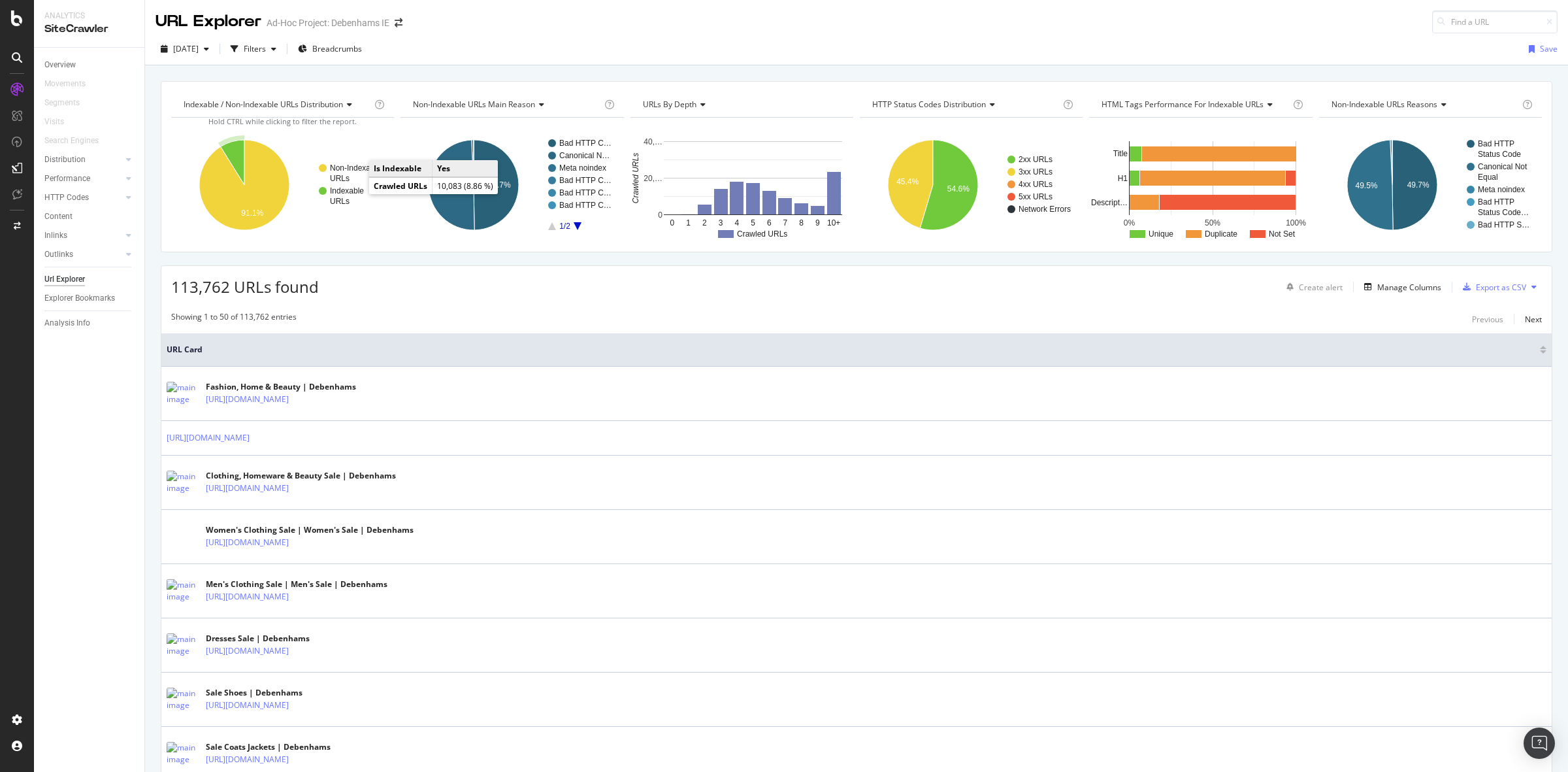
click at [351, 195] on text "Indexable" at bounding box center [347, 191] width 34 height 9
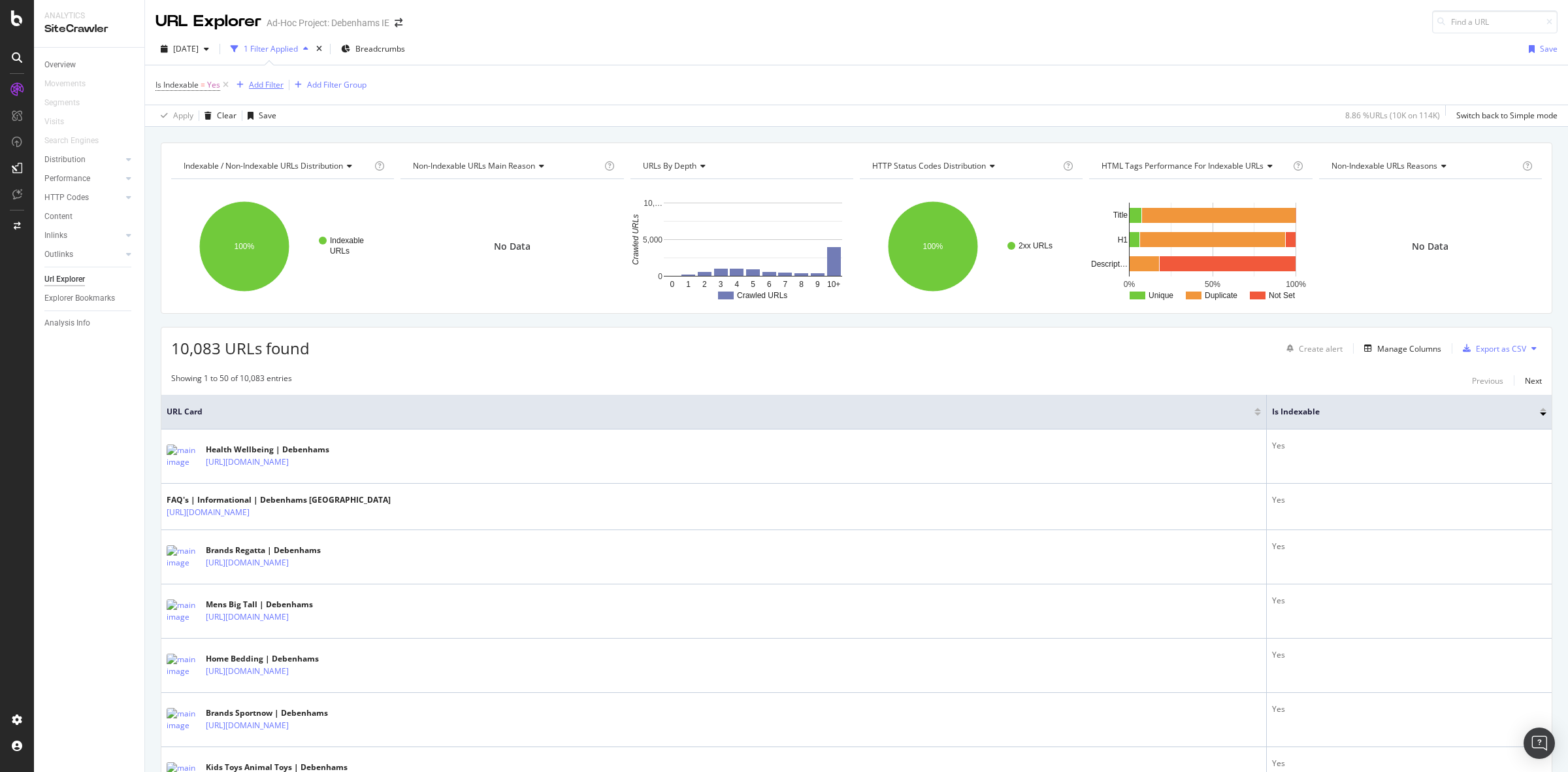
click at [272, 85] on div "Add Filter" at bounding box center [266, 84] width 34 height 11
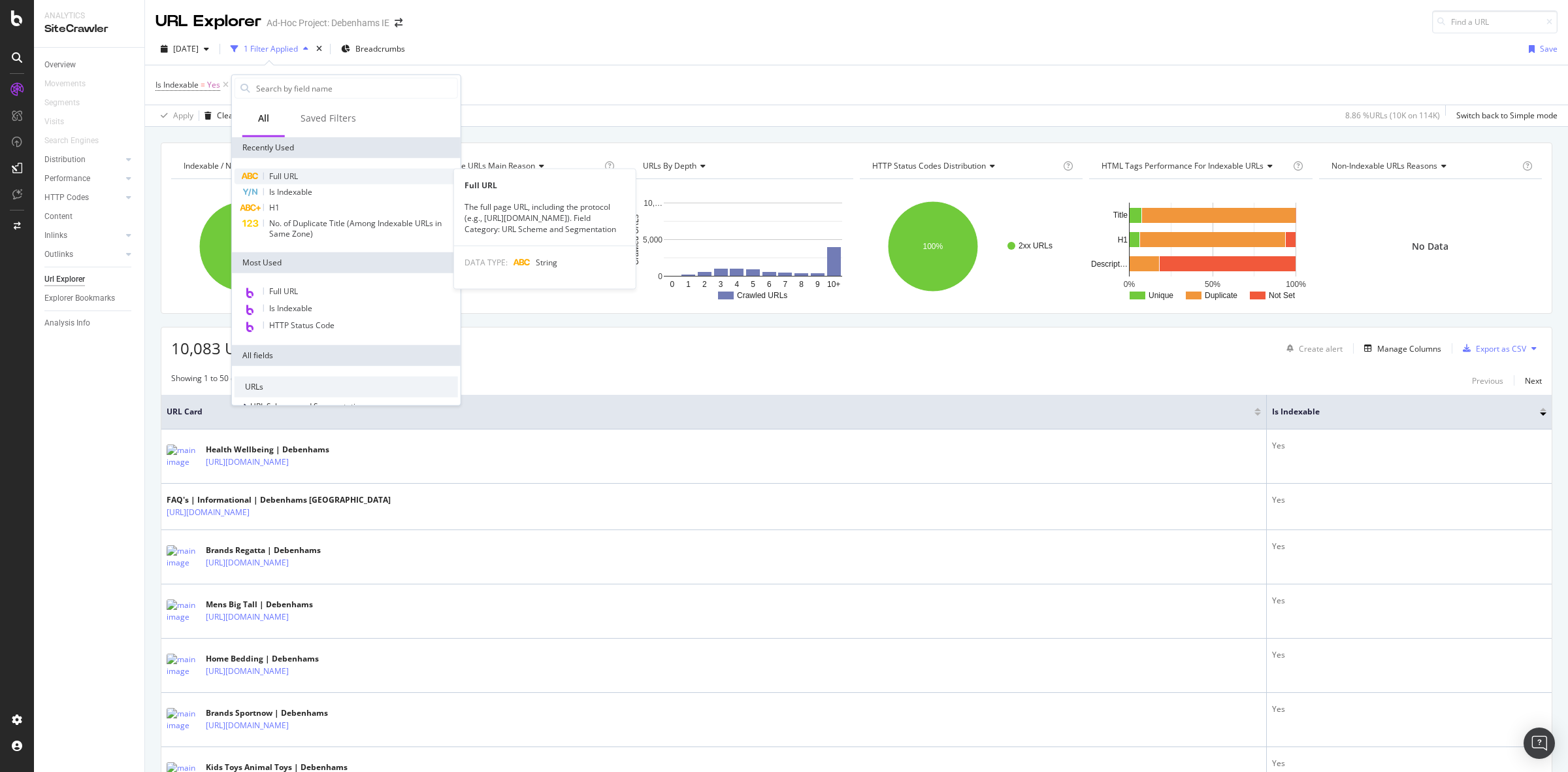
click at [305, 173] on div "Full URL" at bounding box center [347, 176] width 223 height 15
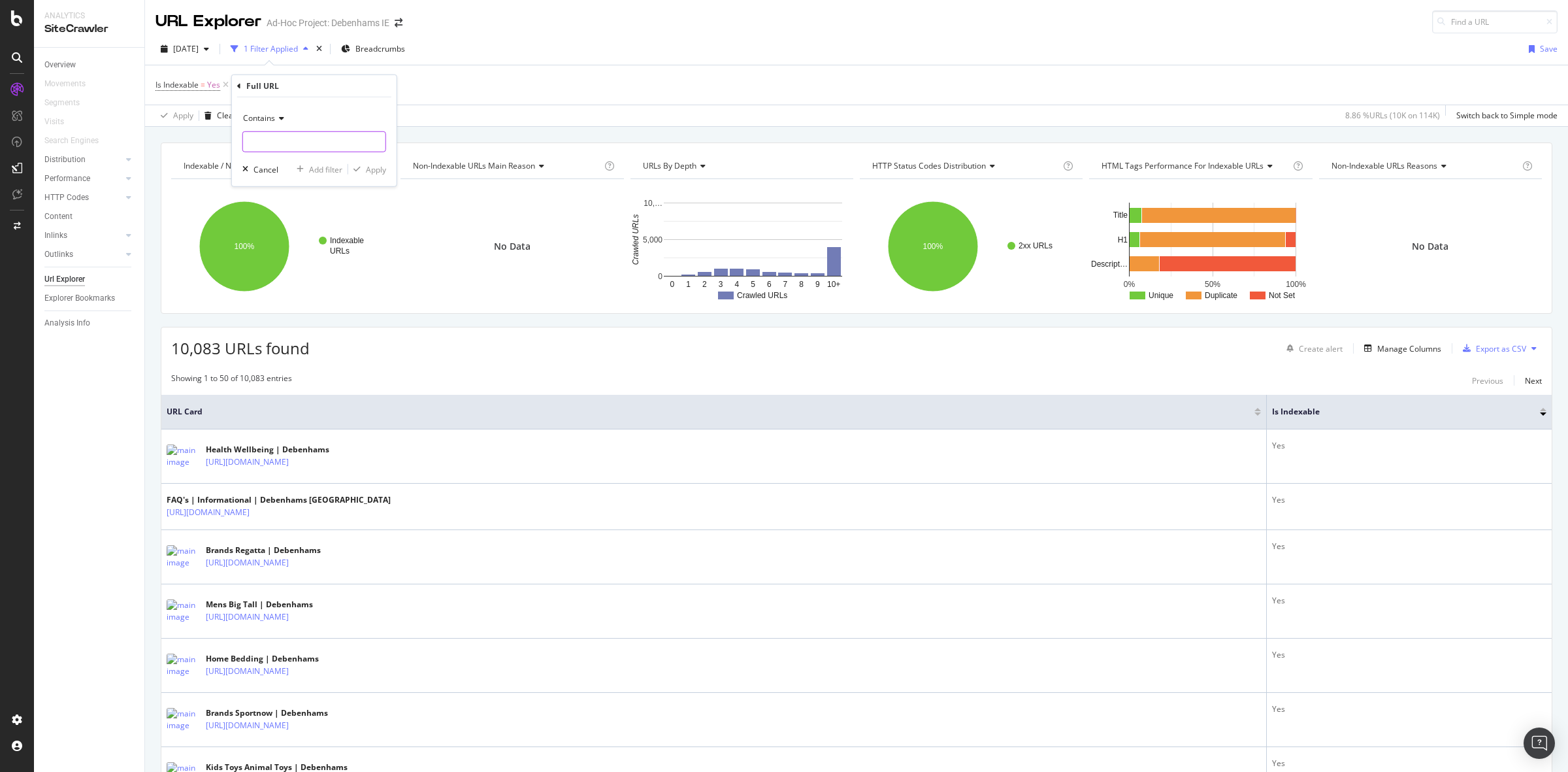
click at [321, 147] on input "text" at bounding box center [314, 141] width 143 height 21
type input "facet"
click at [367, 180] on div "Contains facet Cancel Add filter Apply" at bounding box center [314, 142] width 165 height 89
click at [384, 174] on div "Apply" at bounding box center [376, 169] width 20 height 11
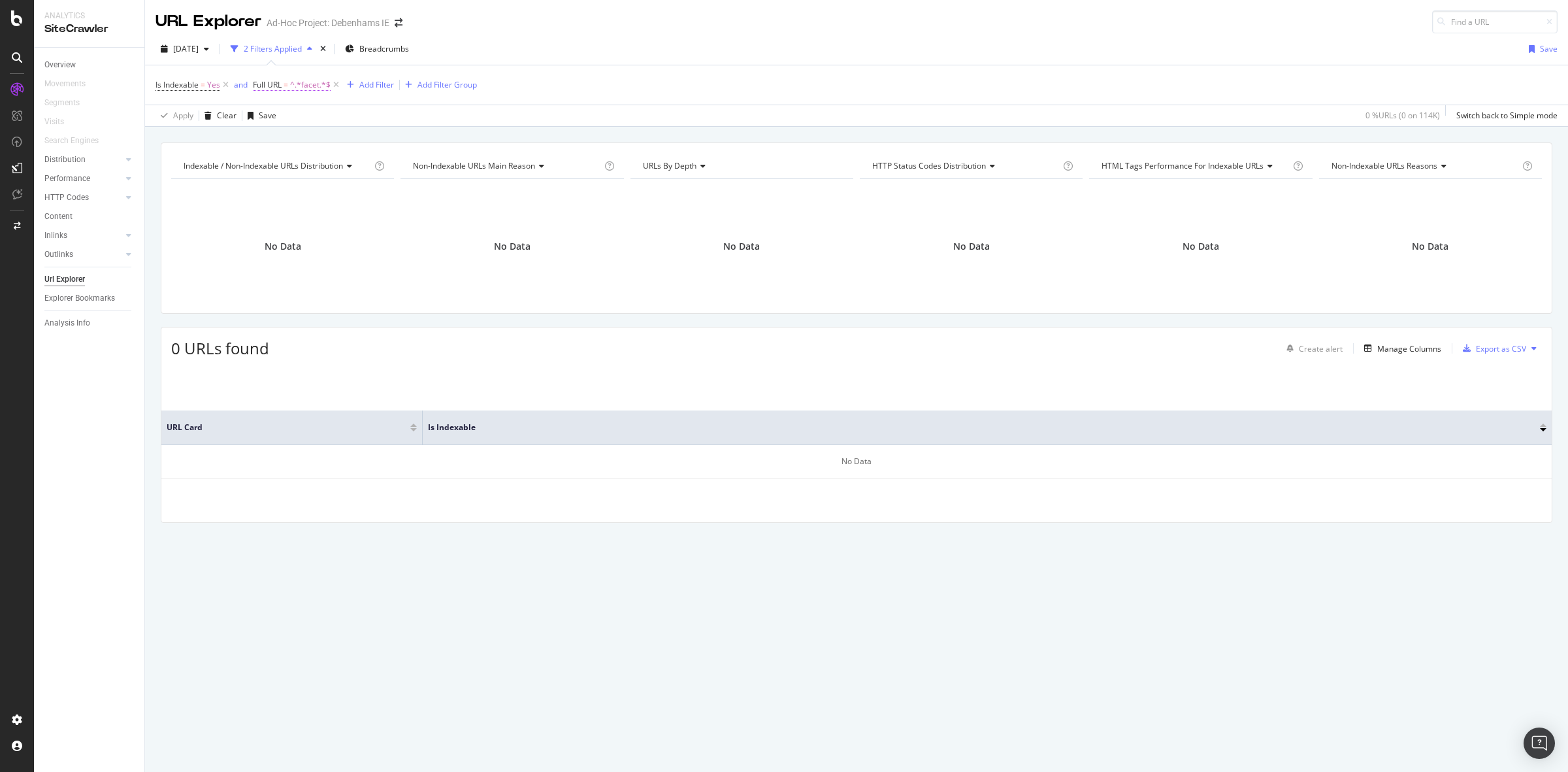
click at [299, 82] on span "^.*facet.*$" at bounding box center [310, 85] width 40 height 18
click at [315, 135] on input "facet" at bounding box center [326, 139] width 123 height 21
click at [550, 106] on div "Apply Clear Save 0 % URLs ( 0 on 114K ) Switch back to Simple mode" at bounding box center [857, 115] width 1423 height 22
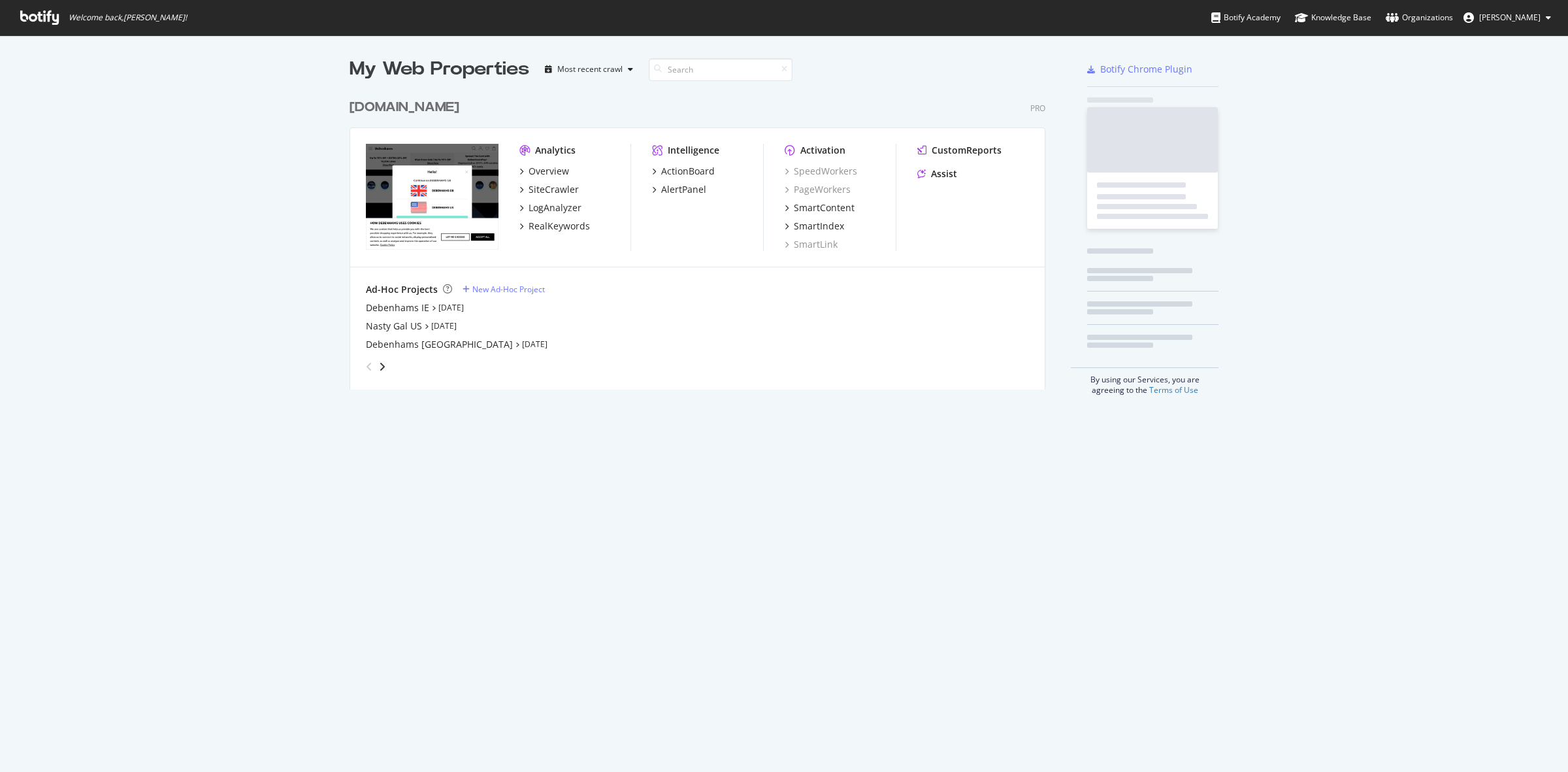
scroll to position [295, 694]
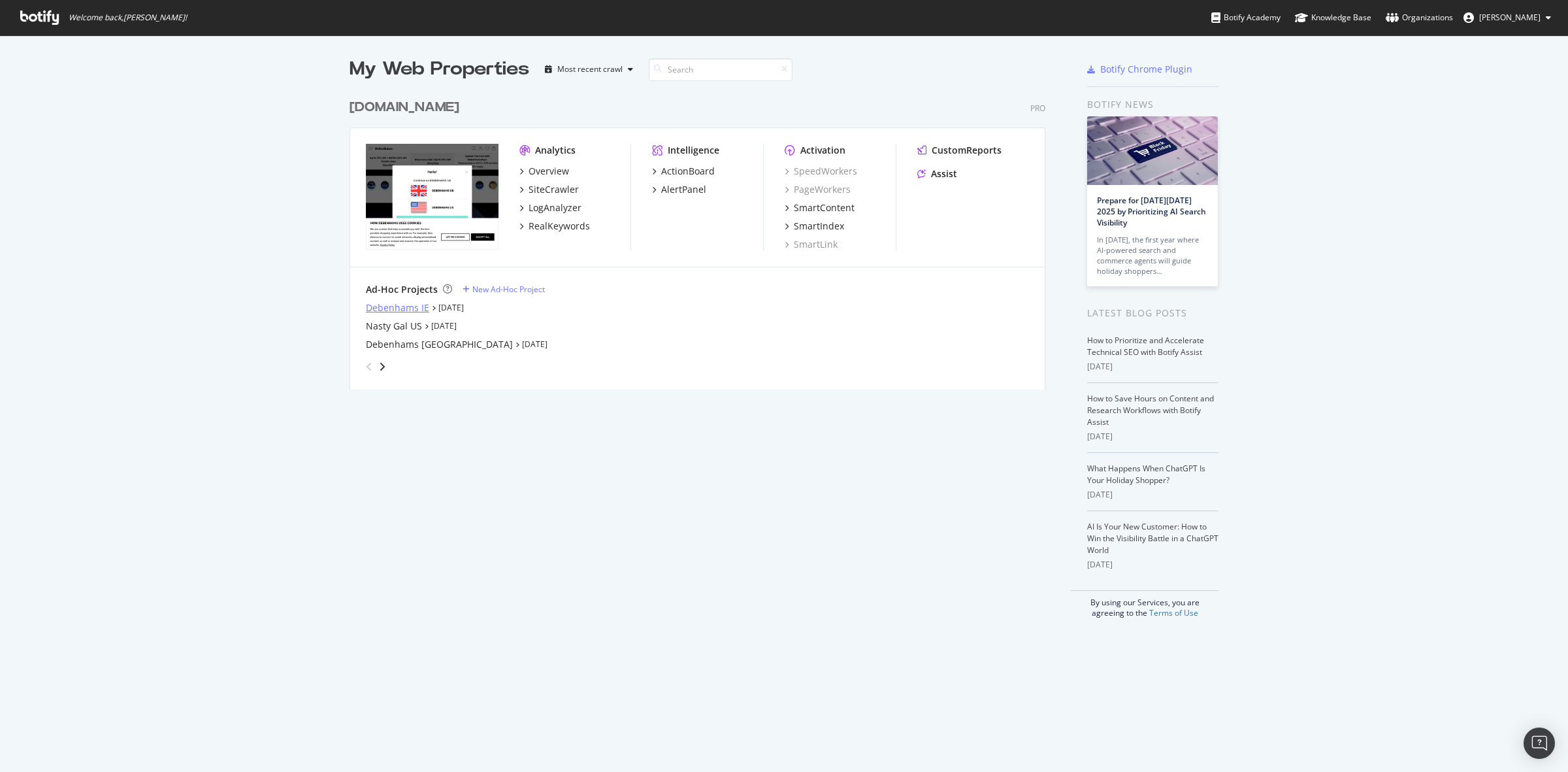
click at [389, 304] on div "Debenhams IE" at bounding box center [398, 308] width 63 height 13
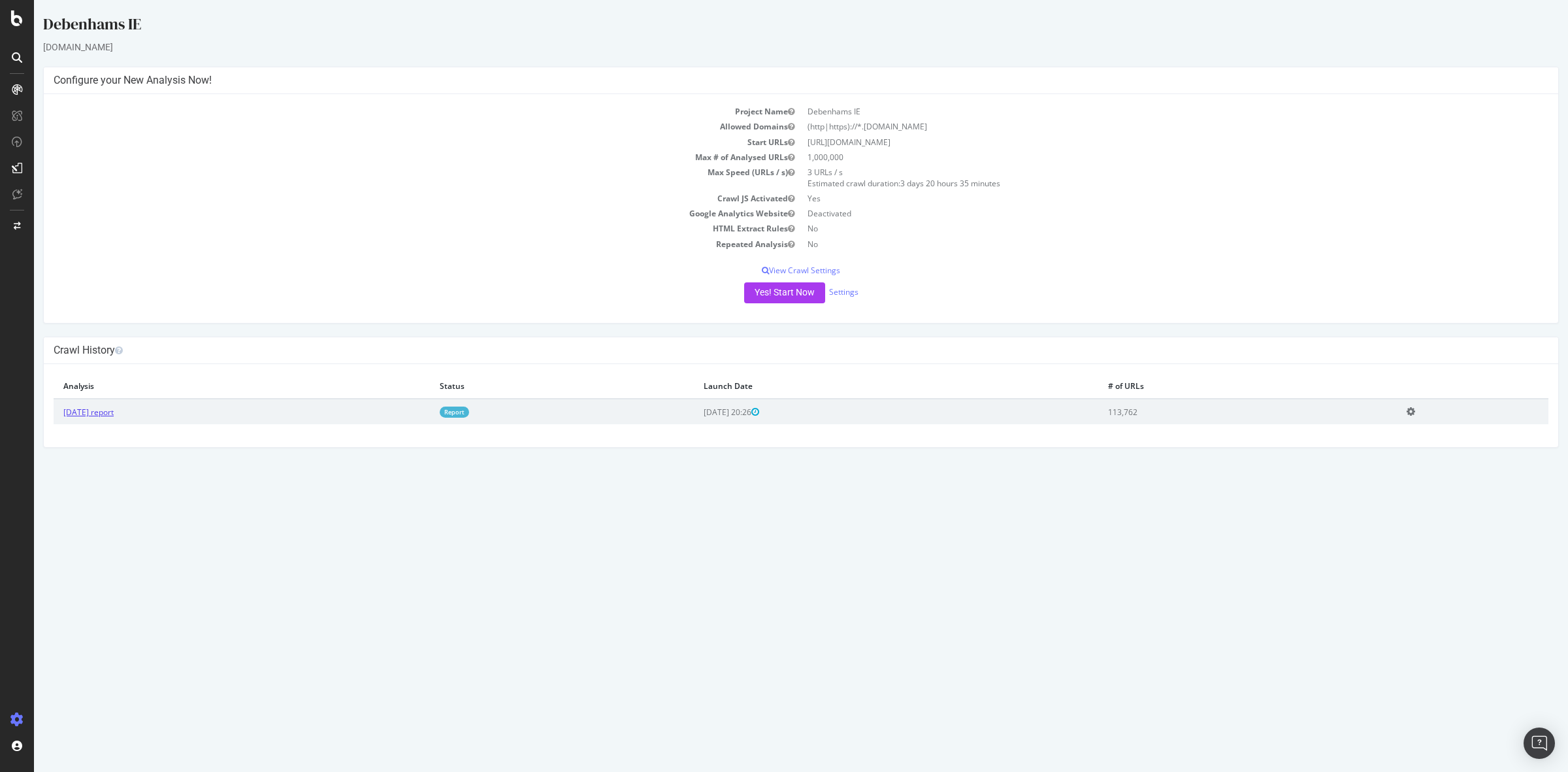
click at [112, 411] on link "[DATE] report" at bounding box center [88, 412] width 50 height 11
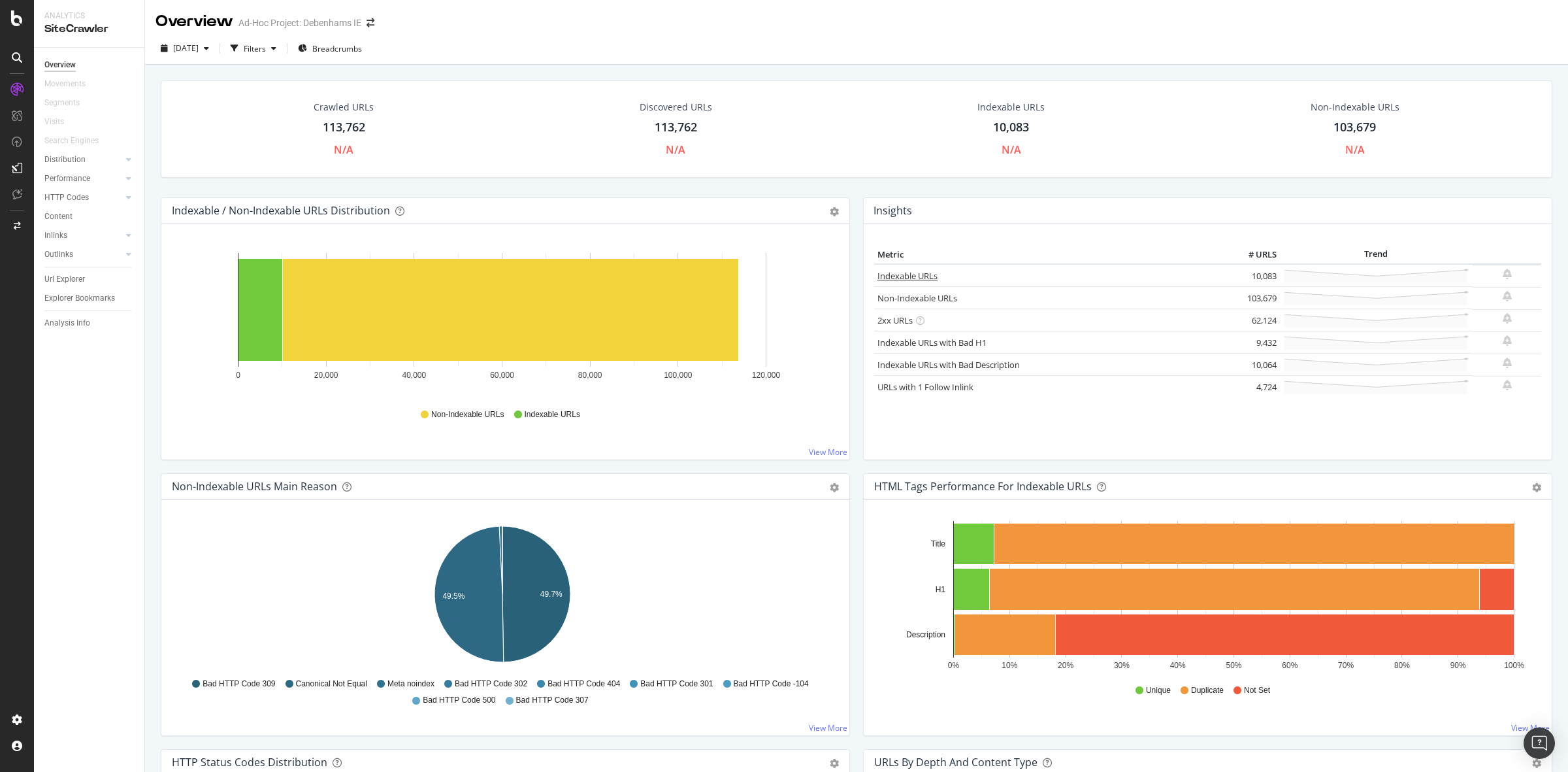
click at [890, 277] on link "Indexable URLs" at bounding box center [907, 275] width 60 height 11
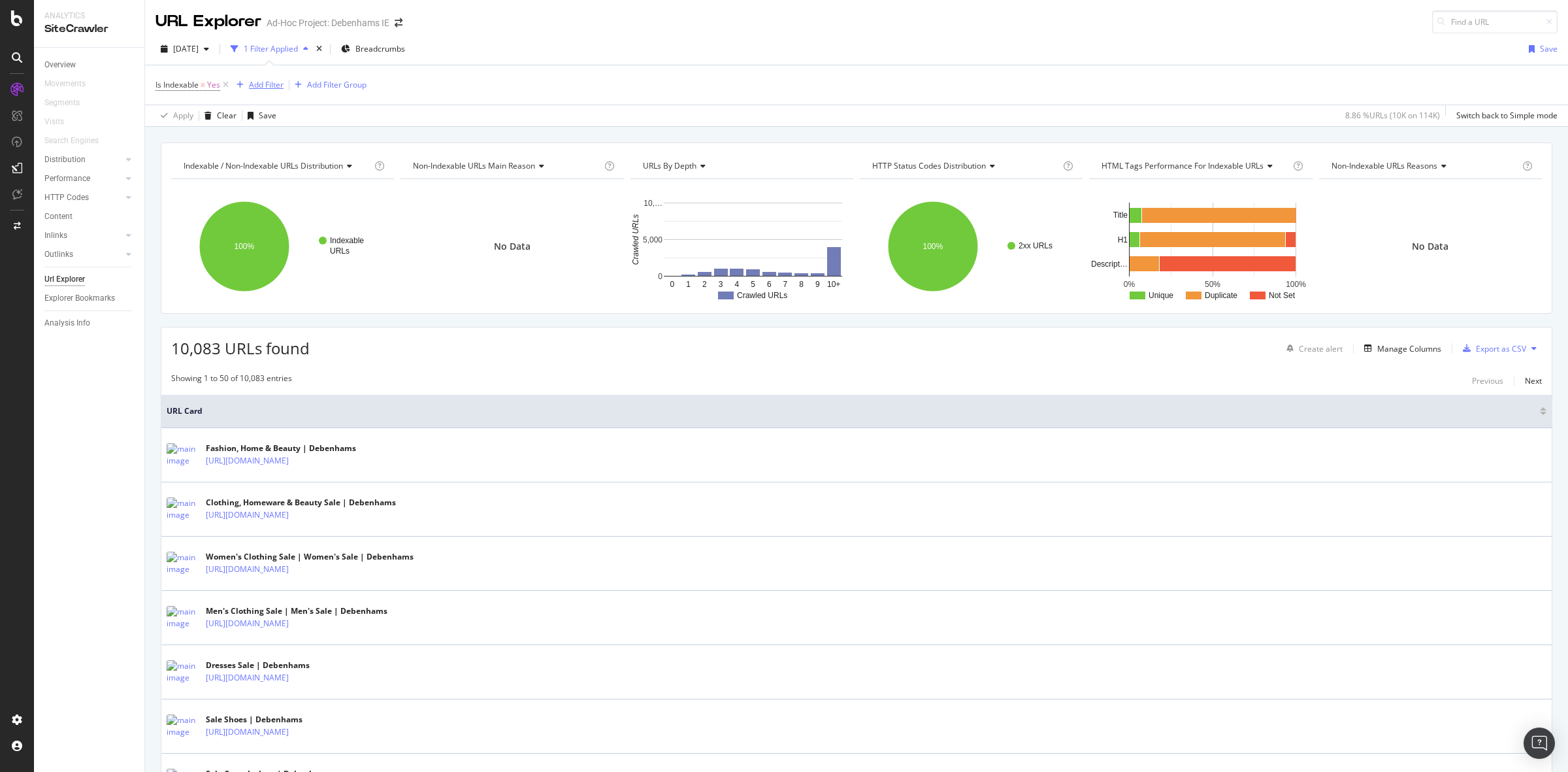
click at [266, 90] on div "Add Filter" at bounding box center [258, 85] width 52 height 14
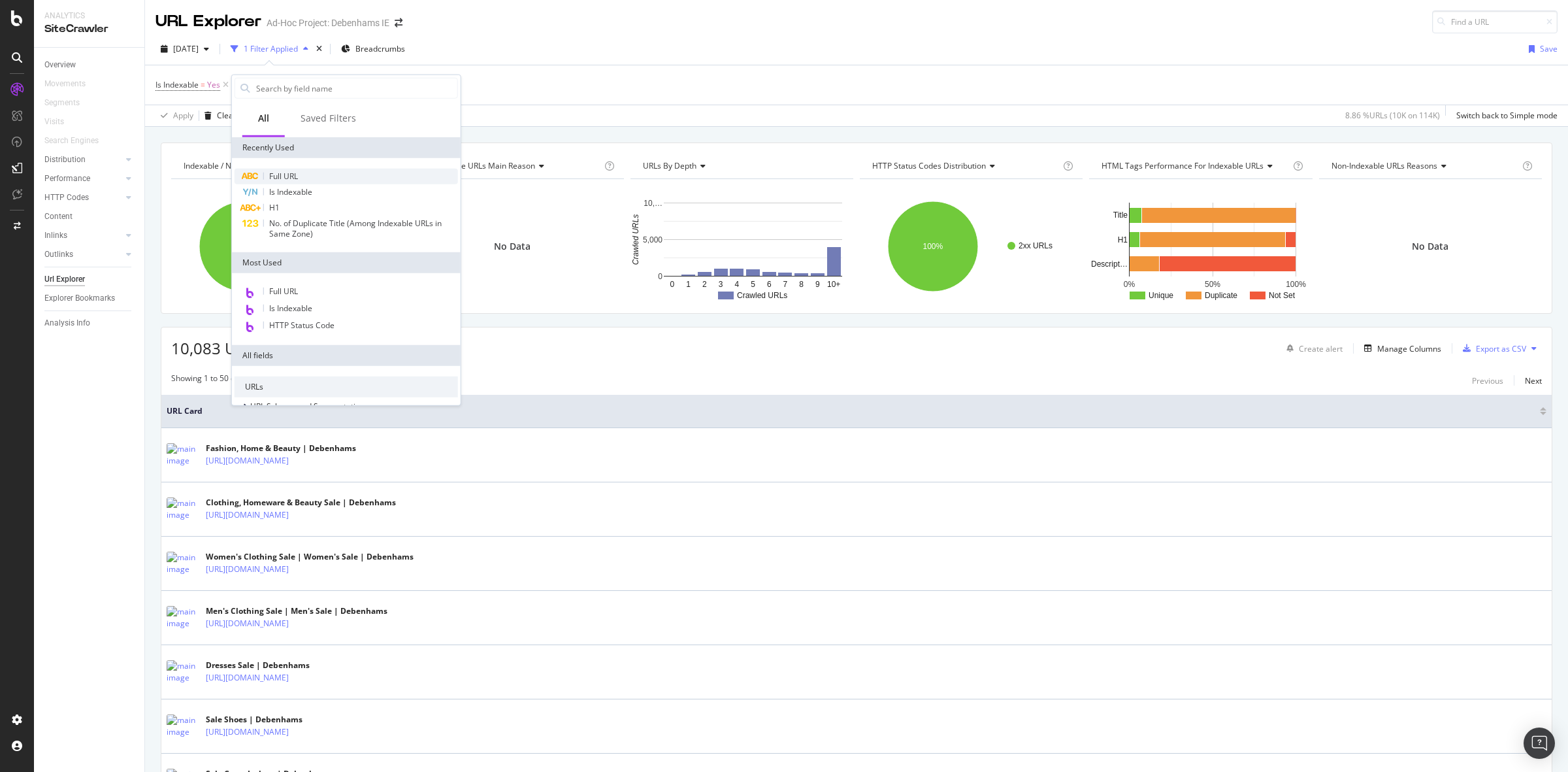
click at [348, 178] on div "Full URL" at bounding box center [347, 176] width 223 height 15
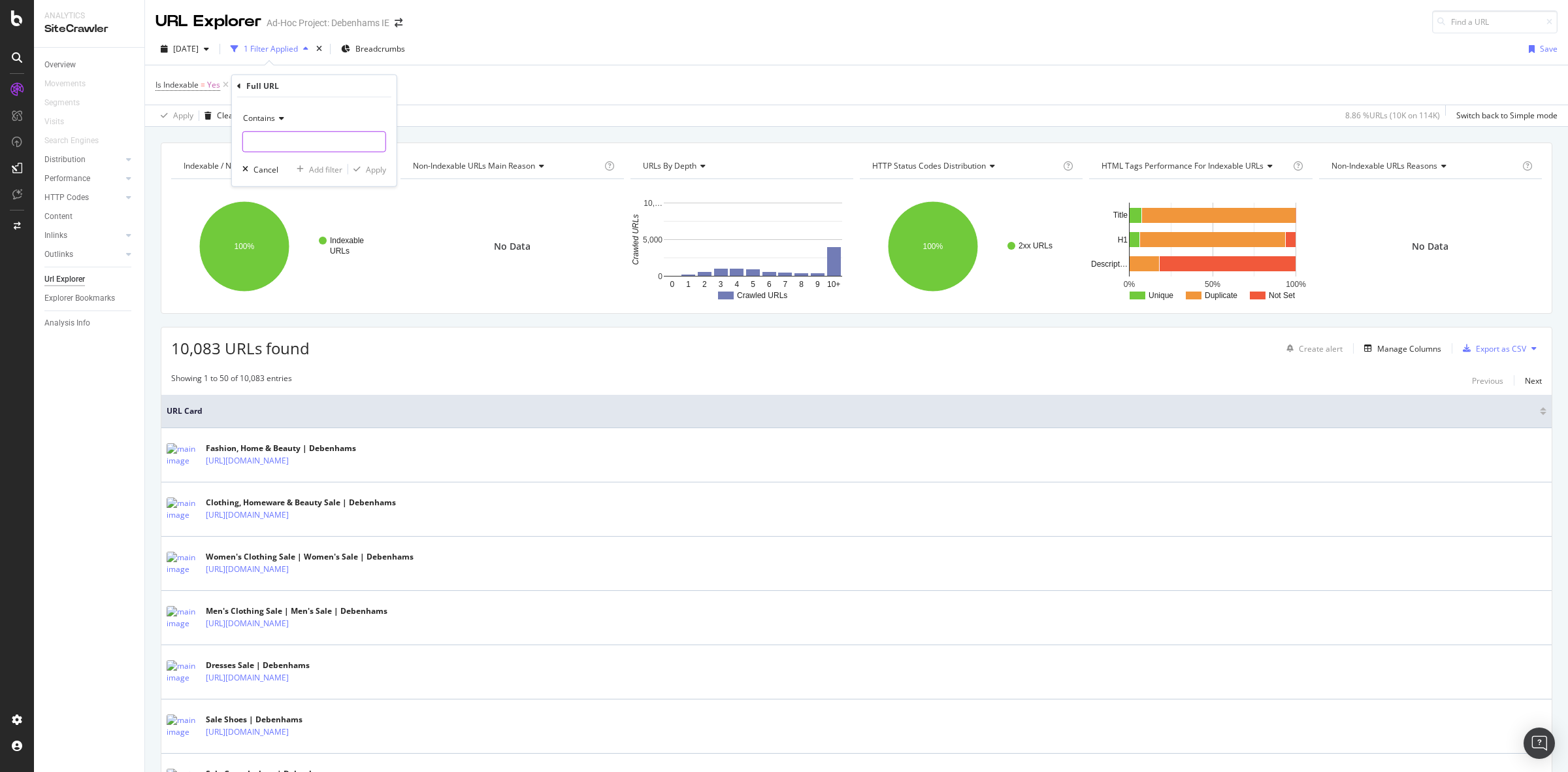
click at [338, 147] on input "text" at bounding box center [314, 141] width 143 height 21
type input "facet"
click at [366, 168] on div "Apply" at bounding box center [376, 169] width 20 height 11
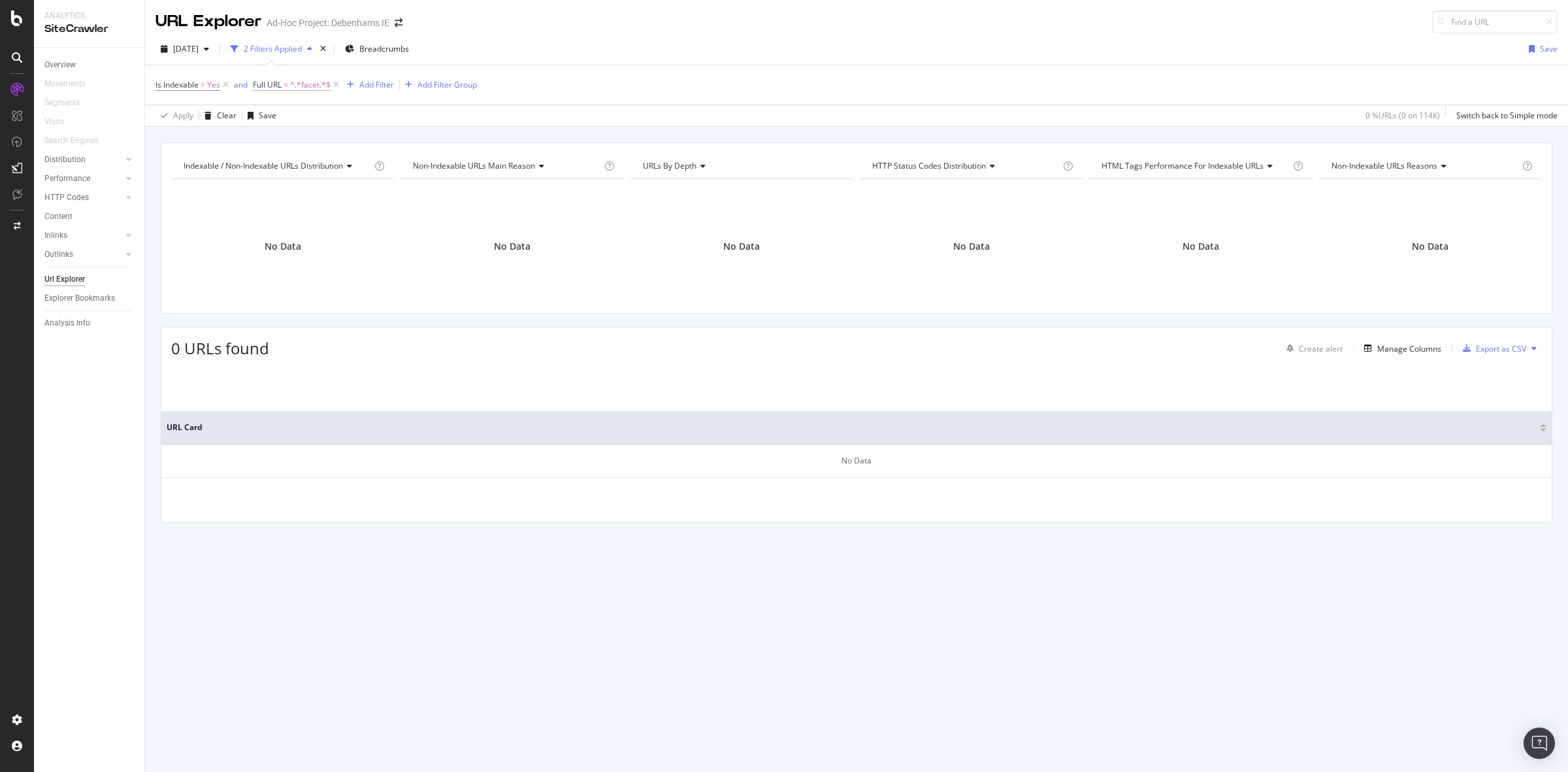
click at [295, 79] on span "^.*facet.*$" at bounding box center [310, 85] width 40 height 18
click at [272, 143] on input "facet" at bounding box center [326, 139] width 123 height 21
click at [276, 139] on input "facet" at bounding box center [326, 139] width 123 height 21
click at [270, 139] on input "facet" at bounding box center [326, 139] width 123 height 21
click at [273, 139] on input "facet" at bounding box center [326, 139] width 123 height 21
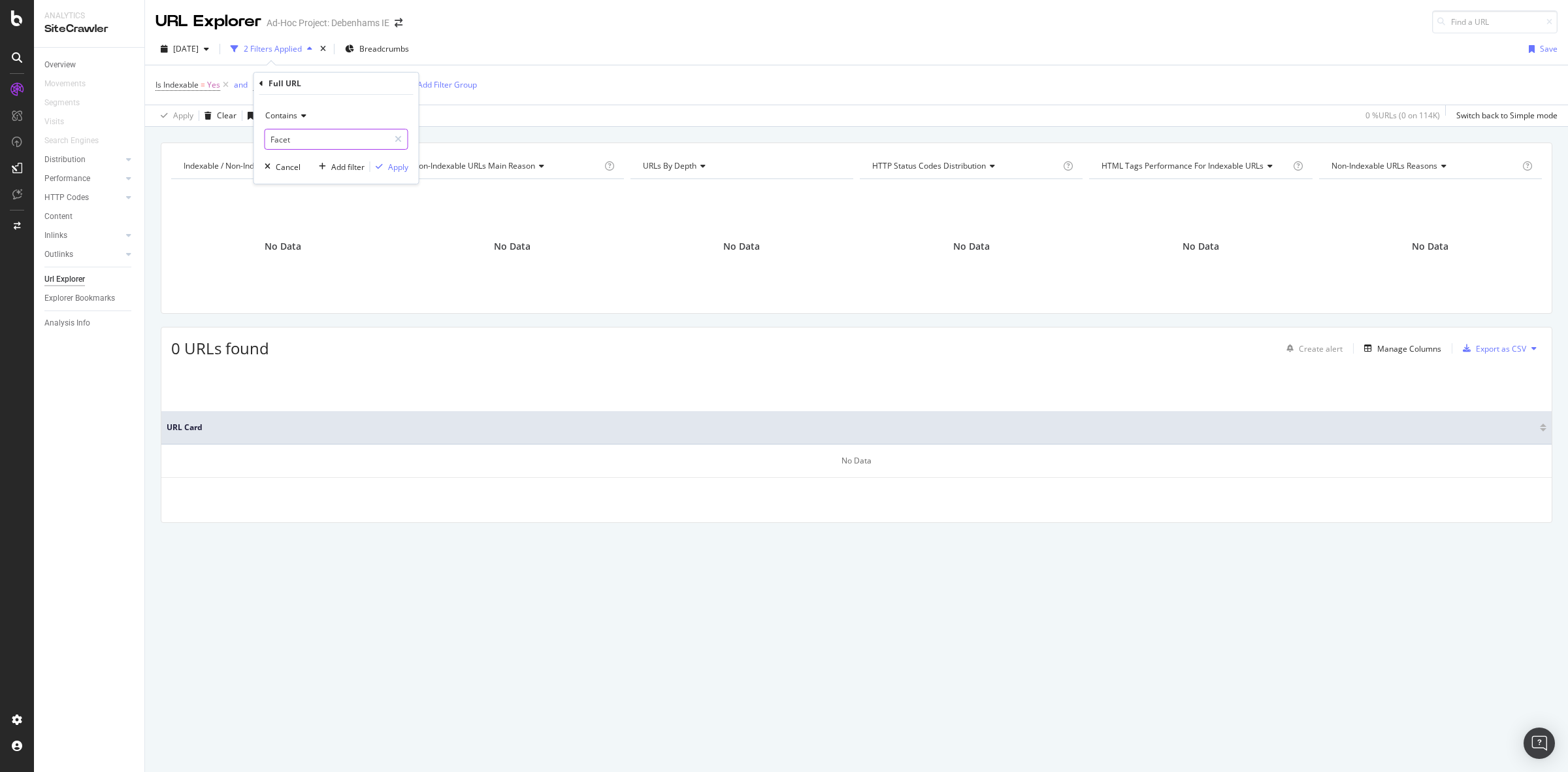
type input "Facet"
click at [400, 168] on div "Apply" at bounding box center [398, 167] width 20 height 11
click at [20, 24] on icon at bounding box center [17, 18] width 11 height 15
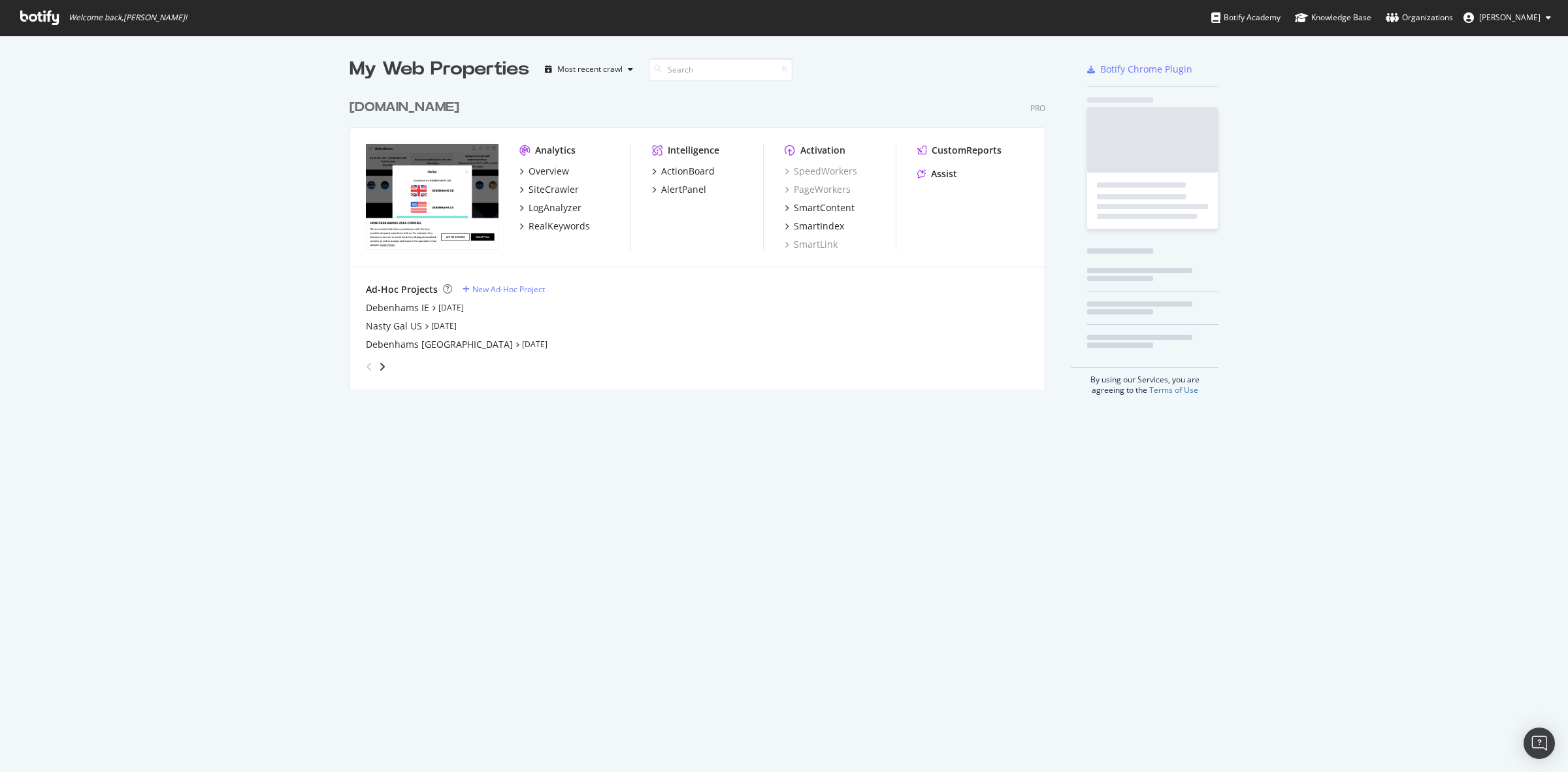
scroll to position [759, 1543]
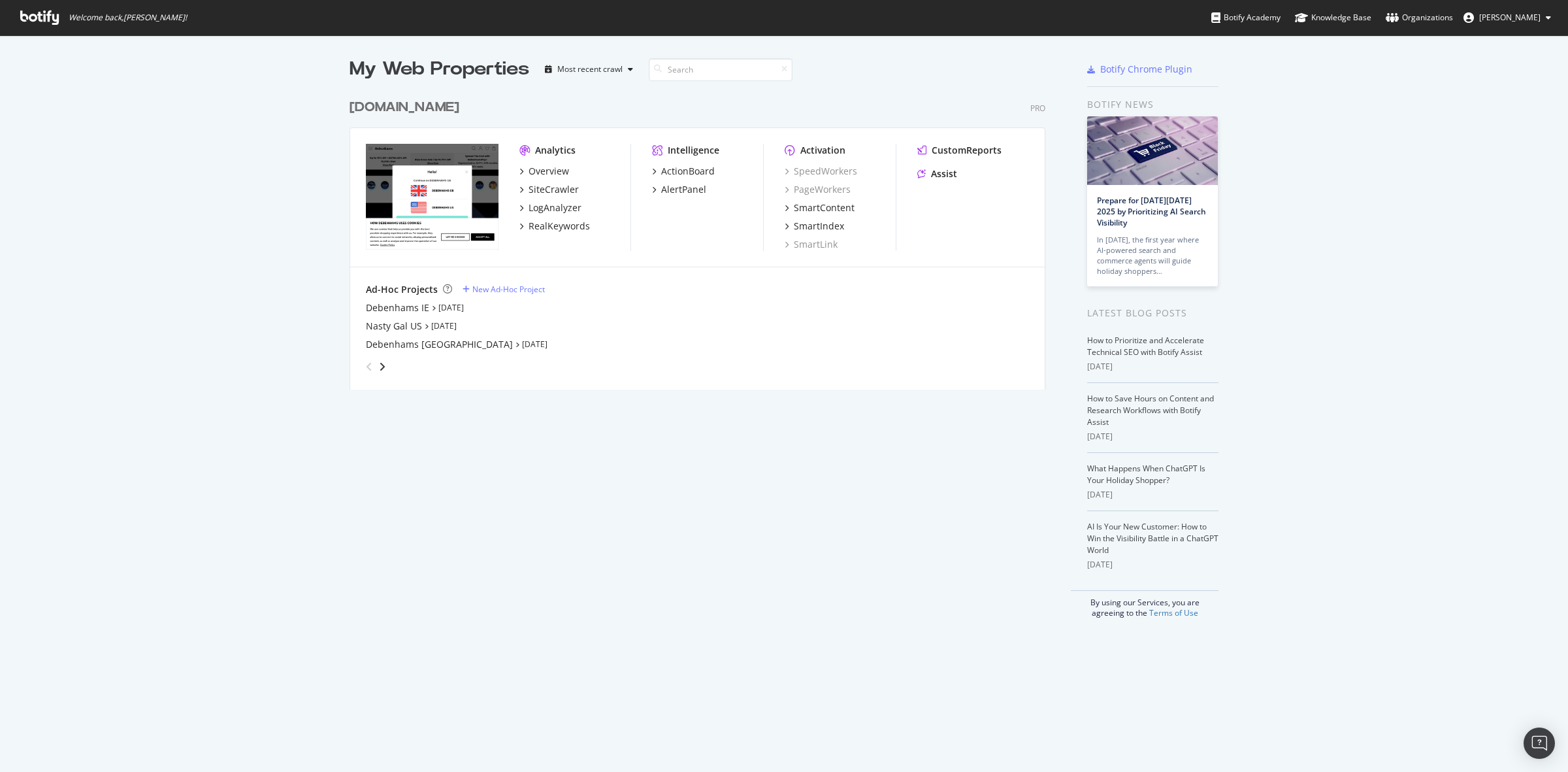
click at [402, 104] on div "[DOMAIN_NAME]" at bounding box center [404, 108] width 110 height 19
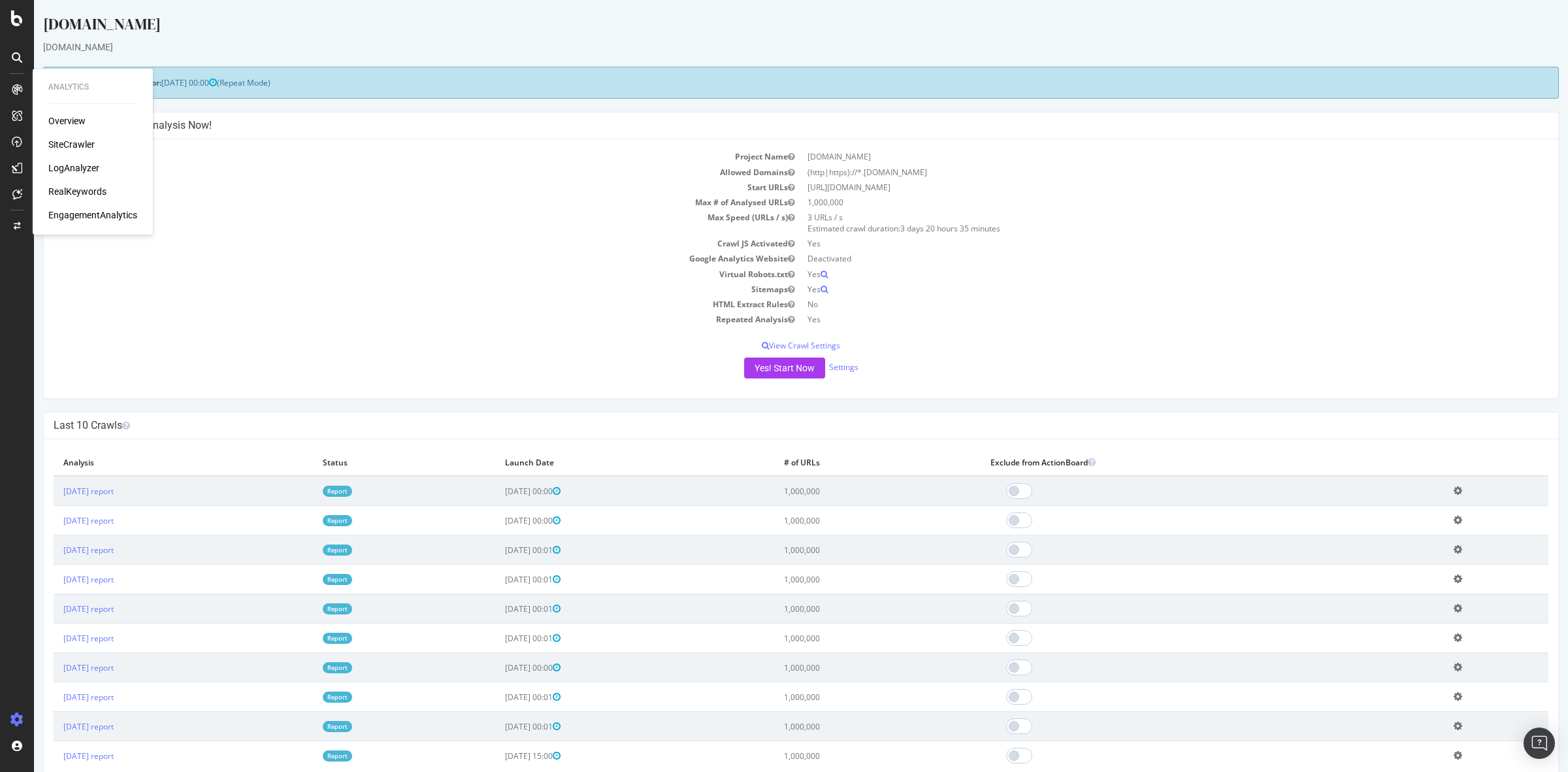
click at [73, 147] on div "SiteCrawler" at bounding box center [71, 144] width 46 height 13
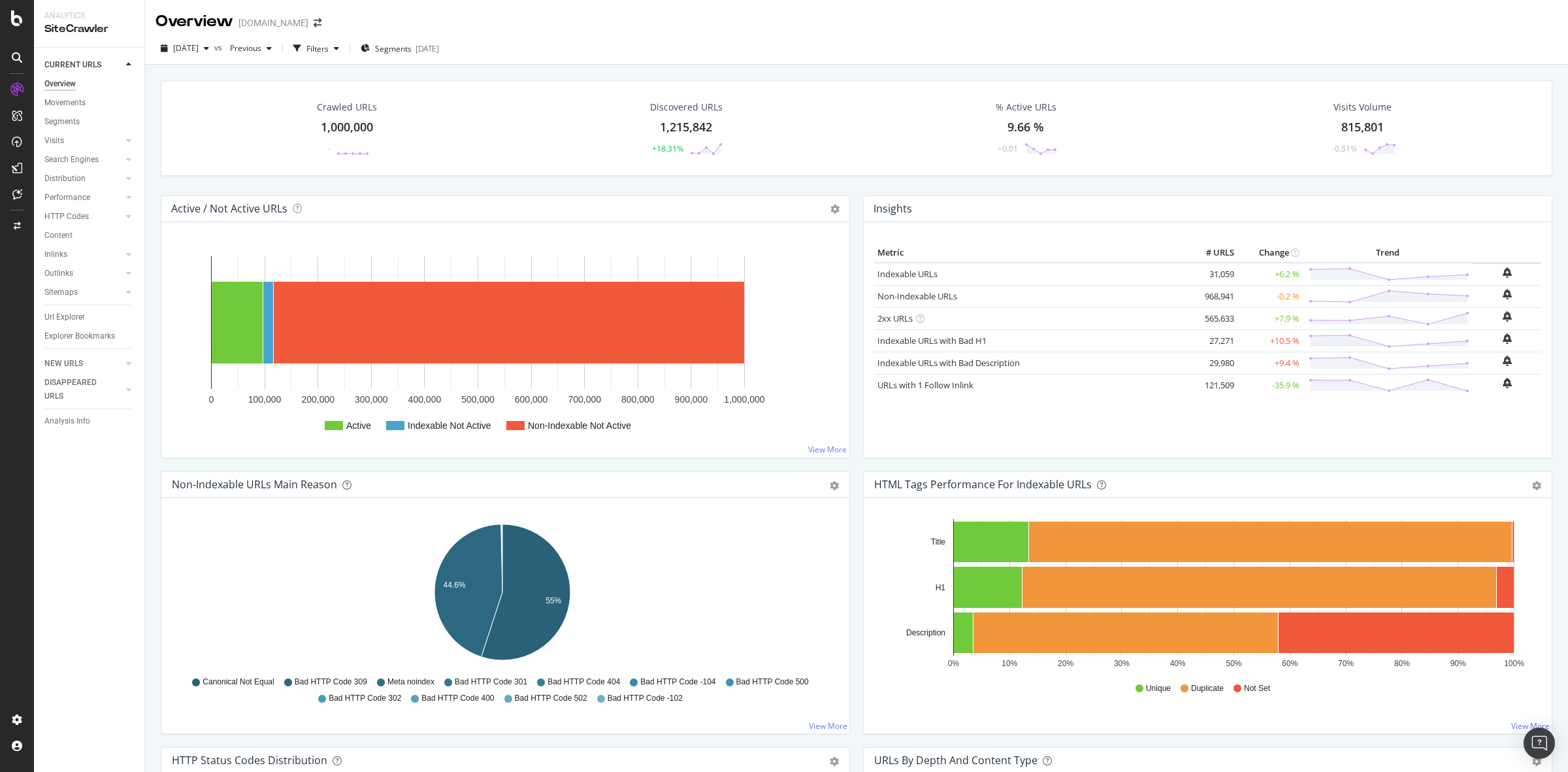
click at [682, 132] on div "1,215,842" at bounding box center [686, 127] width 52 height 17
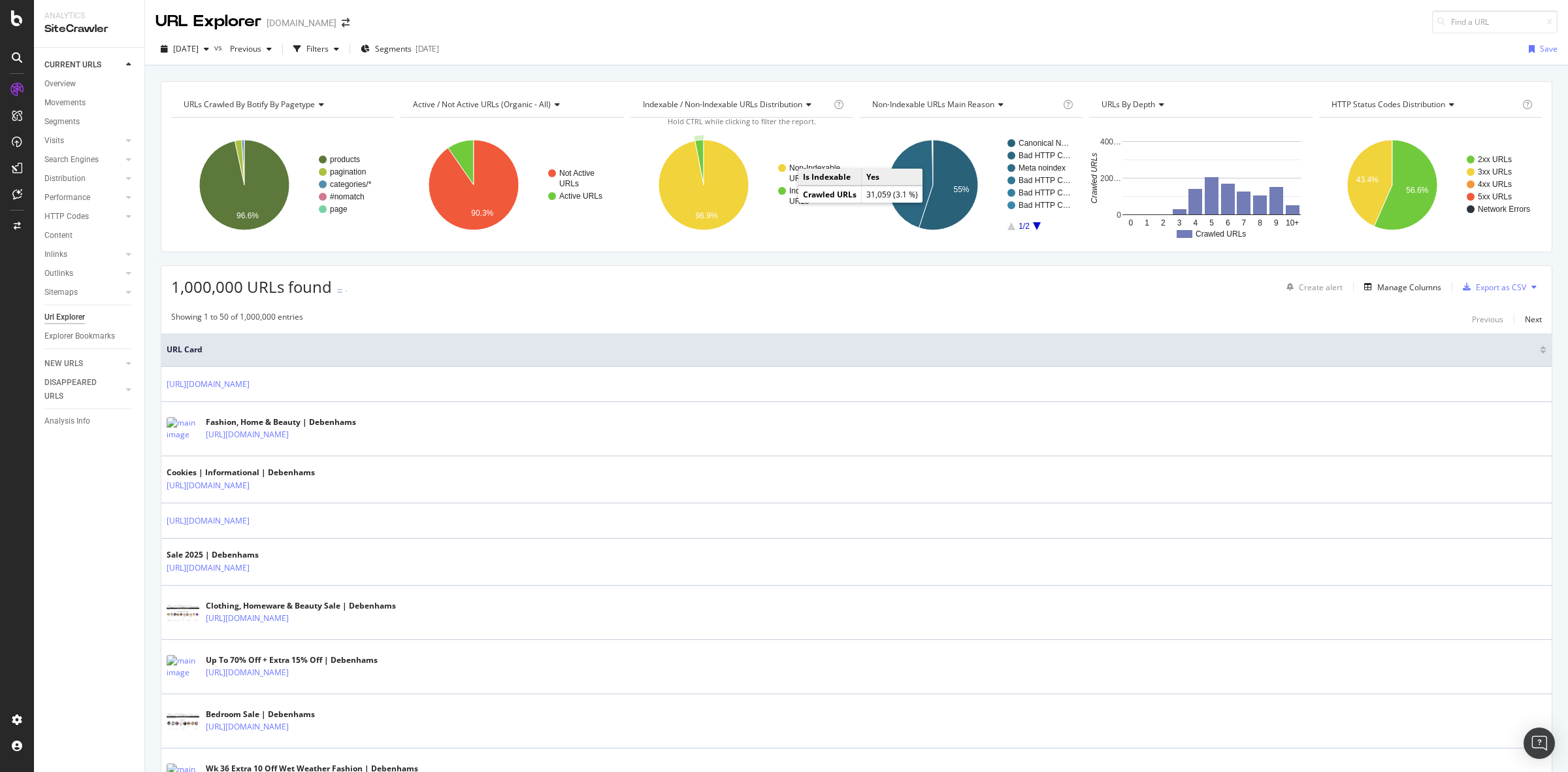
click at [789, 199] on text "URLs" at bounding box center [799, 201] width 20 height 9
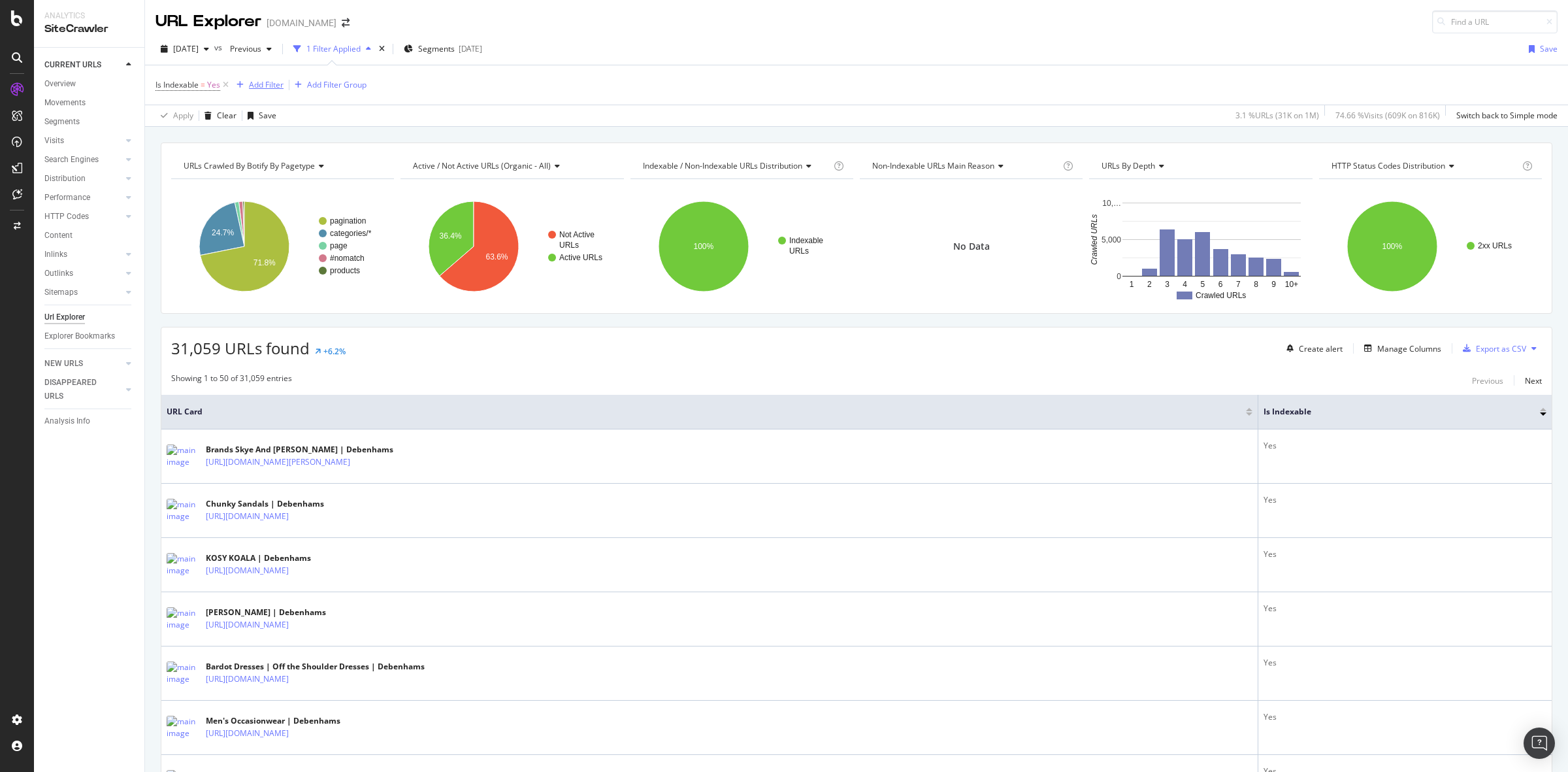
click at [265, 89] on div "Add Filter" at bounding box center [266, 84] width 34 height 11
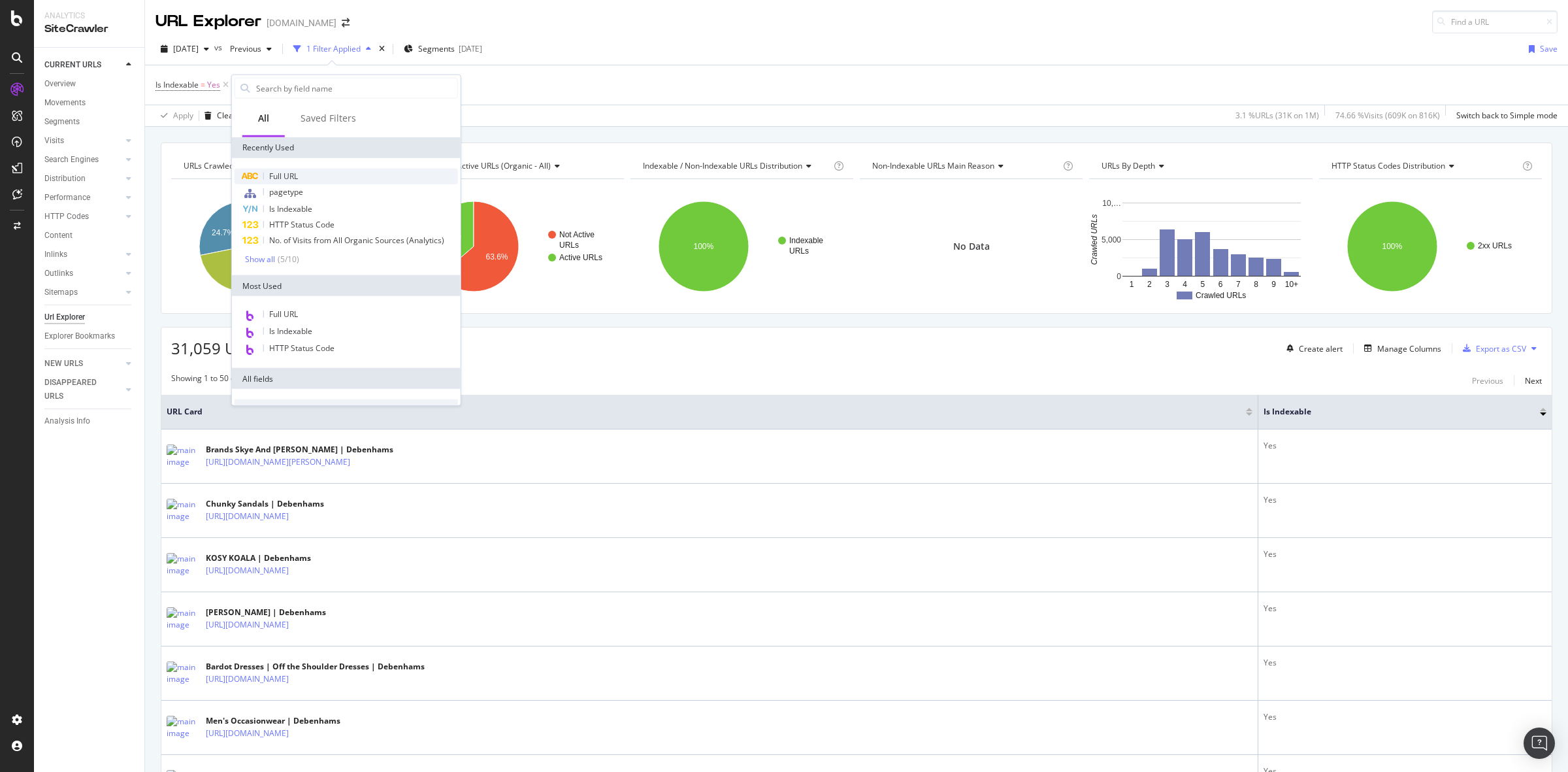
click at [295, 170] on span "Full URL" at bounding box center [283, 176] width 29 height 11
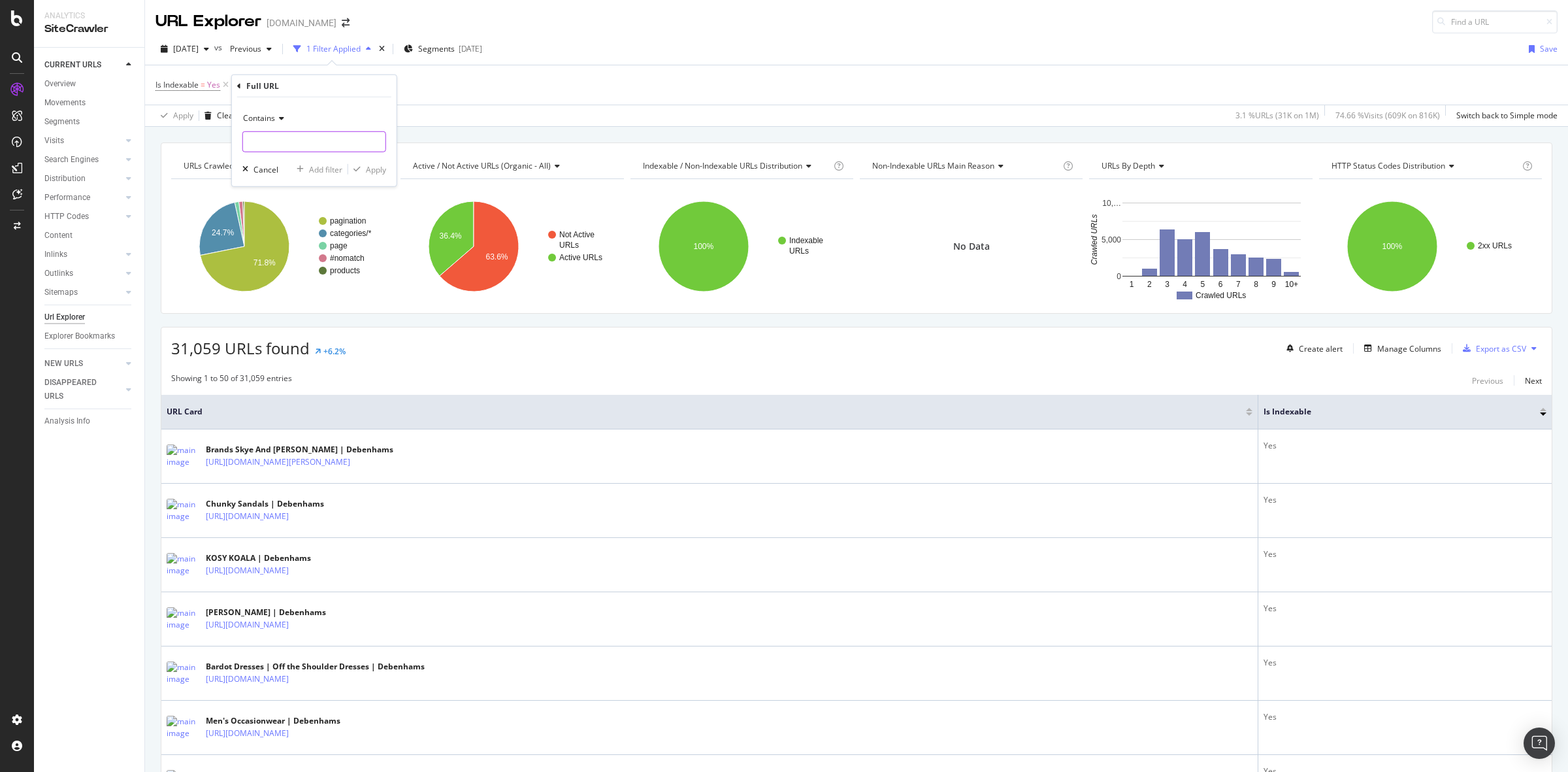
click at [332, 141] on input "text" at bounding box center [314, 141] width 143 height 21
type input "facet"
drag, startPoint x: 367, startPoint y: 165, endPoint x: 550, endPoint y: 134, distance: 185.6
click at [368, 165] on div "Apply" at bounding box center [376, 169] width 20 height 11
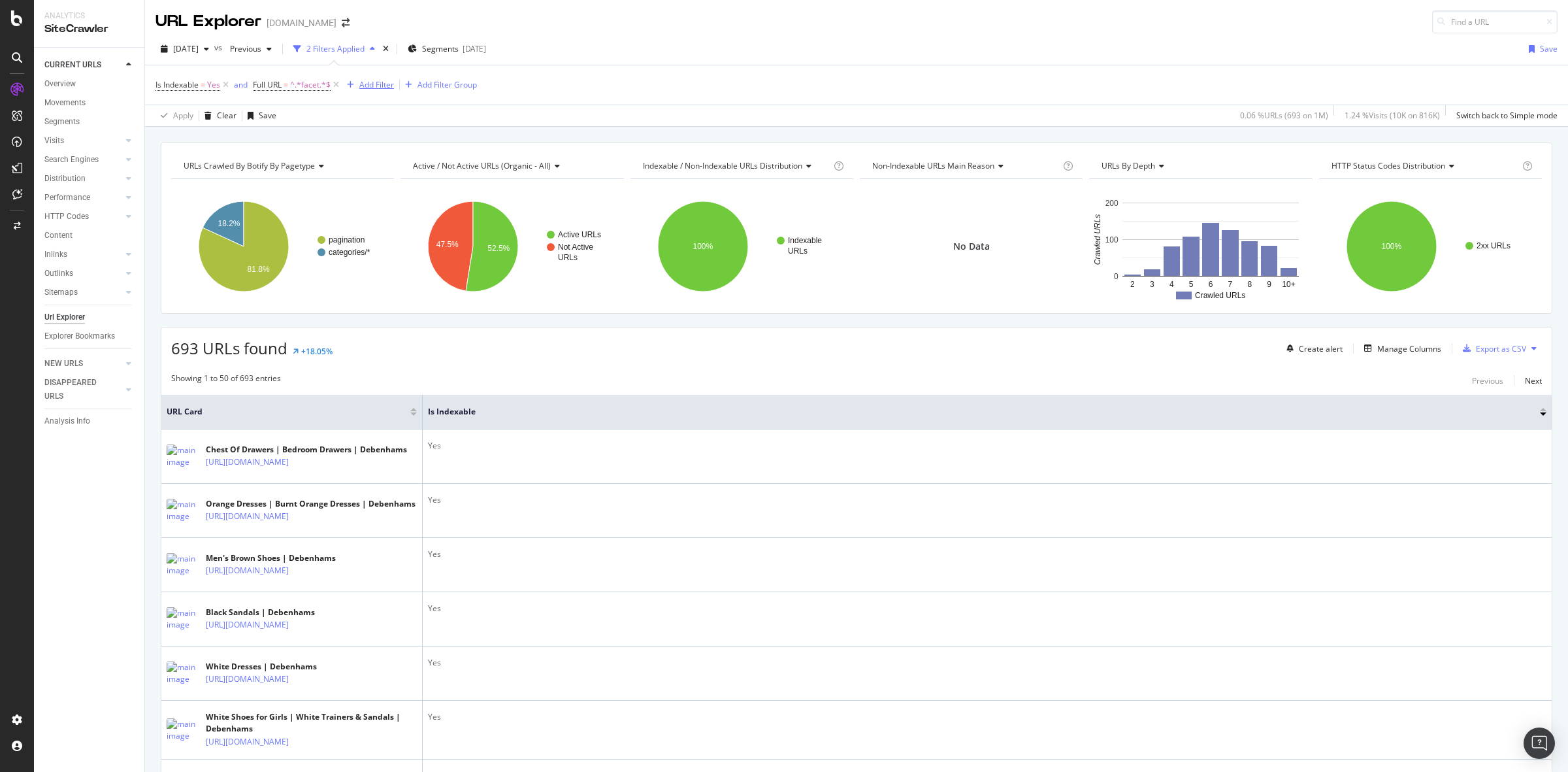
click at [365, 80] on div "Add Filter" at bounding box center [376, 84] width 34 height 11
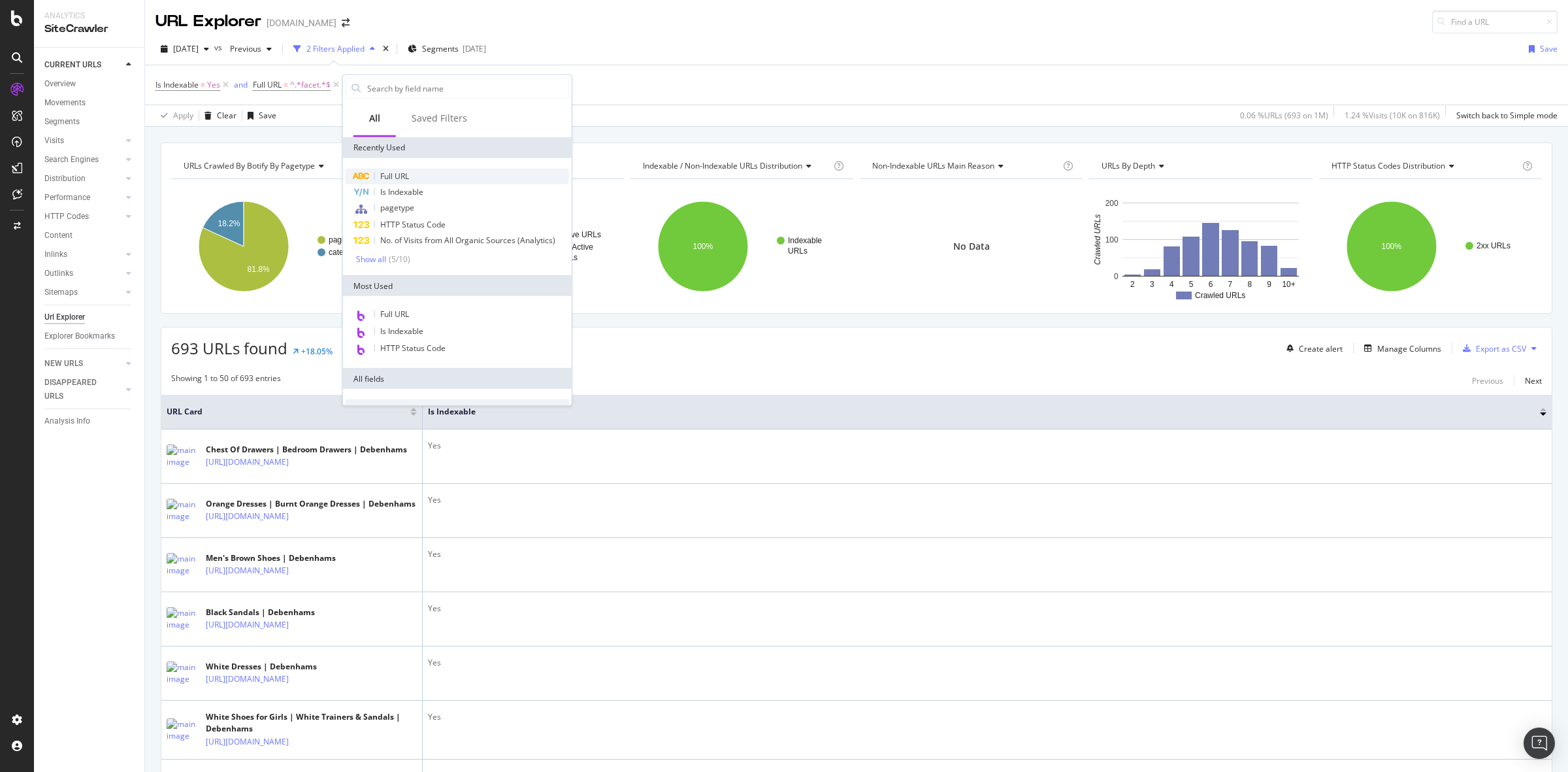
click at [504, 178] on div "Full URL" at bounding box center [458, 176] width 223 height 15
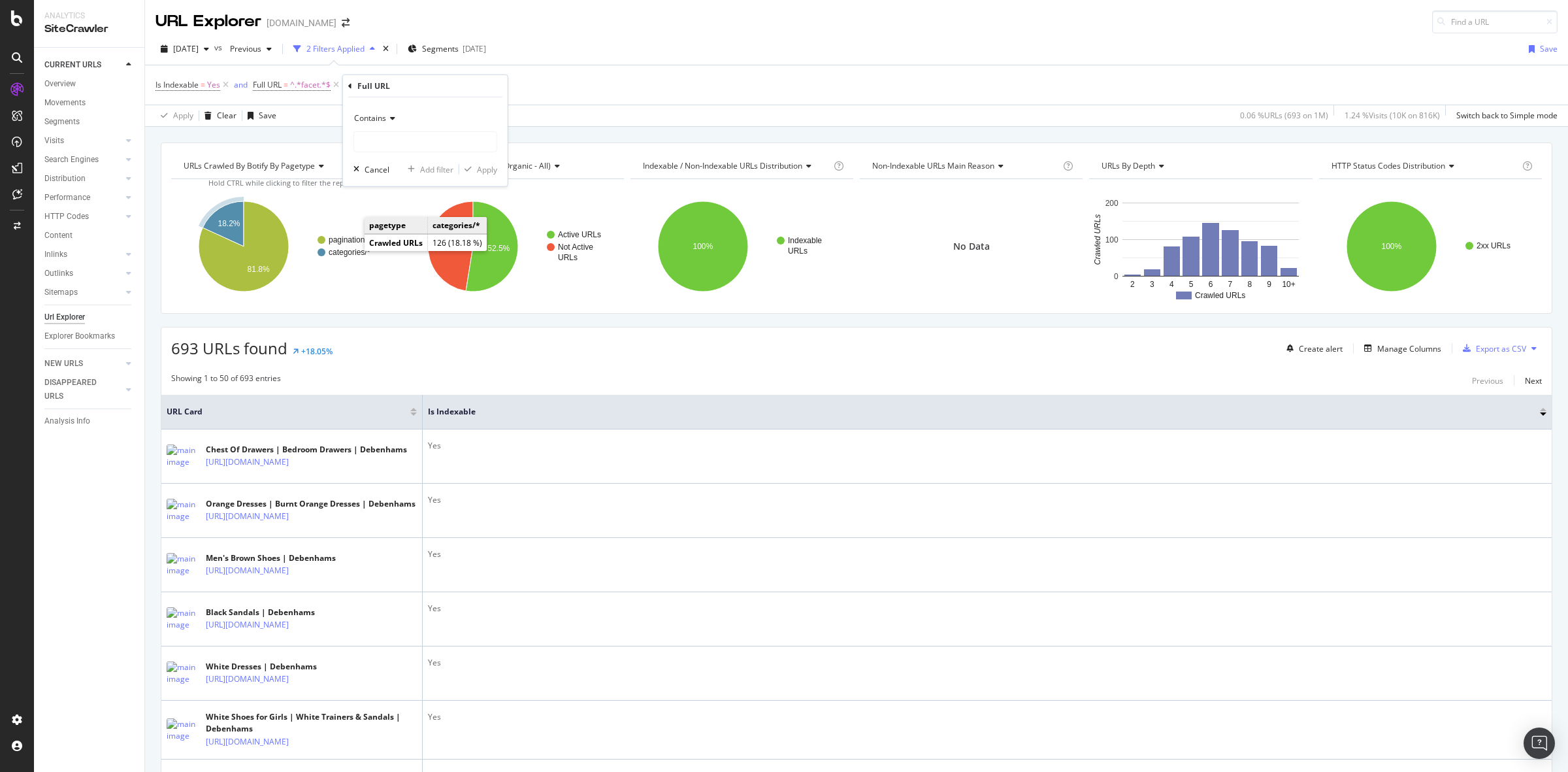
click at [351, 250] on text "categories/*" at bounding box center [349, 252] width 42 height 9
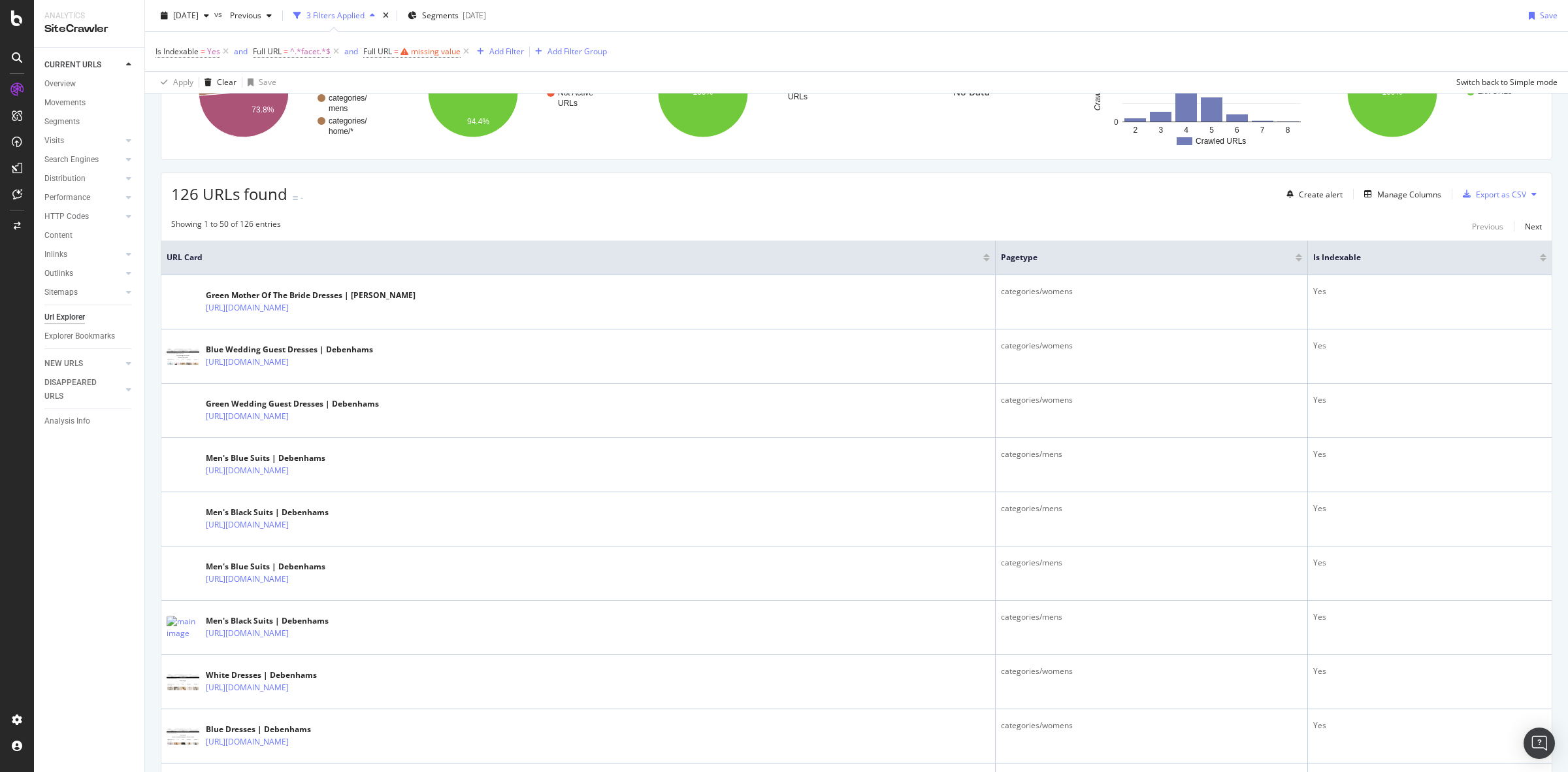
scroll to position [85, 0]
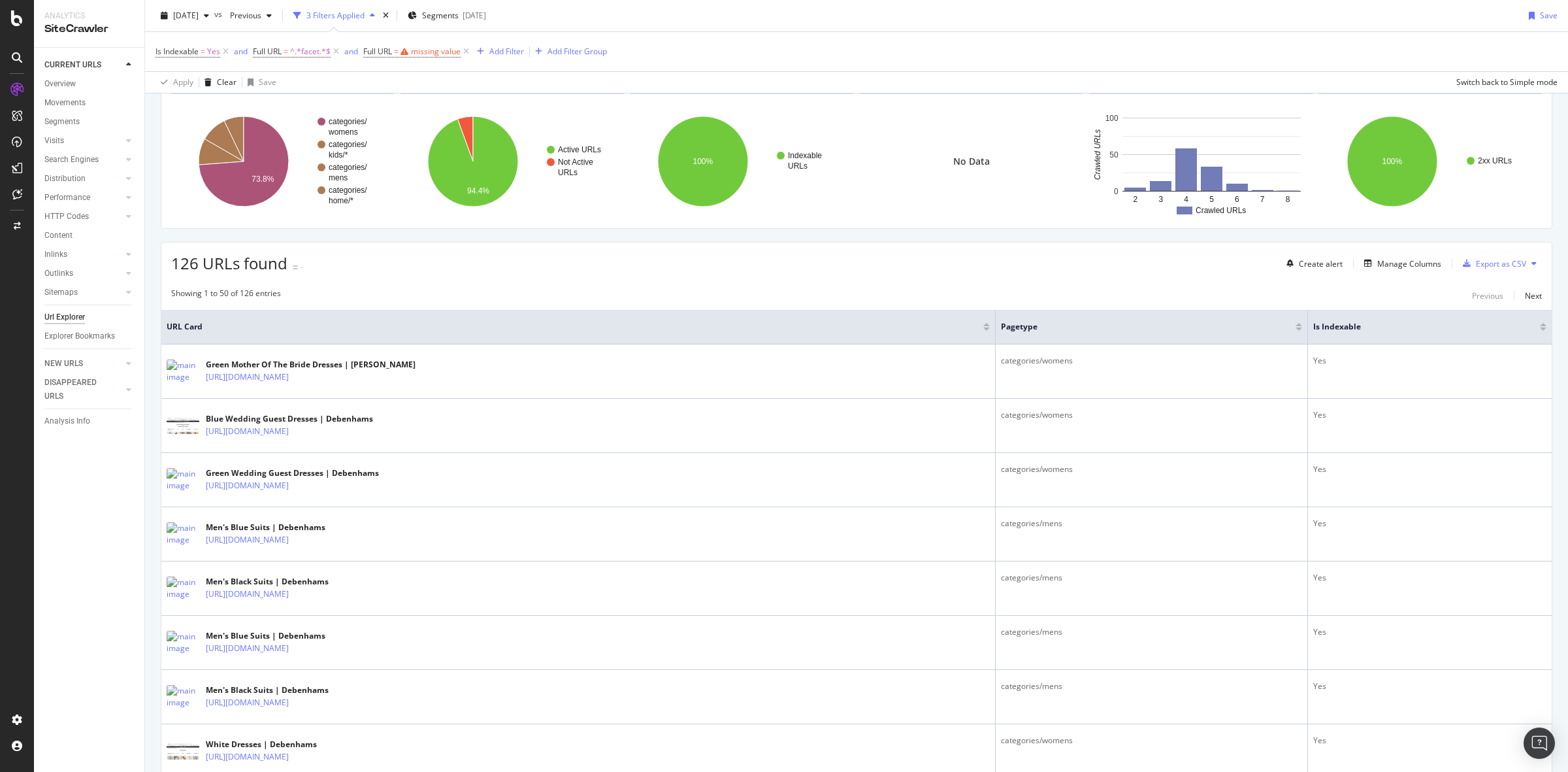
click at [745, 268] on div "126 URLs found - Create alert Manage Columns Export as CSV" at bounding box center [857, 258] width 1390 height 32
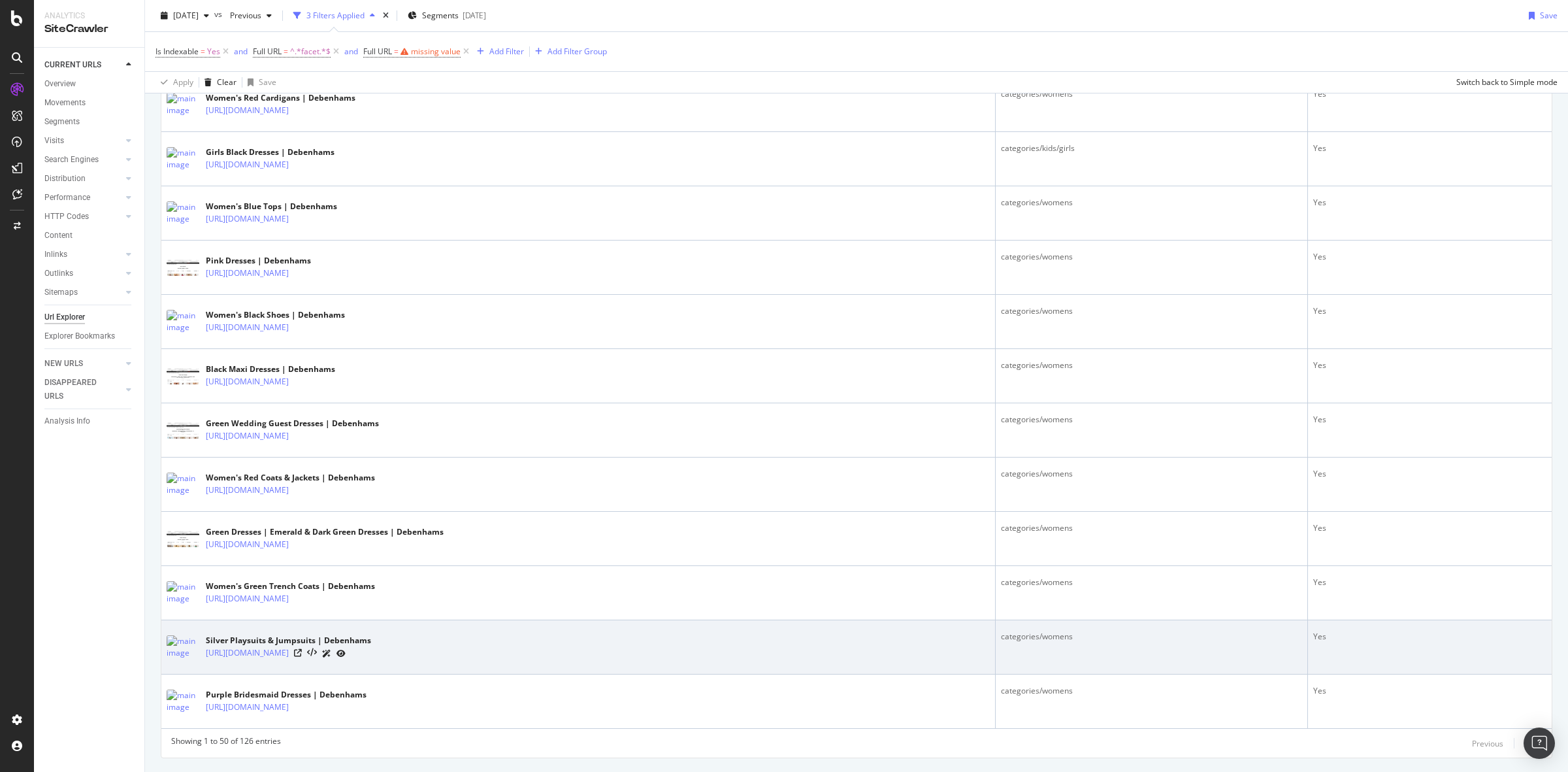
scroll to position [2454, 0]
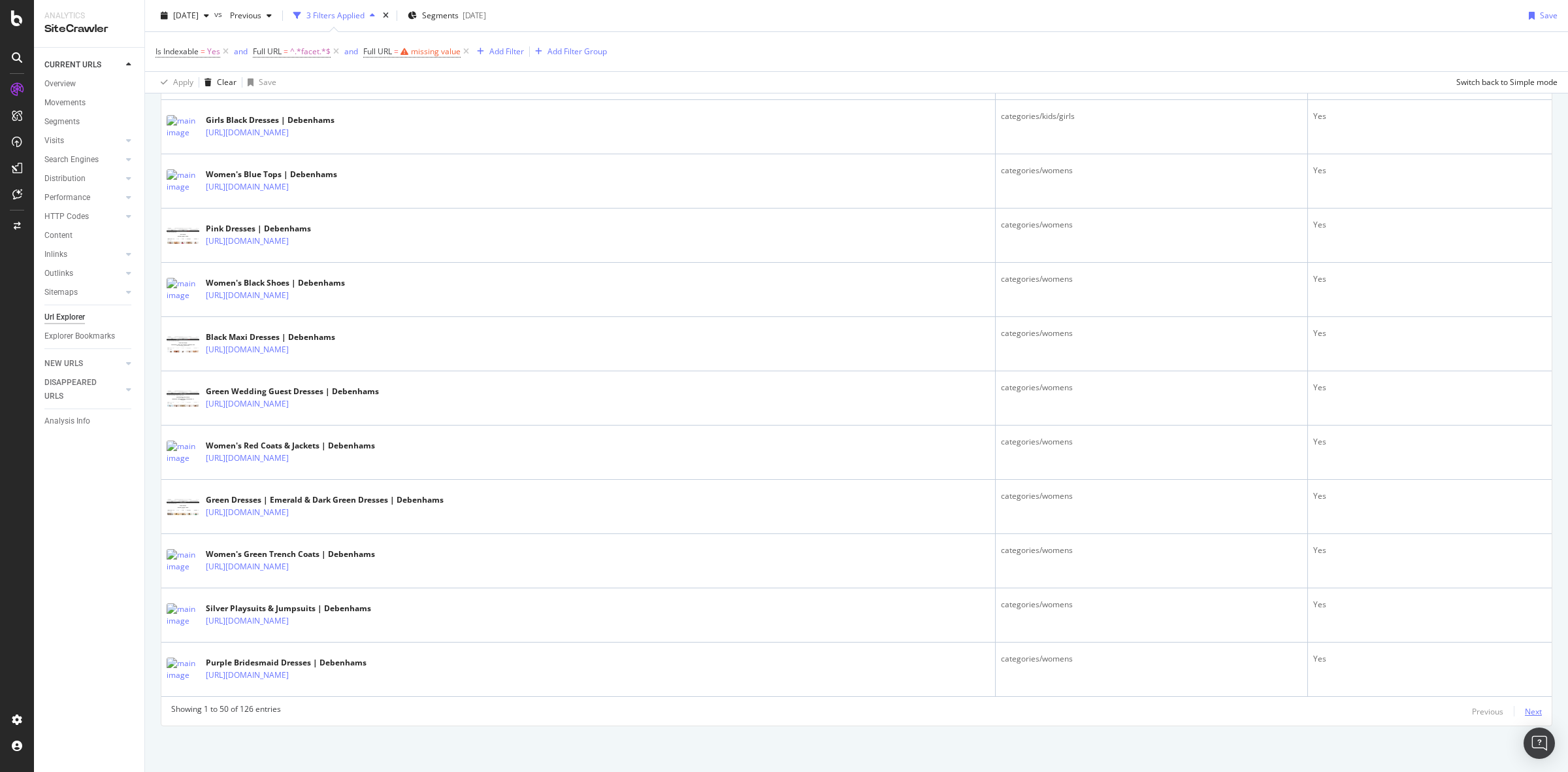
click at [1525, 712] on div "Next" at bounding box center [1533, 711] width 17 height 11
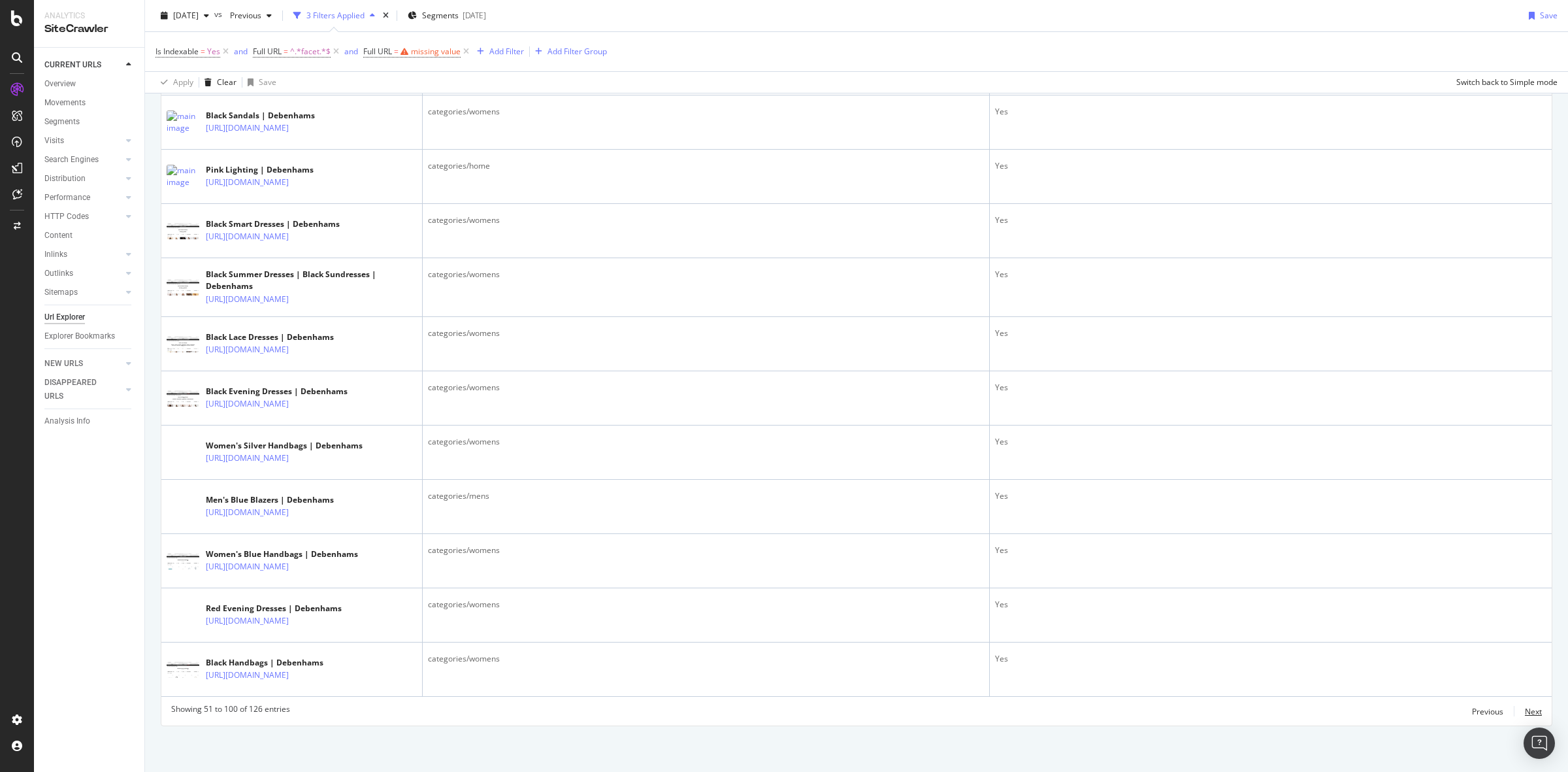
scroll to position [3336, 0]
